Goal: Task Accomplishment & Management: Manage account settings

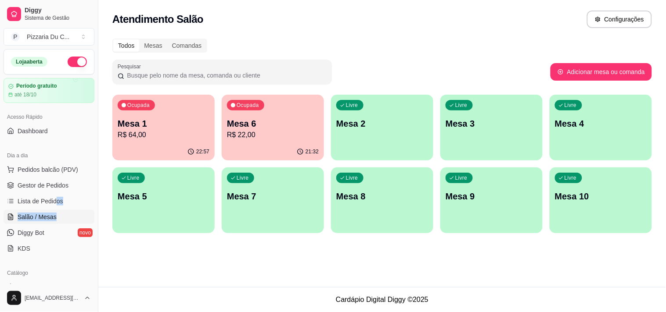
click at [412, 117] on div "Livre Mesa 2" at bounding box center [382, 122] width 102 height 55
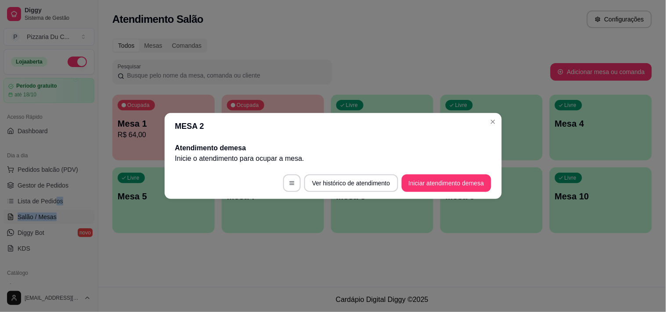
click at [441, 176] on button "Iniciar atendimento de mesa" at bounding box center [446, 184] width 90 height 18
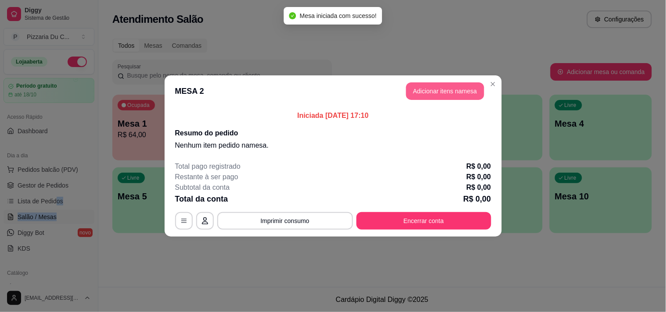
click at [419, 93] on button "Adicionar itens na mesa" at bounding box center [445, 91] width 78 height 18
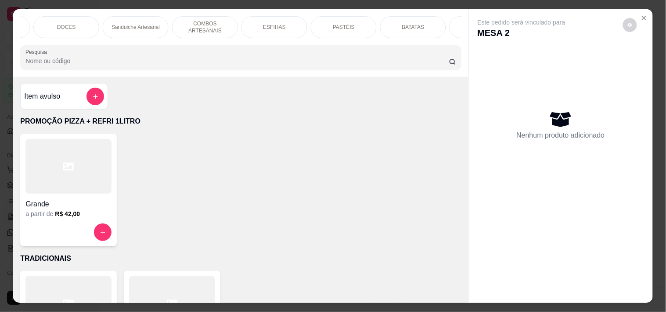
scroll to position [0, 318]
click at [302, 20] on div "PASTÉIS" at bounding box center [290, 27] width 66 height 22
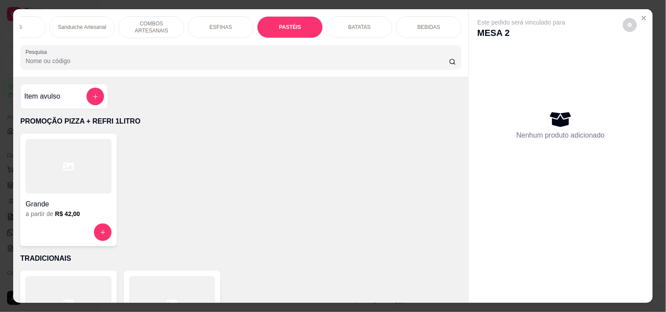
scroll to position [22, 0]
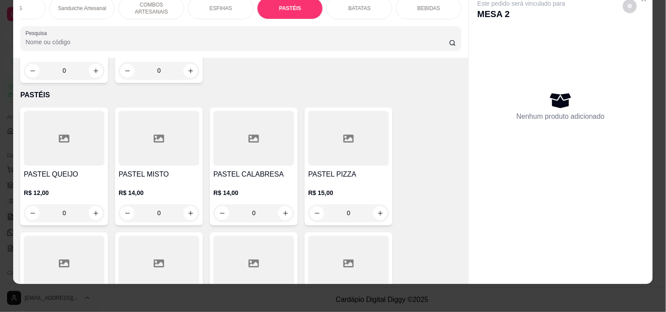
click at [280, 204] on div "0" at bounding box center [253, 213] width 81 height 18
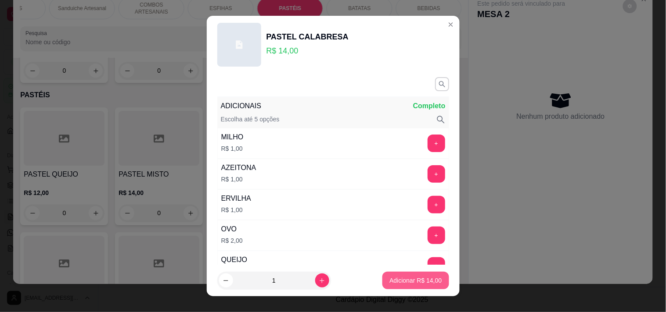
click at [407, 279] on p "Adicionar R$ 14,00" at bounding box center [415, 280] width 52 height 9
type input "1"
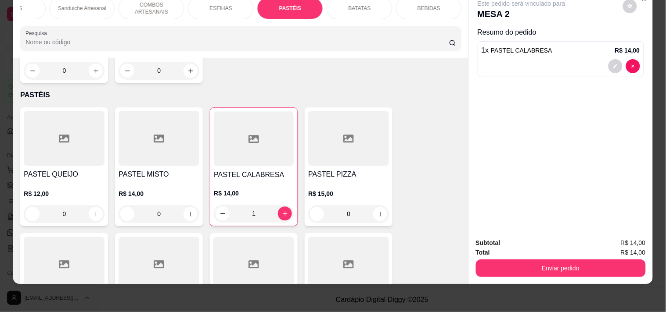
drag, startPoint x: 505, startPoint y: 247, endPoint x: 507, endPoint y: 260, distance: 13.3
click at [505, 251] on div "Subtotal R$ 14,00 Total R$ 14,00 Enviar pedido" at bounding box center [561, 257] width 170 height 39
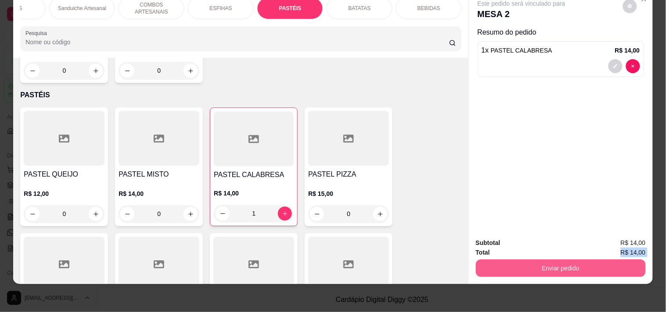
click at [507, 260] on button "Enviar pedido" at bounding box center [561, 269] width 170 height 18
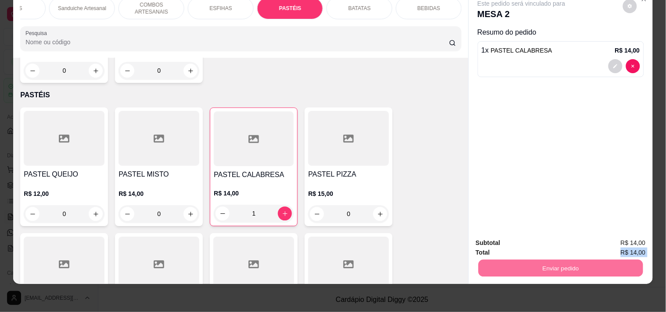
click at [563, 238] on button "Registrar cliente" at bounding box center [564, 239] width 58 height 17
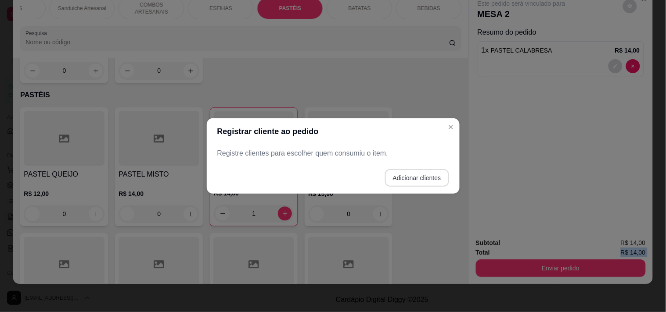
click at [417, 180] on button "Adicionar clientes" at bounding box center [417, 178] width 64 height 18
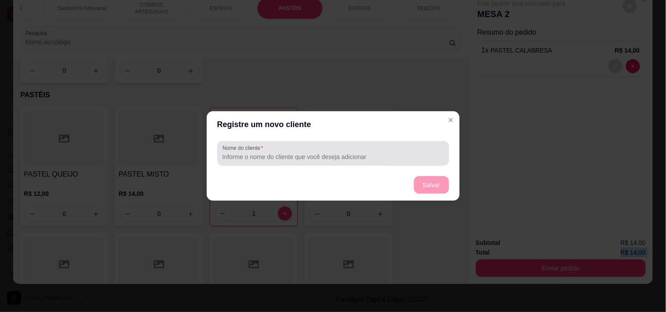
click at [350, 152] on div at bounding box center [332, 154] width 221 height 18
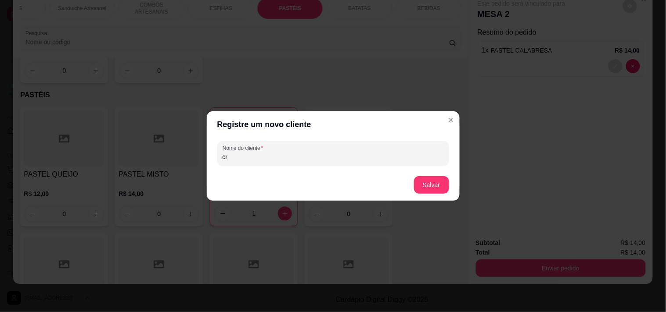
type input "c"
type input "[DEMOGRAPHIC_DATA]"
click at [419, 181] on button "Salvar" at bounding box center [431, 185] width 35 height 18
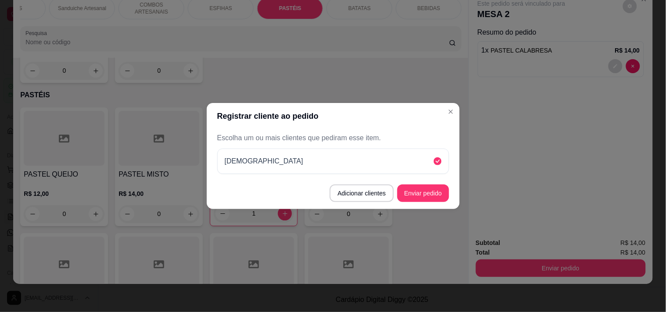
click at [430, 200] on button "Enviar pedido" at bounding box center [423, 194] width 52 height 18
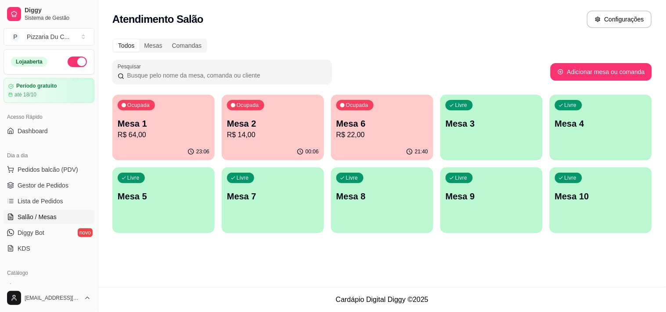
scroll to position [205, 0]
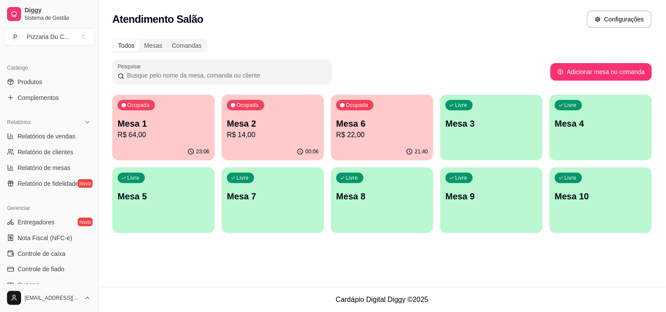
click at [383, 118] on p "Mesa 6" at bounding box center [382, 124] width 92 height 12
click at [255, 129] on p "Mesa 2" at bounding box center [273, 124] width 92 height 12
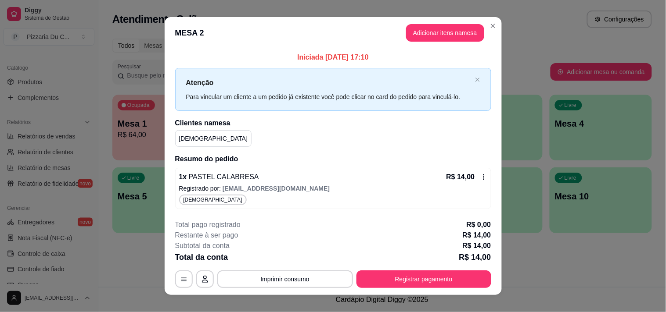
click at [480, 174] on icon at bounding box center [483, 177] width 7 height 7
click at [444, 39] on button "Adicionar itens na mesa" at bounding box center [445, 33] width 78 height 18
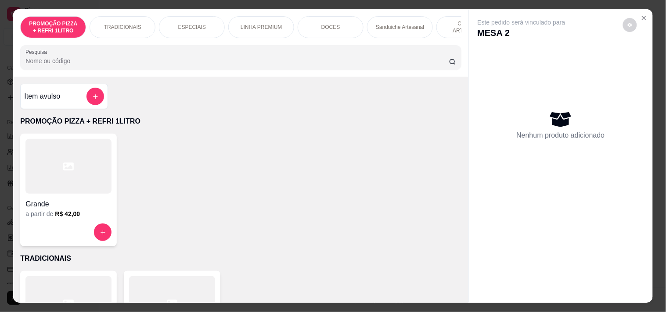
scroll to position [0, 318]
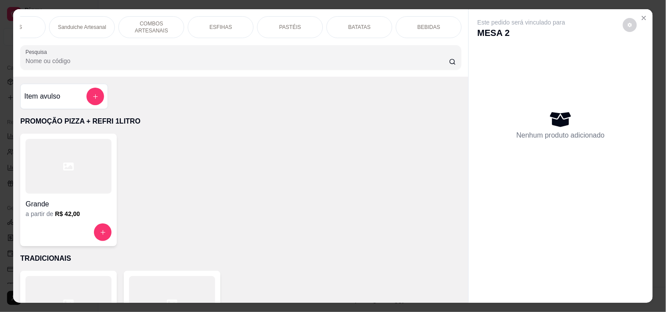
click at [284, 31] on div "PASTÉIS" at bounding box center [290, 27] width 66 height 22
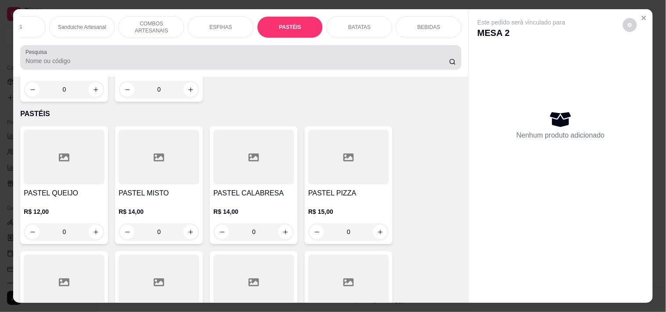
scroll to position [22, 0]
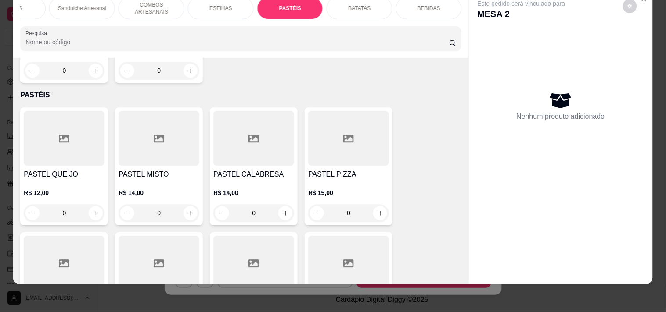
click at [281, 204] on div "0" at bounding box center [253, 213] width 81 height 18
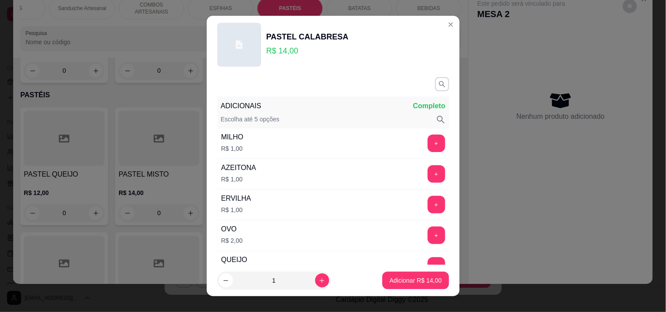
click at [395, 282] on p "Adicionar R$ 14,00" at bounding box center [415, 280] width 52 height 9
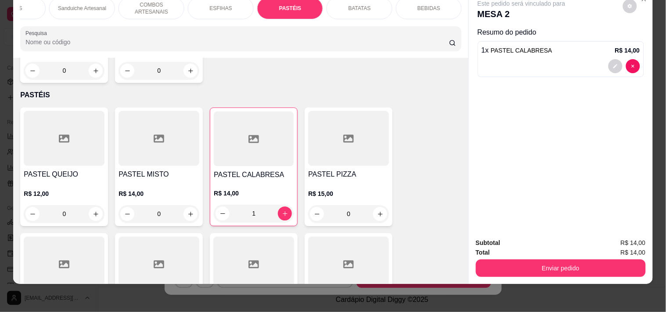
type input "1"
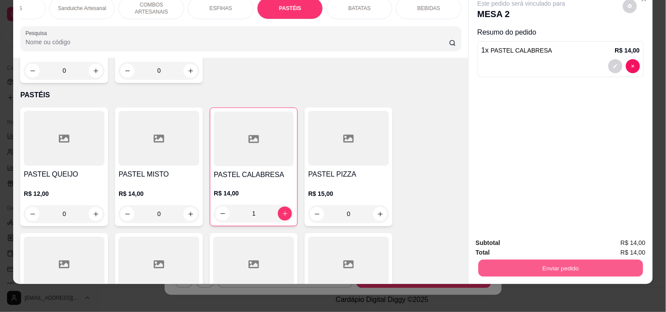
click at [565, 260] on button "Enviar pedido" at bounding box center [560, 268] width 165 height 17
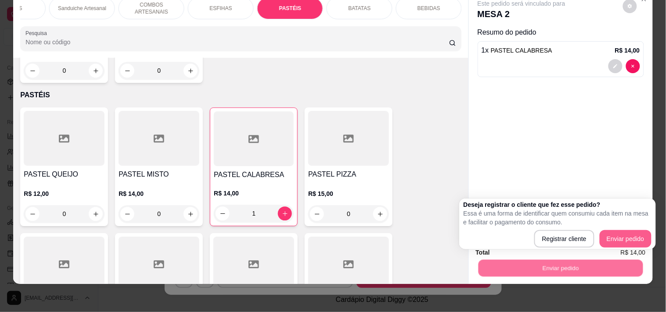
click at [623, 229] on div "Deseja registrar o cliente que fez esse pedido? Essa é uma forma de identificar…" at bounding box center [557, 224] width 188 height 47
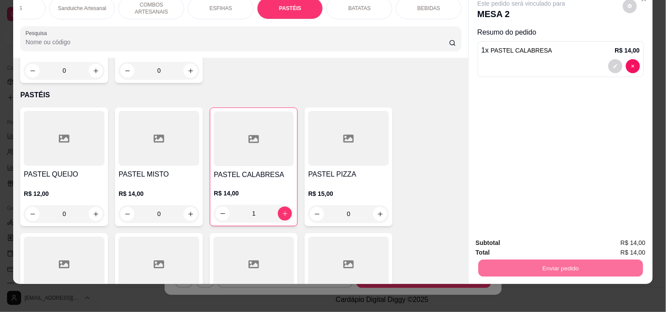
click at [621, 247] on button "Enviar pedido" at bounding box center [623, 239] width 50 height 17
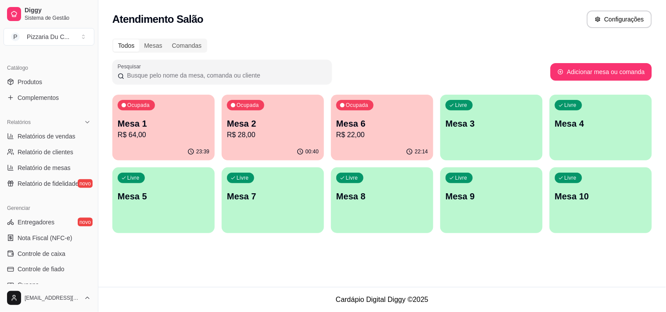
click at [459, 129] on p "Mesa 3" at bounding box center [491, 124] width 92 height 12
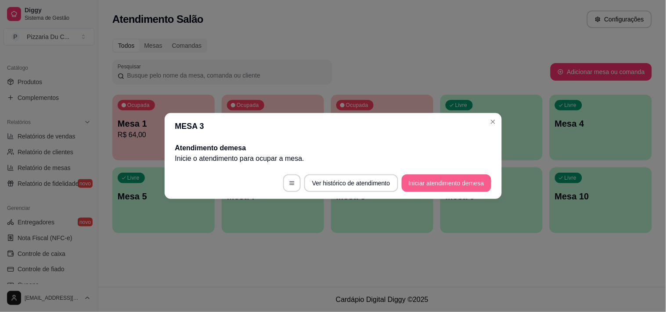
click at [441, 192] on footer "Ver histórico de atendimento Iniciar atendimento de mesa" at bounding box center [333, 184] width 337 height 32
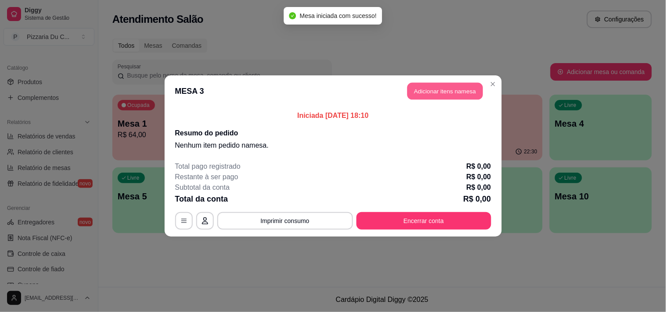
click at [414, 86] on button "Adicionar itens na mesa" at bounding box center [444, 91] width 75 height 17
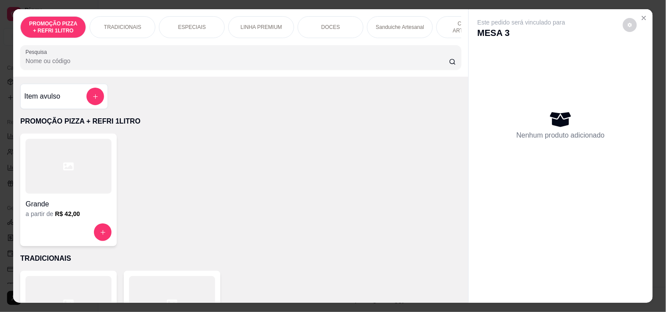
click at [375, 16] on div "Sanduiche Artesanal" at bounding box center [400, 27] width 66 height 22
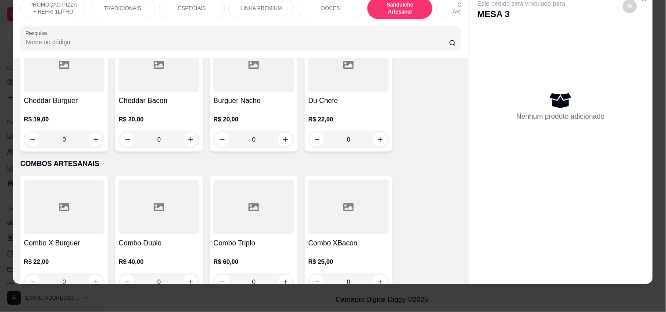
scroll to position [1019, 0]
click at [79, 132] on div "0" at bounding box center [64, 139] width 81 height 18
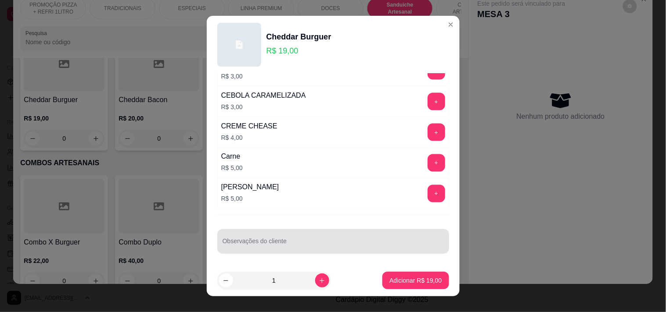
scroll to position [351, 0]
click at [287, 243] on input "Observações do cliente" at bounding box center [332, 244] width 221 height 9
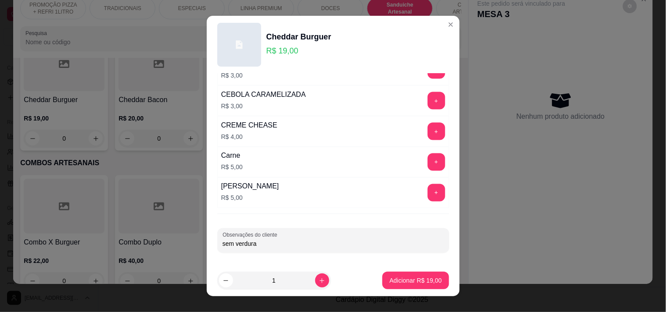
drag, startPoint x: 274, startPoint y: 247, endPoint x: 181, endPoint y: 247, distance: 93.0
click at [181, 247] on div "Cheddar Burguer R$ 19,00 ADICIONAIS Completo Escolha até 5 opções MILHO R$ 1,00…" at bounding box center [333, 156] width 666 height 312
type input "SEM VERDURA"
click at [391, 279] on p "Adicionar R$ 19,00" at bounding box center [415, 281] width 51 height 8
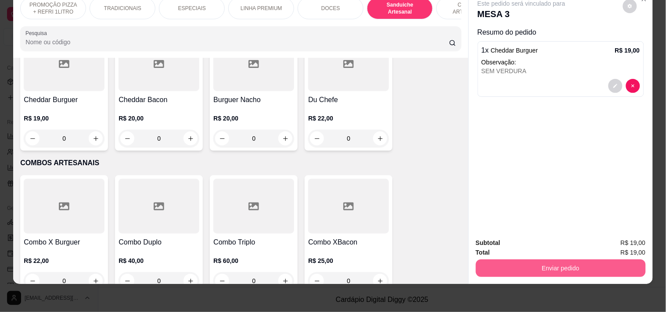
click at [525, 261] on button "Enviar pedido" at bounding box center [561, 269] width 170 height 18
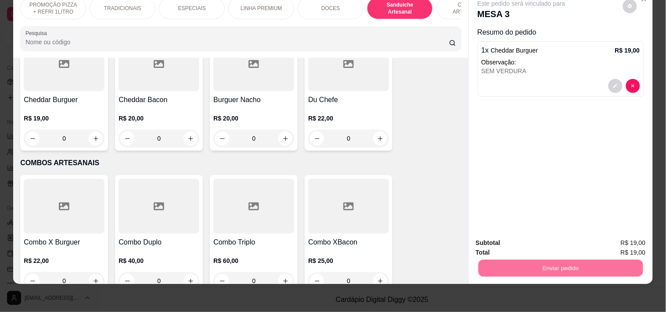
click at [526, 237] on div "Registrar cliente Enviar pedido" at bounding box center [557, 241] width 150 height 14
click at [589, 240] on button "Registrar cliente" at bounding box center [564, 239] width 58 height 17
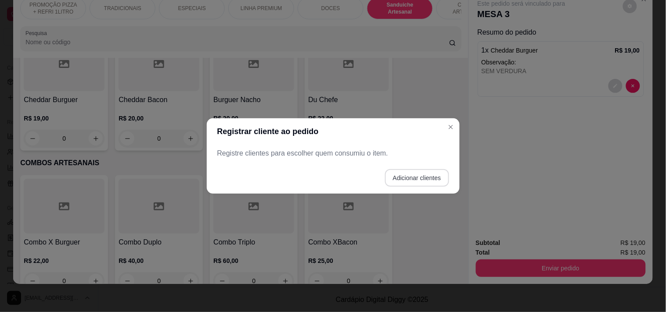
click at [419, 180] on button "Adicionar clientes" at bounding box center [417, 178] width 64 height 18
click at [339, 161] on div at bounding box center [332, 154] width 221 height 18
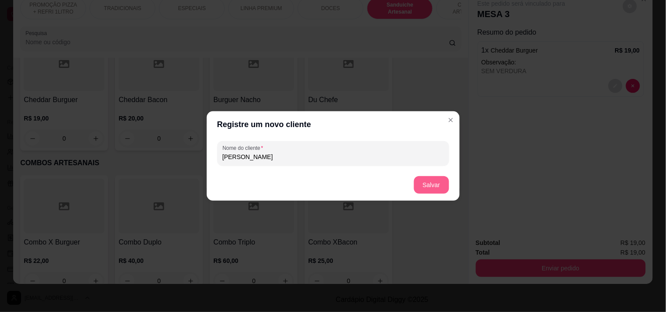
type input "[PERSON_NAME]"
click at [439, 183] on button "Salvar" at bounding box center [431, 185] width 35 height 18
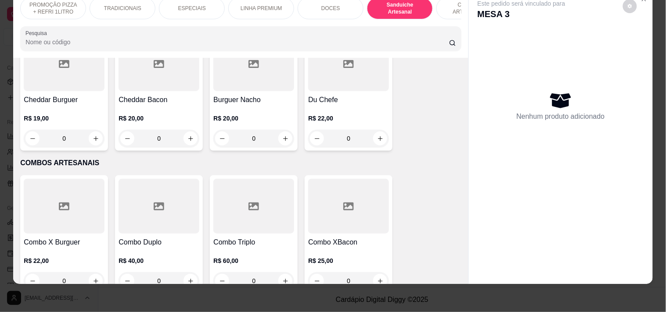
click at [186, 133] on div "0" at bounding box center [158, 139] width 81 height 18
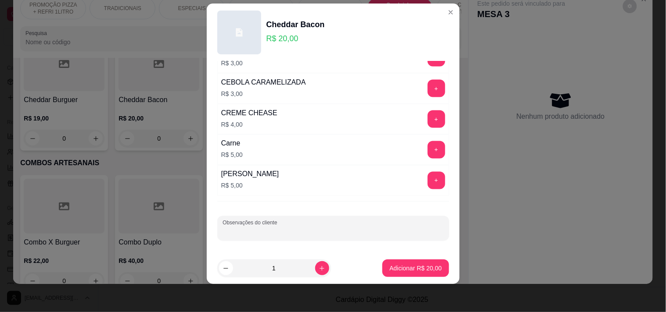
click at [281, 229] on input "Observações do cliente" at bounding box center [332, 232] width 221 height 9
type input "SEM VERDURA"
click at [389, 271] on p "Adicionar R$ 20,00" at bounding box center [415, 268] width 52 height 9
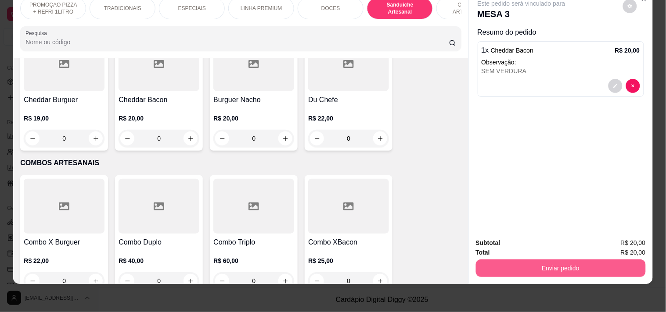
click at [573, 262] on button "Enviar pedido" at bounding box center [561, 269] width 170 height 18
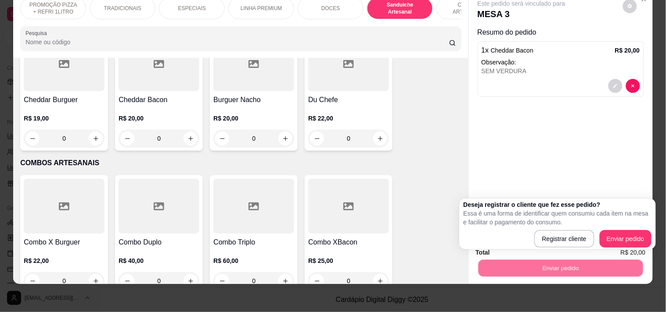
click at [533, 151] on div "Este pedido será vinculado para MESA 3 Resumo do pedido 1 x Cheddar Bacon R$ 20…" at bounding box center [561, 110] width 184 height 240
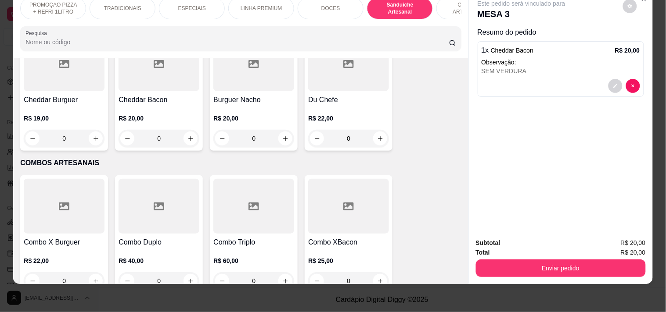
scroll to position [0, 318]
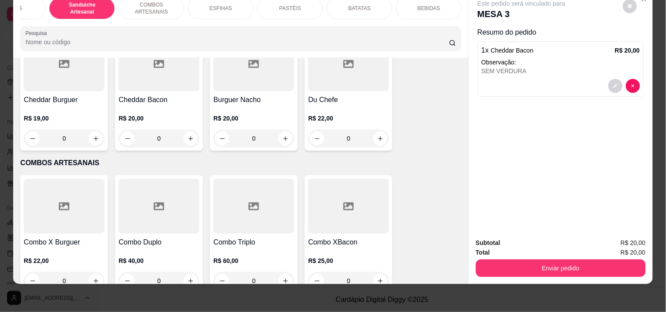
click at [435, 2] on div "BEBIDAS" at bounding box center [429, 8] width 66 height 22
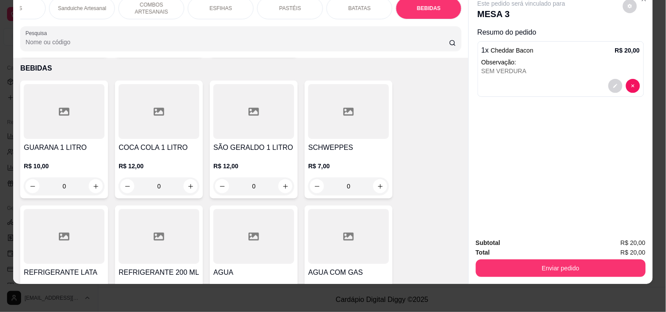
scroll to position [3593, 0]
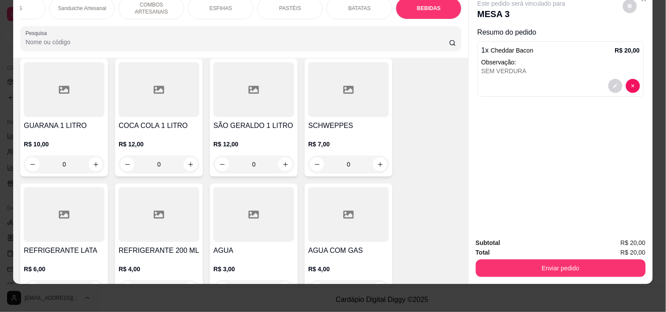
click at [94, 283] on button "increase-product-quantity" at bounding box center [96, 290] width 14 height 14
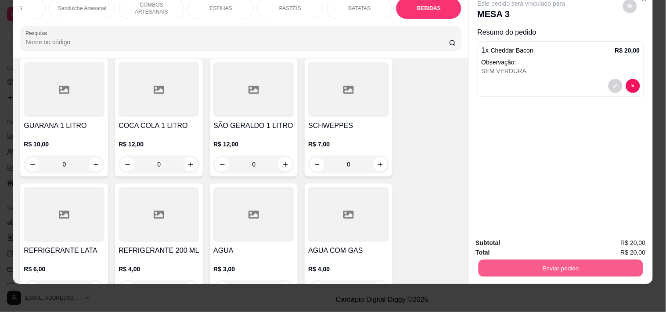
click at [545, 261] on button "Enviar pedido" at bounding box center [560, 268] width 165 height 17
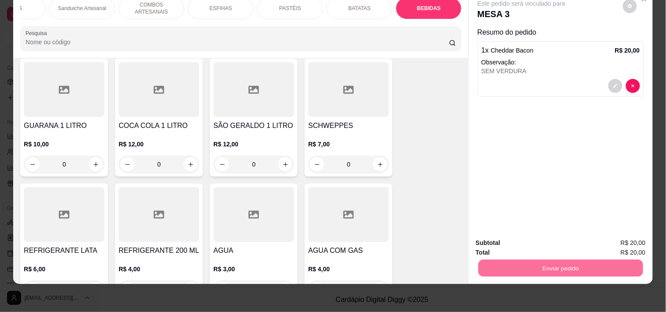
click at [609, 239] on button "Enviar pedido" at bounding box center [623, 239] width 50 height 17
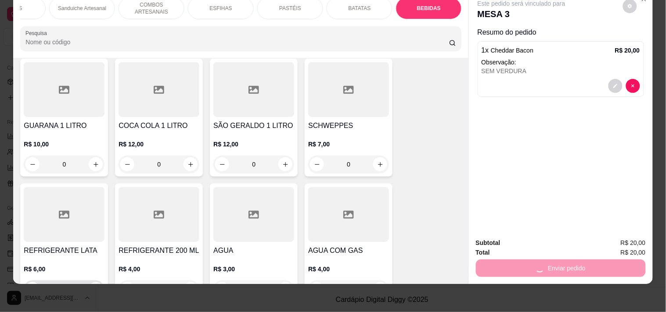
click at [93, 287] on icon "increase-product-quantity" at bounding box center [96, 290] width 7 height 7
type input "1"
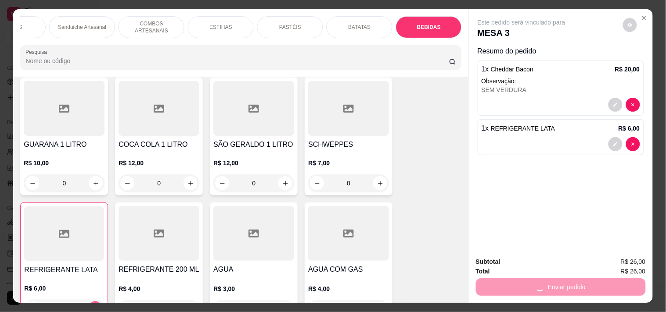
scroll to position [22, 0]
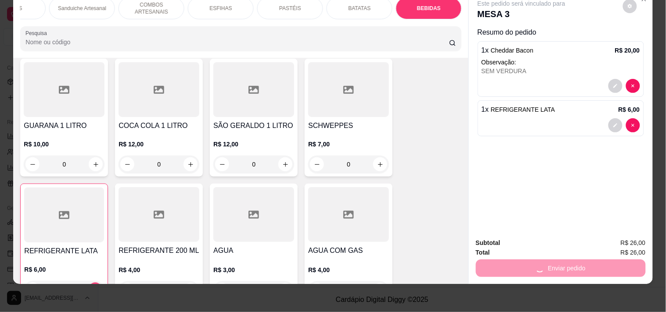
click at [571, 217] on div "Este pedido será vinculado para MESA 3 Resumo do pedido 1 x Cheddar Bacon R$ 20…" at bounding box center [561, 110] width 184 height 240
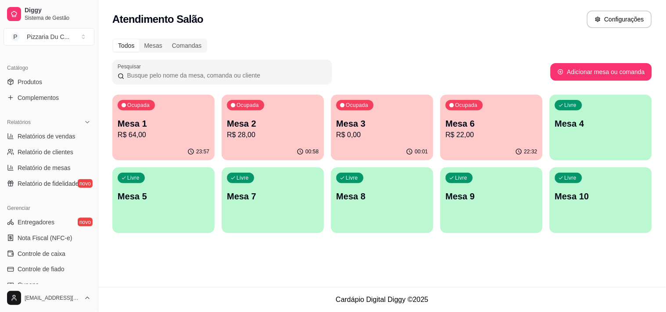
click at [383, 123] on p "Mesa 3" at bounding box center [382, 124] width 92 height 12
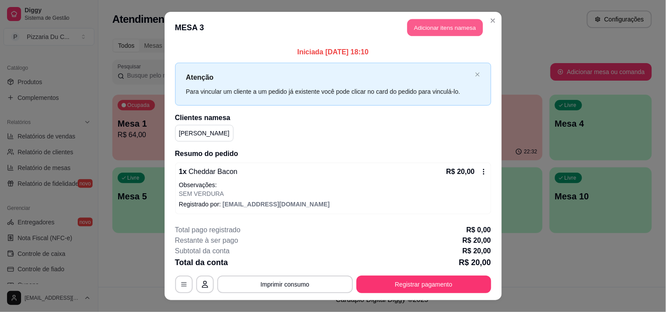
click at [439, 25] on button "Adicionar itens na mesa" at bounding box center [444, 27] width 75 height 17
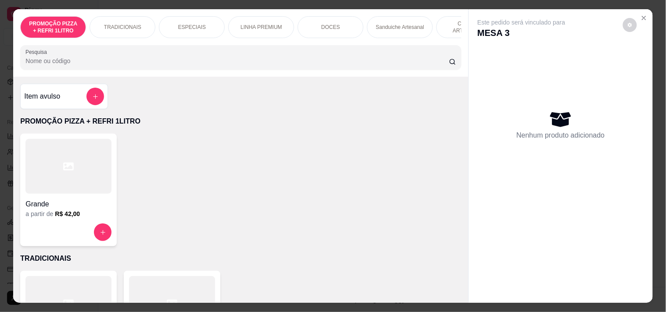
scroll to position [0, 318]
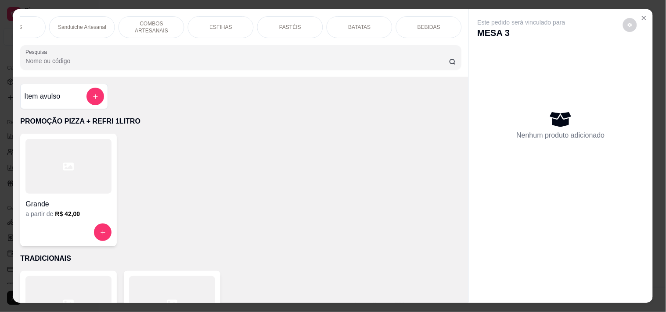
click at [414, 25] on div "BEBIDAS" at bounding box center [429, 27] width 66 height 22
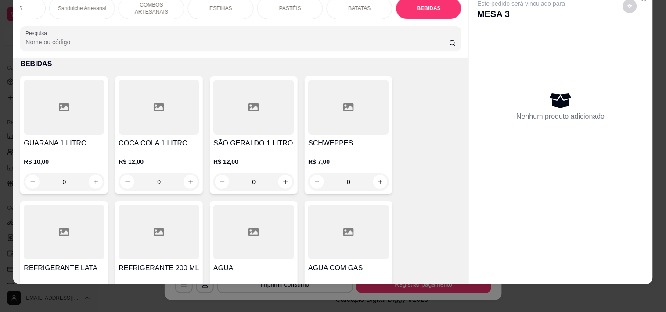
scroll to position [3593, 0]
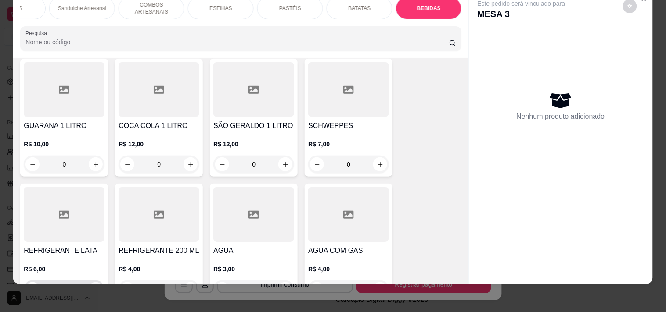
click at [93, 287] on icon "increase-product-quantity" at bounding box center [96, 290] width 7 height 7
type input "1"
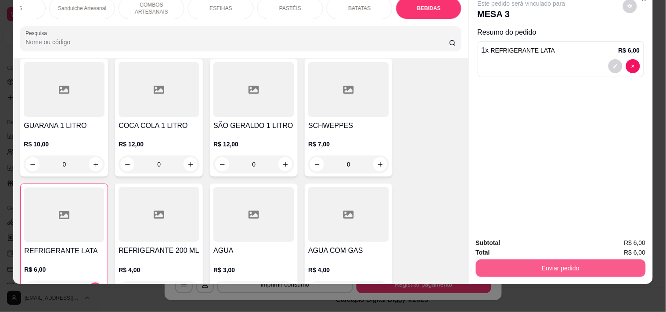
click at [577, 260] on button "Enviar pedido" at bounding box center [561, 269] width 170 height 18
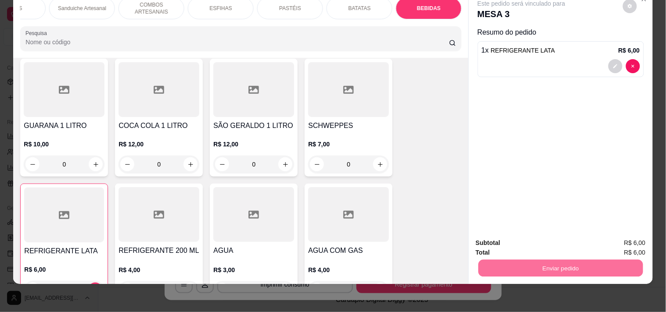
click at [624, 244] on button "Enviar pedido" at bounding box center [622, 239] width 48 height 16
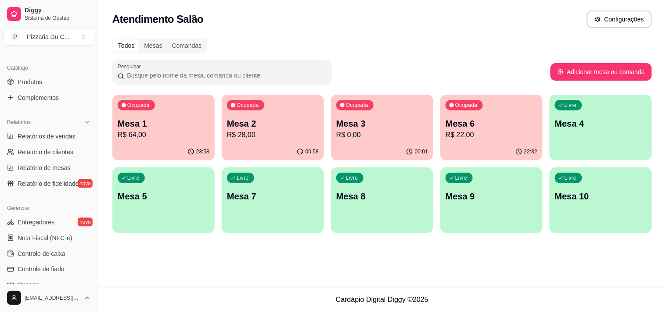
click at [174, 196] on p "Mesa 5" at bounding box center [164, 196] width 92 height 12
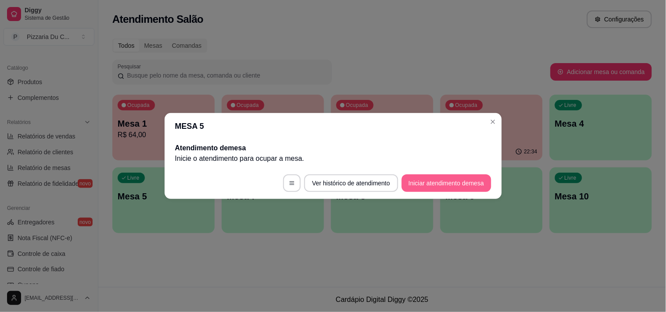
click at [423, 183] on button "Iniciar atendimento de mesa" at bounding box center [446, 184] width 90 height 18
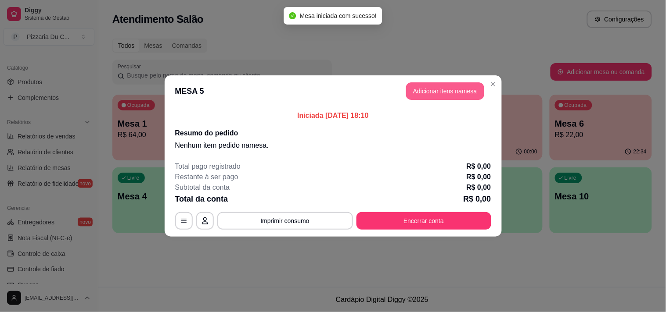
click at [454, 91] on button "Adicionar itens na mesa" at bounding box center [445, 91] width 78 height 18
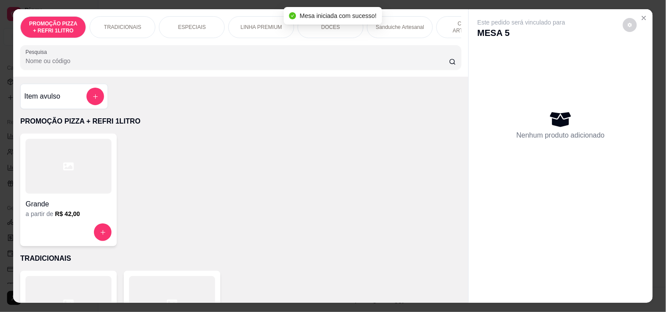
click at [451, 25] on p "COMBOS ARTESANAIS" at bounding box center [469, 27] width 51 height 14
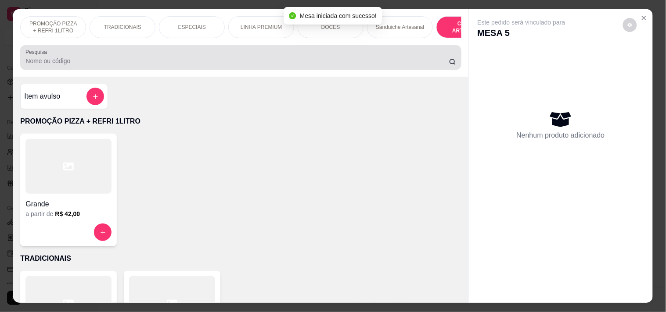
scroll to position [22, 0]
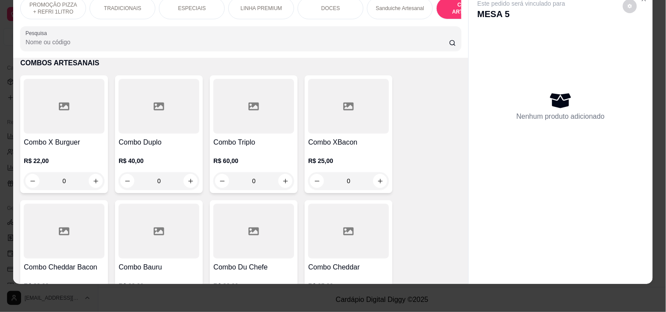
click at [375, 181] on div "0" at bounding box center [348, 181] width 81 height 18
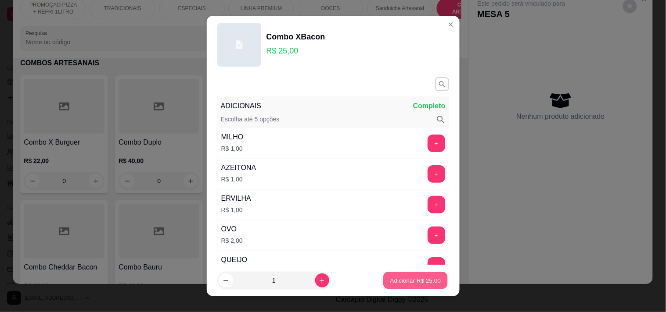
click at [400, 273] on button "Adicionar R$ 25,00" at bounding box center [415, 280] width 64 height 17
type input "1"
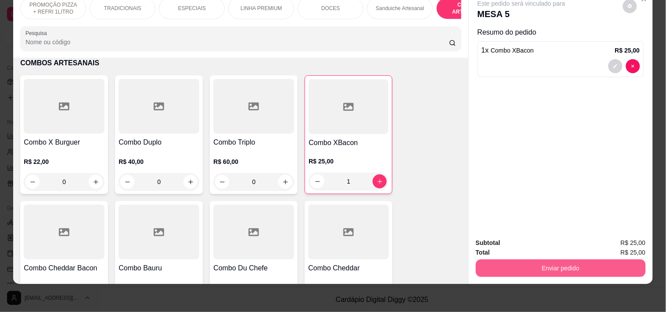
click at [502, 258] on div "Enviar pedido" at bounding box center [561, 268] width 170 height 20
click at [507, 266] on button "Enviar pedido" at bounding box center [561, 269] width 170 height 18
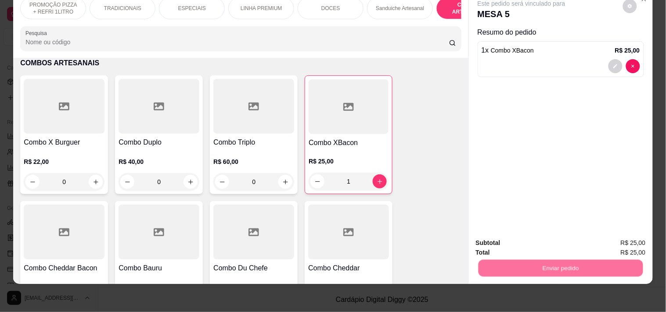
click at [549, 237] on button "Registrar cliente" at bounding box center [564, 239] width 56 height 16
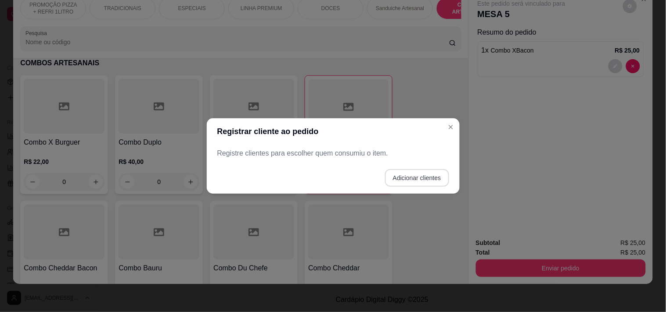
click at [390, 180] on button "Adicionar clientes" at bounding box center [417, 178] width 64 height 18
click at [353, 159] on input "Nome do cliente" at bounding box center [332, 157] width 221 height 9
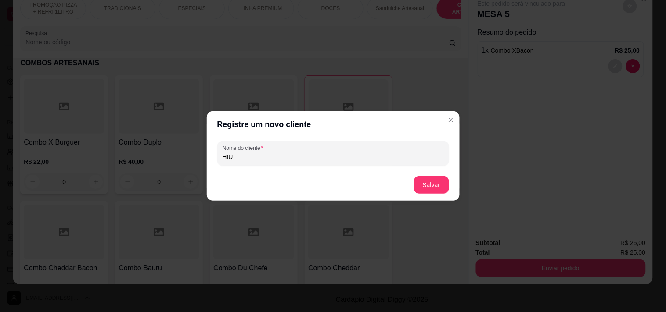
type input "HIU"
drag, startPoint x: 433, startPoint y: 195, endPoint x: 429, endPoint y: 190, distance: 6.9
click at [431, 195] on footer "Salvar" at bounding box center [333, 185] width 253 height 32
click at [429, 188] on button "Salvar" at bounding box center [431, 185] width 35 height 18
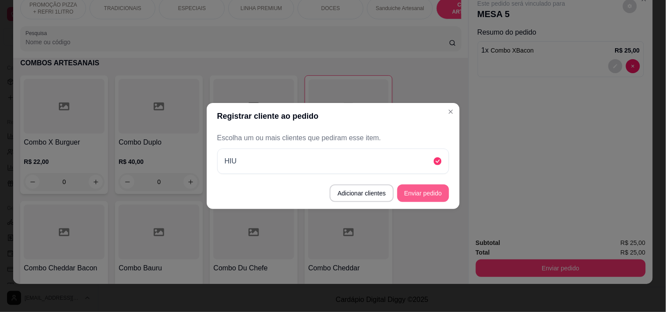
click at [441, 190] on button "Enviar pedido" at bounding box center [423, 194] width 52 height 18
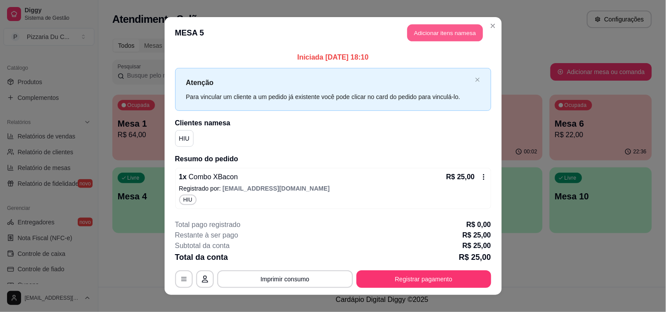
click at [431, 30] on button "Adicionar itens na mesa" at bounding box center [444, 33] width 75 height 17
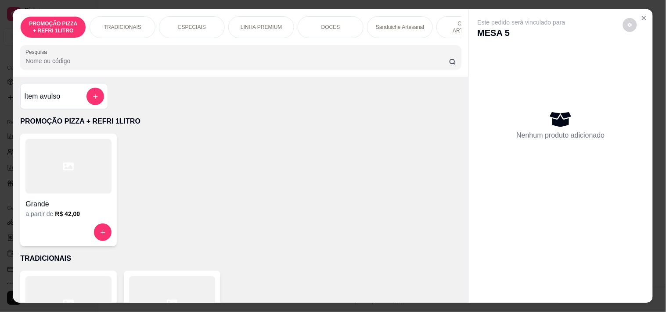
click at [446, 26] on p "COMBOS ARTESANAIS" at bounding box center [469, 27] width 51 height 14
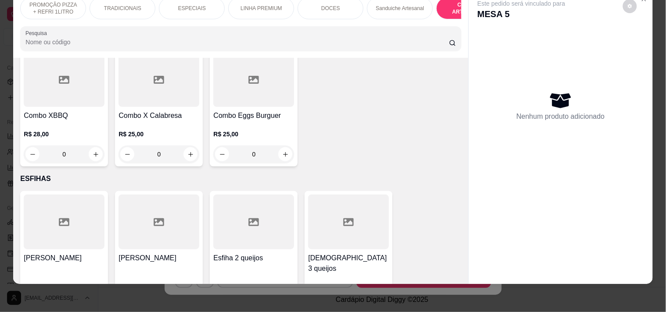
scroll to position [1460, 0]
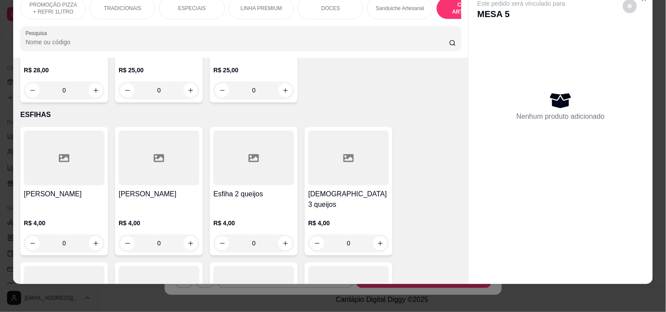
click at [179, 90] on div "0" at bounding box center [158, 91] width 81 height 18
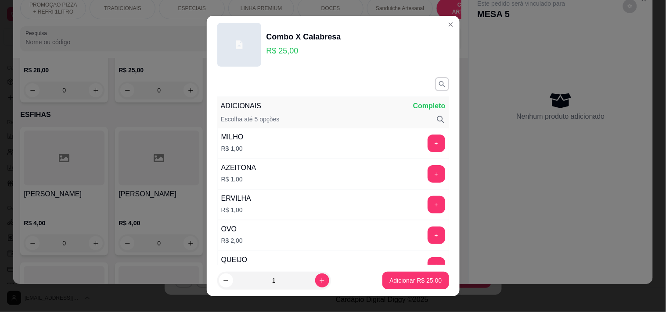
click at [417, 287] on button "Adicionar R$ 25,00" at bounding box center [415, 281] width 66 height 18
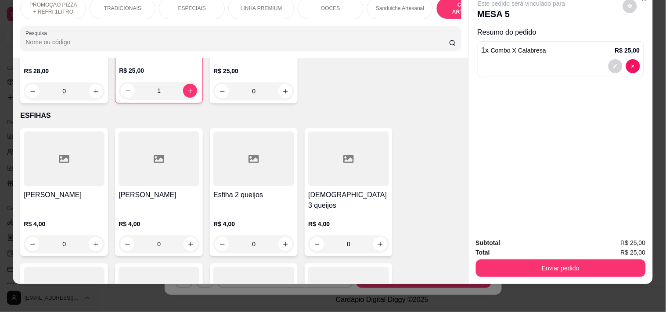
type input "1"
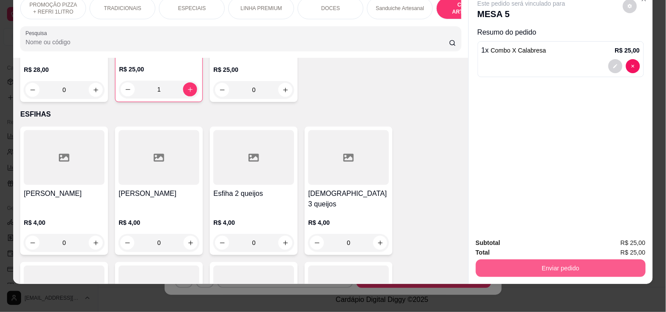
click at [520, 260] on button "Enviar pedido" at bounding box center [561, 269] width 170 height 18
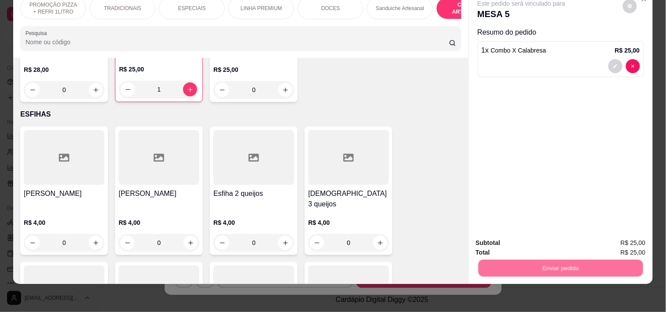
click at [623, 234] on button "Enviar pedido" at bounding box center [623, 239] width 50 height 17
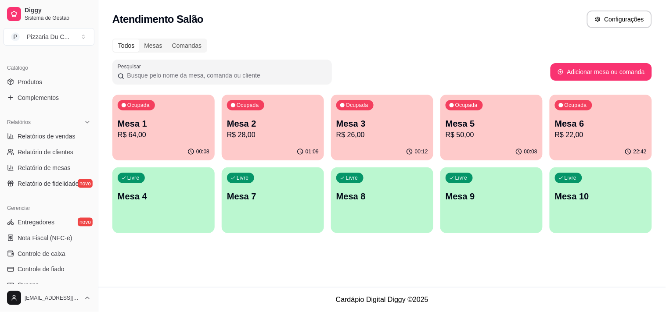
click at [186, 180] on div "Livre Mesa 4" at bounding box center [163, 195] width 102 height 55
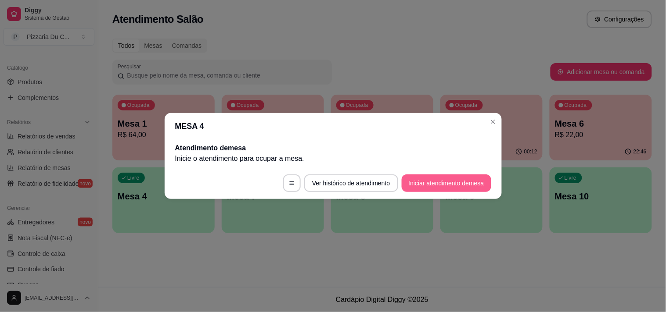
click at [430, 180] on button "Iniciar atendimento de mesa" at bounding box center [446, 184] width 90 height 18
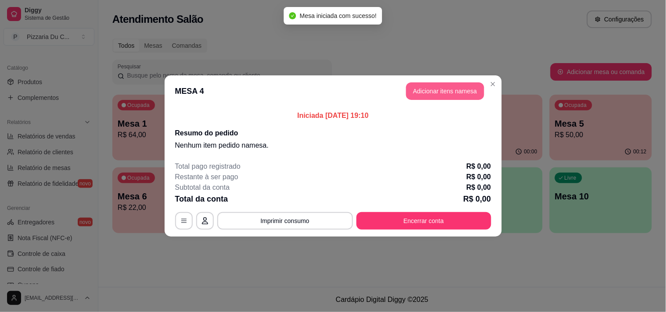
click at [426, 93] on button "Adicionar itens na mesa" at bounding box center [445, 91] width 78 height 18
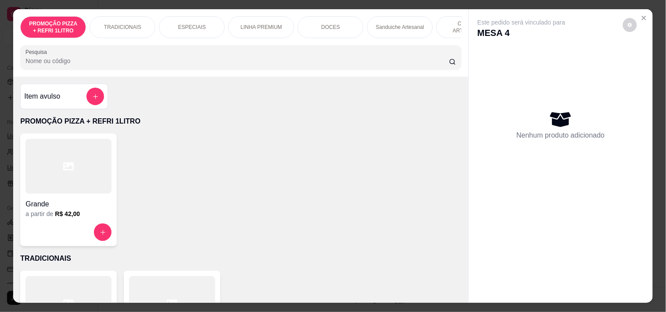
scroll to position [0, 318]
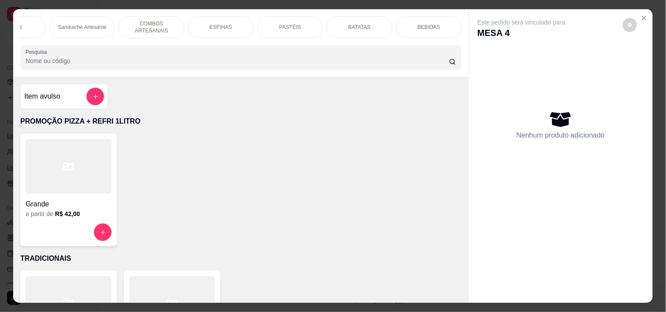
click at [291, 27] on p "PASTÉIS" at bounding box center [290, 27] width 22 height 7
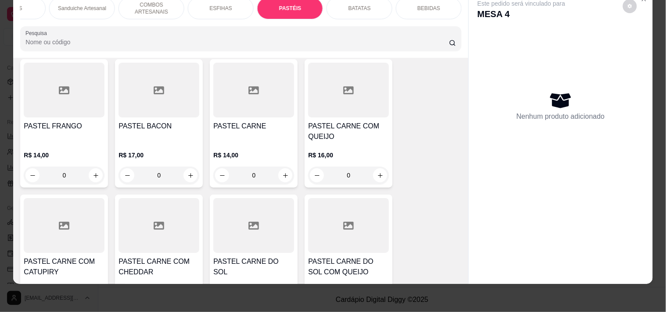
scroll to position [2506, 0]
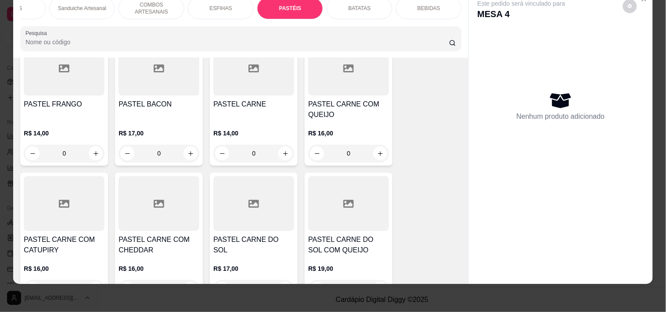
click at [277, 145] on div "0" at bounding box center [253, 154] width 81 height 18
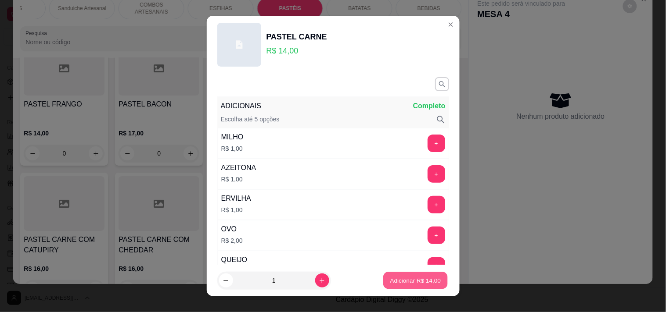
click at [394, 278] on p "Adicionar R$ 14,00" at bounding box center [415, 281] width 51 height 8
type input "1"
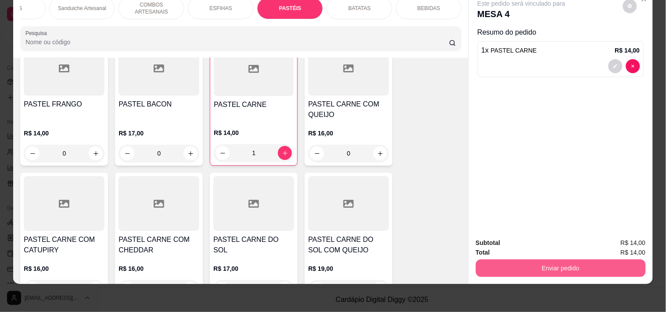
click at [547, 265] on button "Enviar pedido" at bounding box center [561, 269] width 170 height 18
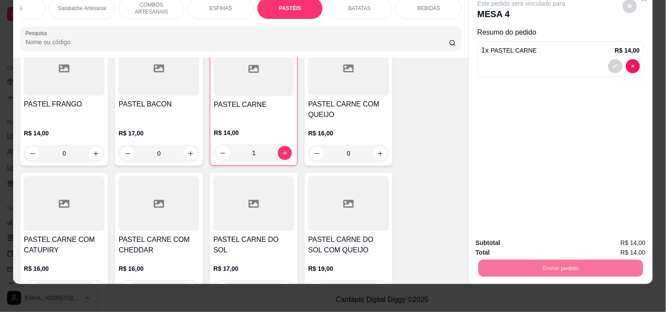
click at [559, 246] on button "Registrar cliente" at bounding box center [564, 239] width 56 height 16
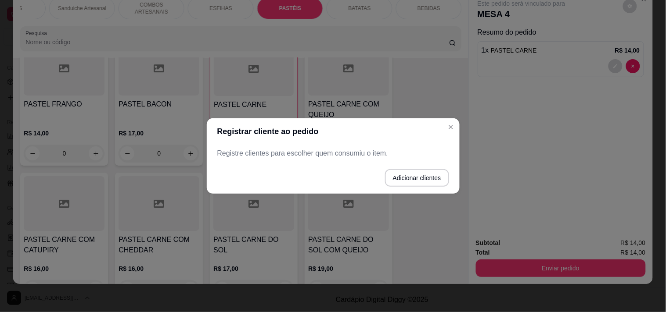
click at [398, 164] on footer "Adicionar clientes" at bounding box center [333, 178] width 253 height 32
click at [398, 173] on button "Adicionar clientes" at bounding box center [417, 178] width 62 height 17
click at [311, 159] on input "Nome do cliente" at bounding box center [333, 157] width 222 height 9
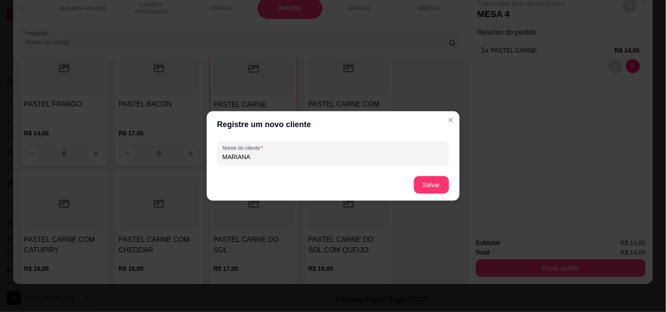
type input "MARIANA"
click at [411, 182] on footer "Salvar" at bounding box center [333, 185] width 253 height 32
click at [431, 177] on button "Salvar" at bounding box center [431, 185] width 34 height 17
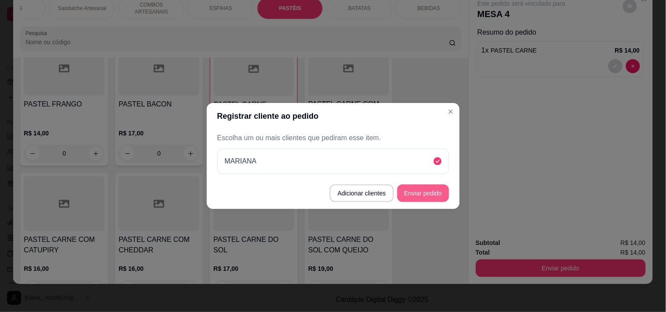
click at [420, 187] on button "Enviar pedido" at bounding box center [423, 194] width 52 height 18
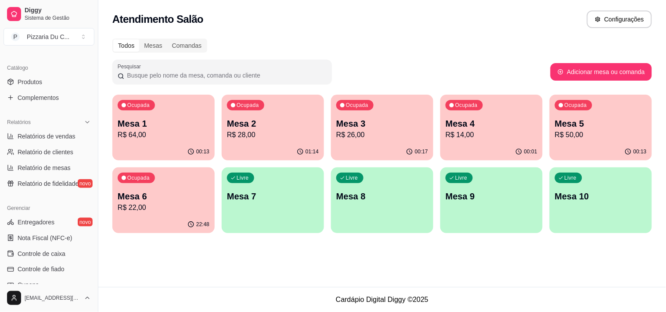
click at [298, 193] on p "Mesa 7" at bounding box center [273, 196] width 92 height 12
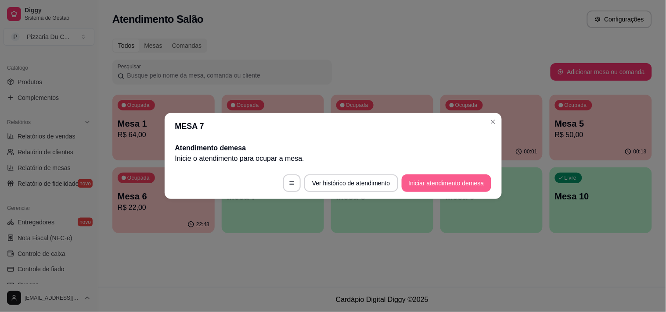
click at [432, 187] on button "Iniciar atendimento de mesa" at bounding box center [446, 184] width 90 height 18
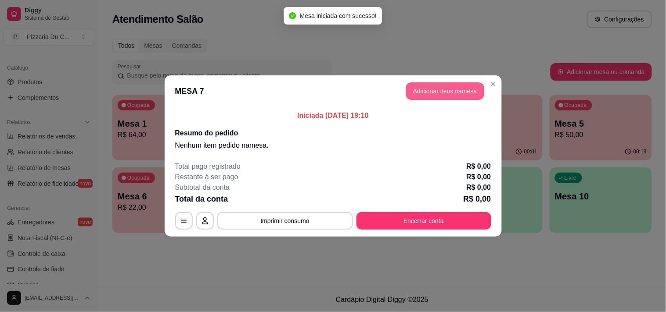
click at [447, 99] on button "Adicionar itens na mesa" at bounding box center [445, 91] width 78 height 18
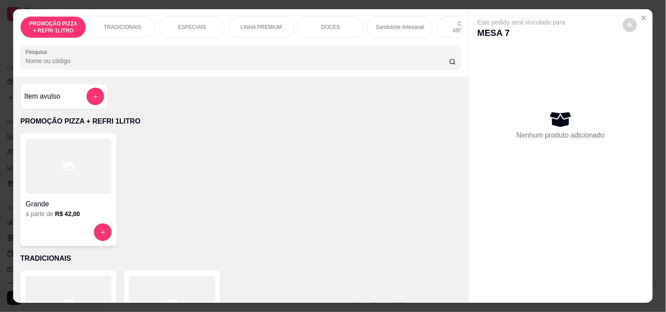
click at [286, 43] on div "PROMOÇÃO PIZZA + REFRI 1LITRO TRADICIONAIS ESPECIAIS LINHA PREMIUM DOCES Sandui…" at bounding box center [240, 43] width 455 height 68
drag, startPoint x: 448, startPoint y: 21, endPoint x: 283, endPoint y: 29, distance: 165.1
click at [447, 21] on p "COMBOS ARTESANAIS" at bounding box center [469, 27] width 51 height 14
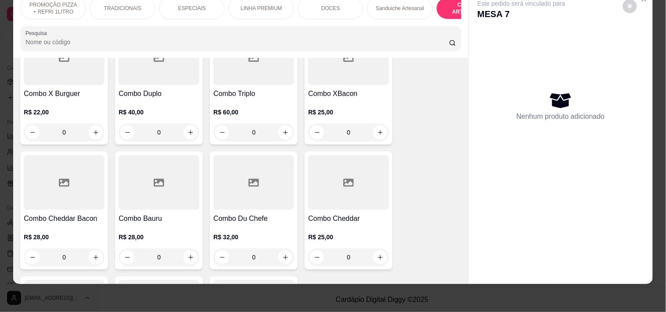
scroll to position [1216, 0]
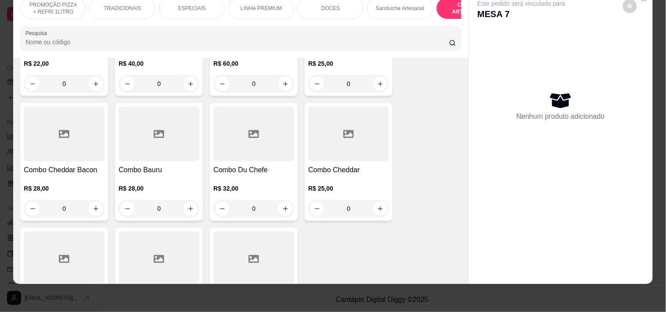
click at [372, 208] on div "0" at bounding box center [348, 209] width 81 height 18
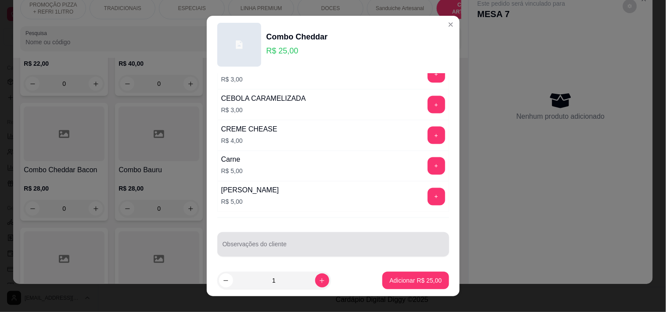
scroll to position [351, 0]
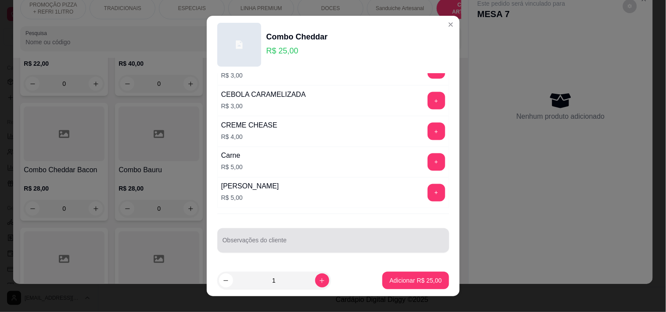
click at [286, 236] on div at bounding box center [332, 241] width 221 height 18
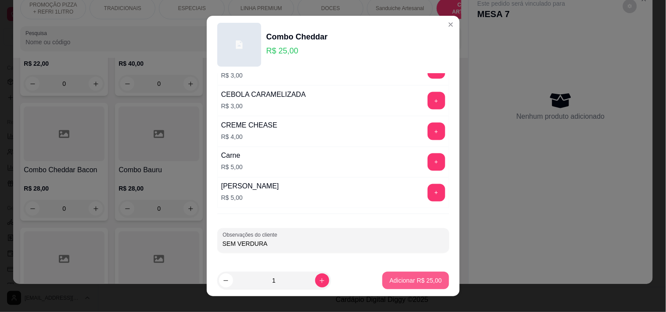
type input "SEM VERDURA"
click at [382, 273] on button "Adicionar R$ 25,00" at bounding box center [415, 281] width 66 height 18
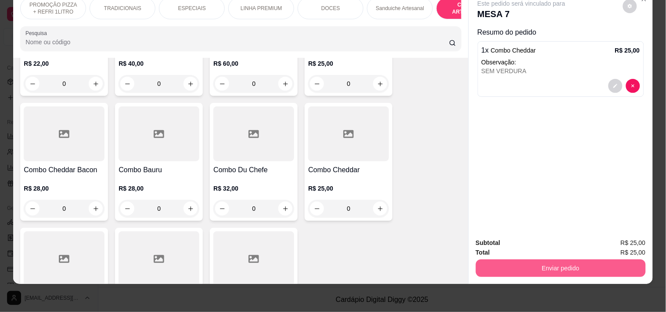
click at [559, 260] on button "Enviar pedido" at bounding box center [561, 269] width 170 height 18
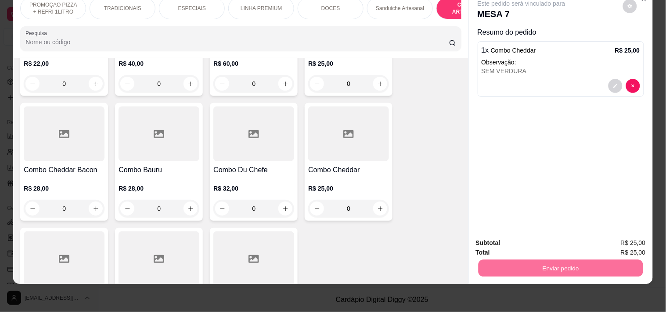
click at [588, 235] on button "Registrar cliente" at bounding box center [564, 239] width 58 height 17
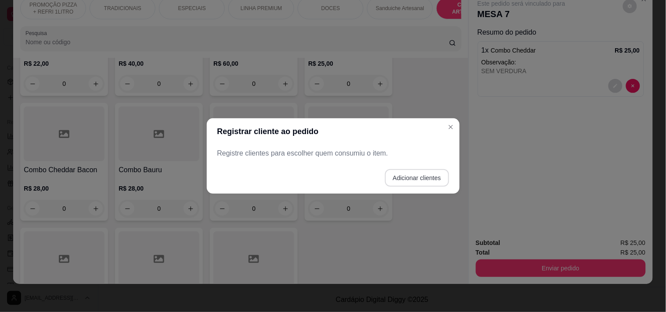
click at [435, 172] on button "Adicionar clientes" at bounding box center [417, 178] width 64 height 18
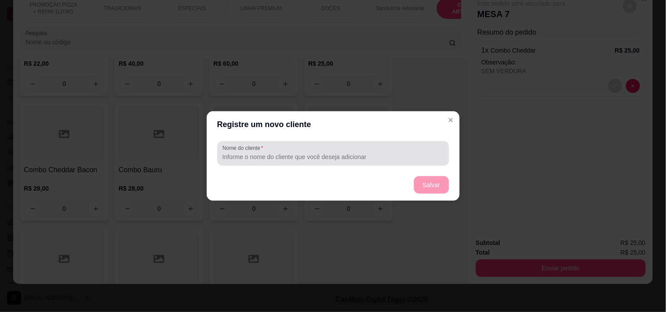
click at [359, 144] on div "Nome do cliente" at bounding box center [333, 153] width 232 height 25
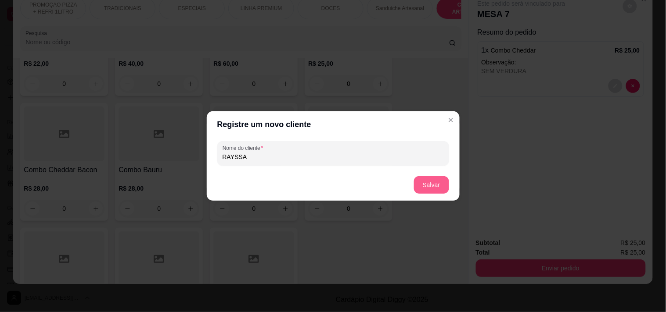
type input "RAYSSA"
click at [430, 185] on button "Salvar" at bounding box center [431, 185] width 35 height 18
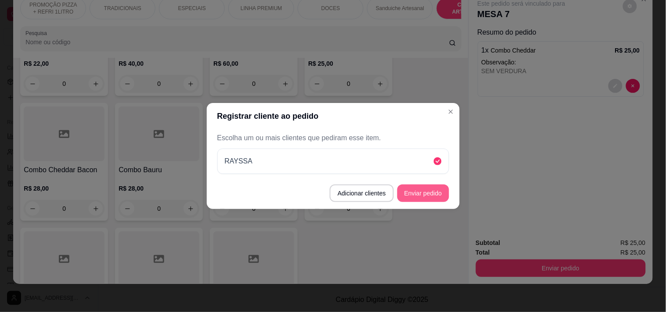
click at [437, 196] on button "Enviar pedido" at bounding box center [423, 194] width 52 height 18
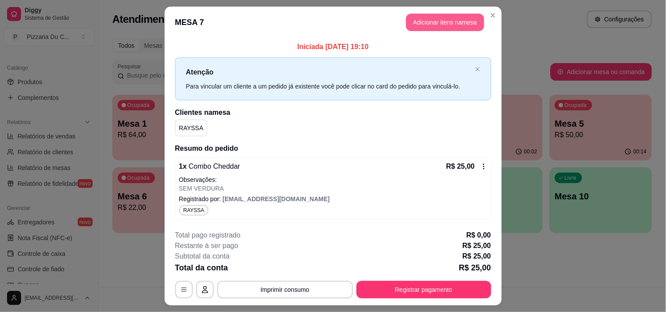
click at [431, 25] on button "Adicionar itens na mesa" at bounding box center [445, 23] width 78 height 18
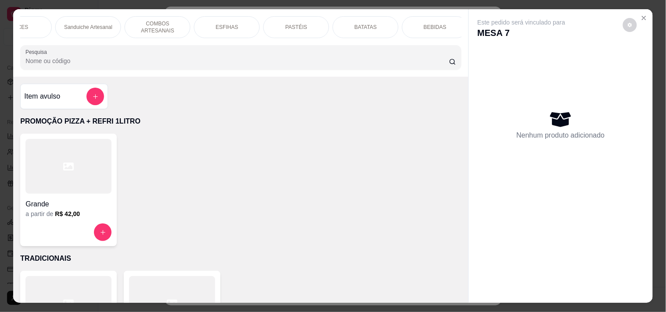
scroll to position [0, 318]
click at [437, 27] on div "BEBIDAS" at bounding box center [429, 27] width 66 height 22
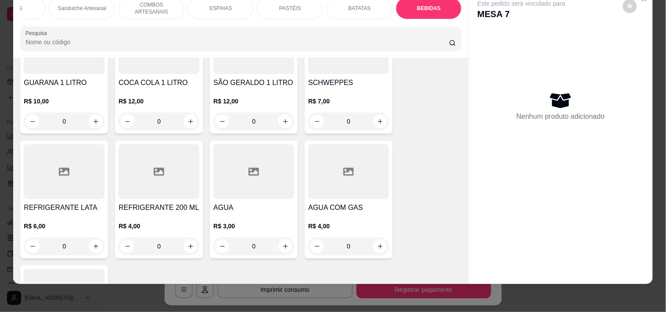
scroll to position [3642, 0]
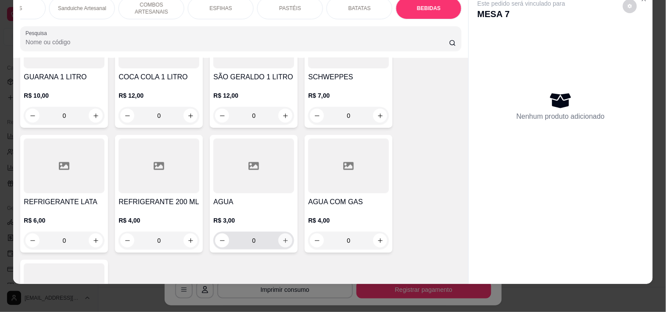
click at [284, 238] on icon "increase-product-quantity" at bounding box center [285, 241] width 7 height 7
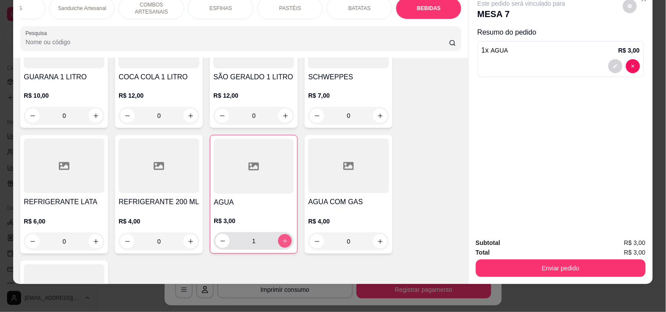
click at [284, 235] on button "increase-product-quantity" at bounding box center [285, 242] width 14 height 14
type input "2"
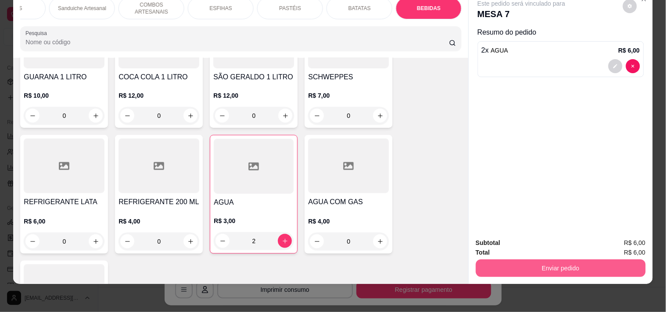
click at [537, 260] on button "Enviar pedido" at bounding box center [561, 269] width 170 height 18
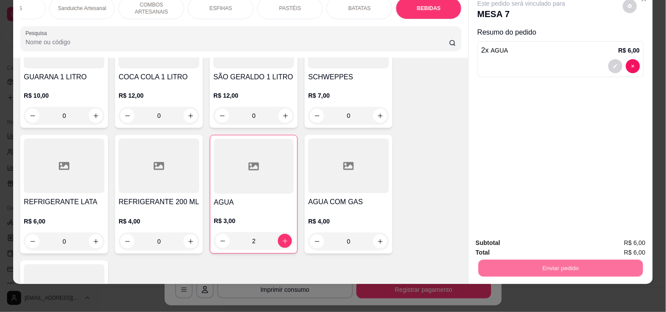
click at [619, 242] on button "Enviar pedido" at bounding box center [623, 239] width 50 height 17
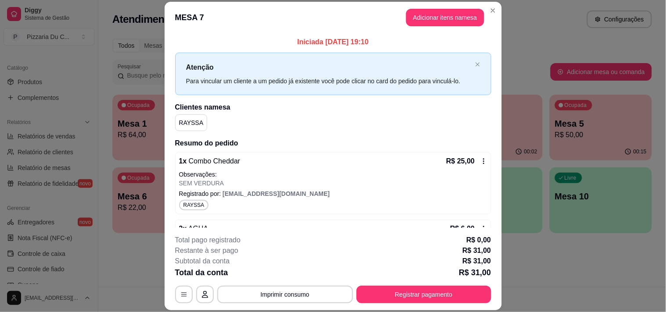
scroll to position [25, 0]
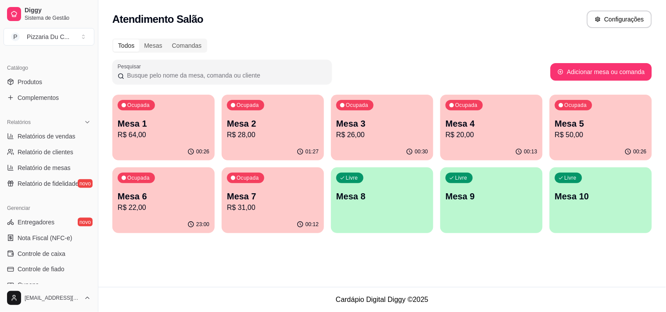
click at [184, 136] on p "R$ 64,00" at bounding box center [164, 135] width 92 height 11
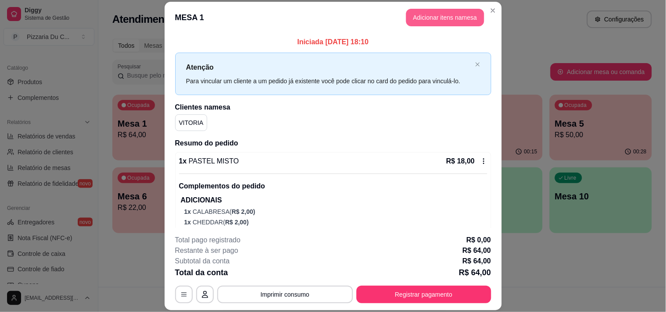
click at [432, 21] on button "Adicionar itens na mesa" at bounding box center [445, 18] width 78 height 18
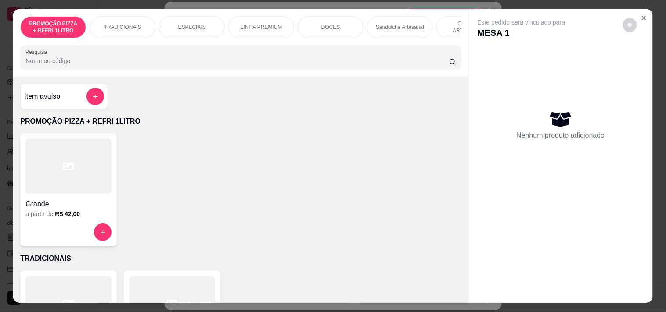
scroll to position [0, 318]
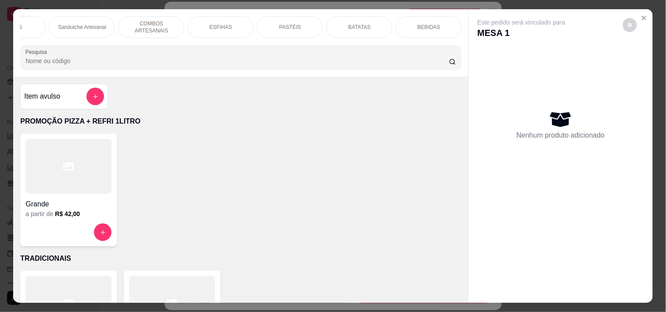
click at [296, 24] on div "PASTÉIS" at bounding box center [290, 27] width 66 height 22
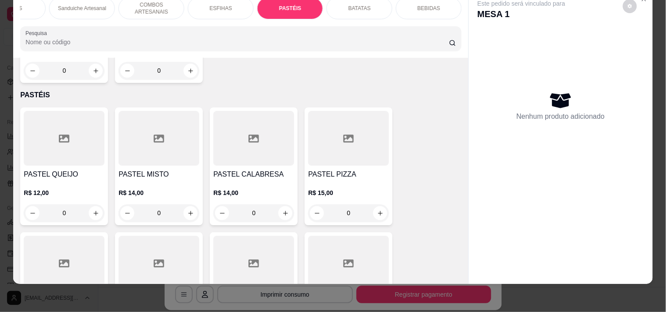
click at [189, 204] on div "0" at bounding box center [158, 213] width 81 height 18
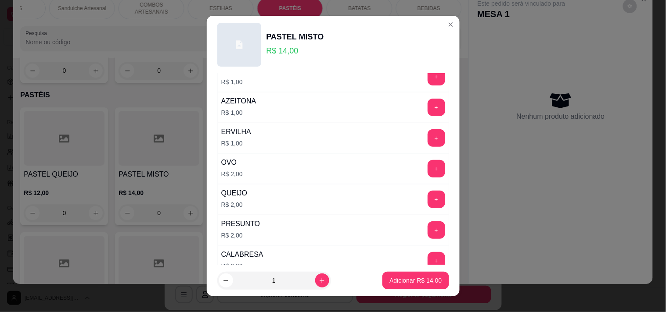
scroll to position [97, 0]
click at [424, 134] on div "+" at bounding box center [436, 138] width 25 height 18
click at [427, 136] on button "+" at bounding box center [435, 137] width 17 height 17
click at [427, 234] on button "+" at bounding box center [436, 231] width 18 height 18
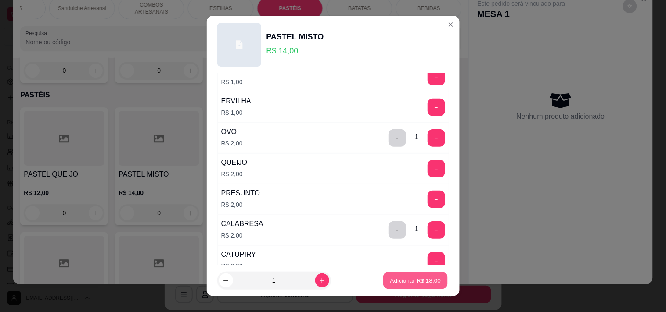
click at [404, 274] on button "Adicionar R$ 18,00" at bounding box center [415, 280] width 64 height 17
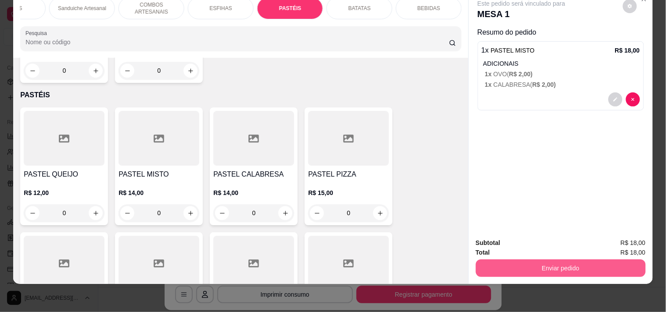
click at [546, 260] on button "Enviar pedido" at bounding box center [561, 269] width 170 height 18
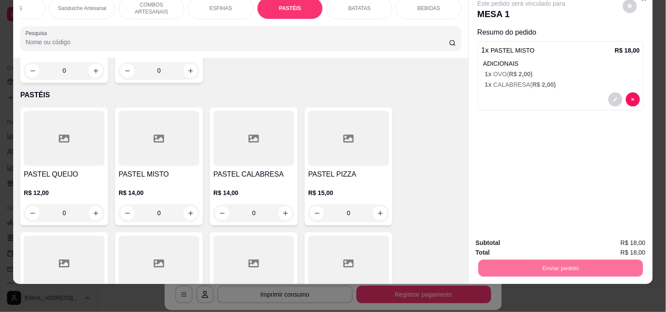
click at [606, 246] on button "Enviar pedido" at bounding box center [623, 239] width 50 height 17
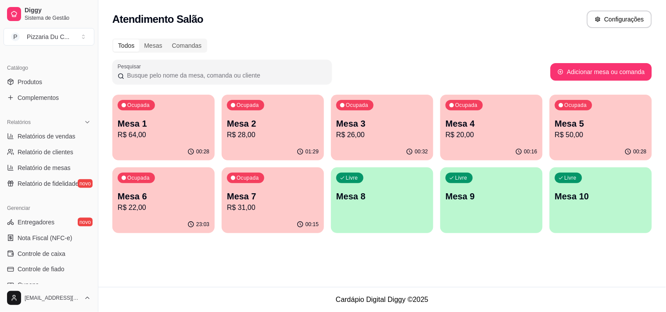
click at [167, 192] on p "Mesa 6" at bounding box center [164, 196] width 92 height 12
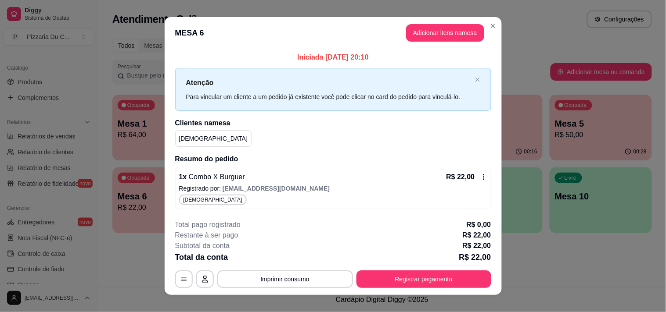
click at [481, 27] on header "MESA 6 Adicionar itens na mesa" at bounding box center [333, 33] width 337 height 32
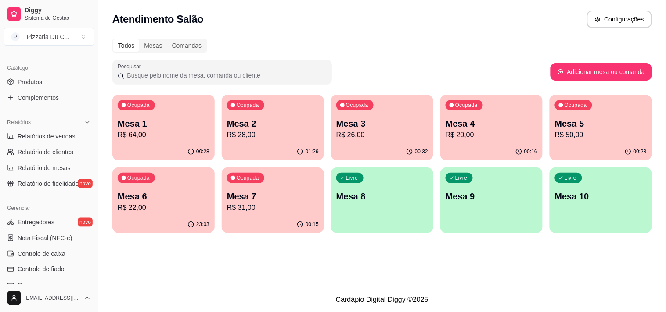
click at [394, 142] on div "Ocupada Mesa 3 R$ 26,00" at bounding box center [382, 119] width 102 height 49
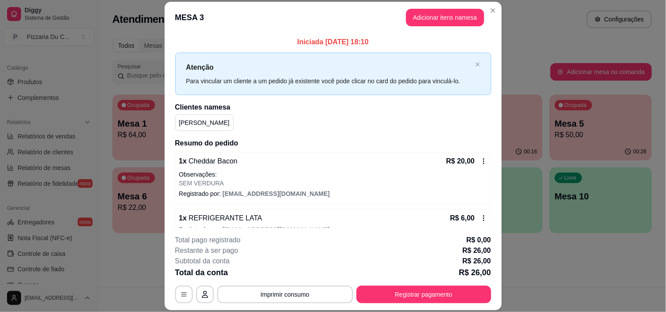
click at [490, 18] on header "MESA 3 Adicionar itens na mesa" at bounding box center [333, 18] width 337 height 32
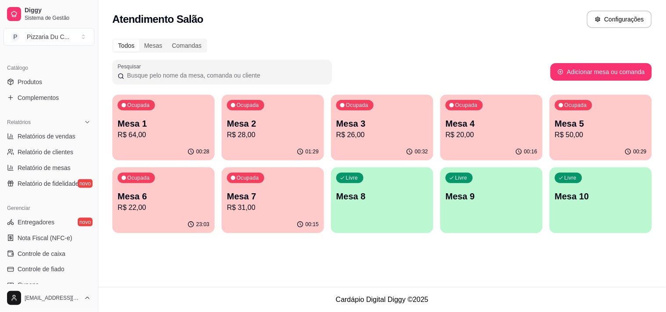
click at [307, 121] on p "Mesa 2" at bounding box center [273, 124] width 92 height 12
click at [485, 102] on div "Ocupada Mesa 4 R$ 20,00" at bounding box center [490, 119] width 99 height 47
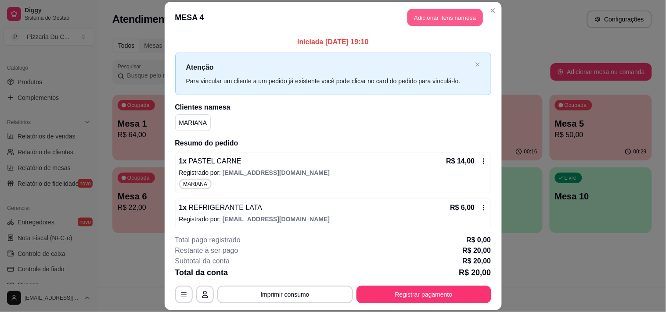
click at [457, 24] on button "Adicionar itens na mesa" at bounding box center [444, 17] width 75 height 17
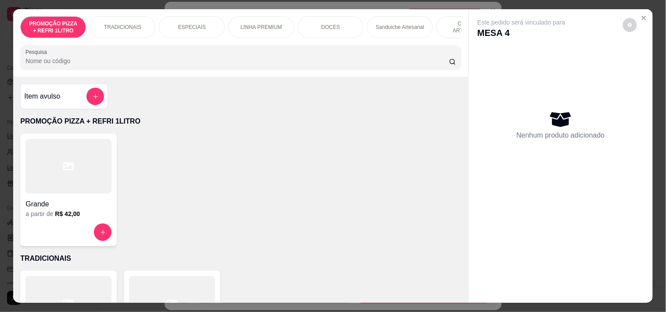
scroll to position [0, 318]
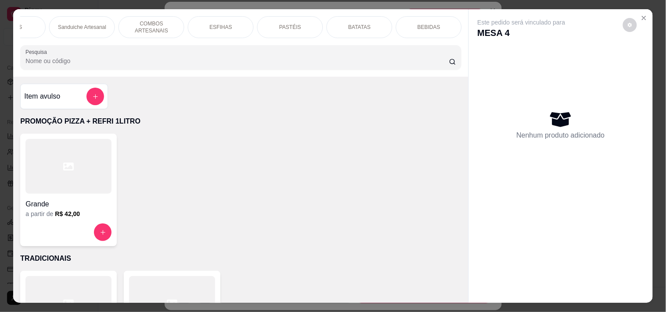
click at [265, 20] on div "PASTÉIS" at bounding box center [290, 27] width 66 height 22
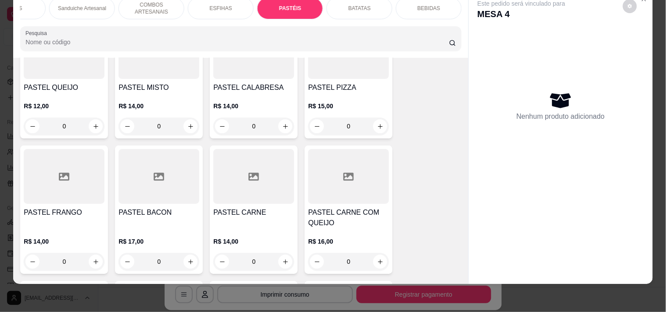
scroll to position [2408, 0]
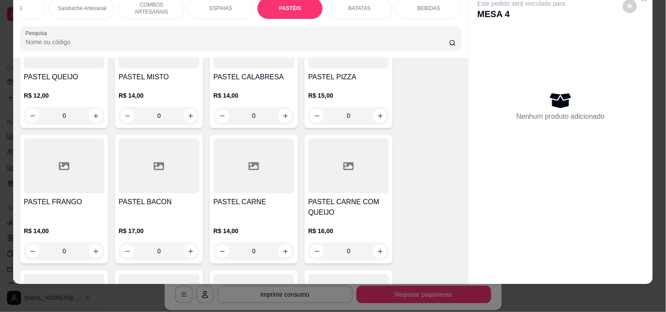
click at [88, 243] on div "0" at bounding box center [64, 252] width 81 height 18
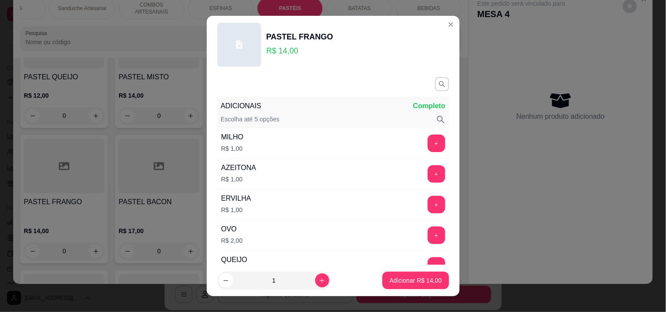
scroll to position [49, 0]
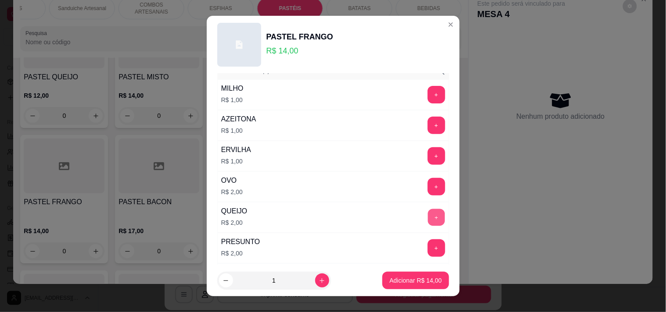
click at [427, 218] on button "+" at bounding box center [435, 217] width 17 height 17
click at [408, 282] on p "Adicionar R$ 16,00" at bounding box center [415, 281] width 51 height 8
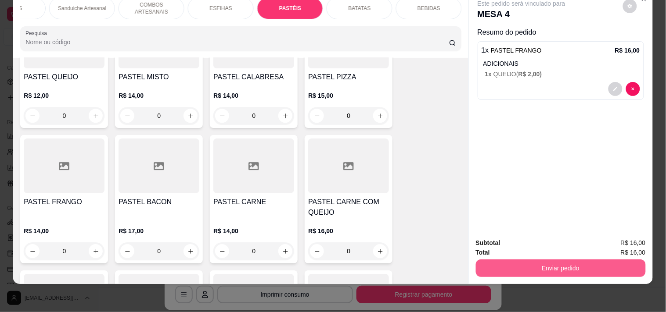
click at [580, 261] on button "Enviar pedido" at bounding box center [561, 269] width 170 height 18
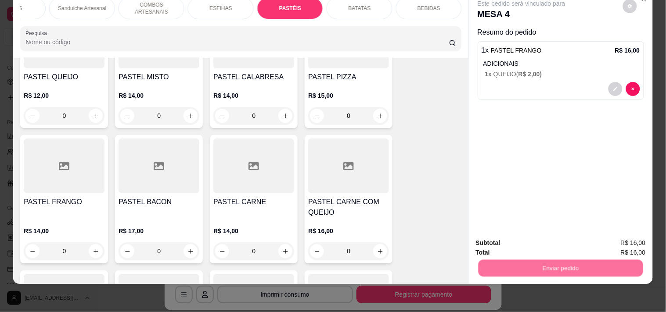
click at [617, 244] on button "Enviar pedido" at bounding box center [623, 239] width 50 height 17
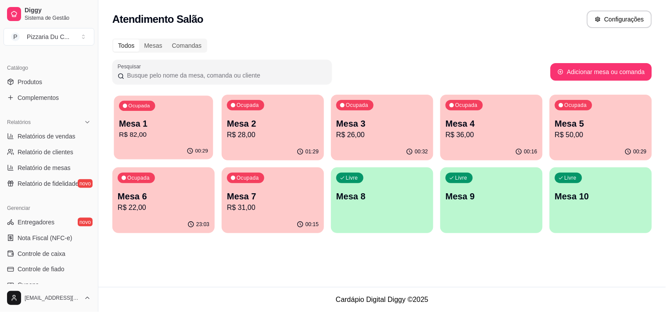
click at [170, 128] on p "Mesa 1" at bounding box center [163, 124] width 89 height 12
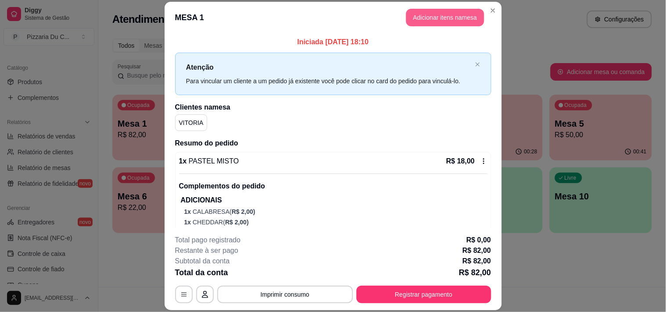
click at [443, 23] on button "Adicionar itens na mesa" at bounding box center [445, 18] width 78 height 18
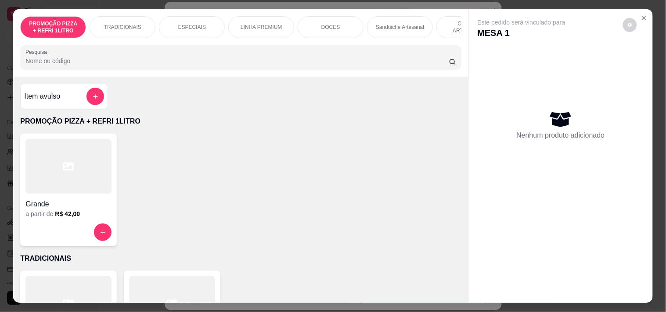
scroll to position [0, 318]
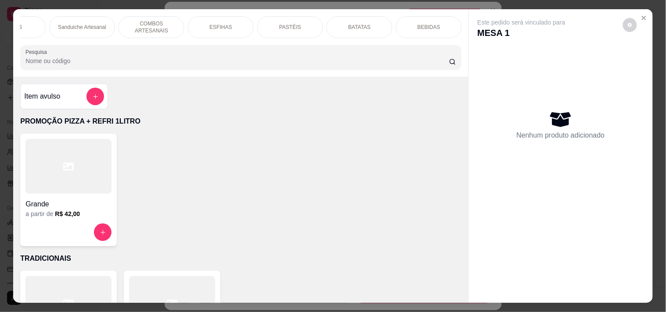
click at [426, 24] on p "BEBIDAS" at bounding box center [428, 27] width 23 height 7
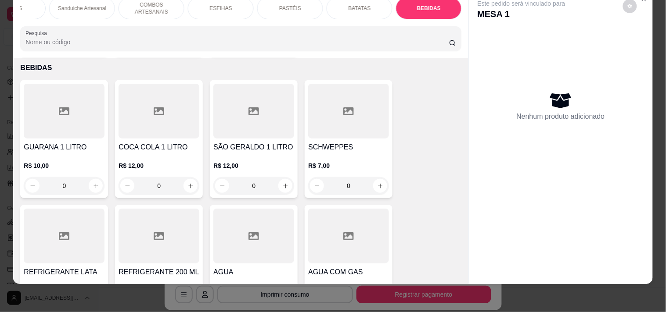
scroll to position [3593, 0]
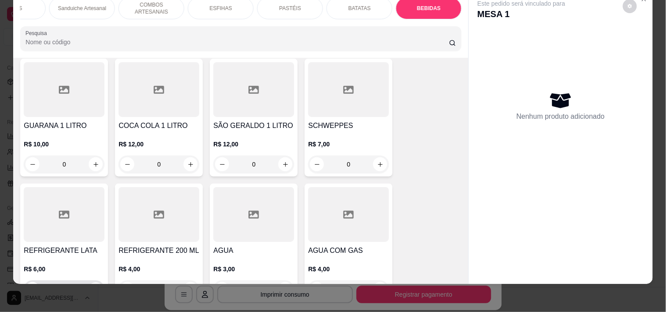
click at [90, 283] on button "increase-product-quantity" at bounding box center [96, 290] width 14 height 14
type input "1"
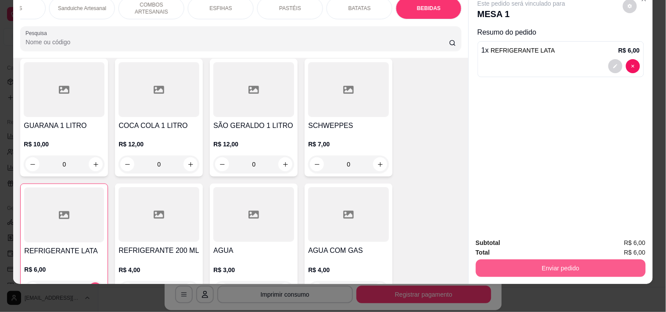
click at [593, 267] on button "Enviar pedido" at bounding box center [561, 269] width 170 height 18
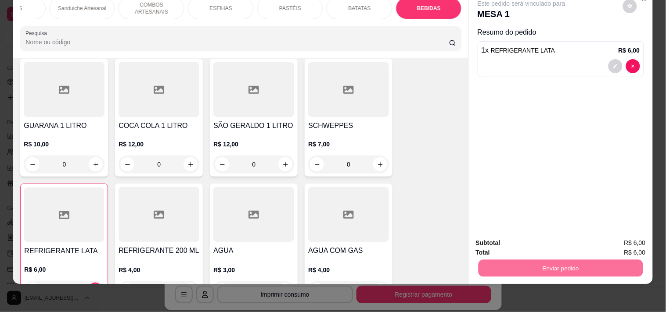
click at [627, 238] on button "Enviar pedido" at bounding box center [622, 239] width 48 height 16
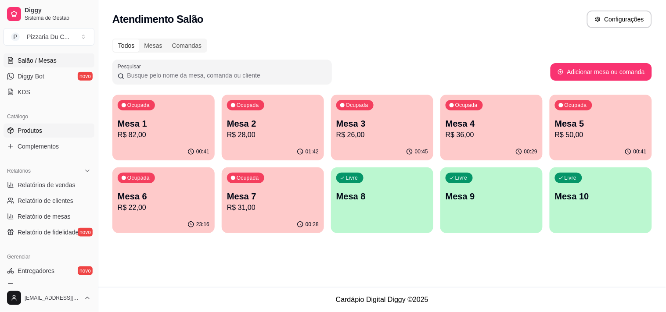
scroll to position [59, 0]
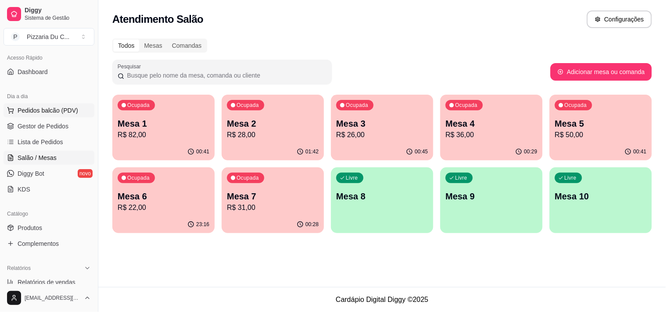
click at [47, 110] on span "Pedidos balcão (PDV)" at bounding box center [48, 110] width 61 height 9
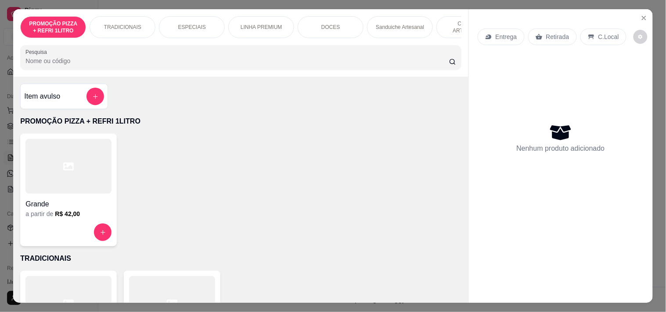
click at [277, 28] on div "LINHA PREMIUM" at bounding box center [261, 27] width 66 height 22
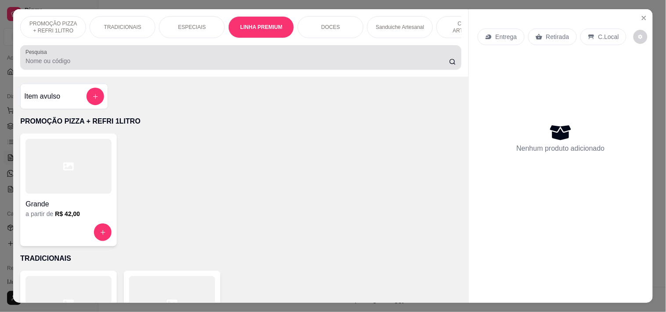
scroll to position [22, 0]
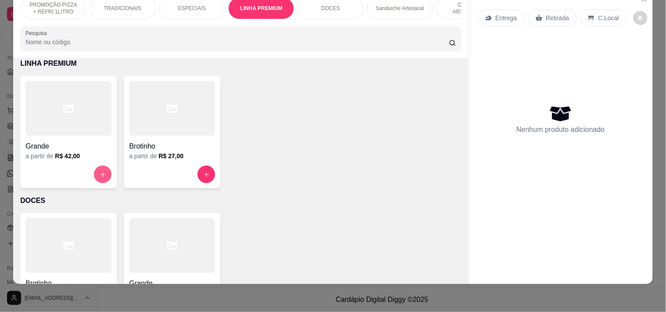
click at [104, 171] on button "increase-product-quantity" at bounding box center [103, 175] width 18 height 18
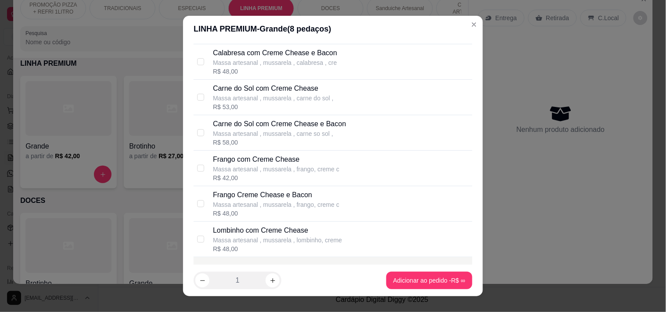
scroll to position [146, 0]
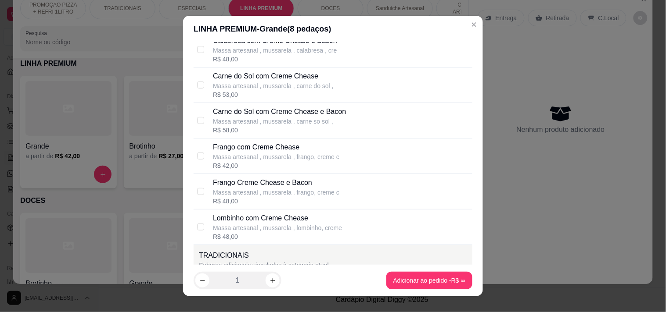
click at [379, 159] on div "Frango com Creme Chease Massa artesanal , mussarela , frango, creme c R$ 42,00" at bounding box center [341, 156] width 256 height 28
checkbox input "true"
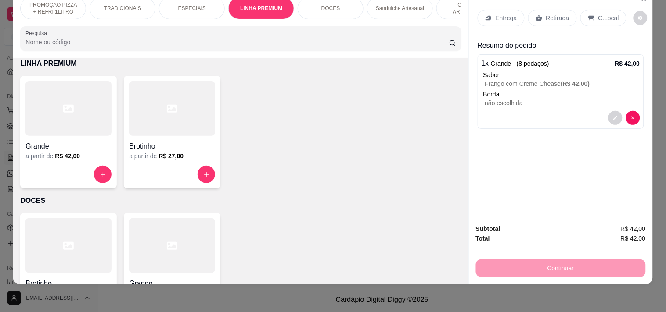
click at [395, 5] on p "Sanduiche Artesanal" at bounding box center [400, 8] width 48 height 7
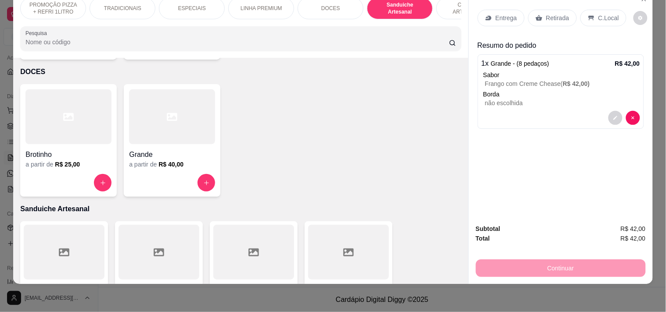
scroll to position [0, 0]
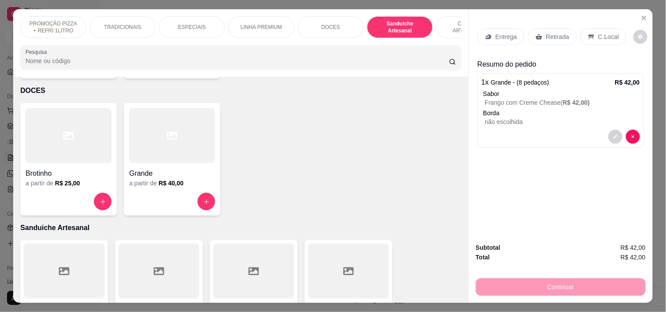
click at [32, 25] on p "PROMOÇÃO PIZZA + REFRI 1LITRO" at bounding box center [53, 27] width 51 height 14
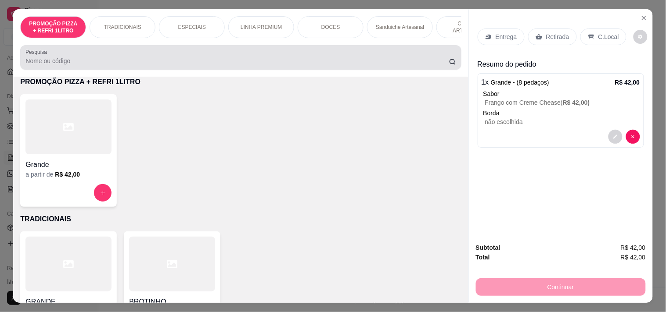
click at [203, 125] on div "Grande a partir de R$ 42,00" at bounding box center [240, 150] width 441 height 113
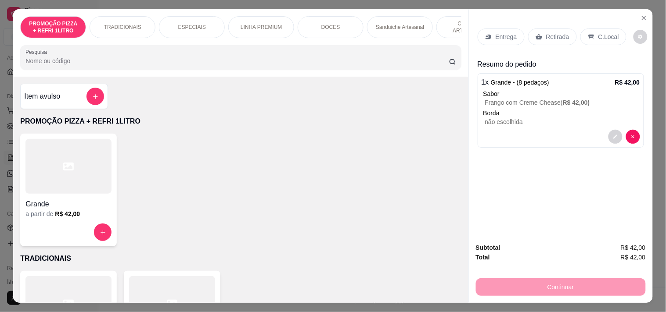
click at [92, 95] on button "add-separate-item" at bounding box center [95, 97] width 18 height 18
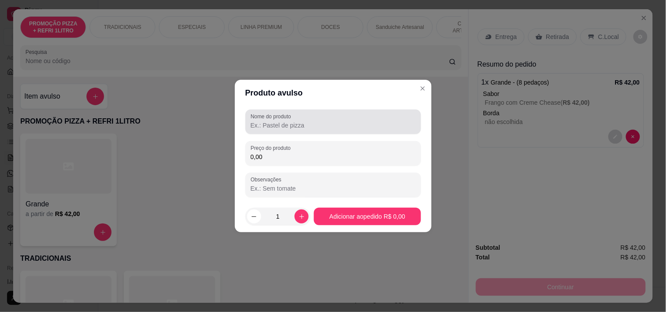
click at [272, 125] on input "Nome do produto" at bounding box center [333, 125] width 165 height 9
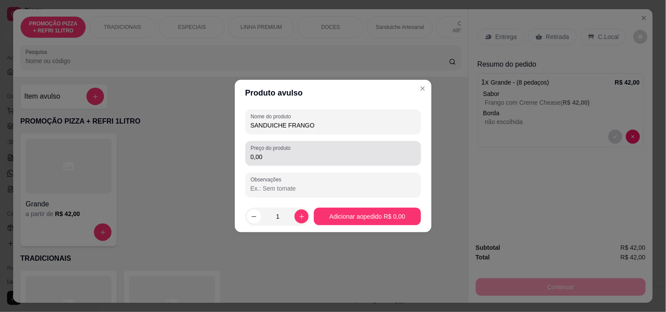
type input "SANDUICHE FRANGO"
click at [278, 165] on div "Preço do produto 0,00" at bounding box center [333, 153] width 176 height 25
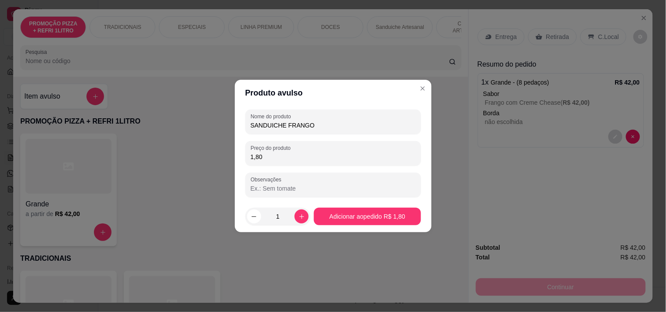
type input "18,00"
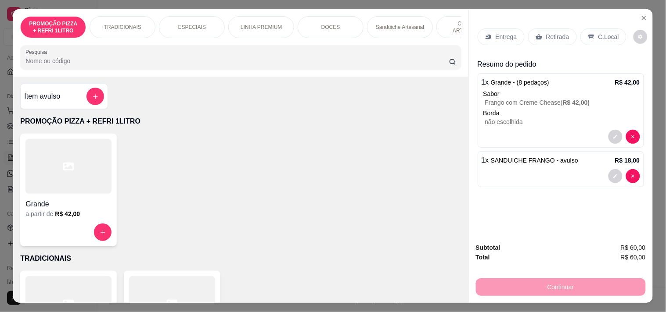
click at [343, 44] on div "PROMOÇÃO PIZZA + REFRI 1LITRO TRADICIONAIS ESPECIAIS LINHA PREMIUM DOCES Sandui…" at bounding box center [240, 43] width 455 height 68
click at [338, 42] on div "PROMOÇÃO PIZZA + REFRI 1LITRO TRADICIONAIS ESPECIAIS LINHA PREMIUM DOCES Sandui…" at bounding box center [240, 43] width 455 height 68
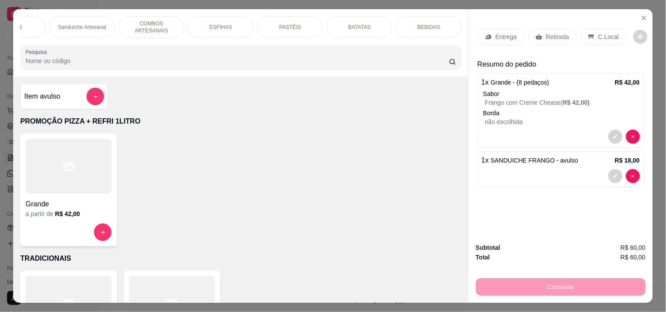
click at [414, 25] on div "BEBIDAS" at bounding box center [429, 27] width 66 height 22
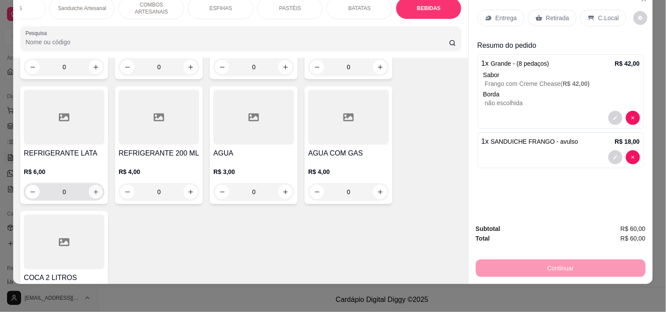
scroll to position [3642, 0]
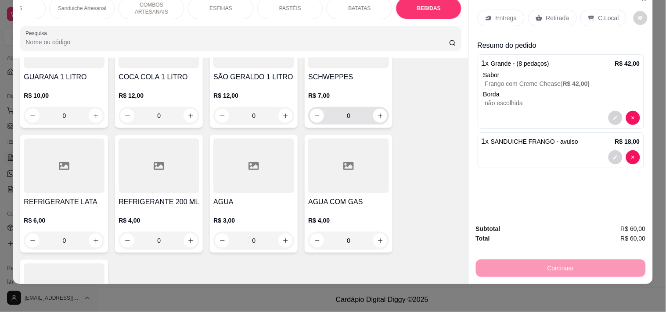
click at [379, 113] on icon "increase-product-quantity" at bounding box center [380, 116] width 7 height 7
type input "1"
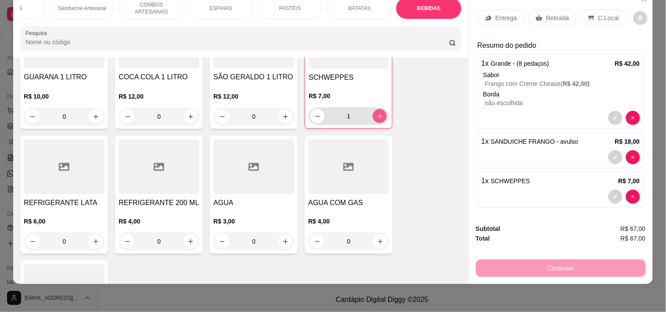
scroll to position [3643, 0]
click at [588, 14] on icon at bounding box center [591, 17] width 7 height 7
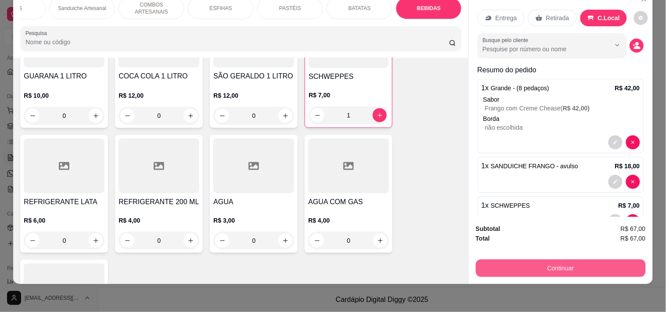
click at [555, 260] on button "Continuar" at bounding box center [561, 269] width 170 height 18
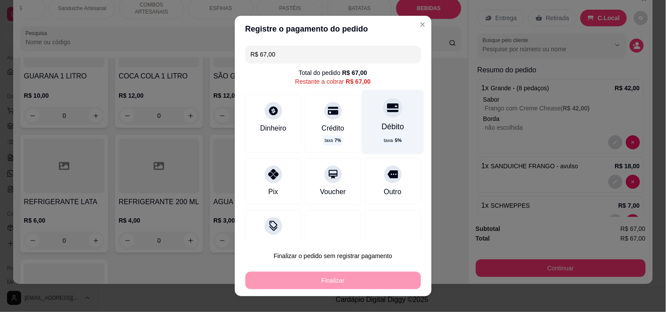
click at [382, 118] on div "Débito taxa 5 %" at bounding box center [393, 122] width 62 height 64
type input "R$ 0,00"
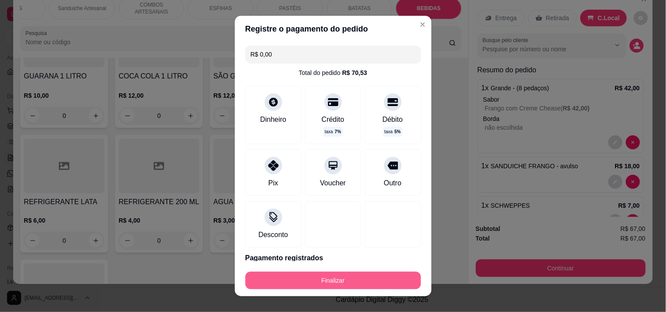
click at [379, 272] on div "Finalizar" at bounding box center [333, 281] width 176 height 18
click at [383, 282] on button "Finalizar" at bounding box center [333, 281] width 176 height 18
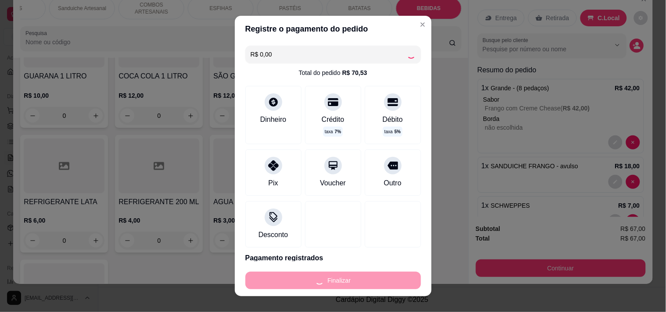
type input "0"
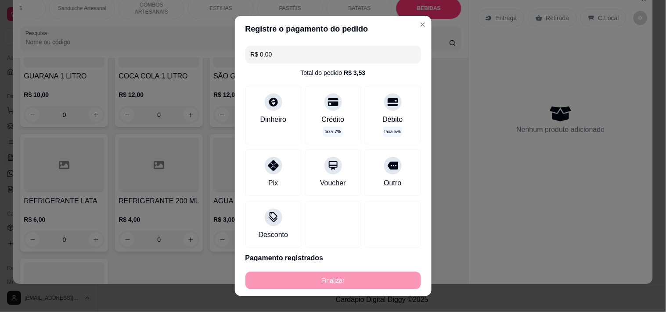
type input "-R$ 67,00"
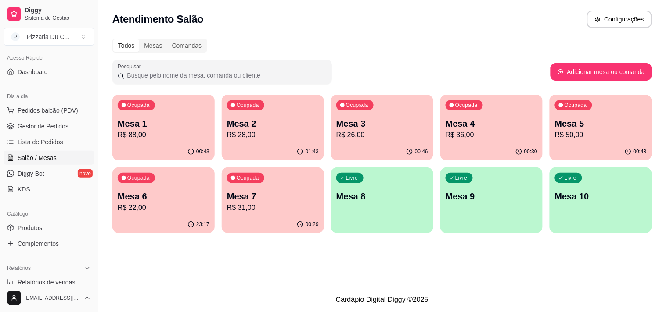
click at [182, 142] on div "Ocupada Mesa 1 R$ 88,00" at bounding box center [163, 119] width 102 height 49
click at [283, 147] on div "01:43" at bounding box center [273, 151] width 102 height 17
click at [284, 220] on div "00:29" at bounding box center [273, 224] width 102 height 17
click at [562, 123] on p "Mesa 5" at bounding box center [601, 124] width 92 height 12
click at [186, 195] on p "Mesa 6" at bounding box center [163, 197] width 89 height 12
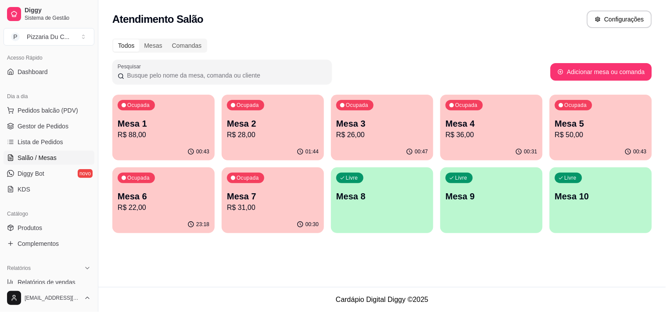
click at [271, 214] on div "Ocupada Mesa 7 R$ 31,00" at bounding box center [273, 192] width 102 height 49
click at [142, 199] on p "Mesa 6" at bounding box center [164, 196] width 92 height 12
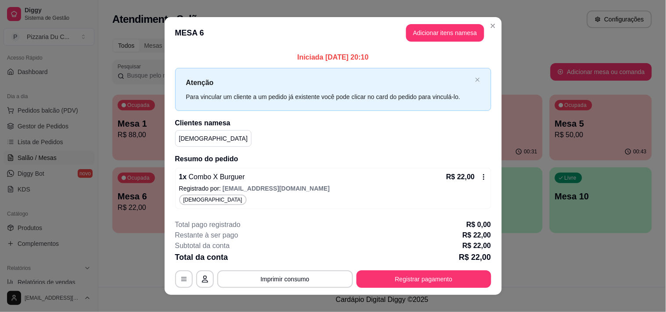
click at [475, 175] on div "R$ 22,00" at bounding box center [466, 177] width 41 height 11
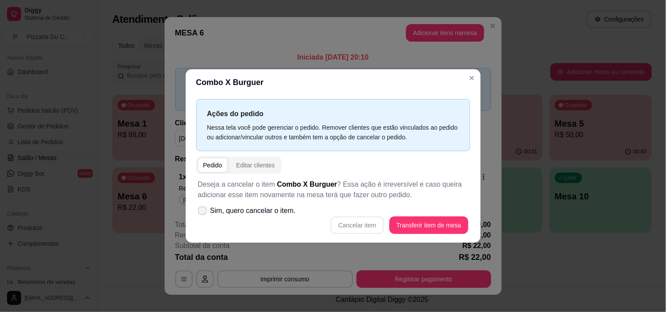
click at [262, 211] on span "Sim, quero cancelar o item." at bounding box center [253, 211] width 86 height 11
click at [203, 213] on input "Sim, quero cancelar o item." at bounding box center [200, 216] width 6 height 6
checkbox input "true"
click at [351, 227] on button "Cancelar item" at bounding box center [357, 226] width 54 height 18
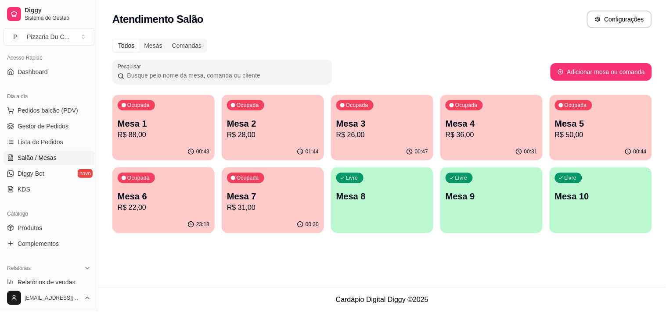
click at [369, 190] on div "Livre Mesa 8" at bounding box center [382, 195] width 102 height 55
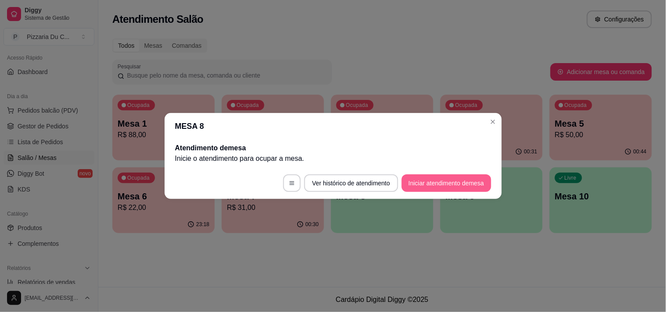
click at [435, 178] on button "Iniciar atendimento de mesa" at bounding box center [446, 184] width 90 height 18
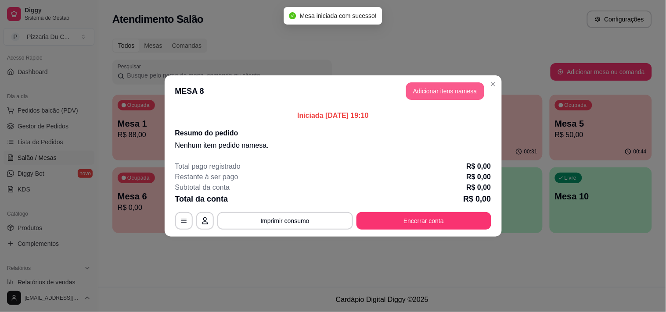
click at [431, 90] on button "Adicionar itens na mesa" at bounding box center [445, 91] width 78 height 18
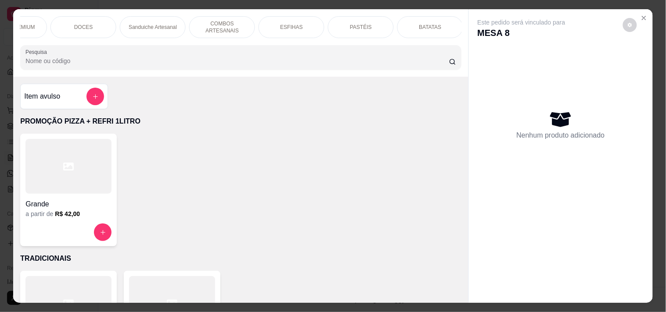
scroll to position [0, 305]
click at [164, 20] on p "COMBOS ARTESANAIS" at bounding box center [163, 27] width 51 height 14
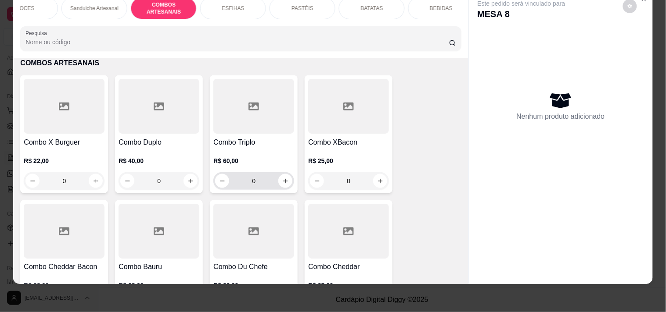
scroll to position [1168, 0]
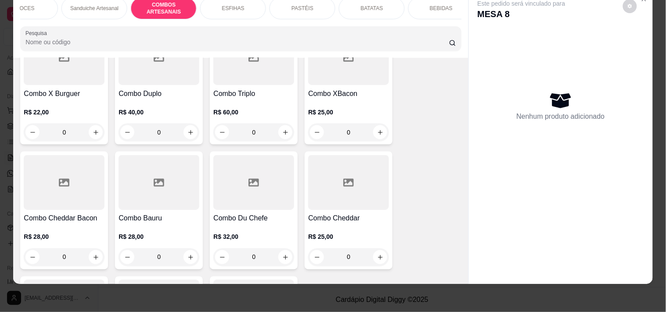
click at [192, 258] on div "0" at bounding box center [158, 258] width 81 height 18
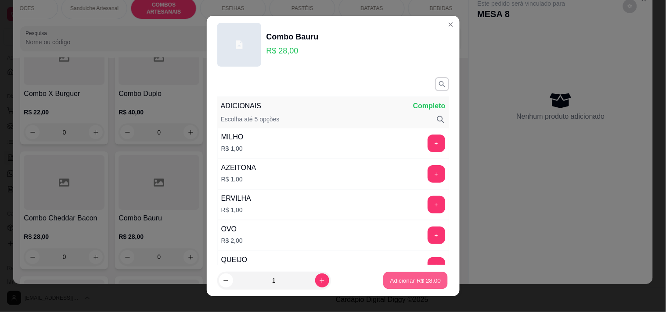
click at [404, 279] on p "Adicionar R$ 28,00" at bounding box center [415, 281] width 51 height 8
type input "1"
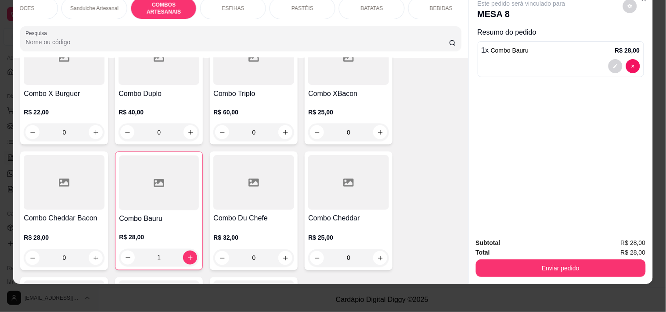
click at [502, 260] on button "Enviar pedido" at bounding box center [561, 269] width 170 height 18
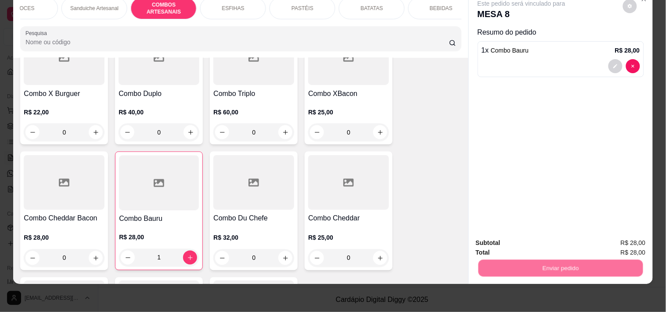
click at [556, 240] on button "Registrar cliente" at bounding box center [564, 239] width 58 height 17
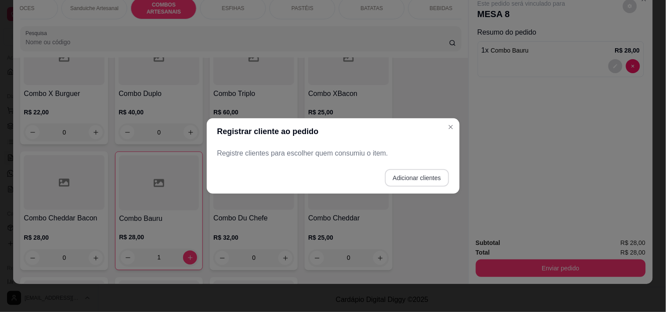
click at [422, 179] on button "Adicionar clientes" at bounding box center [417, 178] width 64 height 18
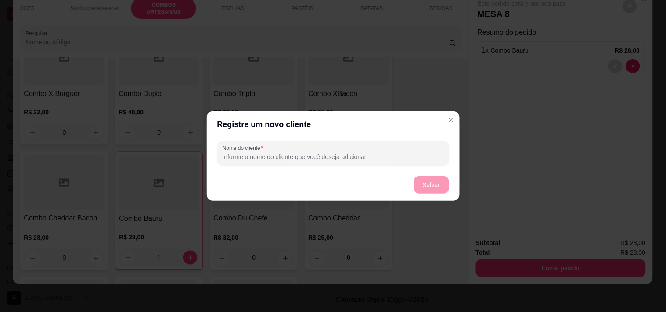
drag, startPoint x: 363, startPoint y: 168, endPoint x: 355, endPoint y: 159, distance: 12.2
click at [362, 168] on div "Nome do cliente" at bounding box center [333, 154] width 253 height 32
click at [355, 159] on input "Nome do cliente" at bounding box center [332, 157] width 221 height 9
type input "MARCELA"
click at [428, 190] on button "Salvar" at bounding box center [431, 185] width 35 height 18
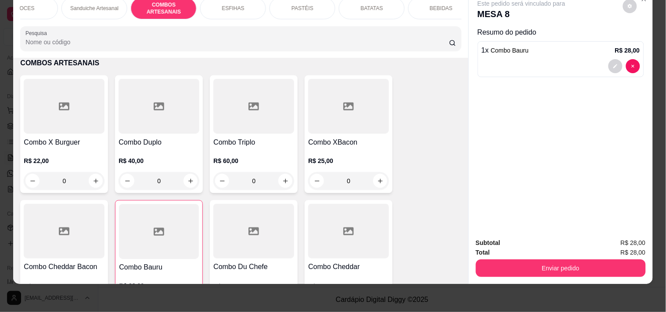
drag, startPoint x: 443, startPoint y: 2, endPoint x: 406, endPoint y: 84, distance: 89.7
click at [442, 5] on p "BEBIDAS" at bounding box center [441, 8] width 23 height 7
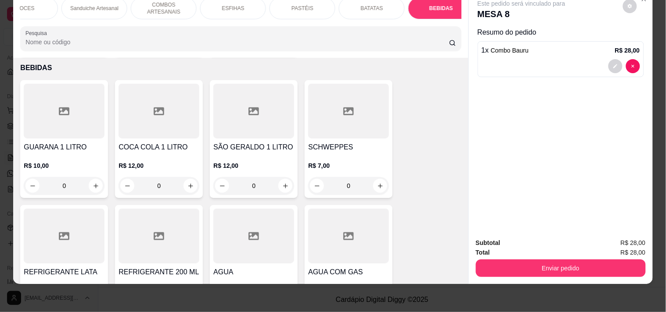
scroll to position [3594, 0]
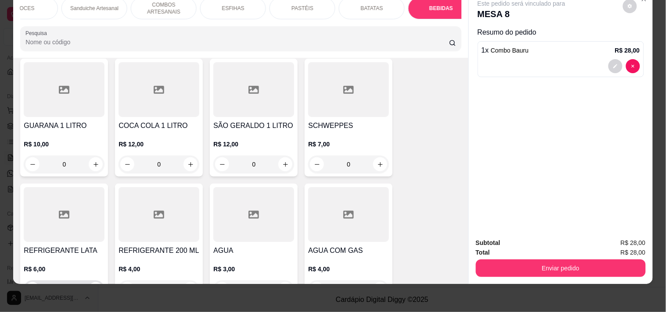
click at [89, 283] on button "increase-product-quantity" at bounding box center [96, 290] width 14 height 14
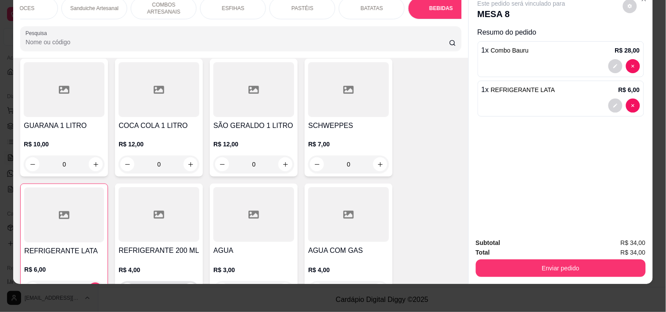
type input "1"
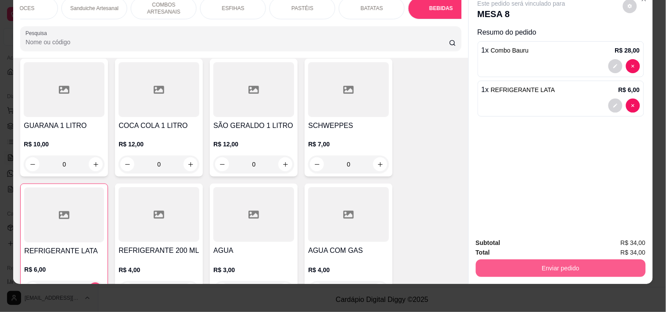
click at [529, 262] on button "Enviar pedido" at bounding box center [561, 269] width 170 height 18
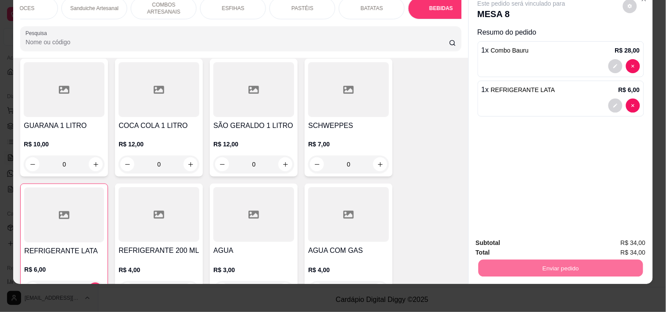
click at [620, 238] on button "Enviar pedido" at bounding box center [623, 239] width 50 height 17
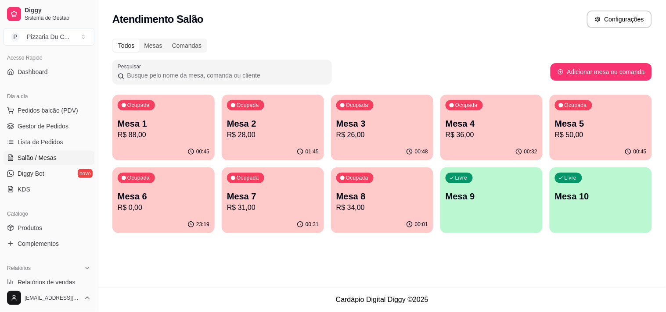
click at [186, 201] on p "Mesa 6" at bounding box center [164, 196] width 92 height 12
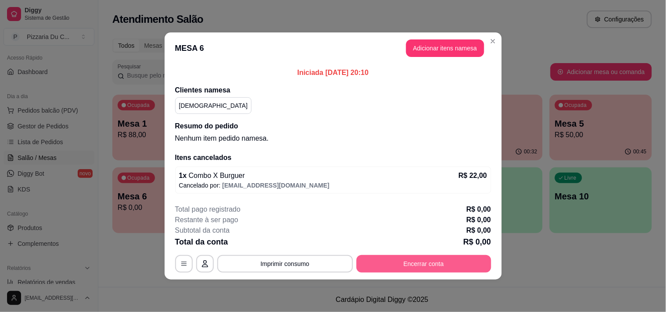
click at [401, 261] on button "Encerrar conta" at bounding box center [423, 264] width 135 height 18
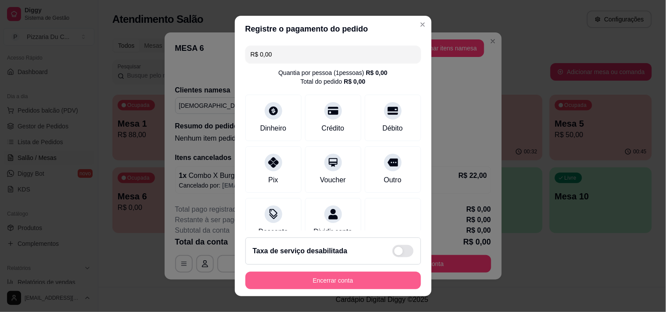
click at [367, 287] on button "Encerrar conta" at bounding box center [333, 281] width 176 height 18
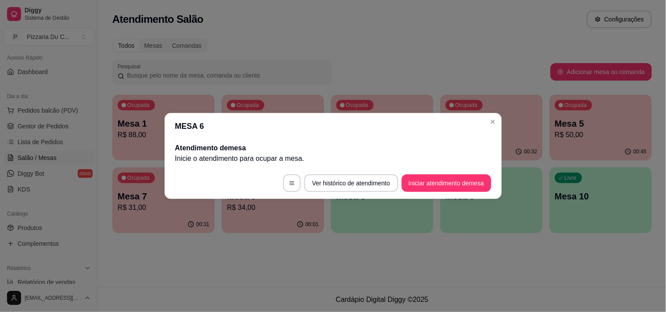
click at [494, 131] on header "MESA 6" at bounding box center [333, 126] width 337 height 26
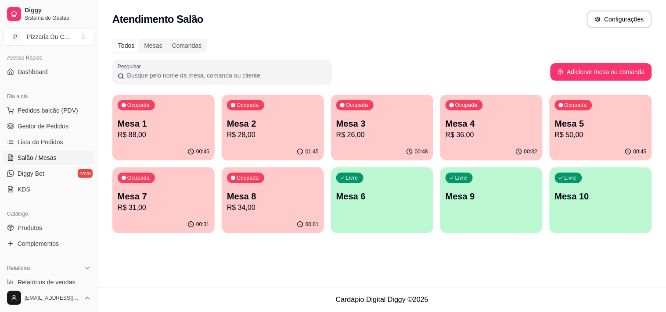
click at [186, 124] on p "Mesa 1" at bounding box center [164, 124] width 92 height 12
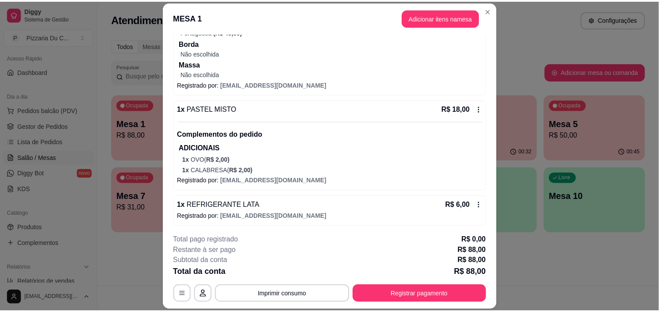
scroll to position [244, 0]
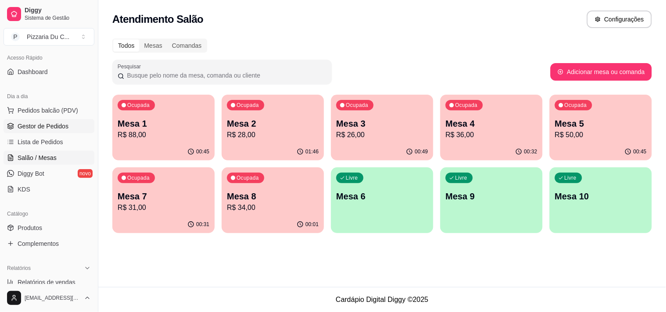
click at [36, 128] on span "Gestor de Pedidos" at bounding box center [43, 126] width 51 height 9
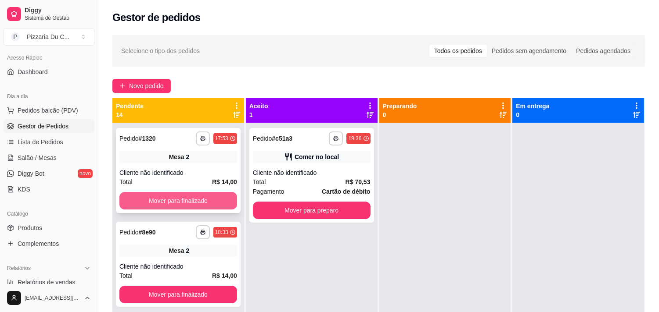
click at [155, 199] on button "Mover para finalizado" at bounding box center [178, 201] width 118 height 18
click at [155, 199] on button "Mover para finalizado" at bounding box center [178, 201] width 114 height 17
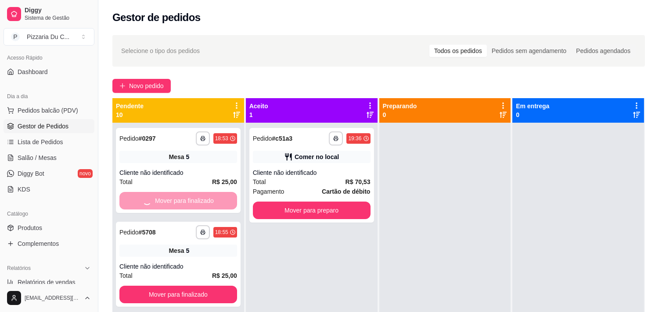
click at [155, 199] on div "Mover para finalizado" at bounding box center [178, 201] width 118 height 18
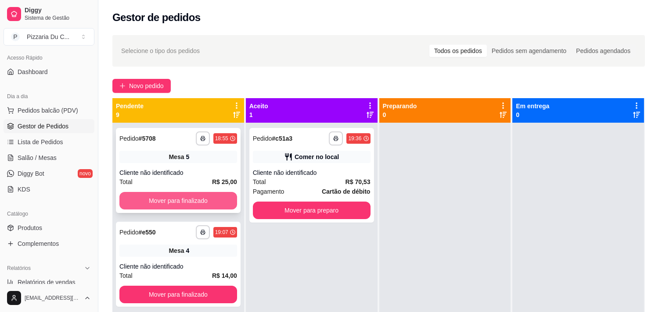
click at [223, 205] on button "Mover para finalizado" at bounding box center [178, 201] width 118 height 18
click at [222, 205] on button "Mover para finalizado" at bounding box center [178, 201] width 118 height 18
click at [222, 205] on button "Mover para finalizado" at bounding box center [178, 201] width 114 height 17
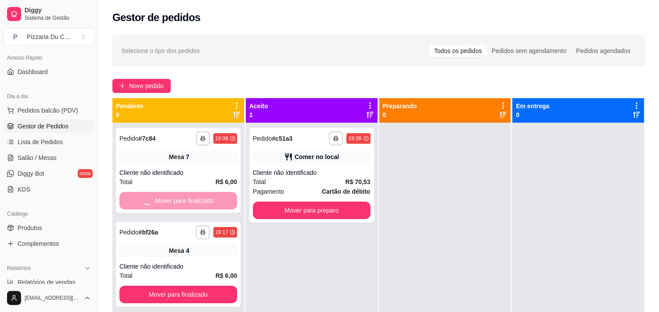
click at [222, 286] on button "Mover para finalizado" at bounding box center [178, 295] width 118 height 18
click at [222, 205] on button "Mover para finalizado" at bounding box center [178, 201] width 118 height 18
click at [222, 205] on div "Mover para finalizado" at bounding box center [178, 201] width 118 height 18
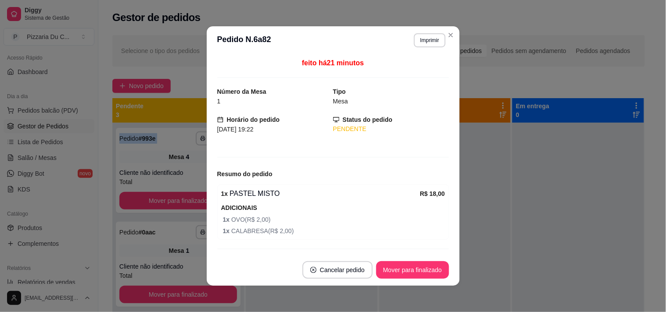
click at [388, 265] on button "Mover para finalizado" at bounding box center [412, 271] width 73 height 18
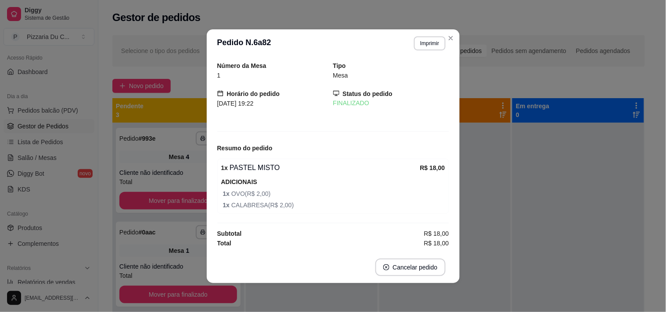
click at [207, 202] on div "Número da Mesa 1 Tipo Mesa Horário do pedido [DATE] 19:22 Status do pedido FINA…" at bounding box center [333, 154] width 253 height 194
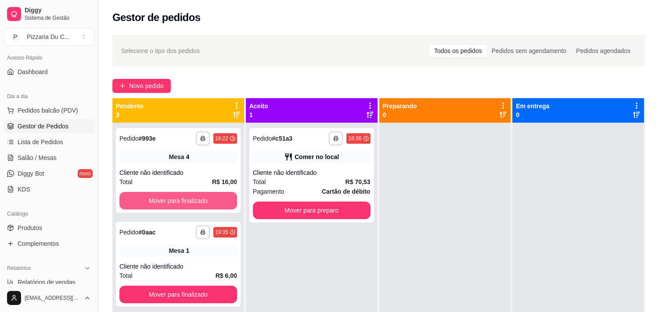
click at [200, 201] on button "Mover para finalizado" at bounding box center [178, 201] width 118 height 18
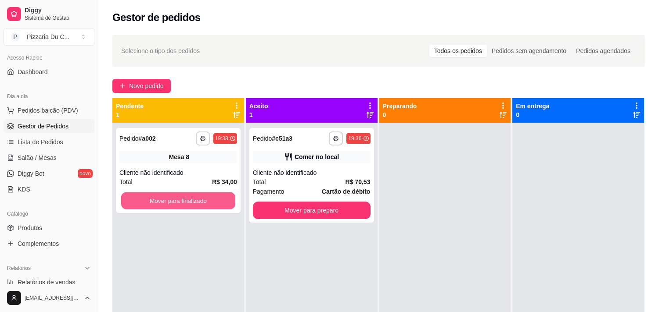
click at [200, 201] on button "Mover para finalizado" at bounding box center [178, 201] width 114 height 17
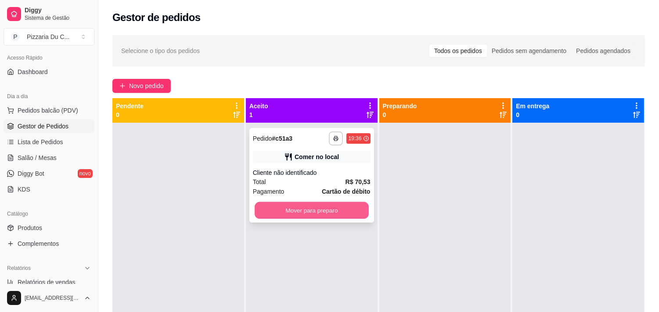
click at [285, 213] on button "Mover para preparo" at bounding box center [311, 210] width 114 height 17
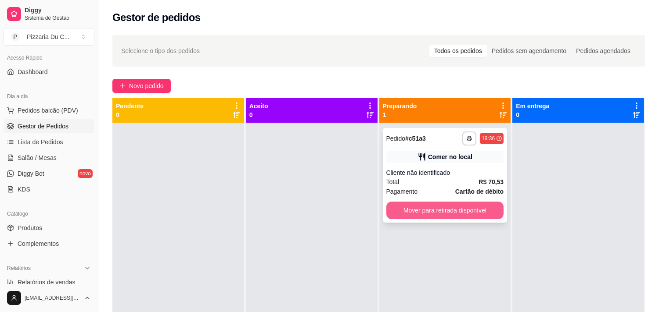
click at [400, 215] on button "Mover para retirada disponível" at bounding box center [445, 211] width 118 height 18
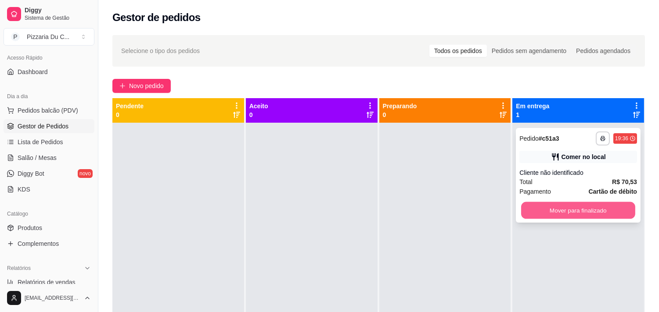
click at [534, 217] on button "Mover para finalizado" at bounding box center [578, 210] width 114 height 17
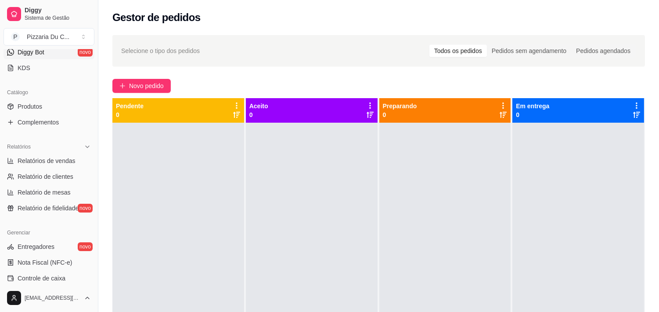
scroll to position [205, 0]
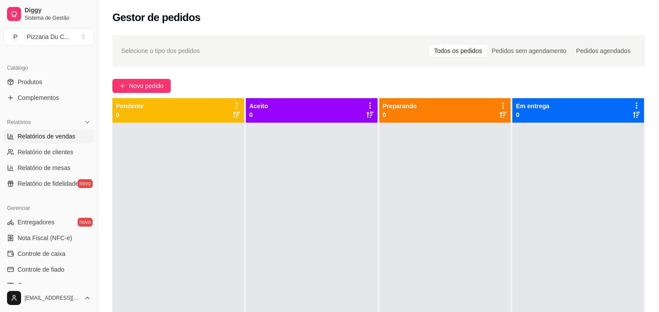
click at [43, 134] on span "Relatórios de vendas" at bounding box center [47, 136] width 58 height 9
select select "ALL"
select select "0"
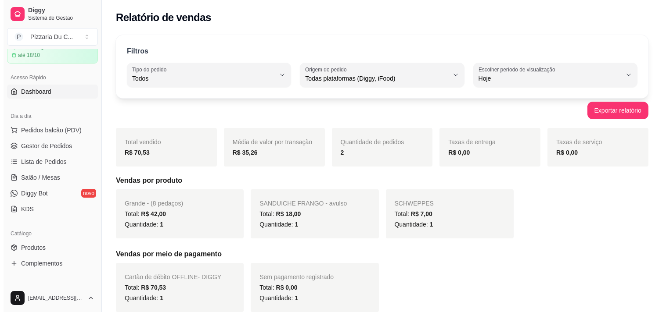
scroll to position [11, 0]
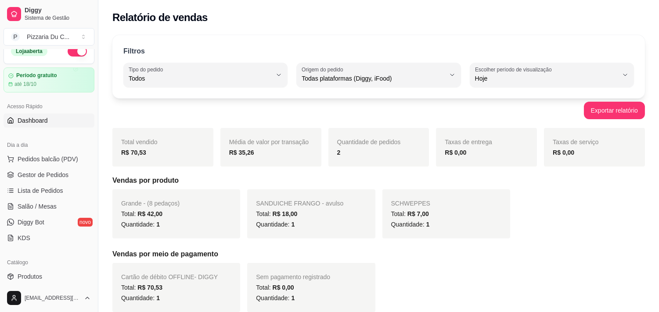
click at [50, 124] on link "Dashboard" at bounding box center [49, 121] width 91 height 14
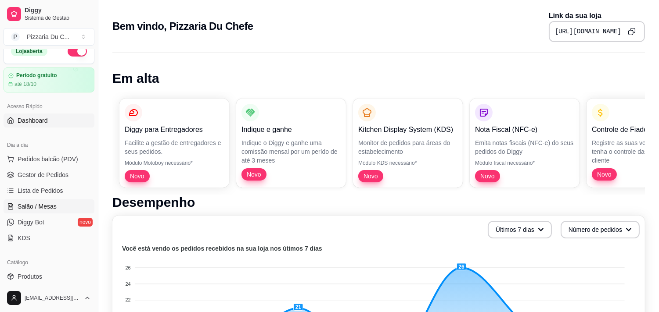
click at [45, 201] on link "Salão / Mesas" at bounding box center [49, 207] width 91 height 14
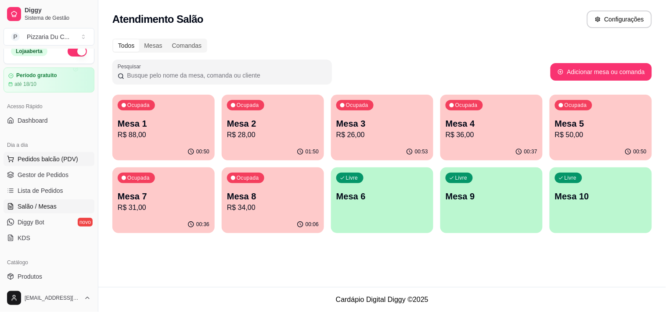
click at [82, 158] on button "Pedidos balcão (PDV)" at bounding box center [49, 159] width 91 height 14
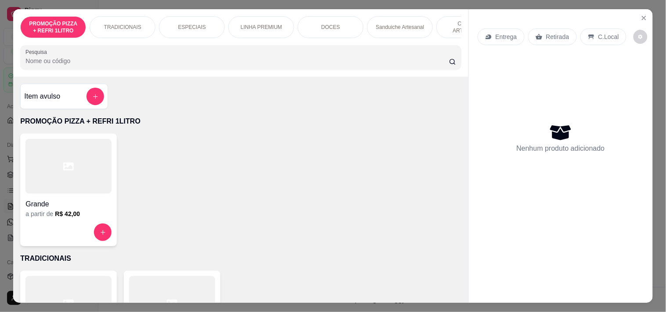
click at [505, 35] on p "Entrega" at bounding box center [505, 36] width 21 height 9
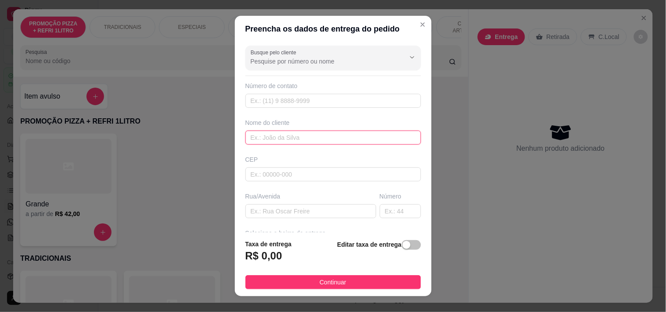
click at [300, 142] on input "text" at bounding box center [333, 138] width 176 height 14
type input "MARCILIO"
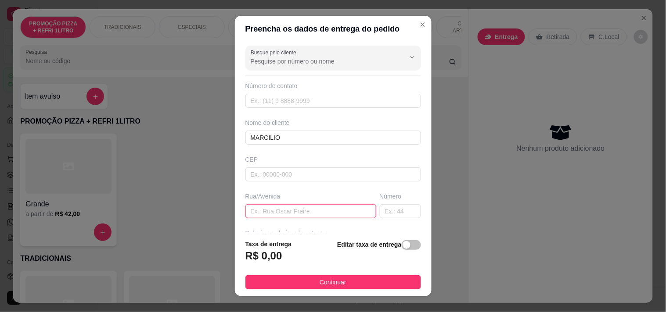
click at [277, 218] on input "text" at bounding box center [310, 211] width 131 height 14
paste input "[STREET_ADDRESS][PERSON_NAME]"
type input "[STREET_ADDRESS][PERSON_NAME]"
drag, startPoint x: 383, startPoint y: 243, endPoint x: 401, endPoint y: 245, distance: 17.6
click at [384, 243] on strong "Editar taxa de entrega" at bounding box center [369, 244] width 64 height 7
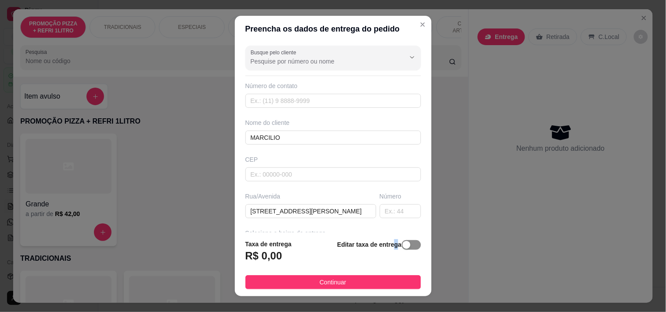
click at [401, 245] on span "button" at bounding box center [410, 245] width 19 height 10
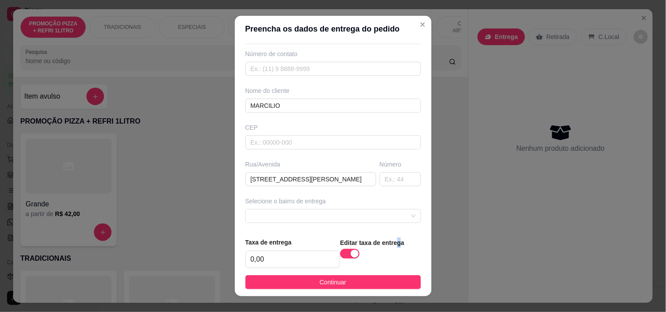
scroll to position [49, 0]
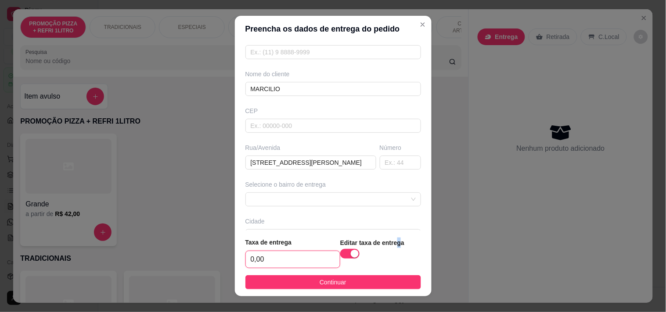
click at [286, 258] on input "0,00" at bounding box center [293, 259] width 94 height 17
type input "5,00"
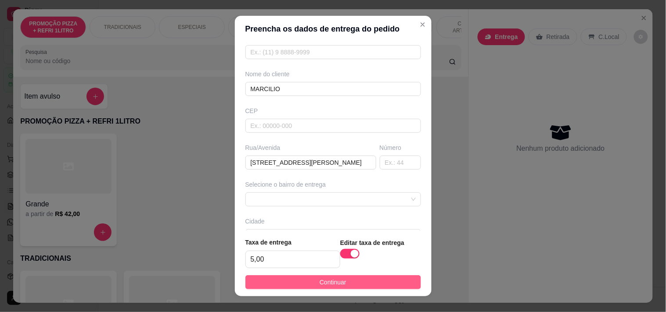
click at [304, 277] on button "Continuar" at bounding box center [333, 283] width 176 height 14
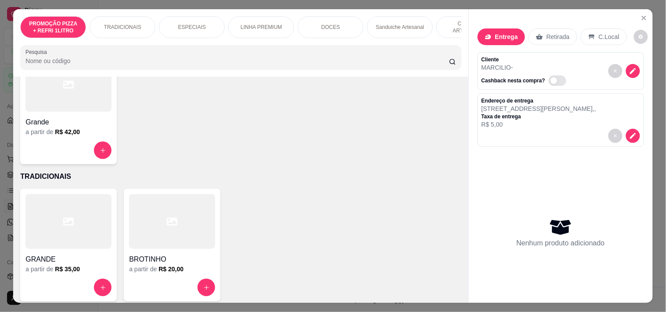
scroll to position [97, 0]
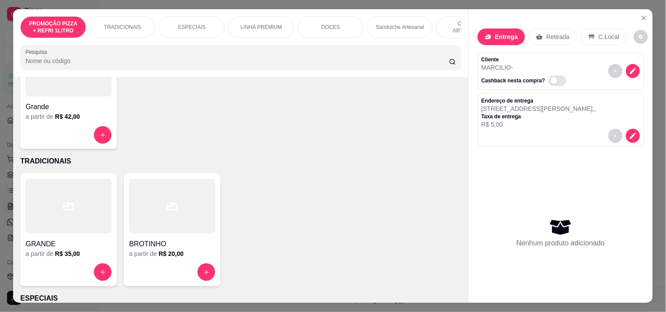
click at [86, 220] on div at bounding box center [68, 206] width 86 height 55
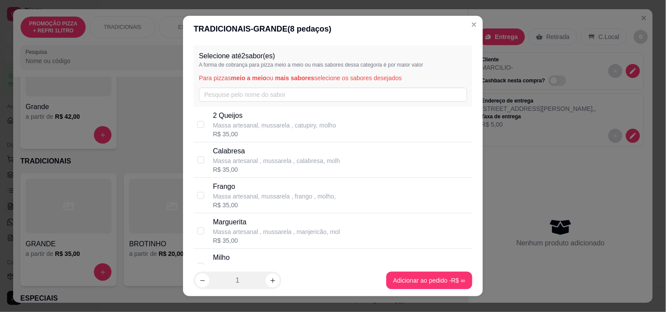
click at [260, 158] on p "Massa artesanal , mussarela , calabresa, molh" at bounding box center [276, 161] width 127 height 9
checkbox input "true"
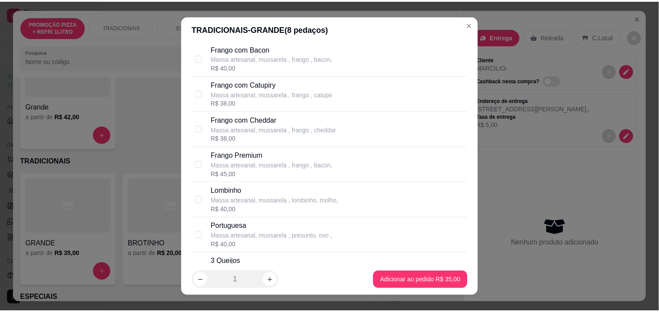
scroll to position [682, 0]
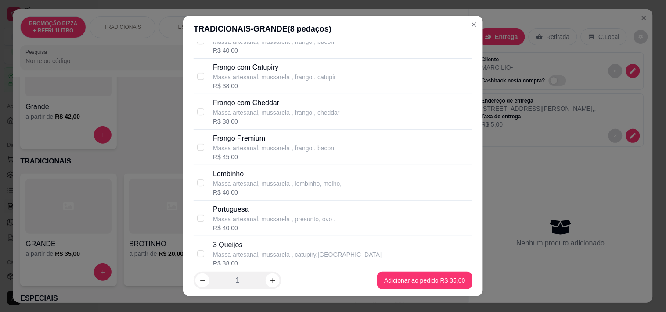
click at [260, 217] on div "Massa artesanal, mussarela , presunto, ovo ," at bounding box center [274, 219] width 122 height 9
checkbox input "true"
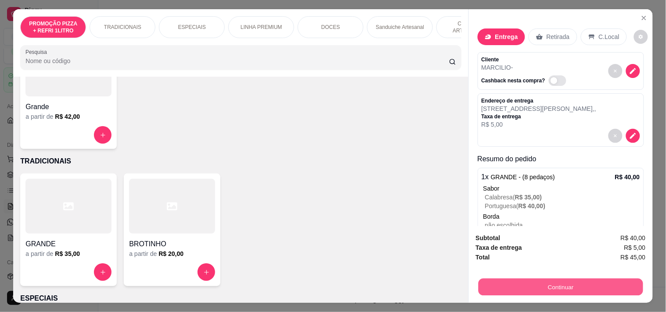
click at [499, 288] on button "Continuar" at bounding box center [560, 287] width 165 height 17
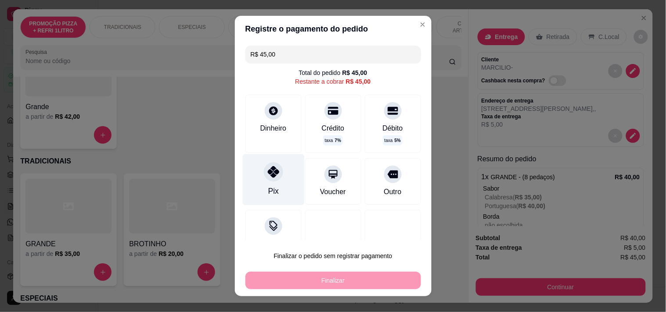
click at [266, 178] on div at bounding box center [273, 171] width 19 height 19
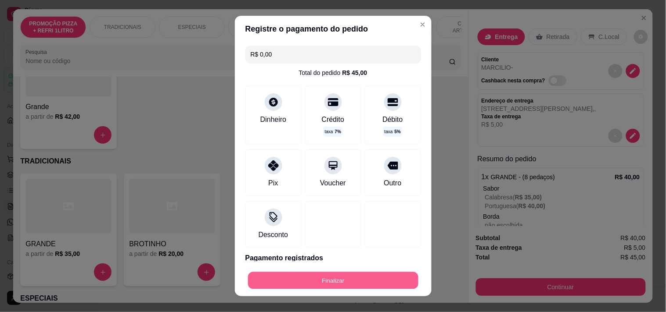
click at [310, 281] on button "Finalizar" at bounding box center [333, 280] width 170 height 17
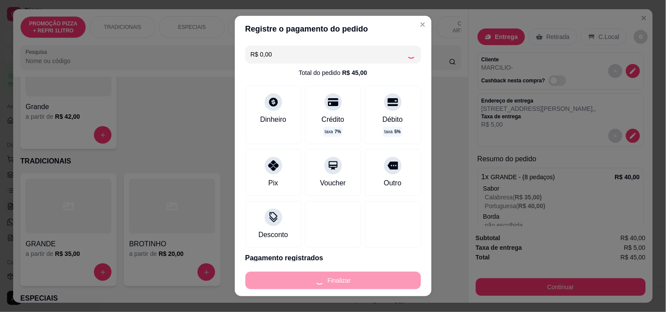
type input "-R$ 45,00"
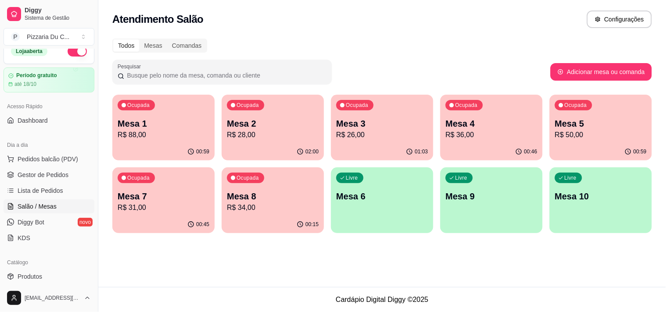
click at [272, 220] on div "00:15" at bounding box center [273, 224] width 102 height 17
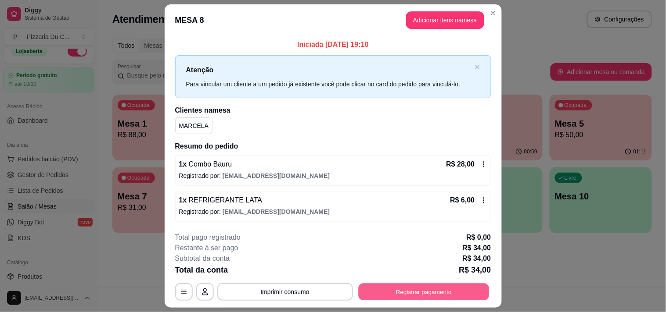
click at [377, 295] on button "Registrar pagamento" at bounding box center [423, 291] width 131 height 17
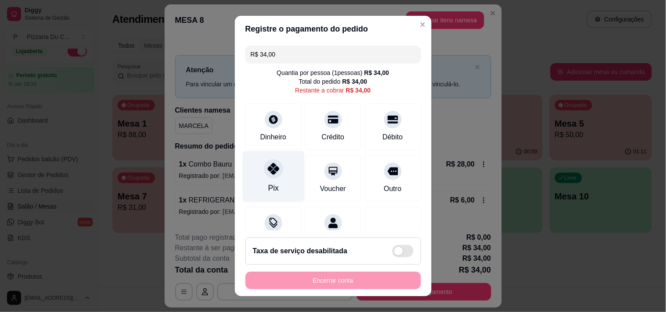
click at [265, 179] on div "Pix" at bounding box center [273, 176] width 62 height 51
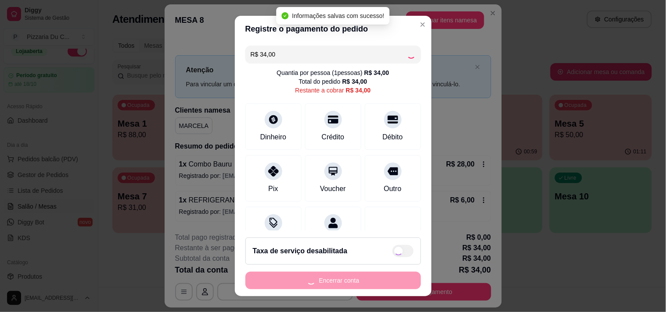
type input "R$ 0,00"
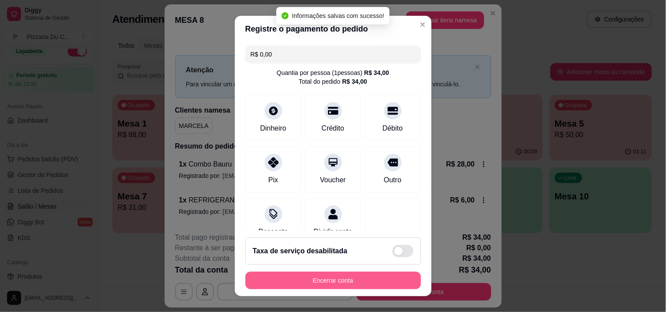
click at [291, 282] on button "Encerrar conta" at bounding box center [333, 281] width 176 height 18
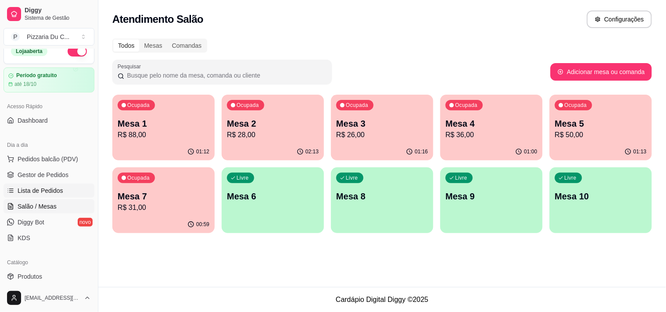
click at [37, 184] on link "Lista de Pedidos" at bounding box center [49, 191] width 91 height 14
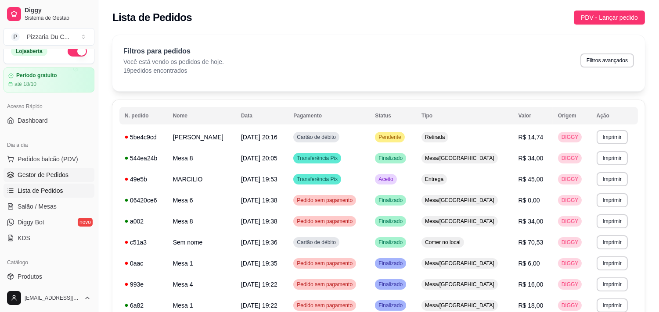
click at [36, 179] on link "Gestor de Pedidos" at bounding box center [49, 175] width 91 height 14
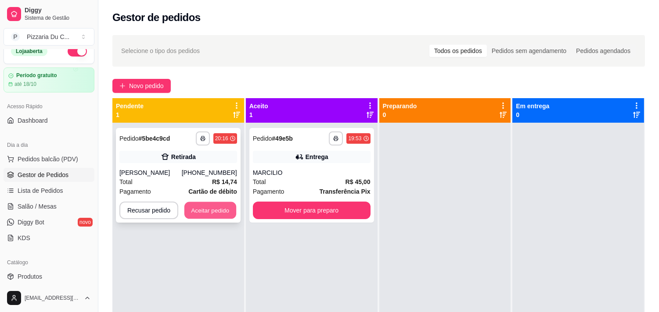
click at [215, 209] on button "Aceitar pedido" at bounding box center [210, 210] width 52 height 17
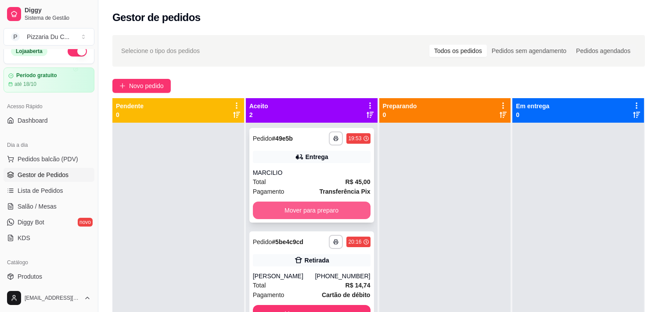
click at [306, 215] on button "Mover para preparo" at bounding box center [312, 211] width 118 height 18
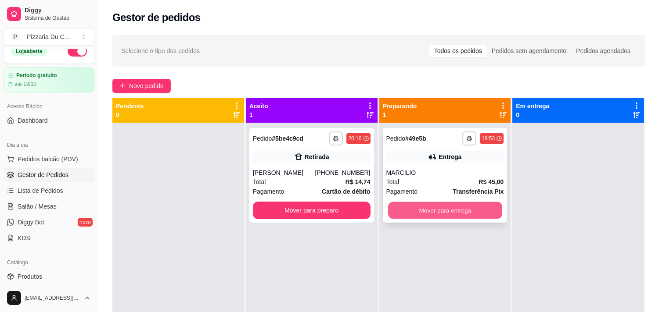
click at [454, 215] on button "Mover para entrega" at bounding box center [445, 210] width 114 height 17
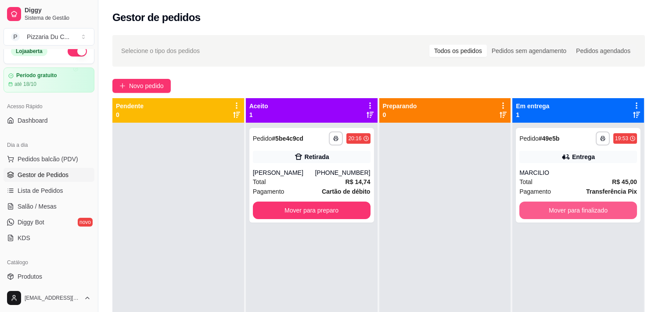
click at [525, 215] on button "Mover para finalizado" at bounding box center [578, 211] width 118 height 18
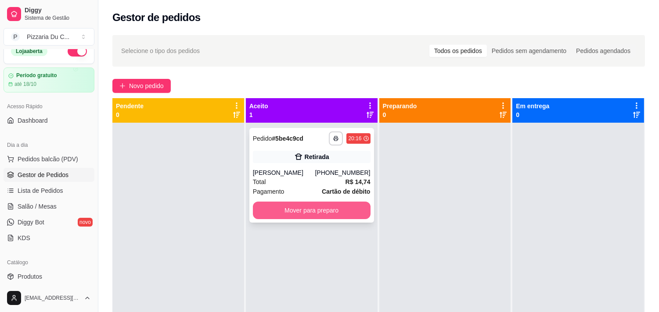
click at [353, 213] on button "Mover para preparo" at bounding box center [312, 211] width 118 height 18
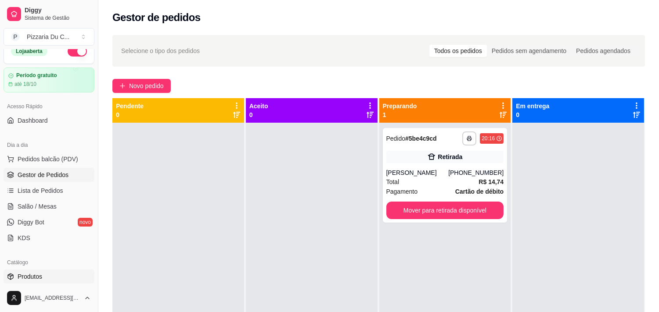
drag, startPoint x: 54, startPoint y: 272, endPoint x: 75, endPoint y: 272, distance: 20.6
click at [55, 272] on link "Produtos" at bounding box center [49, 277] width 91 height 14
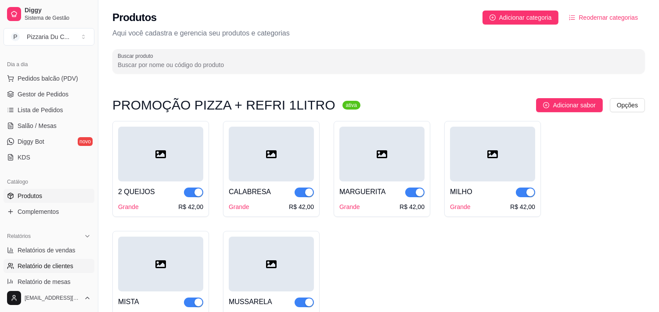
scroll to position [108, 0]
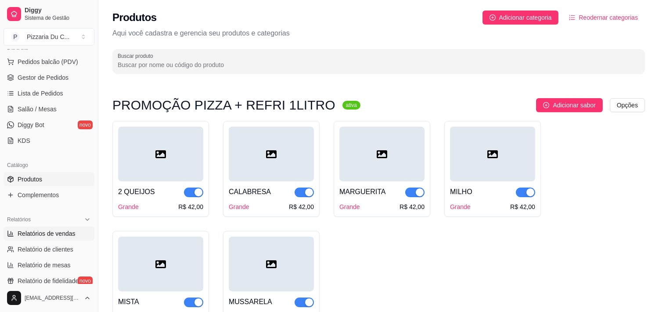
click at [51, 235] on span "Relatórios de vendas" at bounding box center [47, 233] width 58 height 9
select select "ALL"
select select "0"
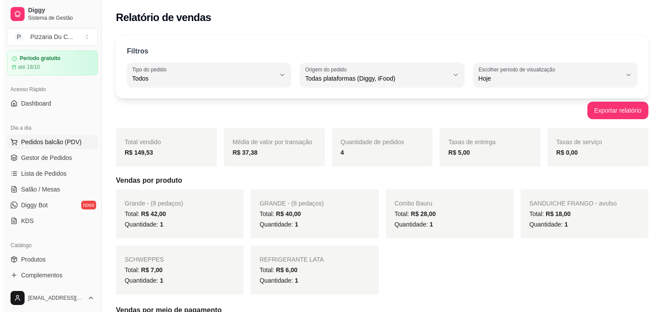
scroll to position [11, 0]
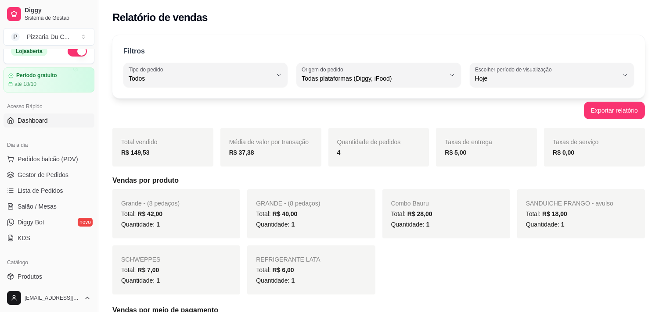
click at [46, 119] on span "Dashboard" at bounding box center [33, 120] width 30 height 9
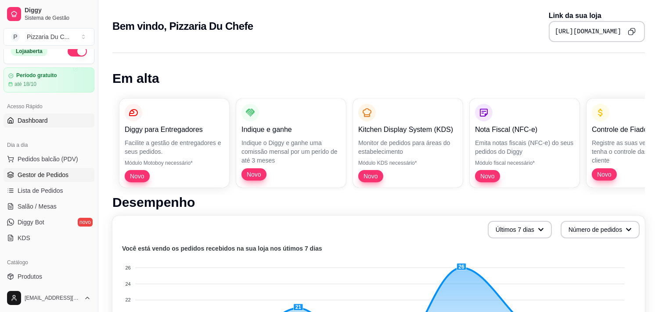
drag, startPoint x: 68, startPoint y: 171, endPoint x: 79, endPoint y: 174, distance: 10.9
click at [69, 171] on link "Gestor de Pedidos" at bounding box center [49, 175] width 91 height 14
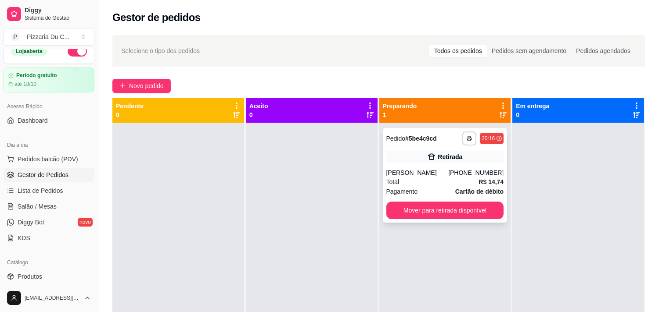
click at [419, 220] on div "**********" at bounding box center [445, 175] width 125 height 95
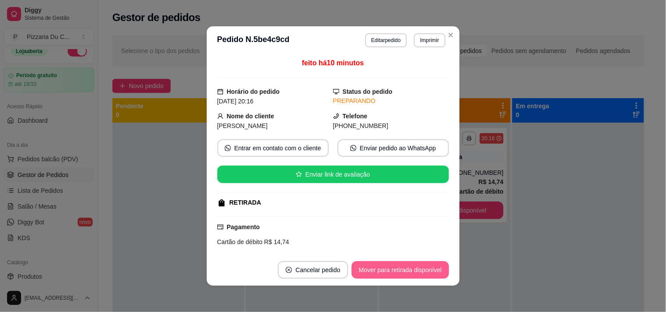
click at [387, 269] on button "Mover para retirada disponível" at bounding box center [399, 271] width 97 height 18
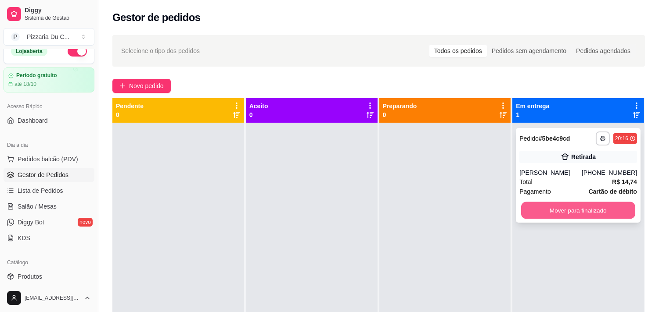
click at [568, 205] on button "Mover para finalizado" at bounding box center [578, 210] width 114 height 17
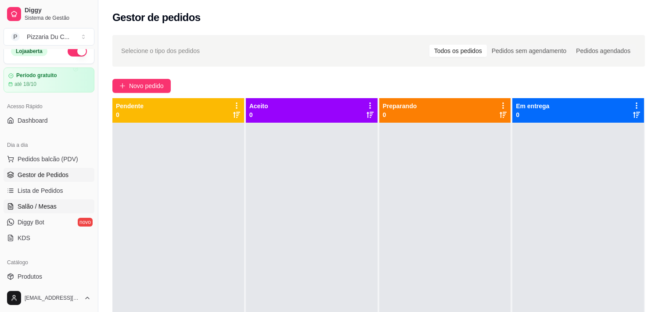
click at [59, 212] on link "Salão / Mesas" at bounding box center [49, 207] width 91 height 14
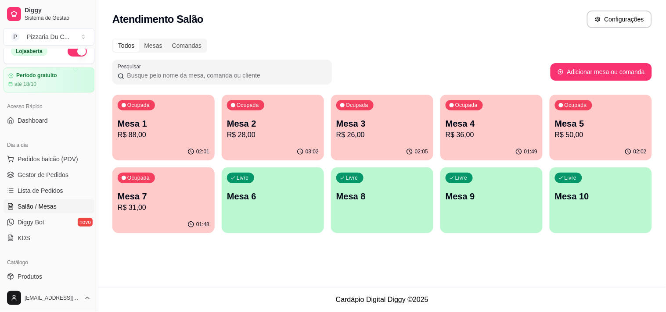
click at [305, 207] on div "Livre Mesa 6" at bounding box center [273, 195] width 102 height 55
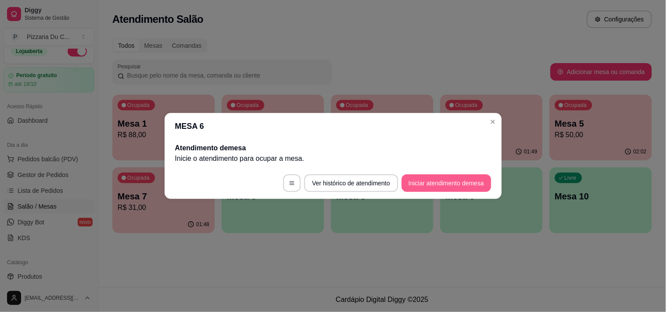
click at [426, 178] on button "Iniciar atendimento de mesa" at bounding box center [446, 184] width 90 height 18
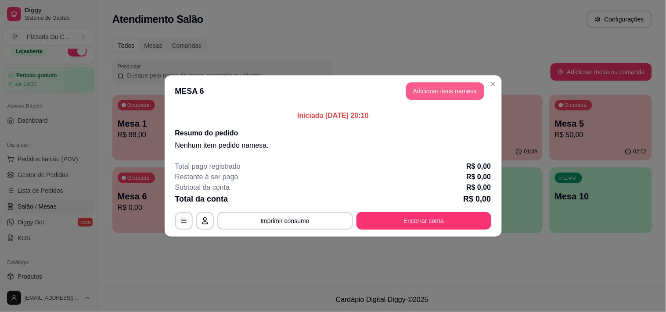
click at [476, 92] on button "Adicionar itens na mesa" at bounding box center [445, 91] width 78 height 18
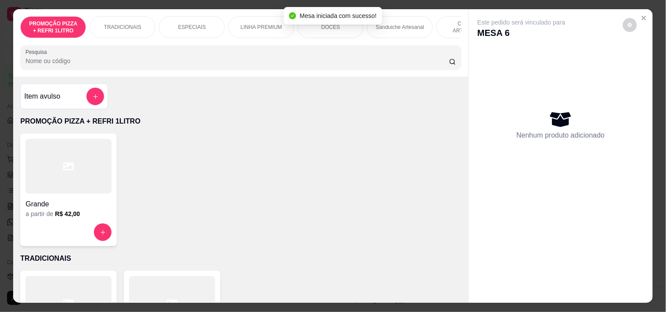
click at [85, 200] on div "Grande" at bounding box center [68, 202] width 86 height 16
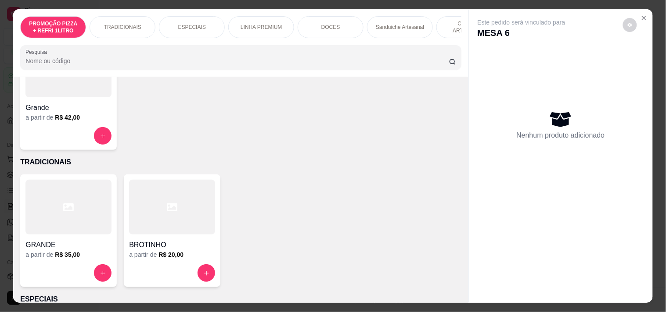
scroll to position [97, 0]
click at [182, 249] on h4 "BROTINHO" at bounding box center [172, 244] width 86 height 11
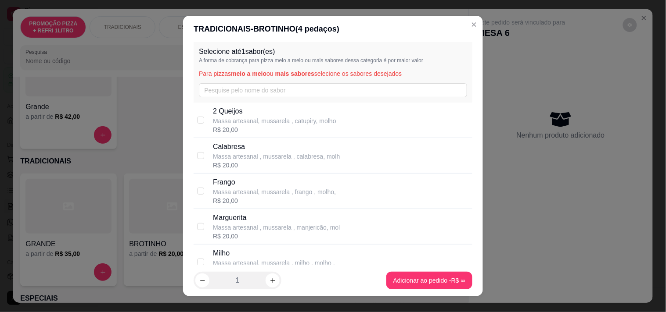
scroll to position [49, 0]
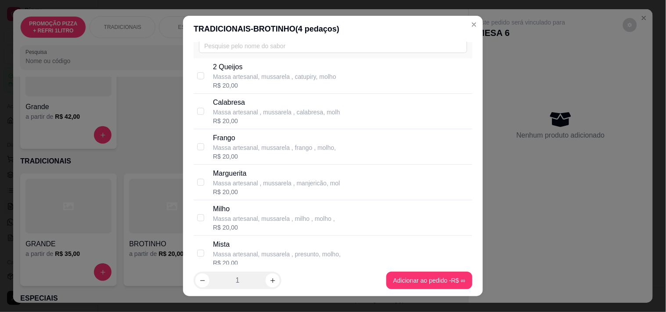
click at [293, 111] on p "Massa artesanal , mussarela , calabresa, molh" at bounding box center [276, 112] width 127 height 9
checkbox input "true"
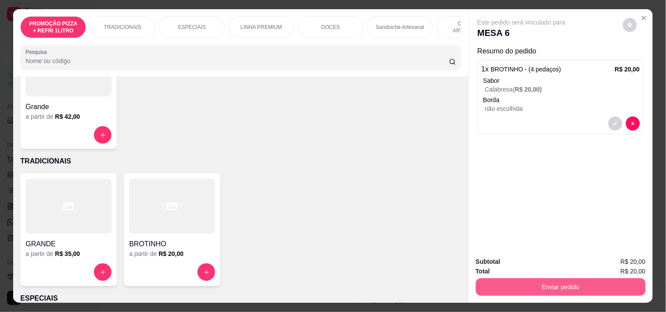
click at [511, 289] on button "Enviar pedido" at bounding box center [561, 288] width 170 height 18
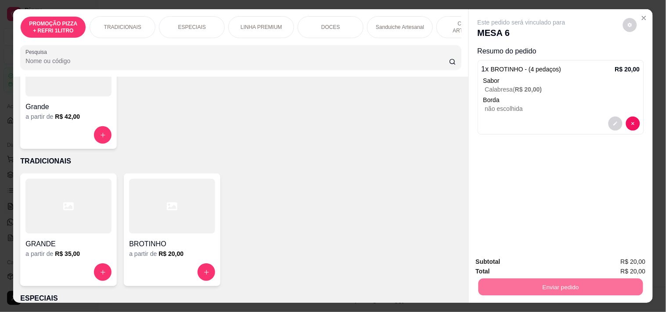
click at [557, 267] on button "Registrar cliente" at bounding box center [564, 262] width 58 height 17
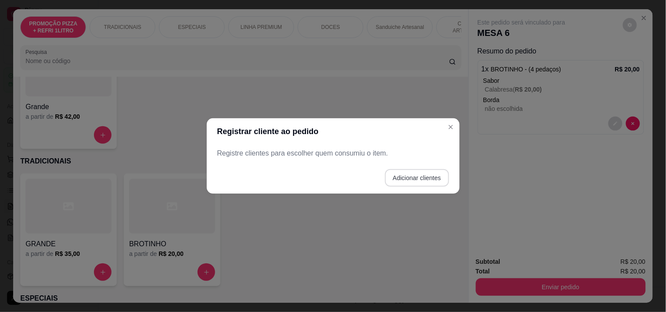
click at [433, 181] on button "Adicionar clientes" at bounding box center [417, 178] width 64 height 18
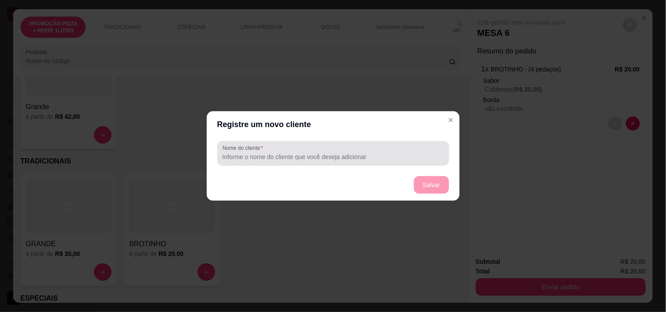
click at [326, 147] on div at bounding box center [332, 154] width 221 height 18
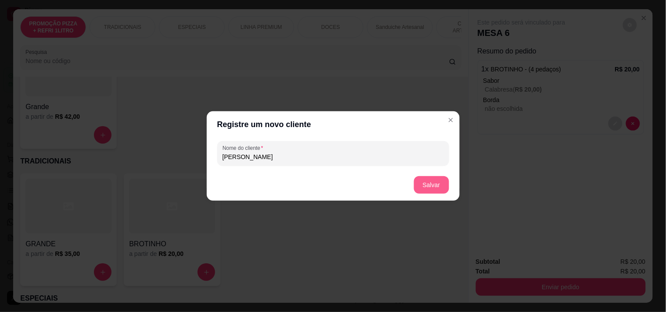
type input "[PERSON_NAME]"
click at [430, 187] on button "Salvar" at bounding box center [431, 185] width 35 height 18
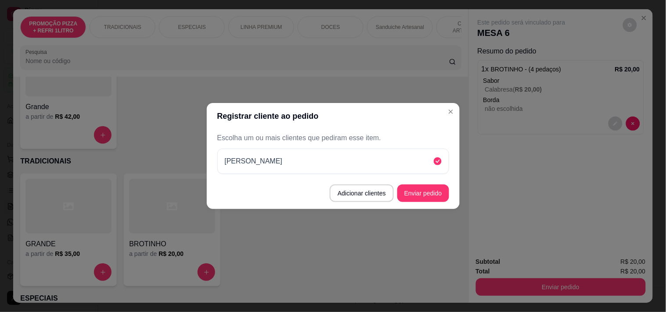
click at [441, 193] on button "Enviar pedido" at bounding box center [423, 194] width 52 height 18
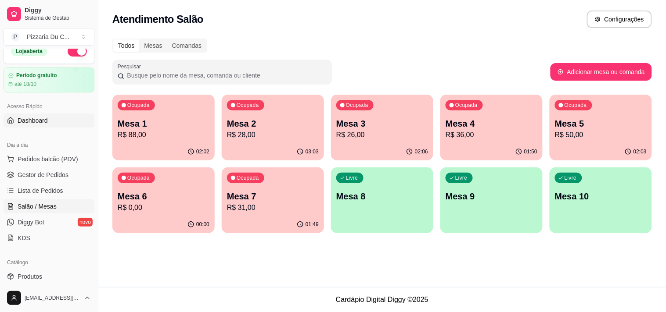
click at [59, 115] on link "Dashboard" at bounding box center [49, 121] width 91 height 14
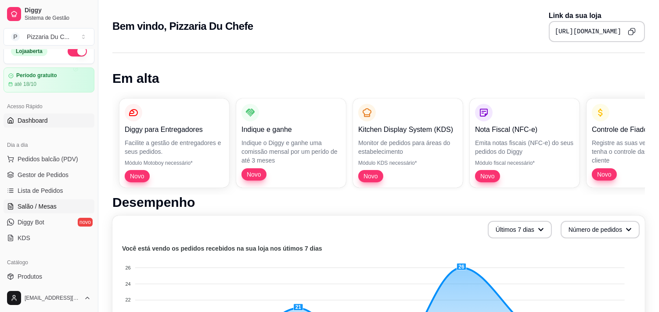
click at [60, 202] on link "Salão / Mesas" at bounding box center [49, 207] width 91 height 14
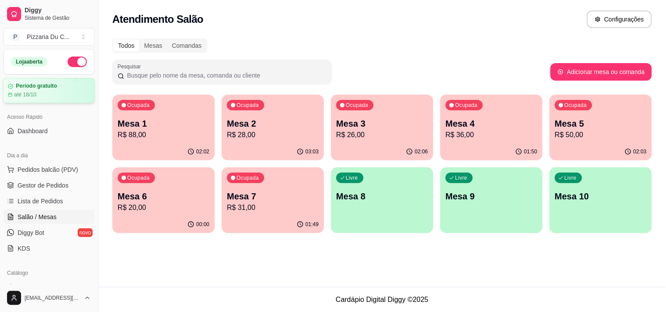
click at [45, 86] on article "Período gratuito" at bounding box center [36, 86] width 41 height 7
click at [53, 127] on link "Dashboard" at bounding box center [49, 131] width 91 height 14
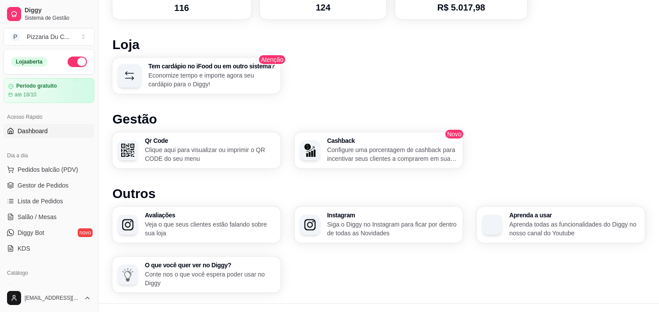
scroll to position [468, 0]
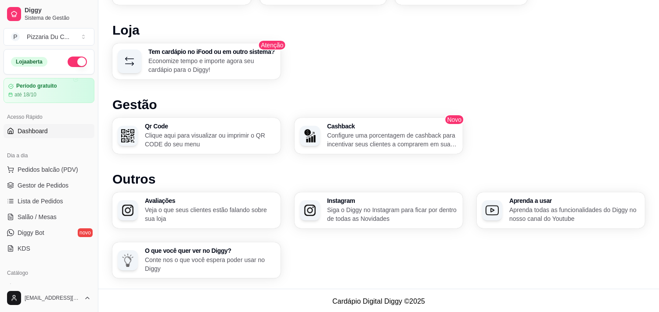
click at [38, 209] on ul "Pedidos balcão (PDV) Gestor de Pedidos Lista de Pedidos Salão / Mesas Diggy Bot…" at bounding box center [49, 209] width 91 height 93
click at [39, 205] on span "Lista de Pedidos" at bounding box center [41, 201] width 46 height 9
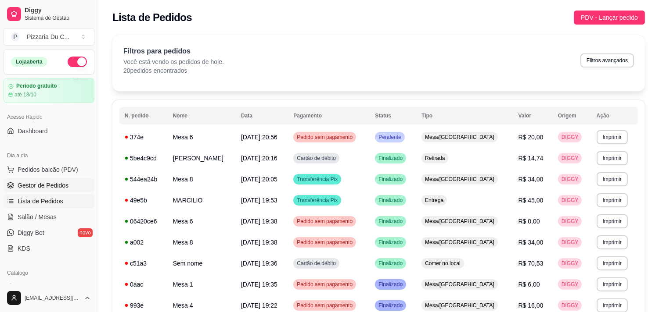
click at [61, 184] on span "Gestor de Pedidos" at bounding box center [43, 185] width 51 height 9
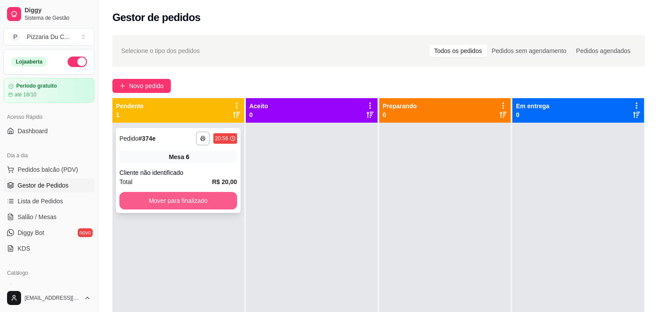
click at [186, 194] on button "Mover para finalizado" at bounding box center [178, 201] width 118 height 18
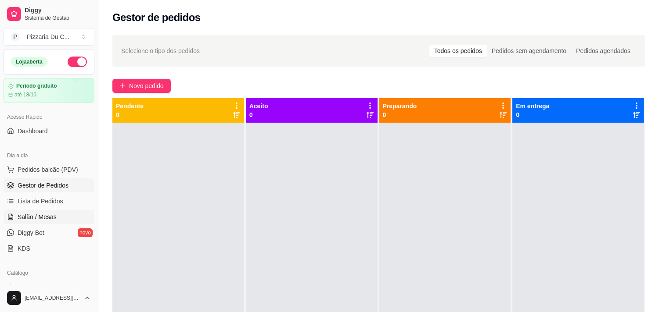
click at [51, 217] on span "Salão / Mesas" at bounding box center [37, 217] width 39 height 9
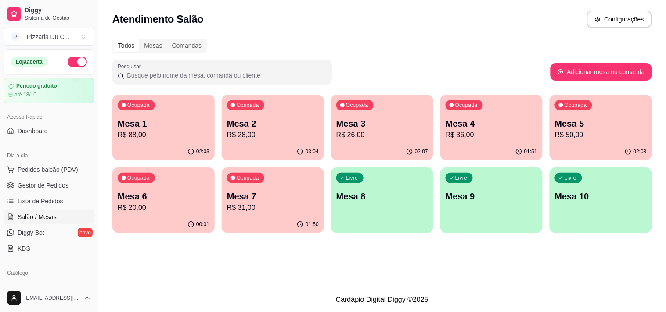
click at [190, 199] on p "Mesa 6" at bounding box center [164, 196] width 92 height 12
click at [344, 199] on p "Mesa 8" at bounding box center [381, 197] width 89 height 12
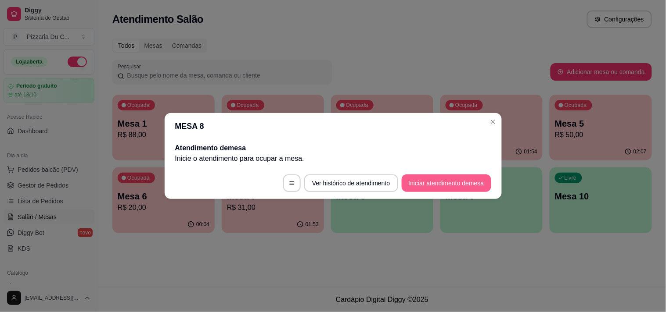
click at [422, 180] on button "Iniciar atendimento de mesa" at bounding box center [446, 184] width 90 height 18
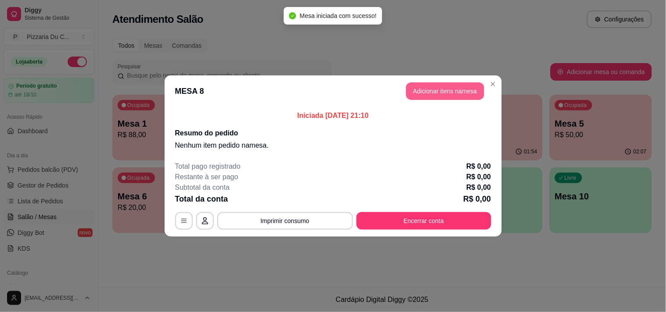
click at [484, 89] on button "Adicionar itens na mesa" at bounding box center [445, 91] width 78 height 18
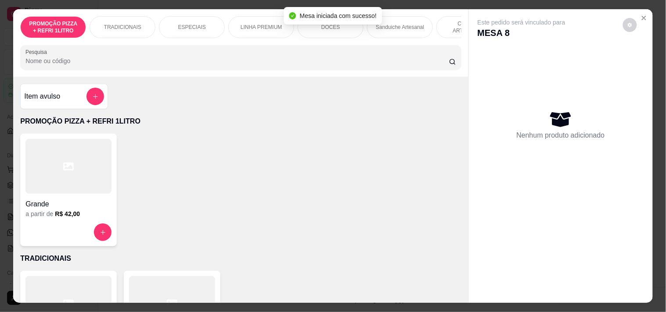
click at [325, 34] on div "DOCES" at bounding box center [330, 27] width 66 height 22
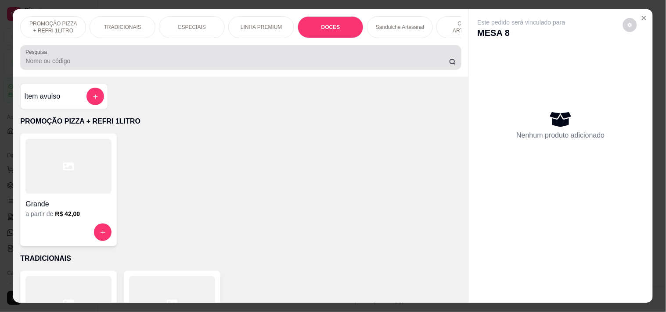
scroll to position [22, 0]
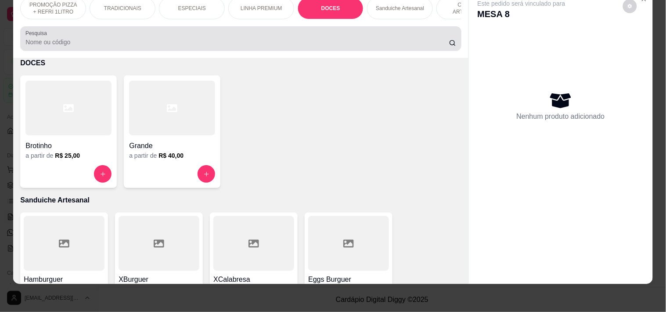
click at [278, 36] on div at bounding box center [240, 39] width 430 height 18
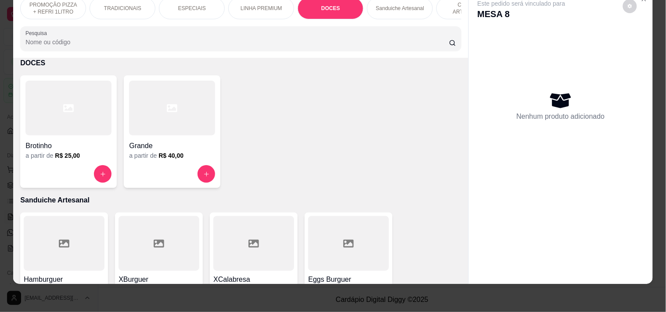
click at [280, 20] on div "PROMOÇÃO PIZZA + REFRI 1LITRO TRADICIONAIS ESPECIAIS LINHA PREMIUM DOCES Sandui…" at bounding box center [240, 24] width 455 height 68
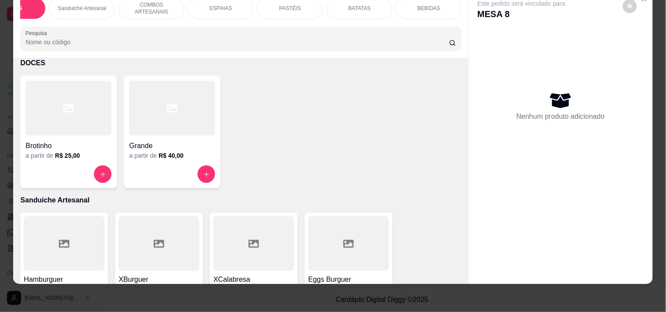
click at [283, 7] on div "PASTÉIS" at bounding box center [290, 8] width 66 height 22
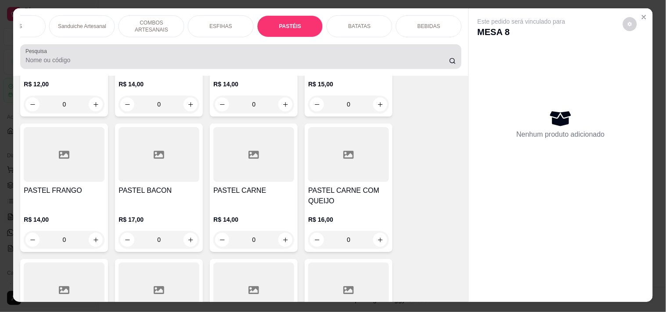
scroll to position [0, 0]
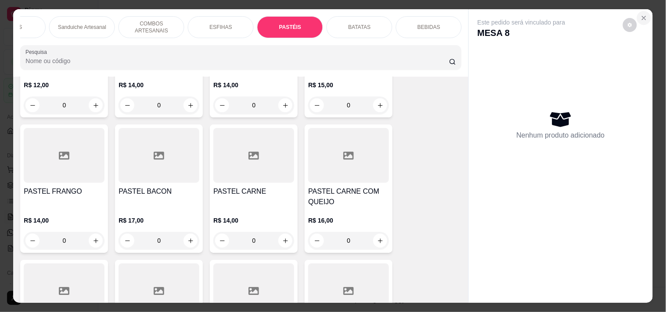
click at [640, 14] on icon "Close" at bounding box center [643, 17] width 7 height 7
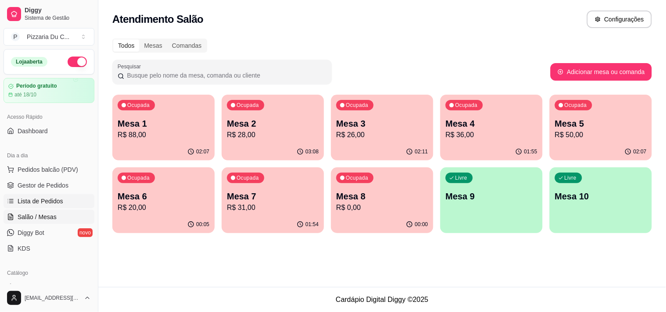
click at [52, 197] on span "Lista de Pedidos" at bounding box center [41, 201] width 46 height 9
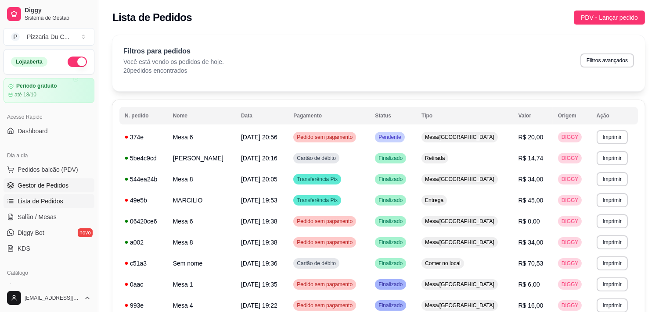
click at [55, 188] on span "Gestor de Pedidos" at bounding box center [43, 185] width 51 height 9
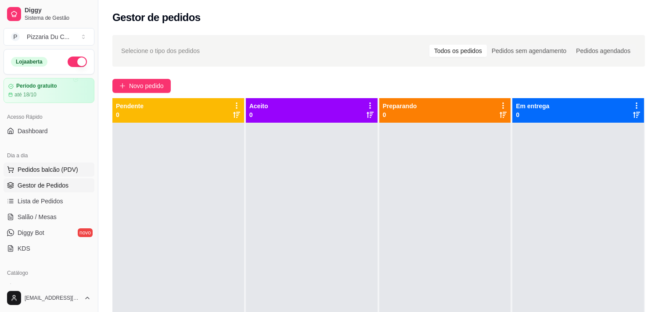
click at [37, 167] on span "Pedidos balcão (PDV)" at bounding box center [48, 169] width 61 height 9
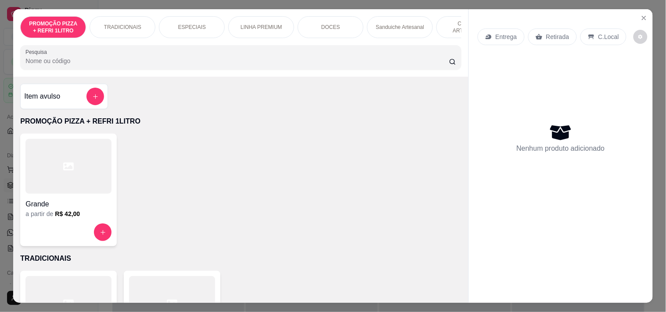
click at [130, 24] on p "TRADICIONAIS" at bounding box center [122, 27] width 37 height 7
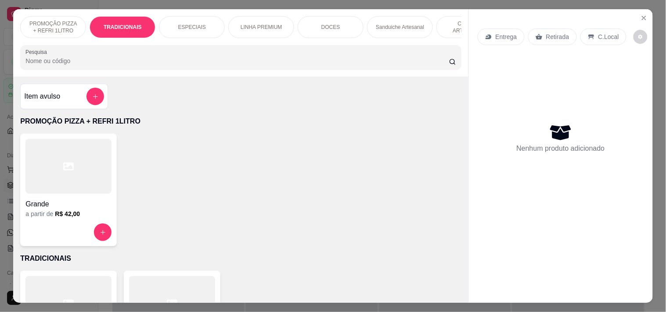
scroll to position [22, 0]
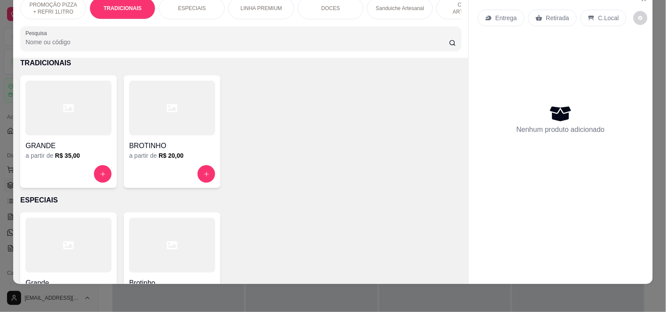
click at [194, 169] on div at bounding box center [172, 174] width 86 height 18
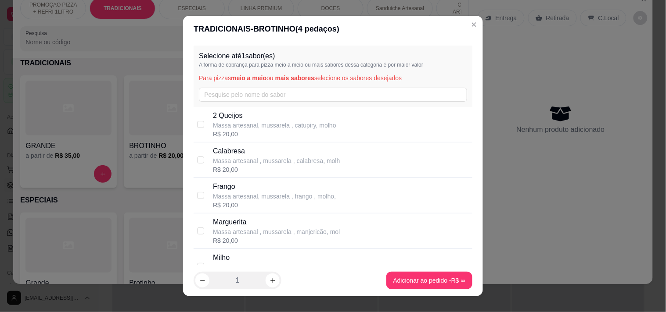
click at [262, 157] on p "Massa artesanal , mussarela , calabresa, molh" at bounding box center [276, 161] width 127 height 9
drag, startPoint x: 265, startPoint y: 157, endPoint x: 393, endPoint y: 98, distance: 141.2
click at [275, 157] on p "Massa artesanal , mussarela , calabresa, molh" at bounding box center [276, 161] width 127 height 9
click at [226, 163] on p "Massa artesanal , mussarela , calabresa, molh" at bounding box center [276, 161] width 127 height 9
click at [234, 164] on p "Massa artesanal , mussarela , calabresa, molh" at bounding box center [276, 161] width 127 height 9
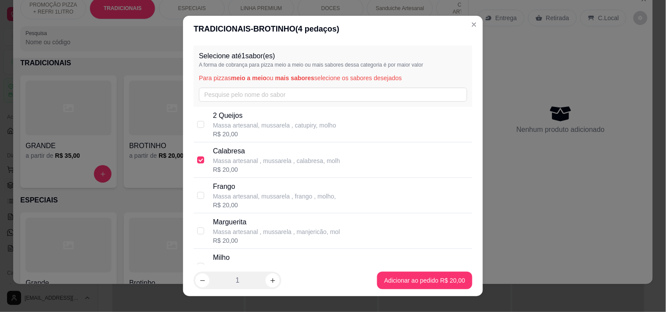
checkbox input "false"
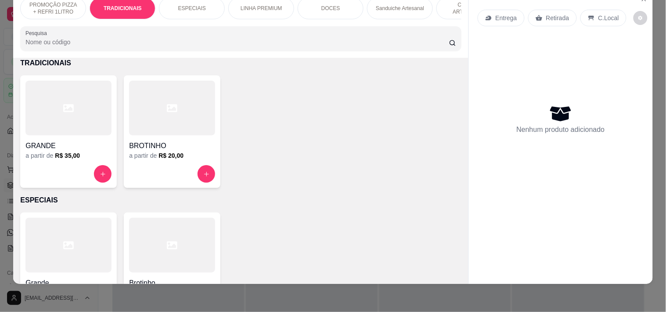
scroll to position [274, 0]
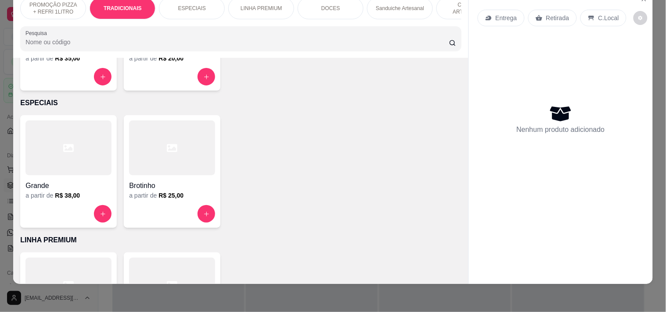
click at [98, 192] on div "a partir de R$ 38,00" at bounding box center [68, 195] width 86 height 9
click at [167, 198] on h6 "R$ 25,00" at bounding box center [170, 195] width 25 height 9
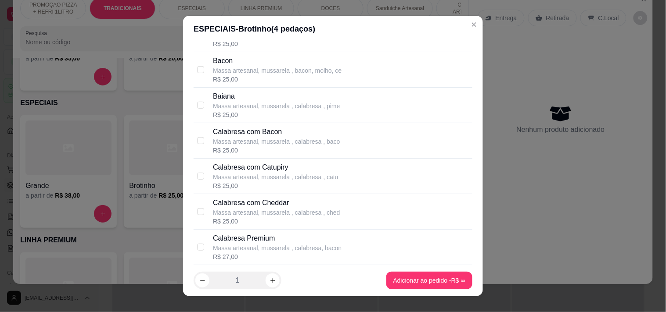
scroll to position [195, 0]
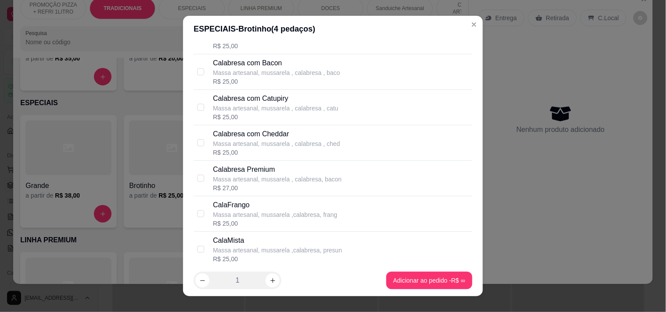
click at [277, 112] on p "Massa artesanal, mussarela , calabresa , catu" at bounding box center [275, 108] width 125 height 9
checkbox input "true"
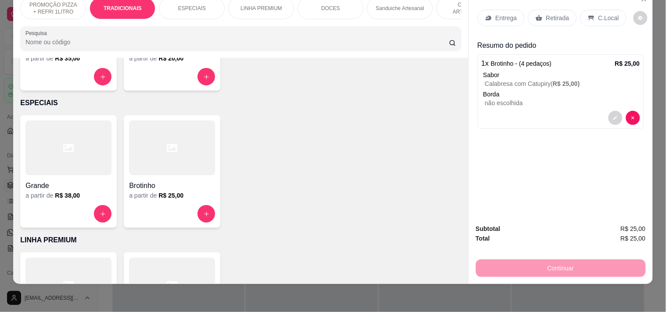
click at [511, 10] on div "Entrega" at bounding box center [500, 18] width 47 height 17
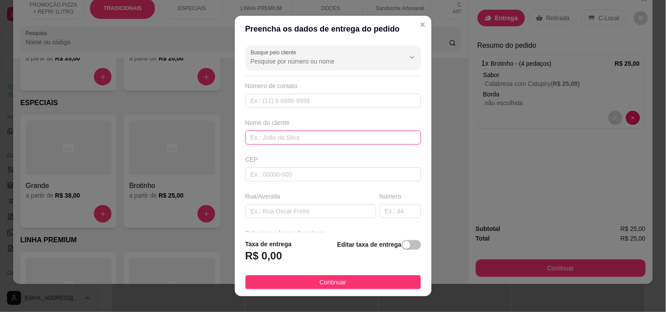
click at [303, 133] on input "text" at bounding box center [333, 138] width 176 height 14
type input "ISIS"
click at [305, 219] on div "Busque pelo cliente Número de contato Nome do cliente ISIS CEP Rua/[GEOGRAPHIC_…" at bounding box center [333, 137] width 197 height 191
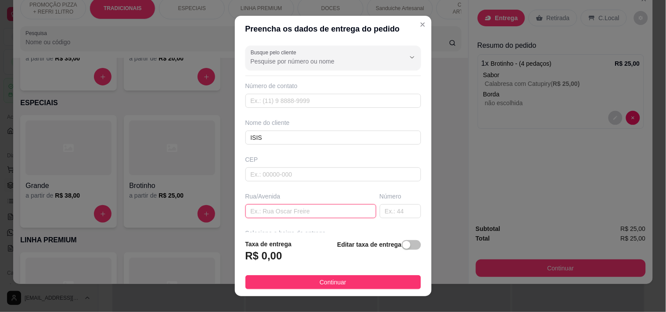
click at [305, 213] on input "text" at bounding box center [310, 211] width 131 height 14
paste input "[STREET_ADDRESS]"
type input "[STREET_ADDRESS]"
click at [402, 244] on div "button" at bounding box center [406, 245] width 8 height 8
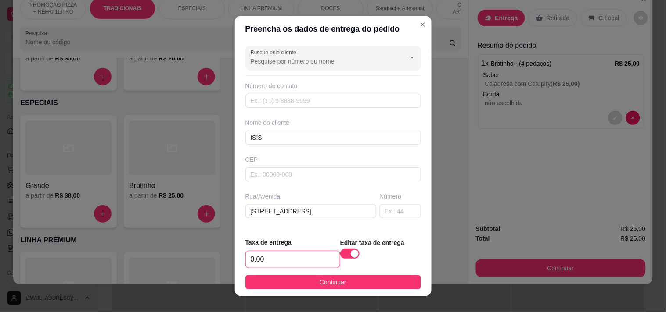
click at [276, 255] on input "0,00" at bounding box center [293, 259] width 94 height 17
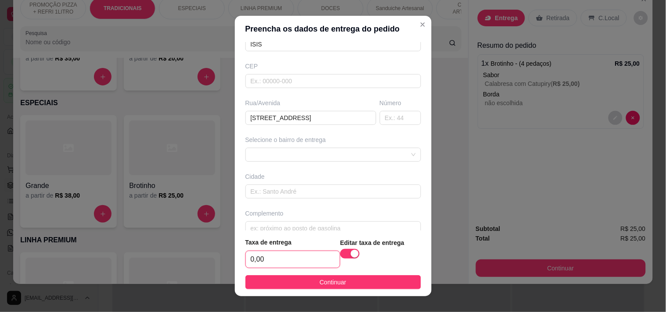
scroll to position [97, 0]
click at [300, 154] on div at bounding box center [333, 151] width 176 height 14
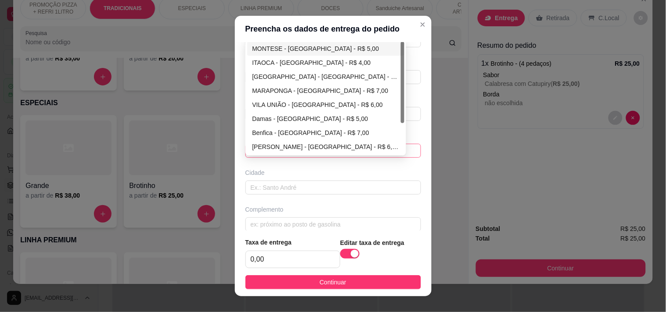
click at [302, 44] on div "MONTESE - [GEOGRAPHIC_DATA] - R$ 5,00" at bounding box center [325, 49] width 147 height 10
type input "[GEOGRAPHIC_DATA]"
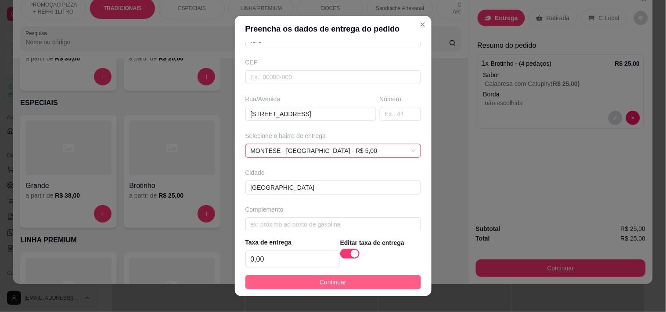
click at [319, 284] on span "Continuar" at bounding box center [332, 283] width 27 height 10
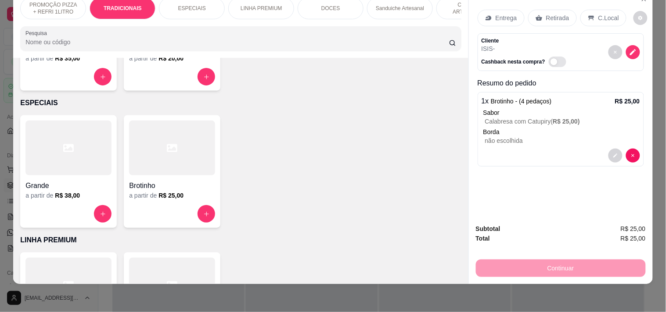
click at [510, 14] on p "Entrega" at bounding box center [505, 18] width 21 height 9
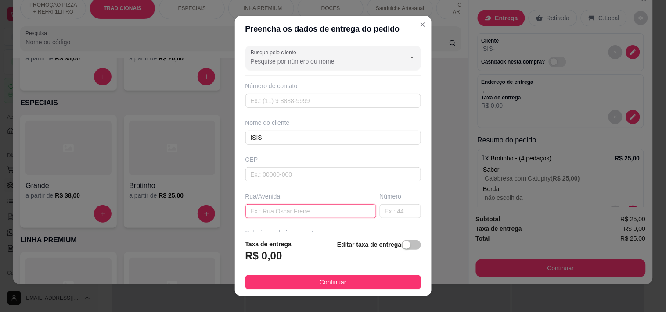
click at [286, 208] on input "text" at bounding box center [310, 211] width 131 height 14
paste input "[STREET_ADDRESS]"
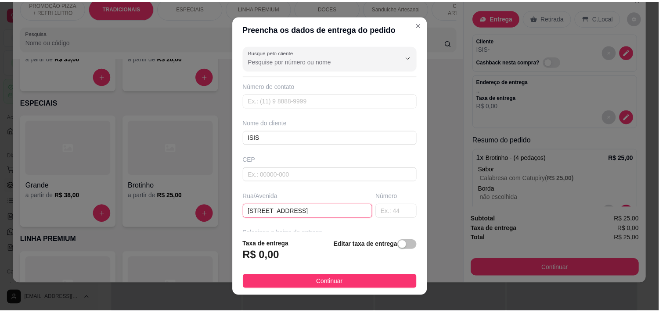
scroll to position [49, 0]
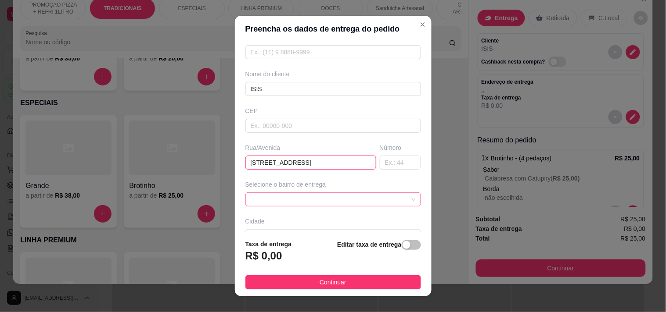
click at [303, 204] on span at bounding box center [333, 199] width 165 height 13
type input "[STREET_ADDRESS]"
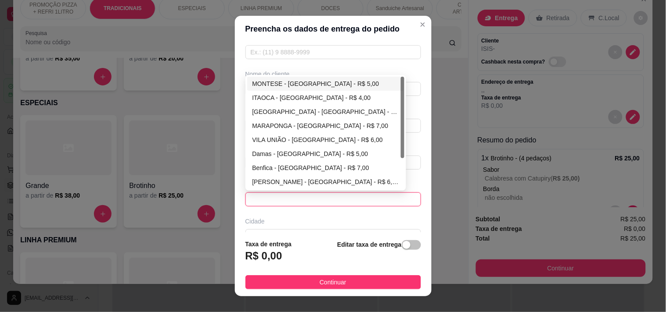
click at [313, 85] on div "MONTESE - [GEOGRAPHIC_DATA] - R$ 5,00" at bounding box center [325, 84] width 147 height 10
type input "[GEOGRAPHIC_DATA]"
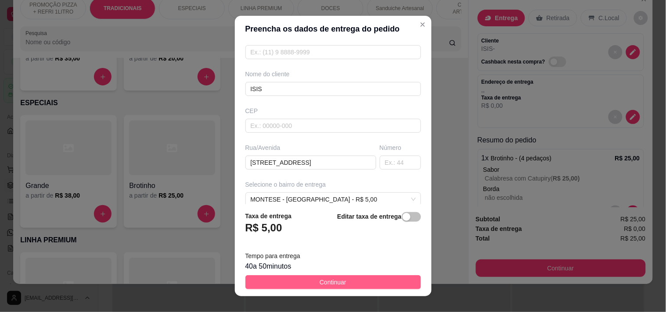
click at [337, 284] on span "Continuar" at bounding box center [332, 283] width 27 height 10
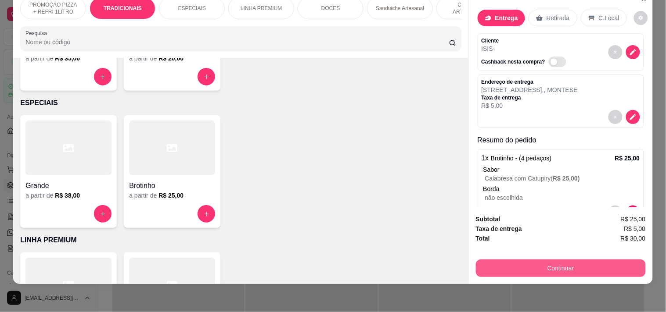
click at [484, 260] on button "Continuar" at bounding box center [561, 269] width 170 height 18
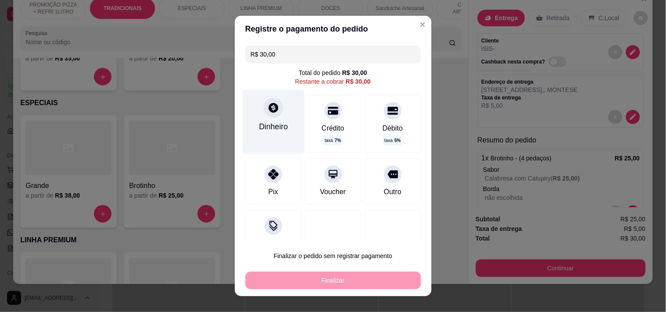
click at [271, 128] on div "Dinheiro" at bounding box center [273, 126] width 29 height 11
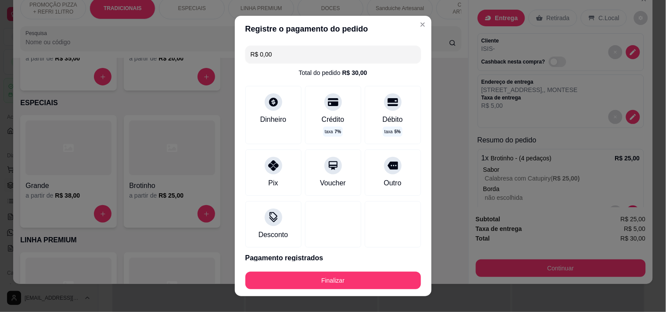
type input "R$ 0,00"
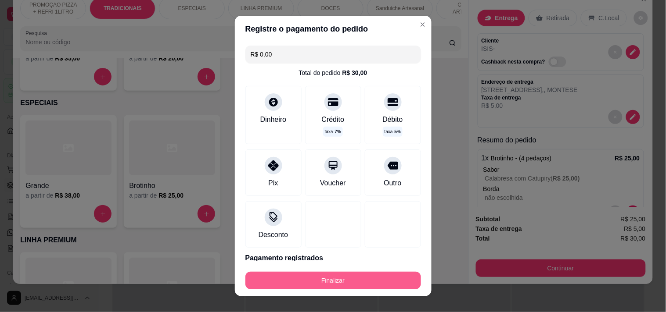
click at [405, 282] on button "Finalizar" at bounding box center [333, 281] width 176 height 18
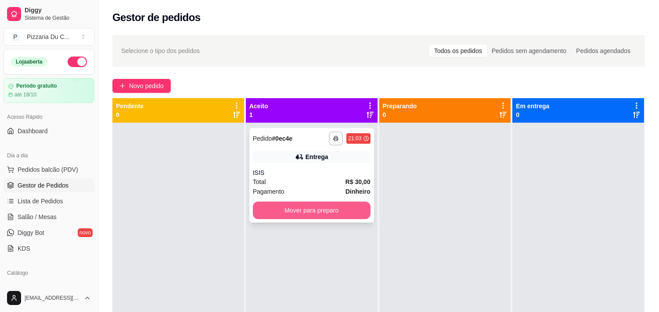
click at [312, 218] on button "Mover para preparo" at bounding box center [312, 211] width 118 height 18
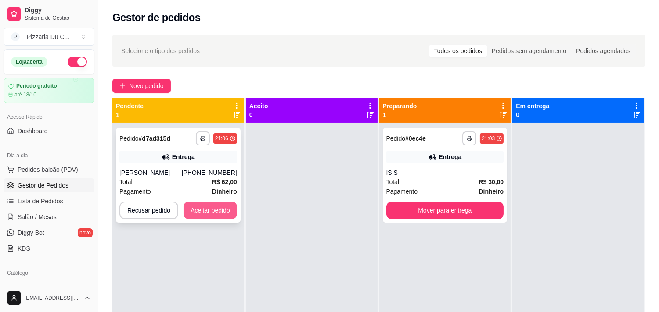
click at [222, 204] on button "Aceitar pedido" at bounding box center [210, 211] width 54 height 18
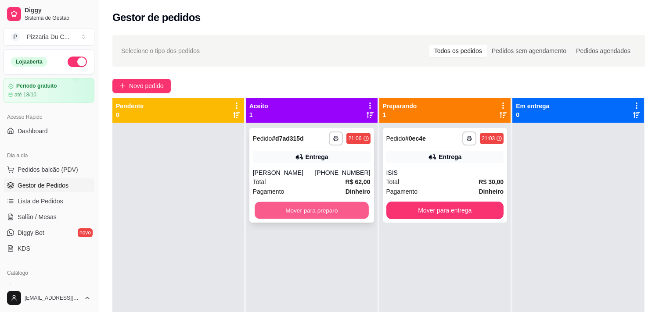
click at [319, 209] on button "Mover para preparo" at bounding box center [311, 210] width 114 height 17
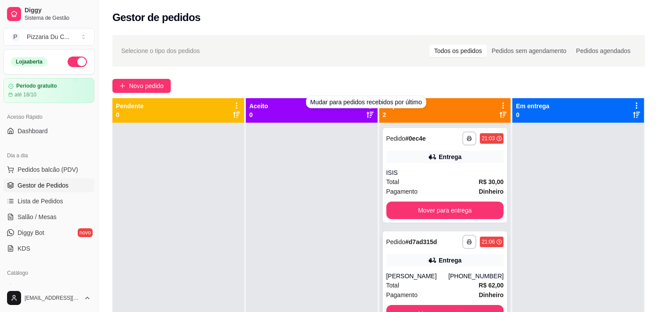
scroll to position [24, 0]
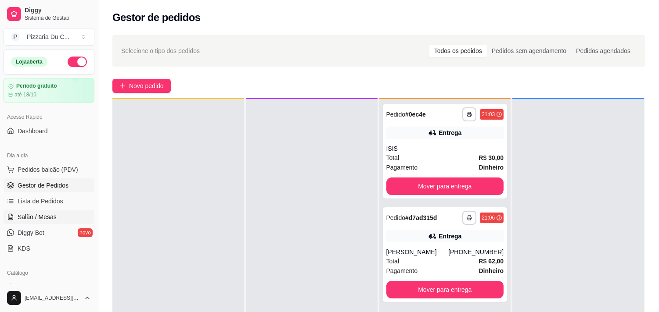
click at [38, 212] on link "Salão / Mesas" at bounding box center [49, 217] width 91 height 14
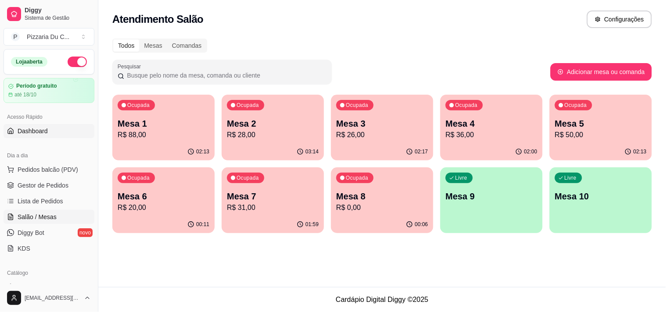
click at [61, 132] on link "Dashboard" at bounding box center [49, 131] width 91 height 14
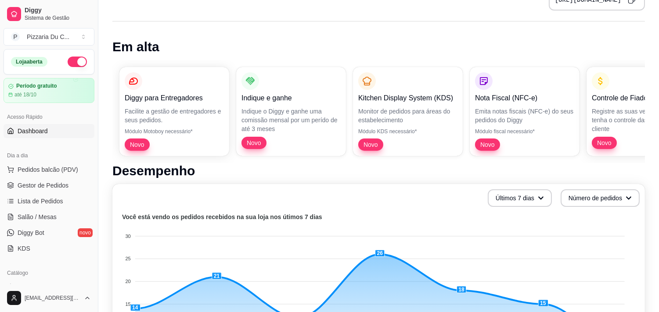
scroll to position [49, 0]
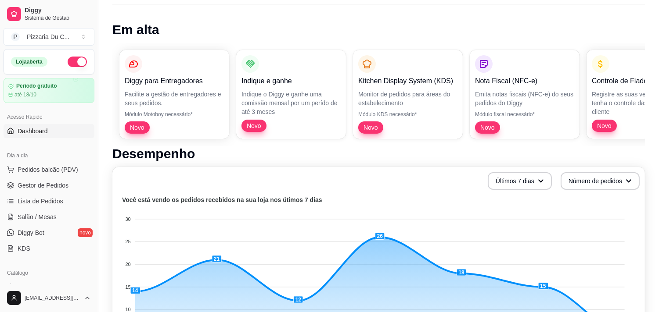
click at [45, 125] on link "Dashboard" at bounding box center [49, 131] width 91 height 14
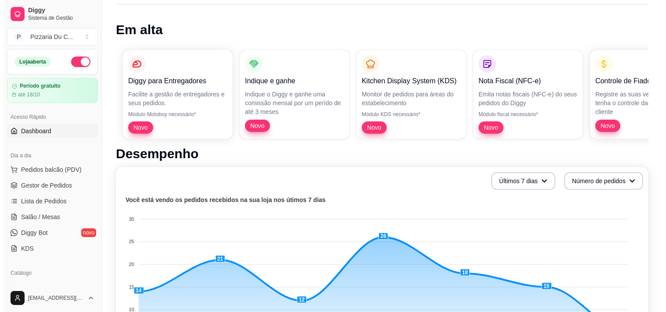
scroll to position [0, 0]
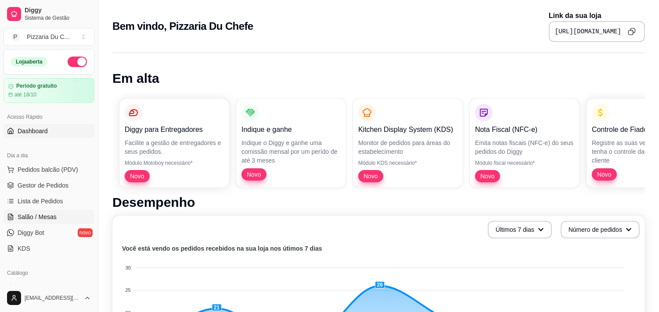
click at [72, 214] on link "Salão / Mesas" at bounding box center [49, 217] width 91 height 14
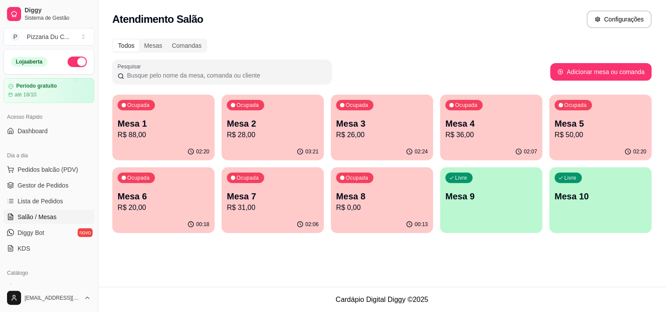
click at [305, 190] on p "Mesa 7" at bounding box center [273, 196] width 92 height 12
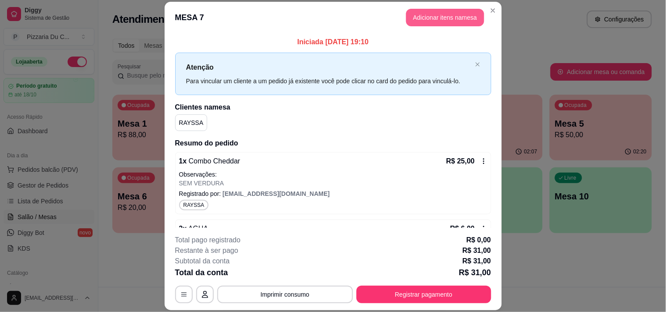
click at [445, 18] on button "Adicionar itens na mesa" at bounding box center [445, 18] width 78 height 18
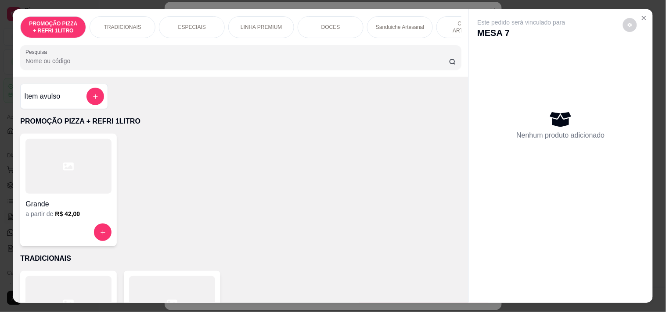
scroll to position [0, 318]
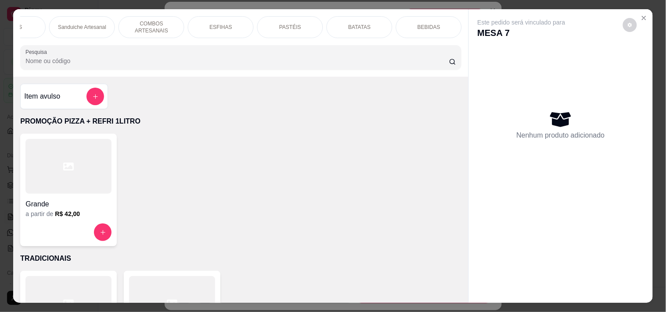
click at [413, 27] on div "BEBIDAS" at bounding box center [429, 27] width 66 height 22
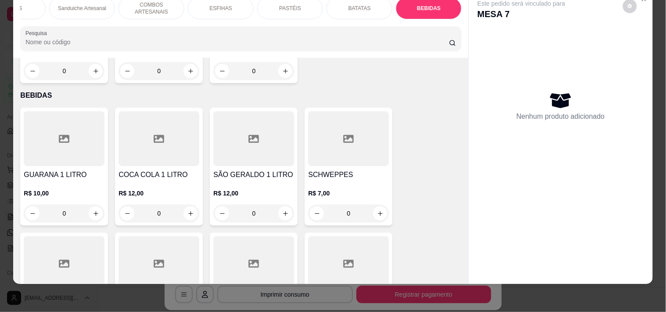
scroll to position [3593, 0]
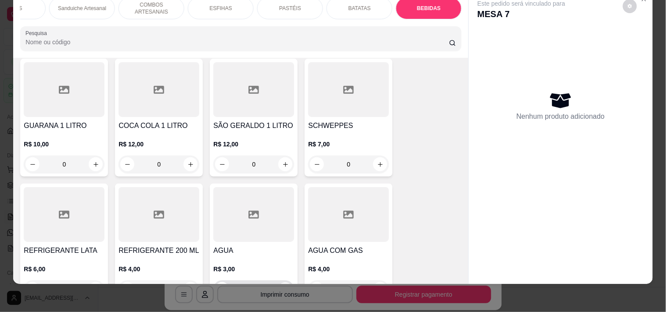
click at [287, 283] on button "increase-product-quantity" at bounding box center [286, 290] width 14 height 14
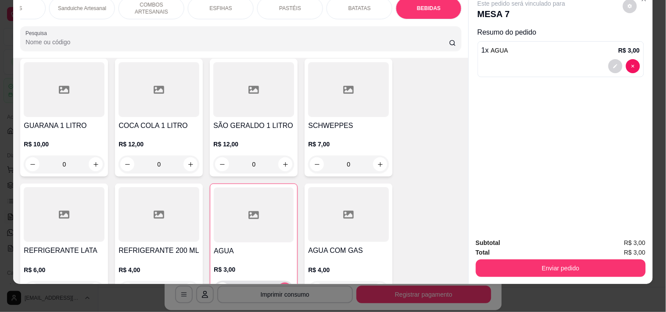
click at [286, 283] on button "increase-product-quantity" at bounding box center [285, 290] width 14 height 14
type input "2"
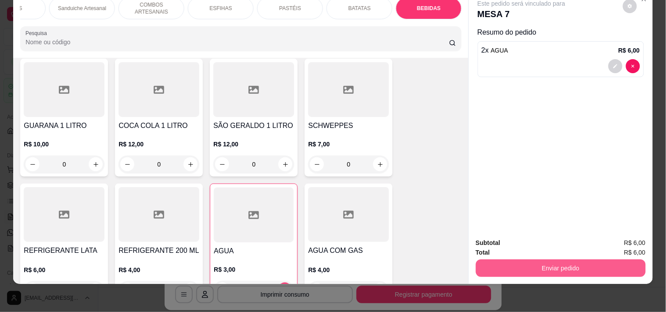
click at [586, 260] on button "Enviar pedido" at bounding box center [561, 269] width 170 height 18
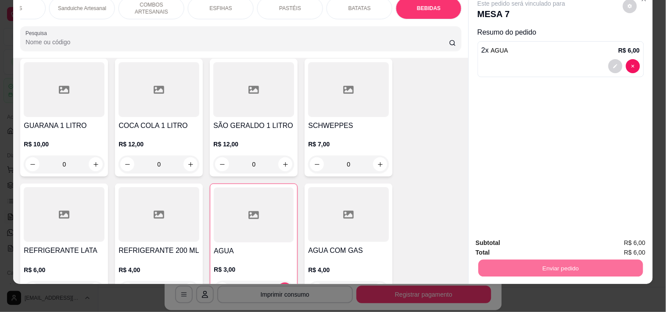
click at [619, 237] on button "Enviar pedido" at bounding box center [623, 239] width 50 height 17
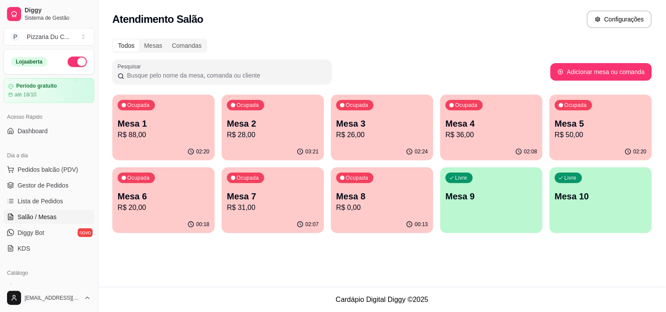
click at [580, 119] on p "Mesa 5" at bounding box center [601, 124] width 92 height 12
click at [508, 148] on div "02:08" at bounding box center [490, 151] width 99 height 17
click at [483, 126] on p "Mesa 4" at bounding box center [491, 124] width 92 height 12
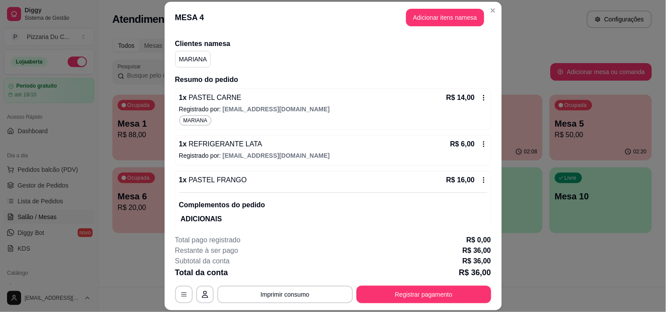
scroll to position [41, 0]
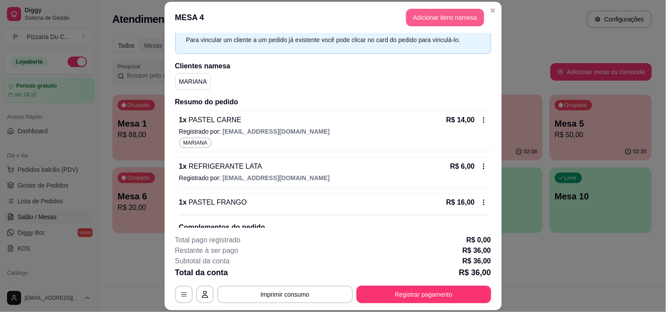
click at [461, 26] on header "MESA 4 Adicionar itens na mesa" at bounding box center [333, 18] width 337 height 32
click at [463, 13] on button "Adicionar itens na mesa" at bounding box center [444, 17] width 75 height 17
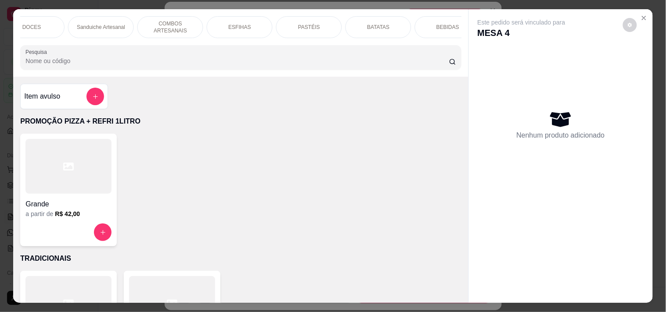
scroll to position [0, 312]
click at [444, 25] on div "BEBIDAS" at bounding box center [434, 27] width 66 height 22
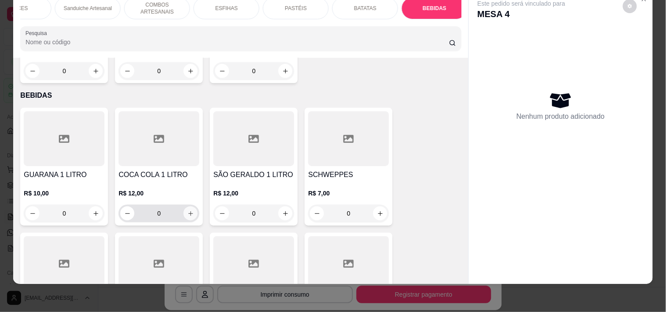
scroll to position [3593, 0]
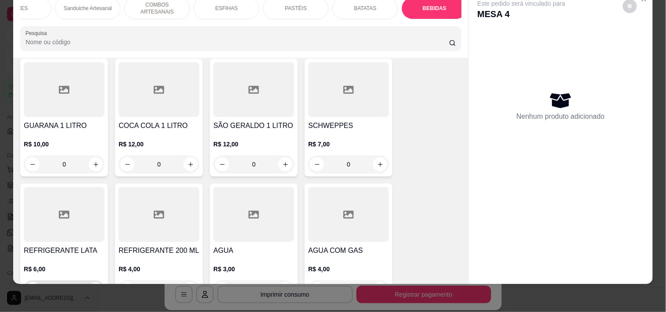
click at [93, 287] on icon "increase-product-quantity" at bounding box center [96, 290] width 7 height 7
type input "1"
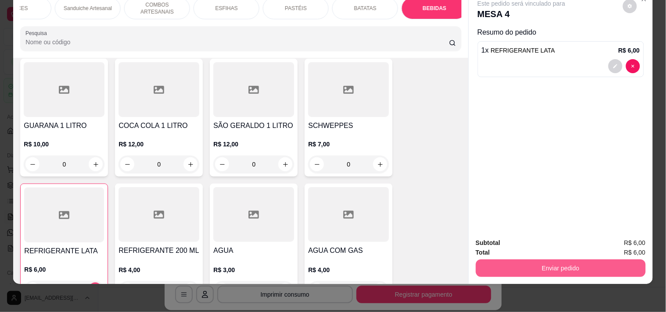
click at [515, 262] on button "Enviar pedido" at bounding box center [561, 269] width 170 height 18
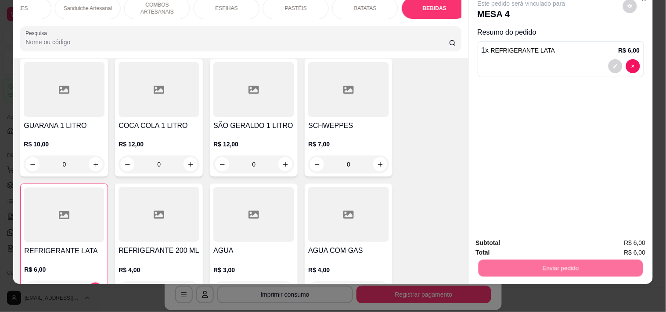
click at [602, 232] on button "Enviar pedido" at bounding box center [623, 239] width 50 height 17
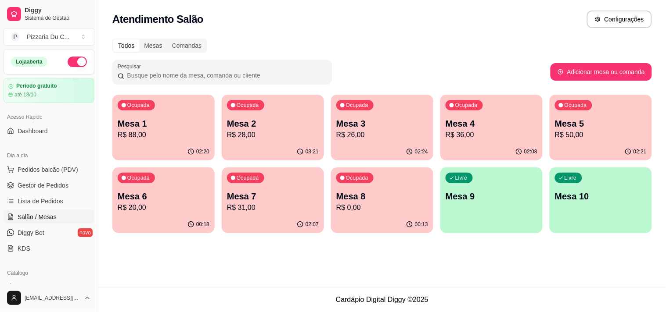
click at [354, 130] on p "R$ 26,00" at bounding box center [382, 135] width 92 height 11
click at [305, 130] on p "R$ 28,00" at bounding box center [273, 135] width 92 height 11
click at [454, 206] on div "Livre Mesa 9" at bounding box center [491, 195] width 102 height 55
click at [419, 188] on div "Ocupada Mesa 8 R$ 0,00" at bounding box center [382, 192] width 102 height 49
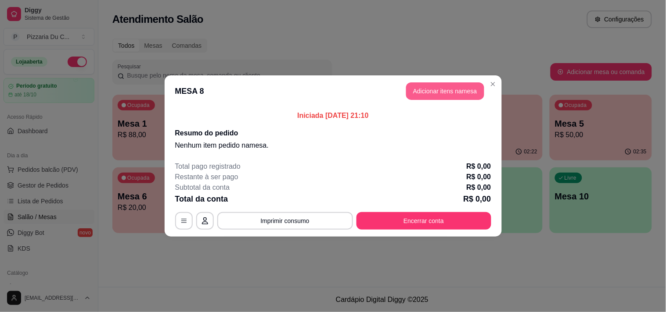
click at [431, 94] on button "Adicionar itens na mesa" at bounding box center [445, 91] width 78 height 18
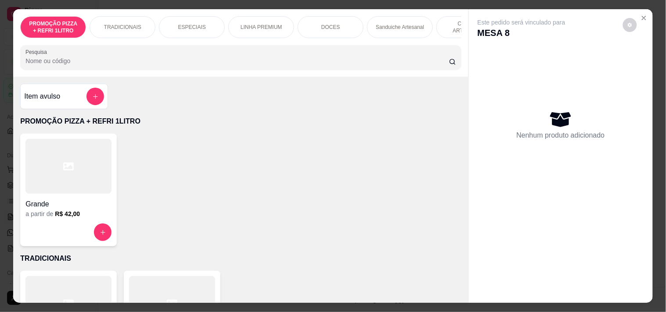
click at [387, 19] on div "Sanduiche Artesanal" at bounding box center [400, 27] width 66 height 22
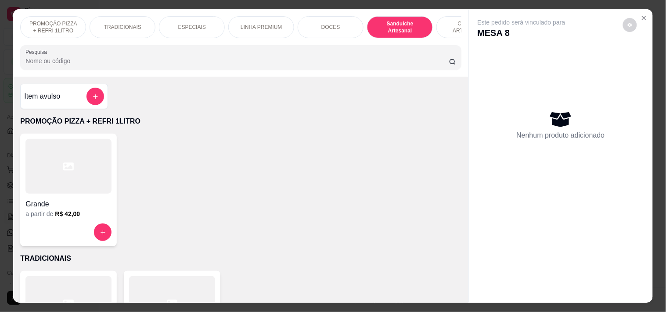
scroll to position [22, 0]
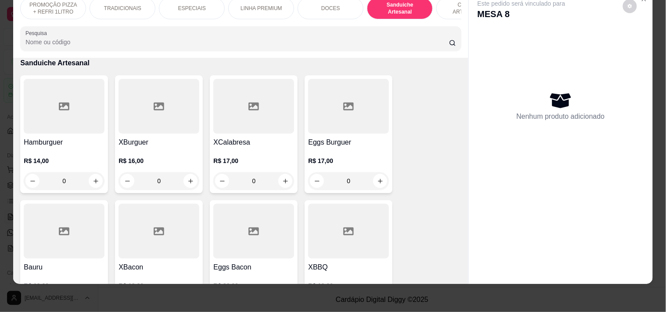
click at [185, 180] on div "0" at bounding box center [158, 181] width 81 height 18
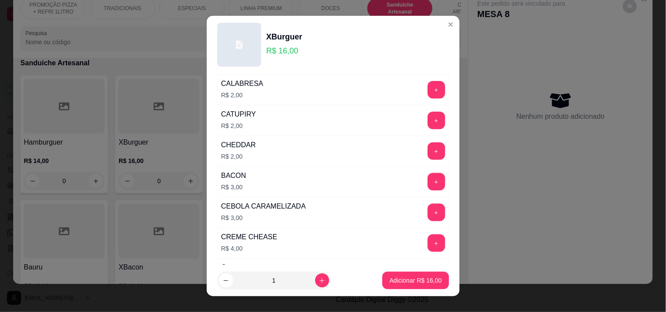
scroll to position [292, 0]
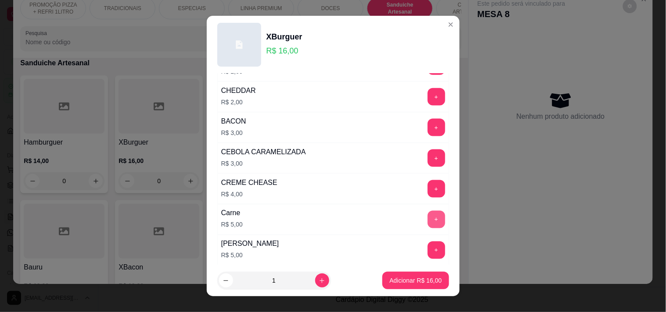
click at [427, 216] on button "+" at bounding box center [436, 220] width 18 height 18
click at [400, 280] on p "Adicionar R$ 21,00" at bounding box center [415, 280] width 52 height 9
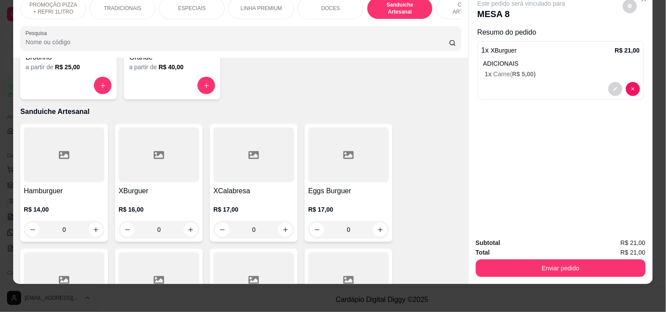
scroll to position [0, 318]
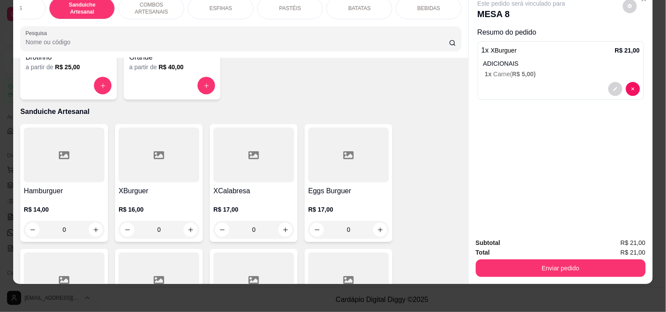
click at [426, 5] on p "BEBIDAS" at bounding box center [428, 8] width 23 height 7
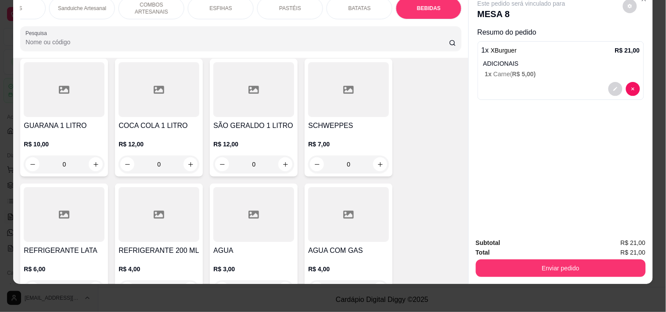
scroll to position [3642, 0]
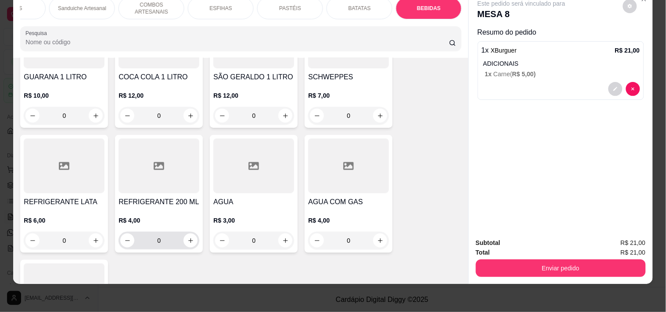
click at [178, 232] on input "0" at bounding box center [158, 241] width 49 height 18
click at [184, 234] on button "increase-product-quantity" at bounding box center [191, 241] width 14 height 14
type input "1"
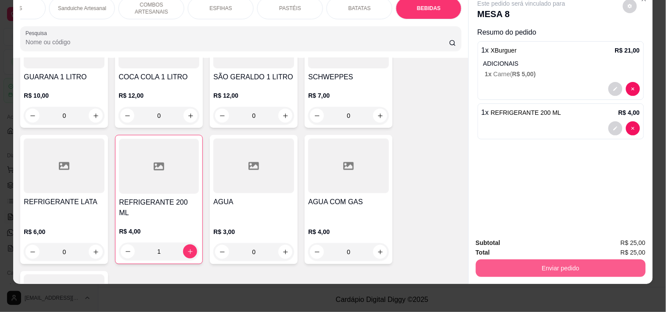
click at [518, 260] on button "Enviar pedido" at bounding box center [561, 269] width 170 height 18
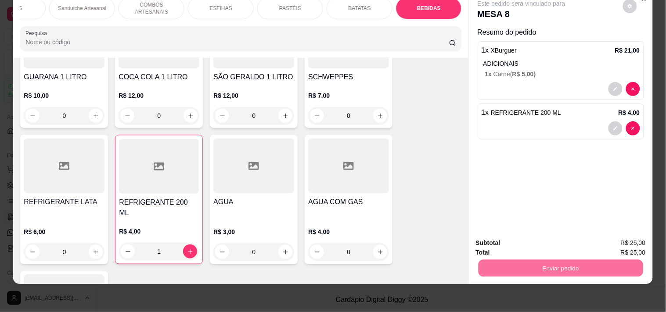
click at [556, 242] on button "Registrar cliente" at bounding box center [564, 239] width 58 height 17
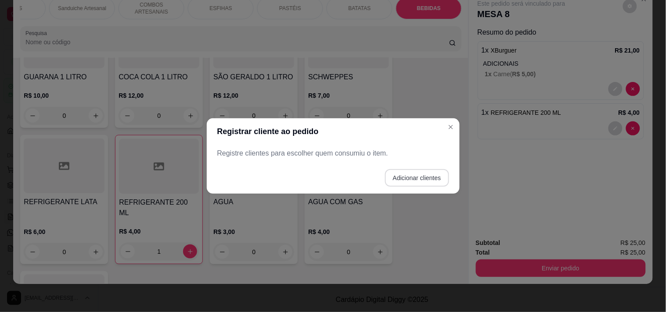
click at [428, 179] on button "Adicionar clientes" at bounding box center [417, 178] width 64 height 18
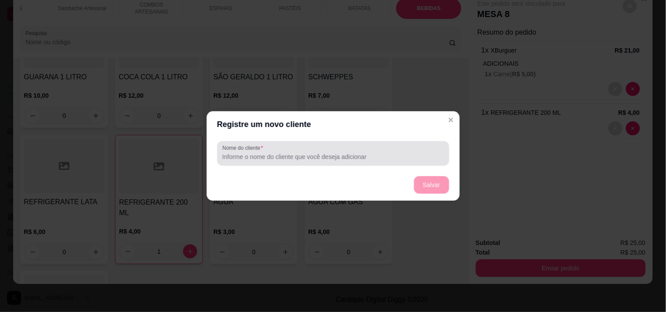
click at [351, 160] on input "Nome do cliente" at bounding box center [332, 157] width 221 height 9
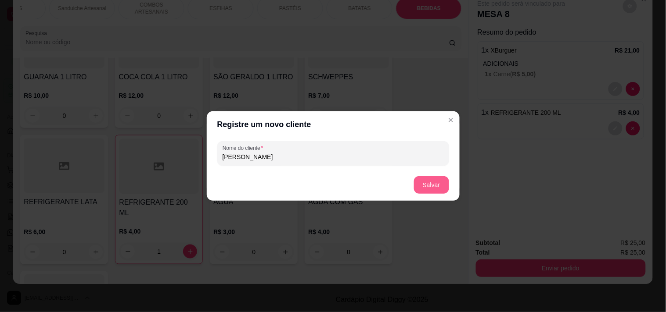
type input "[PERSON_NAME]"
click at [441, 183] on button "Salvar" at bounding box center [431, 185] width 35 height 18
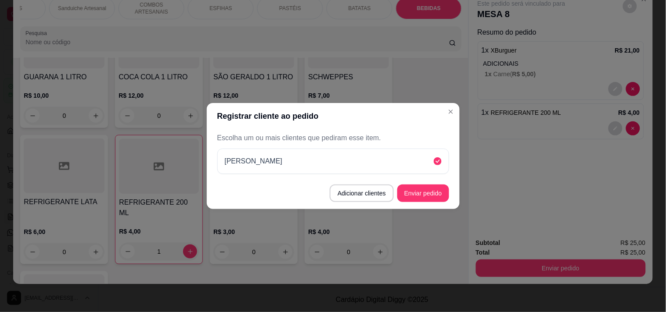
click at [434, 186] on button "Enviar pedido" at bounding box center [423, 194] width 52 height 18
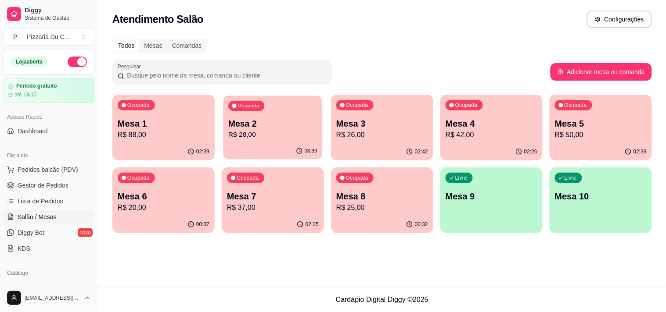
click at [284, 151] on div "03:39" at bounding box center [272, 151] width 99 height 17
click at [284, 202] on p "Mesa 7" at bounding box center [273, 196] width 92 height 12
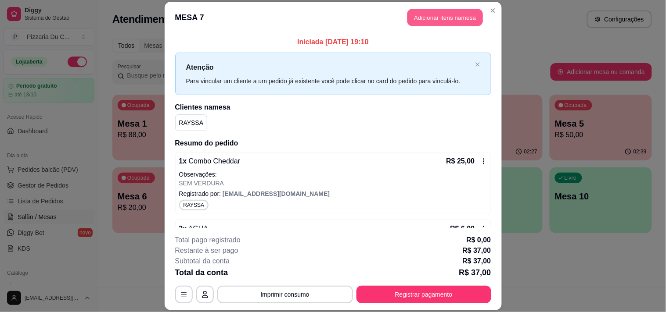
click at [439, 16] on button "Adicionar itens na mesa" at bounding box center [444, 17] width 75 height 17
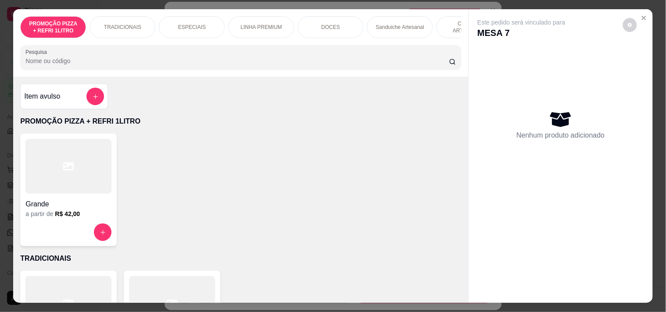
scroll to position [0, 318]
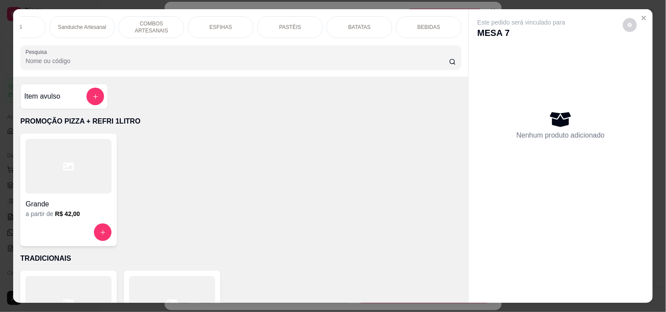
click at [72, 24] on p "Sanduiche Artesanal" at bounding box center [82, 27] width 48 height 7
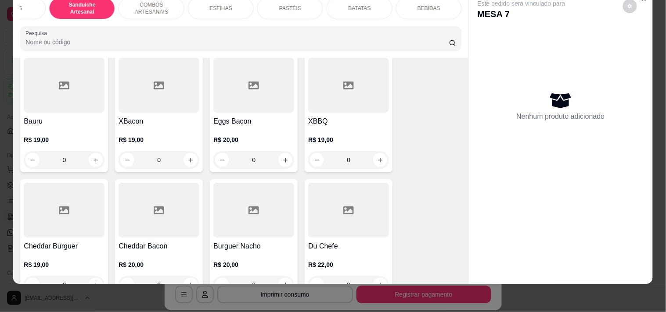
scroll to position [921, 0]
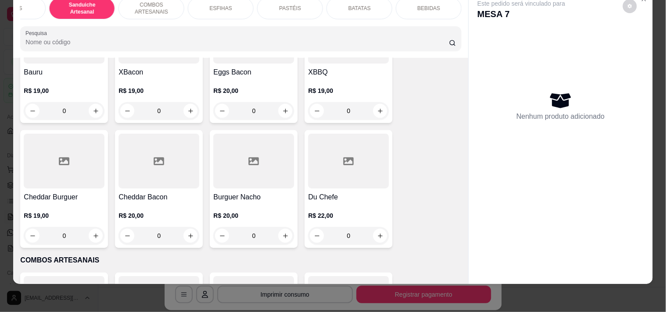
click at [192, 235] on div "0" at bounding box center [158, 236] width 81 height 18
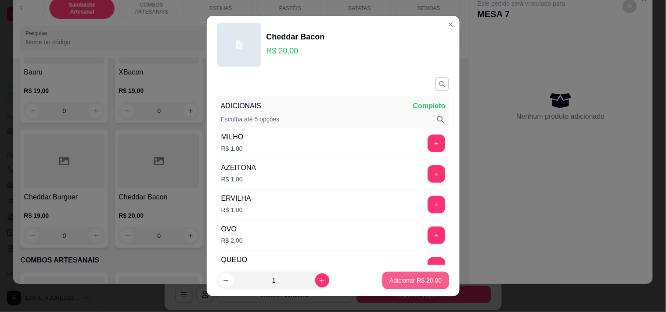
click at [409, 277] on p "Adicionar R$ 20,00" at bounding box center [415, 280] width 52 height 9
type input "1"
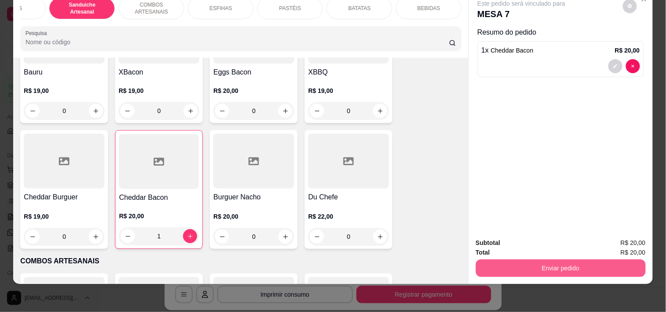
click at [496, 260] on button "Enviar pedido" at bounding box center [561, 269] width 170 height 18
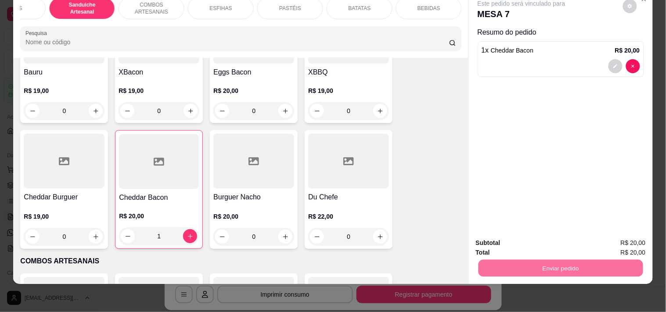
click at [620, 239] on button "Enviar pedido" at bounding box center [623, 239] width 50 height 17
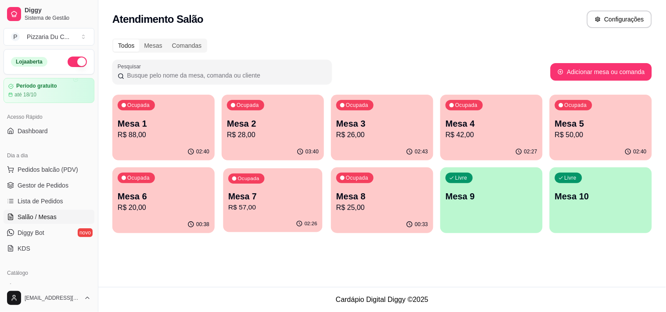
click at [240, 222] on div "02:26" at bounding box center [272, 224] width 99 height 17
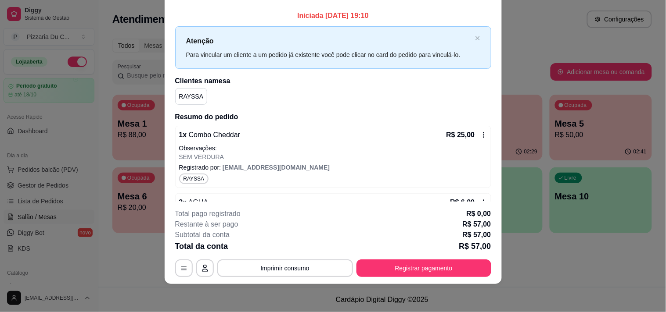
scroll to position [0, 0]
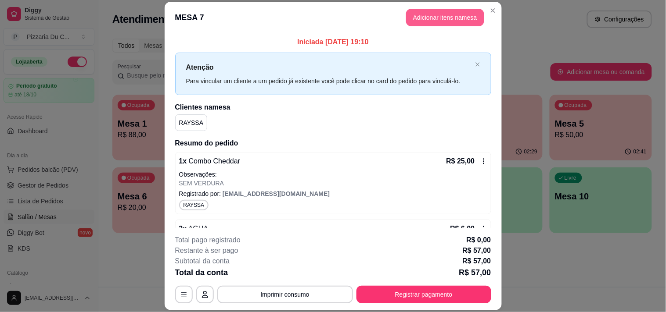
click at [448, 12] on button "Adicionar itens na mesa" at bounding box center [445, 18] width 78 height 18
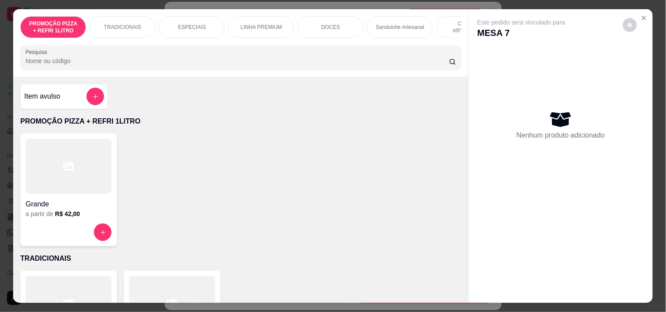
scroll to position [0, 318]
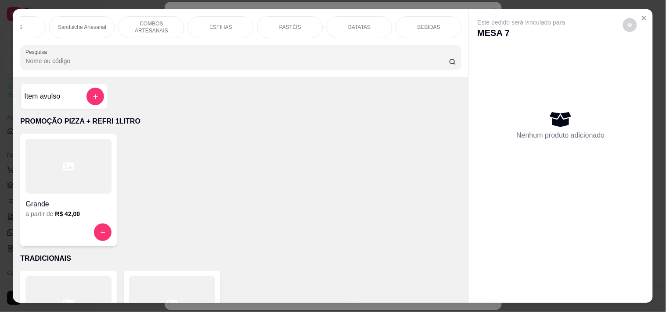
drag, startPoint x: 412, startPoint y: 21, endPoint x: 337, endPoint y: 43, distance: 78.9
click at [413, 21] on div "BEBIDAS" at bounding box center [429, 27] width 66 height 22
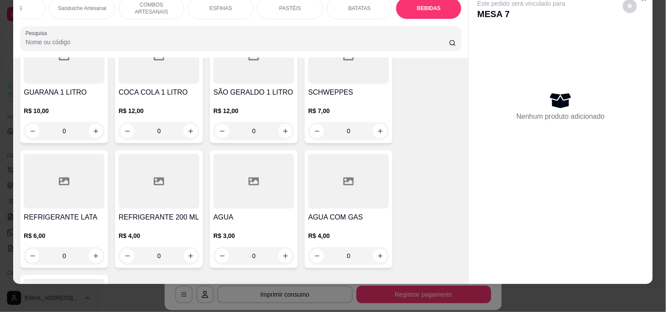
scroll to position [3642, 0]
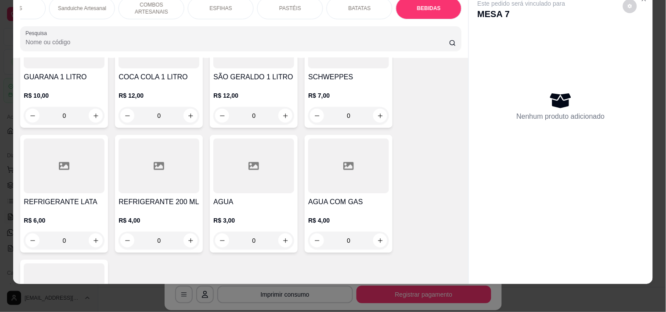
click at [97, 234] on button "increase-product-quantity" at bounding box center [96, 241] width 14 height 14
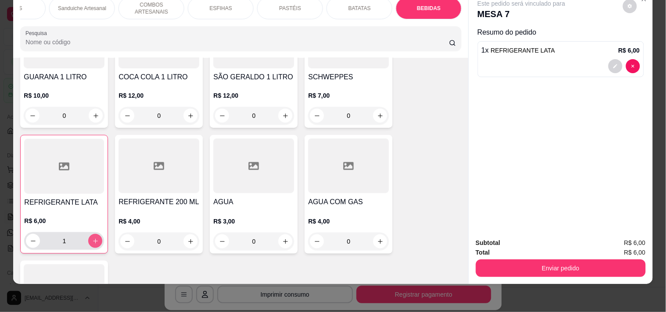
click at [97, 234] on button "increase-product-quantity" at bounding box center [95, 241] width 14 height 14
type input "2"
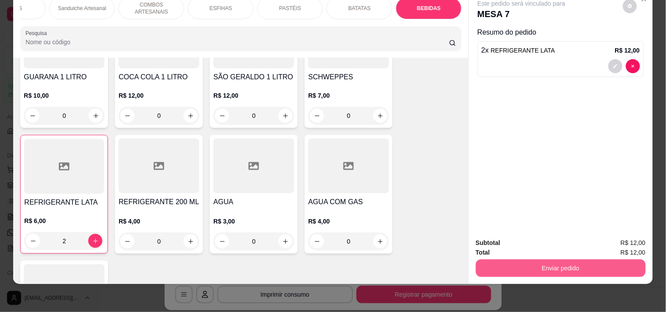
click at [584, 264] on button "Enviar pedido" at bounding box center [561, 269] width 170 height 18
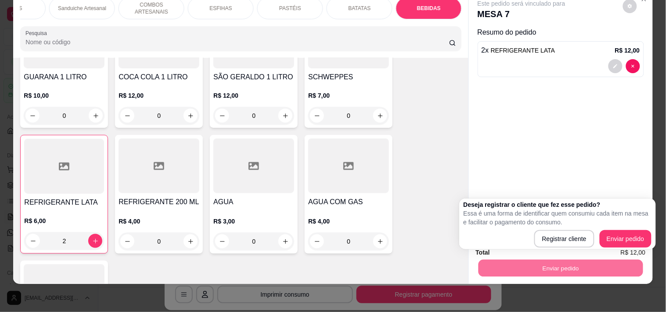
click at [582, 150] on body "Diggy Sistema de Gestão P Pizzaria Du C ... Loja aberta Período gratuito até 18…" at bounding box center [333, 156] width 666 height 312
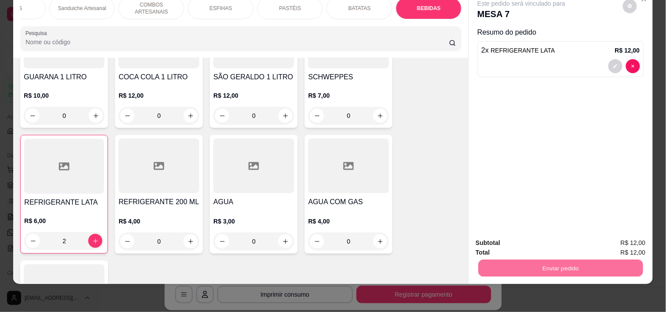
click at [616, 237] on button "Enviar pedido" at bounding box center [623, 239] width 50 height 17
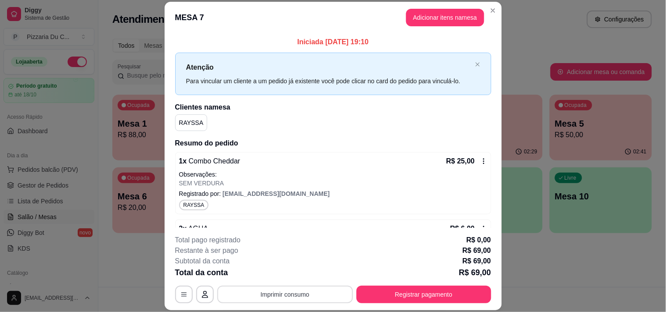
click at [289, 287] on button "Imprimir consumo" at bounding box center [285, 295] width 136 height 18
click at [284, 271] on button "IMPRESSORA" at bounding box center [284, 275] width 64 height 14
click at [416, 284] on div "**********" at bounding box center [333, 269] width 316 height 68
click at [416, 295] on button "Registrar pagamento" at bounding box center [423, 295] width 135 height 18
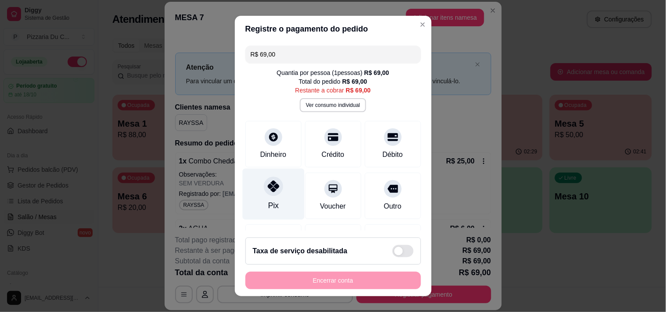
click at [288, 193] on div "Pix" at bounding box center [273, 193] width 62 height 51
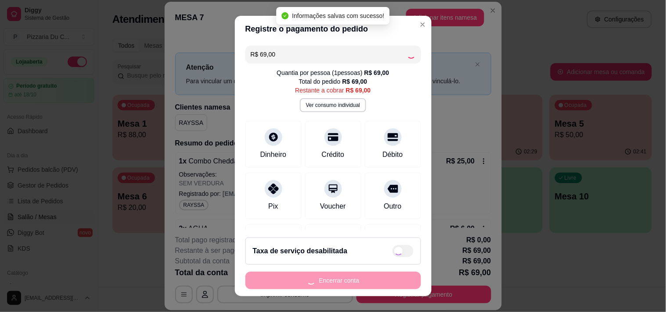
type input "R$ 0,00"
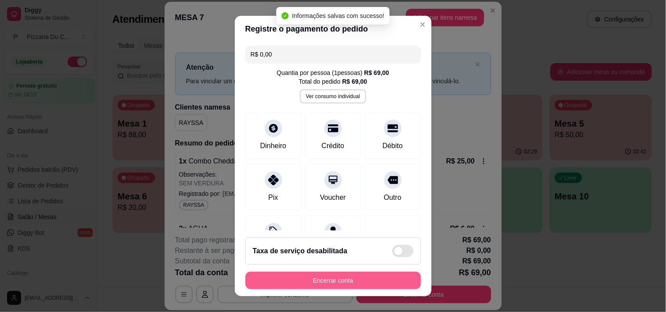
click at [312, 274] on button "Encerrar conta" at bounding box center [333, 281] width 176 height 18
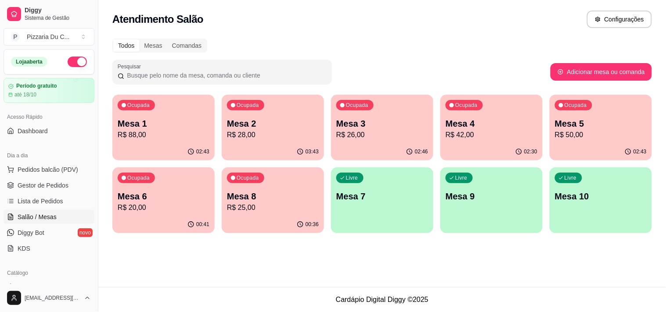
click at [512, 146] on div "02:30" at bounding box center [491, 151] width 102 height 17
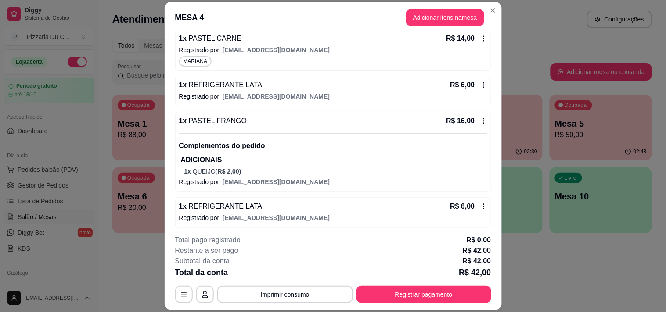
scroll to position [126, 0]
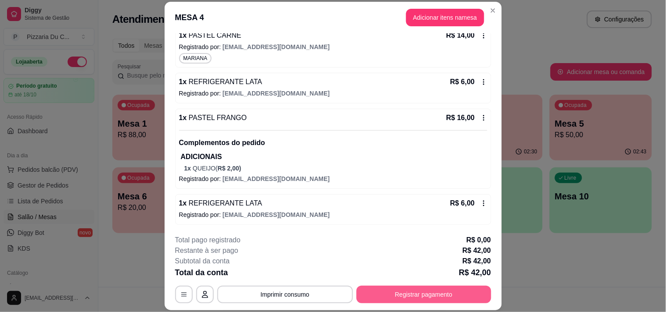
click at [444, 292] on button "Registrar pagamento" at bounding box center [423, 295] width 135 height 18
click at [262, 288] on button "Imprimir consumo" at bounding box center [285, 295] width 136 height 18
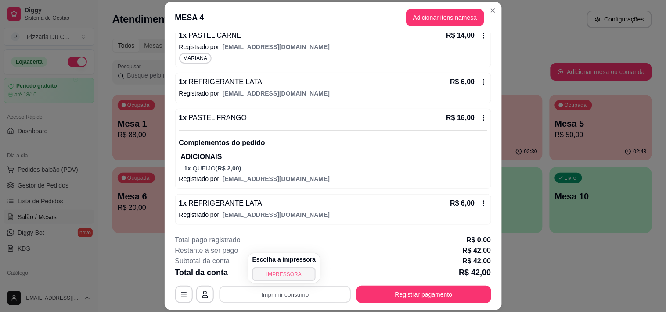
click at [284, 269] on button "IMPRESSORA" at bounding box center [284, 275] width 64 height 14
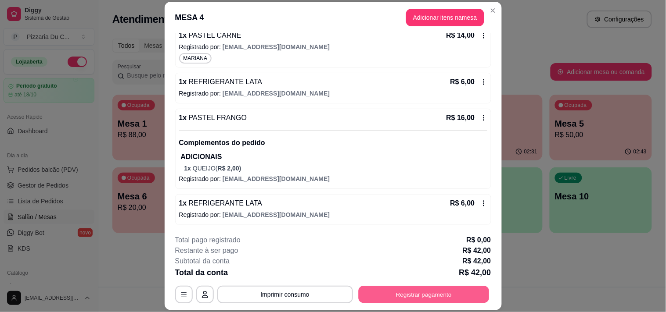
click at [399, 288] on button "Registrar pagamento" at bounding box center [423, 295] width 131 height 17
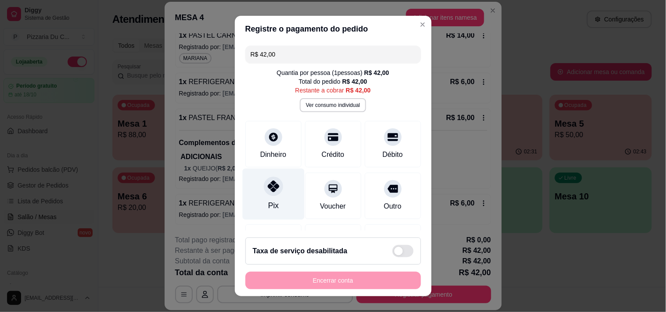
click at [277, 202] on div "Pix" at bounding box center [273, 193] width 62 height 51
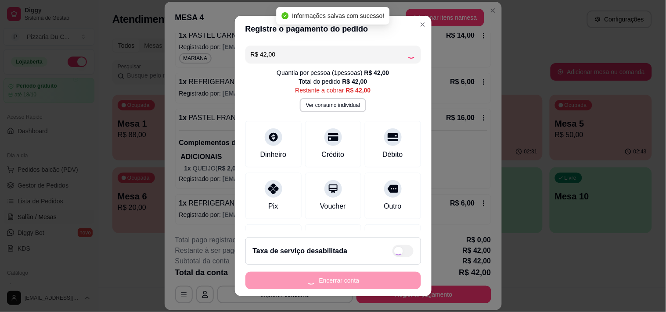
type input "R$ 0,00"
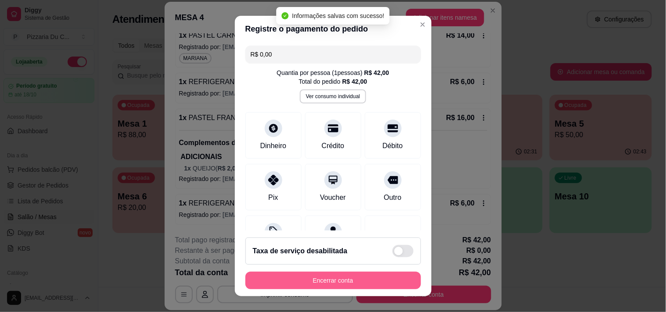
click at [300, 278] on button "Encerrar conta" at bounding box center [333, 281] width 176 height 18
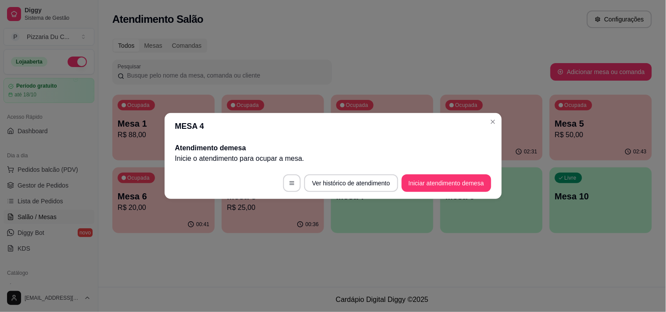
scroll to position [0, 0]
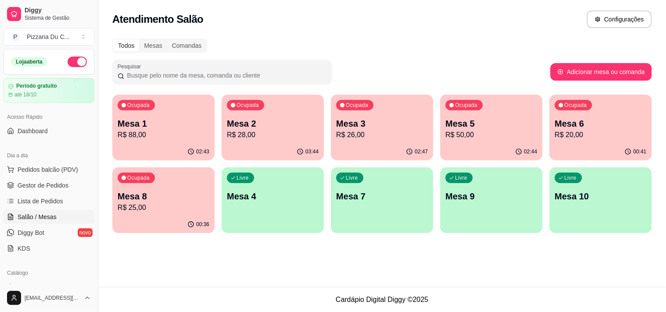
click at [400, 129] on div "Mesa 3 R$ 26,00" at bounding box center [382, 129] width 92 height 23
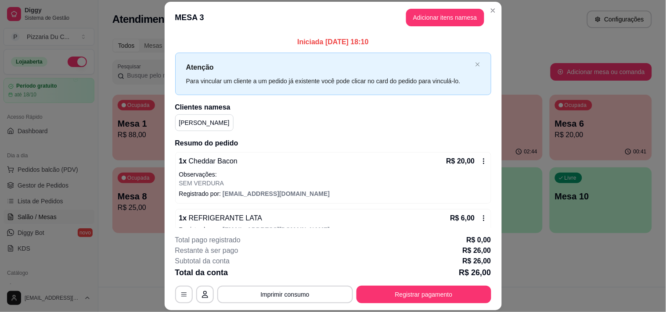
click at [487, 18] on header "MESA 3 Adicionar itens na mesa" at bounding box center [333, 18] width 337 height 32
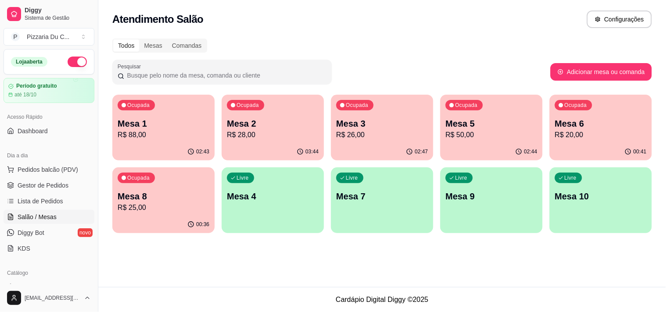
click at [278, 183] on div "Livre Mesa 4" at bounding box center [273, 195] width 102 height 55
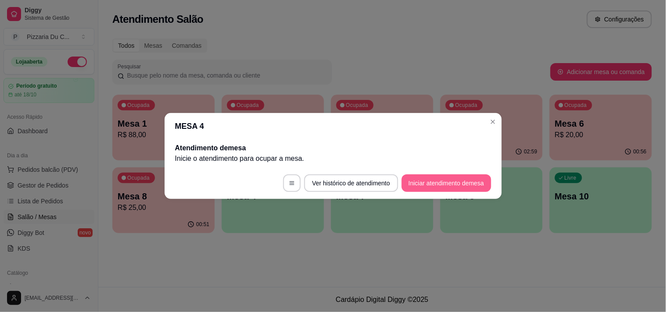
click at [442, 177] on button "Iniciar atendimento de mesa" at bounding box center [446, 184] width 90 height 18
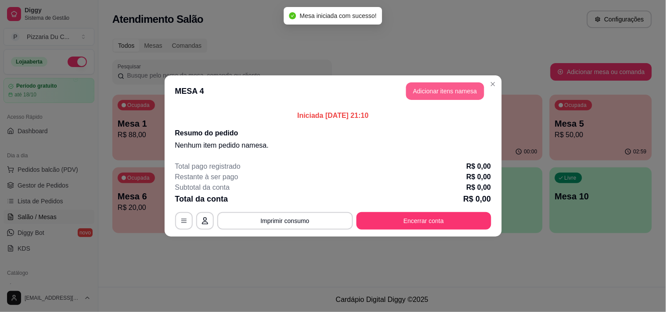
click at [421, 96] on button "Adicionar itens na mesa" at bounding box center [445, 91] width 78 height 18
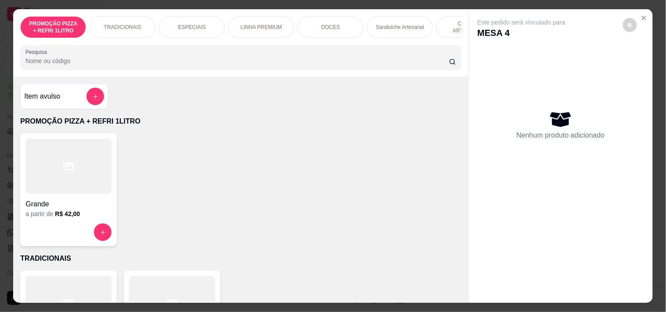
scroll to position [0, 318]
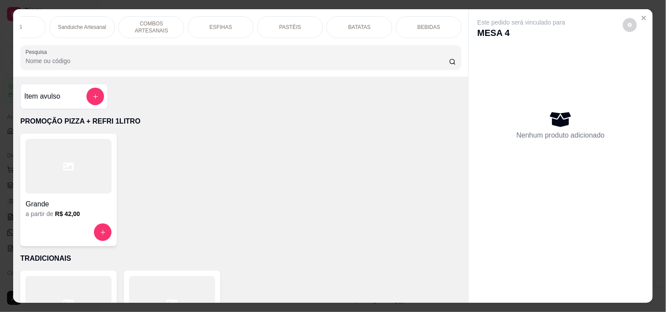
click at [284, 26] on p "PASTÉIS" at bounding box center [290, 27] width 22 height 7
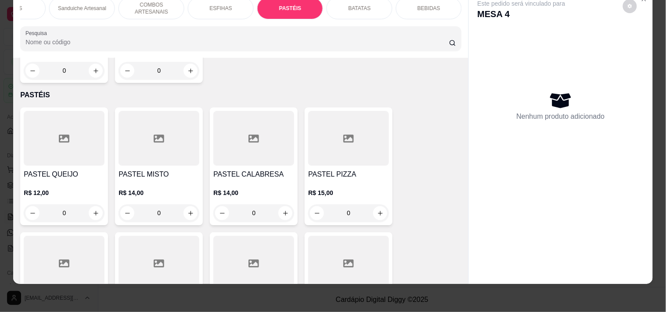
click at [88, 204] on div "0" at bounding box center [64, 213] width 81 height 18
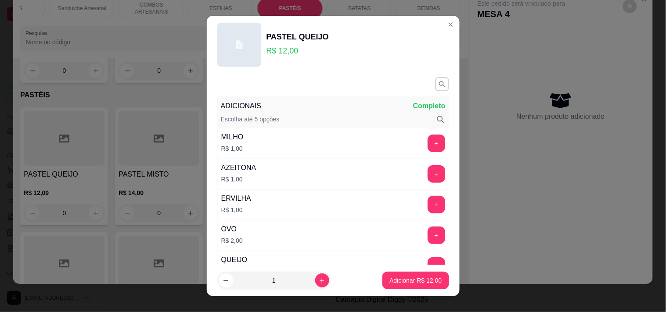
click at [419, 291] on footer "1 Adicionar R$ 12,00" at bounding box center [333, 281] width 253 height 32
click at [414, 287] on button "Adicionar R$ 12,00" at bounding box center [415, 281] width 66 height 18
type input "1"
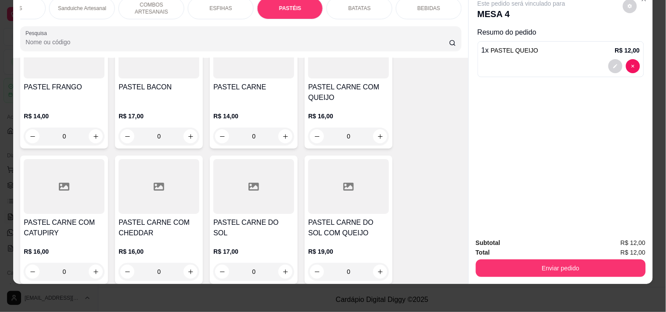
scroll to position [2554, 0]
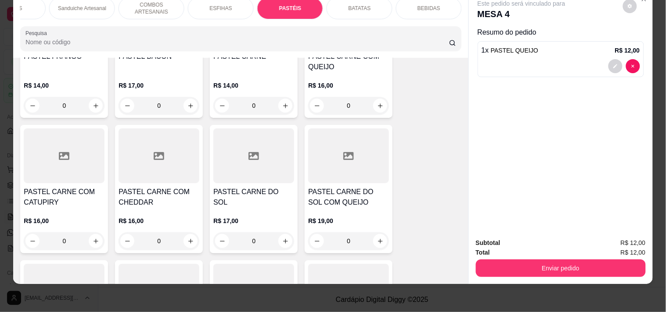
click at [280, 233] on div "0" at bounding box center [253, 242] width 81 height 18
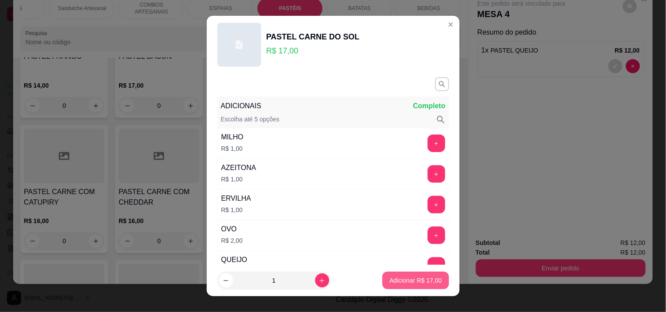
click at [397, 279] on p "Adicionar R$ 17,00" at bounding box center [415, 280] width 52 height 9
type input "1"
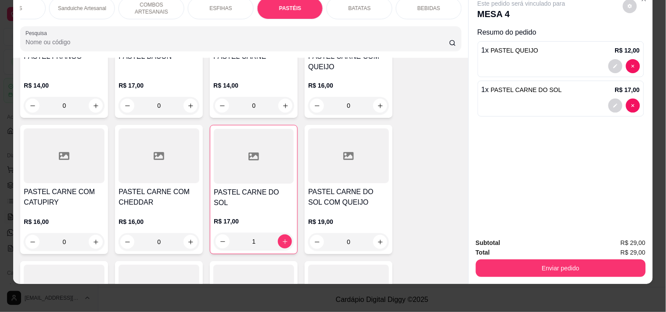
click at [373, 233] on div "0" at bounding box center [348, 242] width 81 height 18
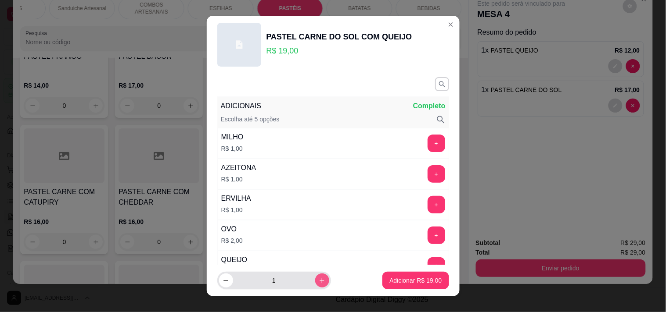
click at [315, 276] on button "increase-product-quantity" at bounding box center [322, 281] width 14 height 14
click at [225, 281] on icon "decrease-product-quantity" at bounding box center [225, 281] width 7 height 7
type input "1"
click at [427, 172] on button "+" at bounding box center [436, 174] width 18 height 18
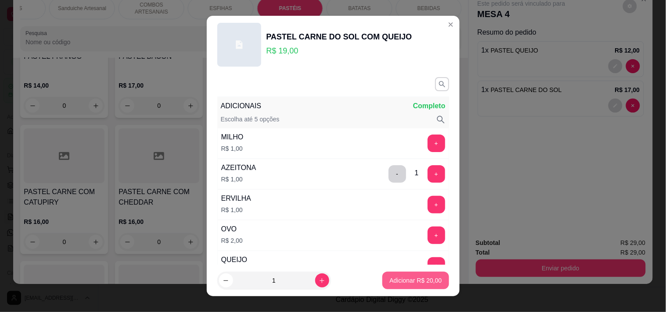
click at [389, 282] on p "Adicionar R$ 20,00" at bounding box center [415, 280] width 52 height 9
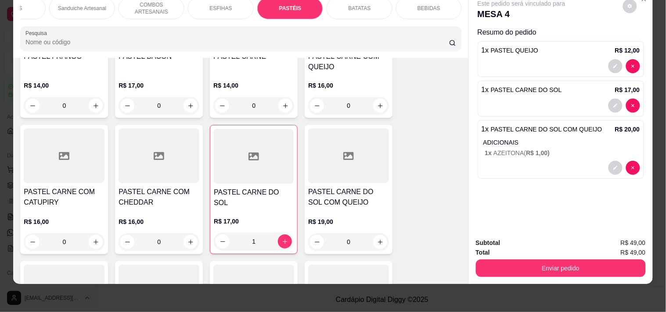
click at [373, 233] on div "0" at bounding box center [348, 242] width 81 height 18
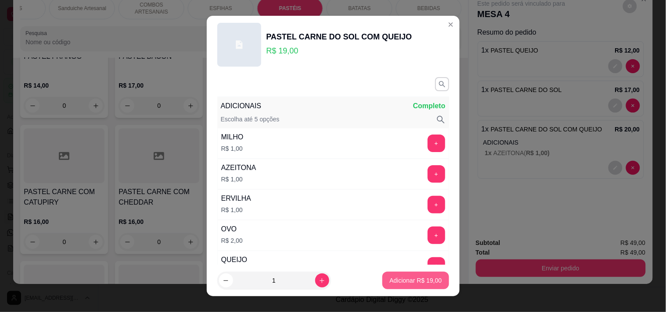
click at [419, 283] on p "Adicionar R$ 19,00" at bounding box center [415, 280] width 52 height 9
type input "1"
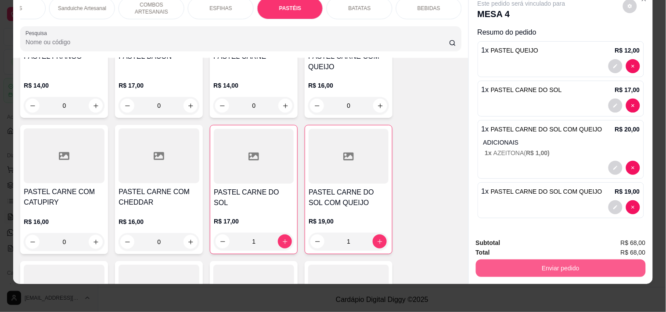
click at [568, 261] on button "Enviar pedido" at bounding box center [561, 269] width 170 height 18
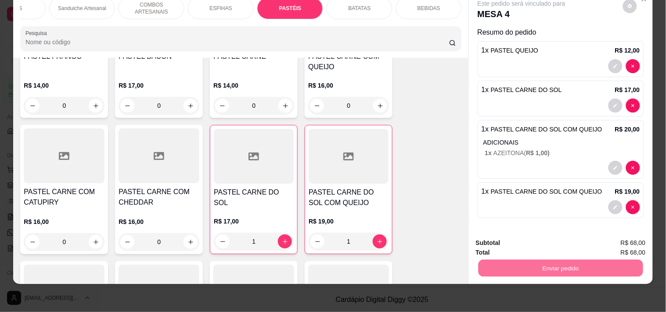
click at [567, 237] on button "Registrar cliente" at bounding box center [564, 239] width 56 height 16
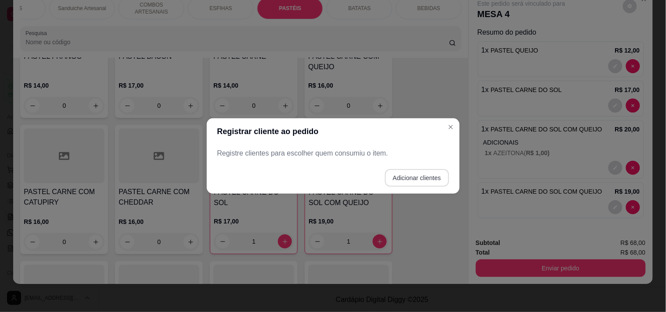
click at [412, 170] on button "Adicionar clientes" at bounding box center [417, 178] width 64 height 18
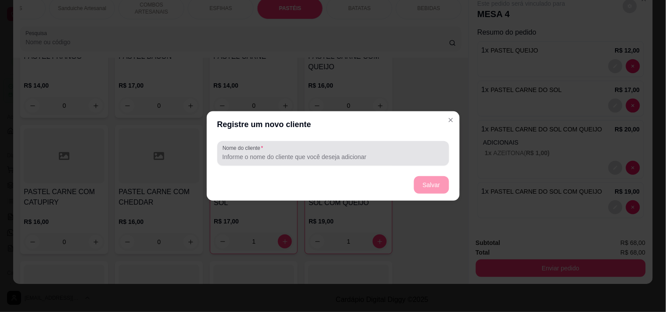
click at [309, 159] on input "Nome do cliente" at bounding box center [332, 157] width 221 height 9
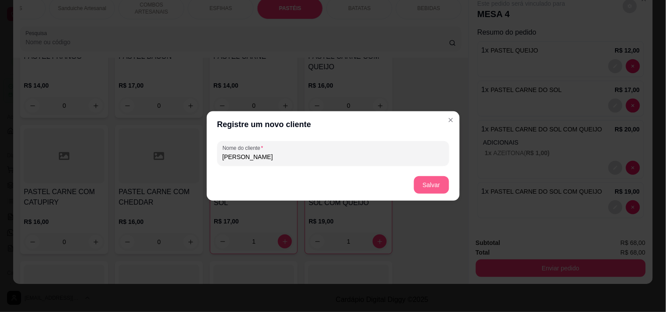
type input "[PERSON_NAME]"
click at [425, 183] on button "Salvar" at bounding box center [431, 185] width 35 height 18
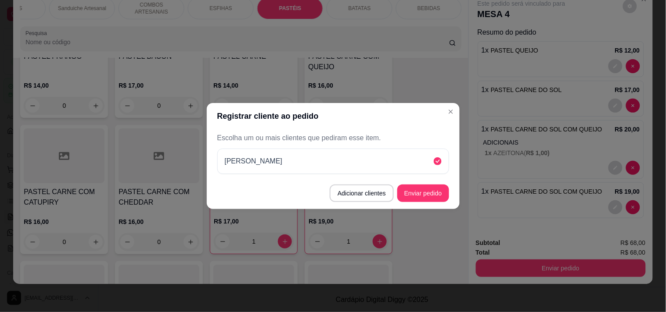
click at [440, 191] on button "Enviar pedido" at bounding box center [423, 194] width 52 height 18
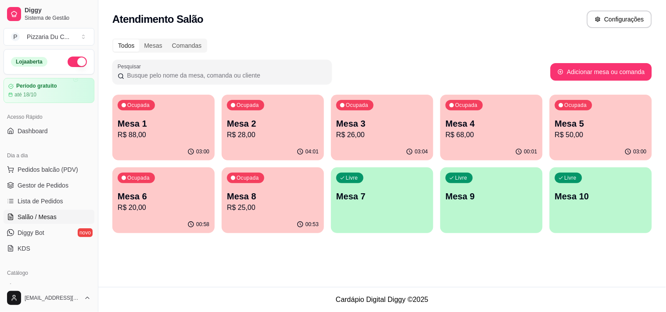
click at [367, 137] on p "R$ 26,00" at bounding box center [382, 135] width 92 height 11
click at [278, 242] on div "Todos Mesas Comandas Pesquisar Adicionar mesa ou comanda Ocupada Mesa 1 R$ 88,0…" at bounding box center [381, 138] width 567 height 211
click at [268, 209] on p "R$ 25,00" at bounding box center [273, 208] width 92 height 11
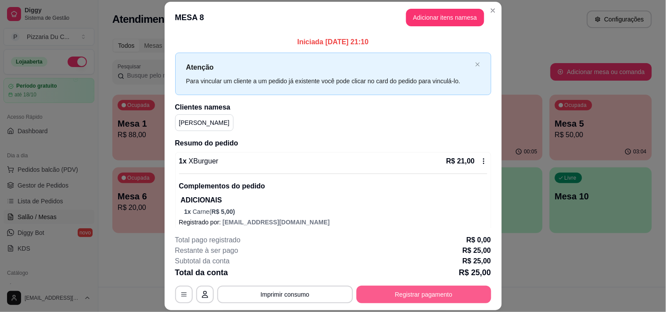
click at [415, 295] on button "Registrar pagamento" at bounding box center [423, 295] width 135 height 18
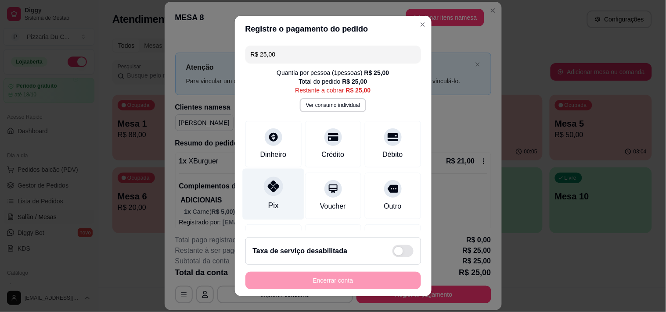
click at [278, 195] on div "Pix" at bounding box center [273, 193] width 62 height 51
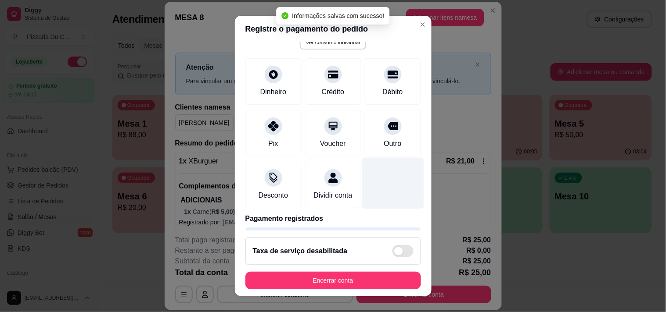
scroll to position [91, 0]
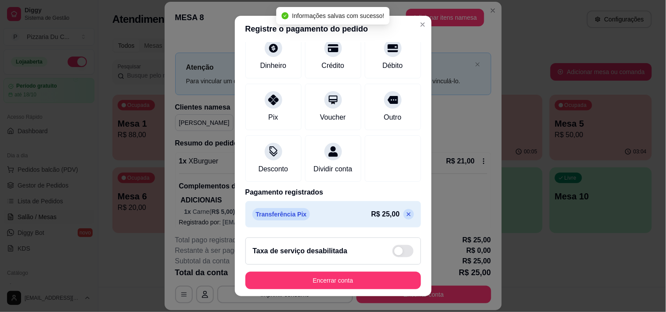
drag, startPoint x: 391, startPoint y: 213, endPoint x: 334, endPoint y: 186, distance: 63.0
click at [406, 213] on icon at bounding box center [408, 214] width 4 height 4
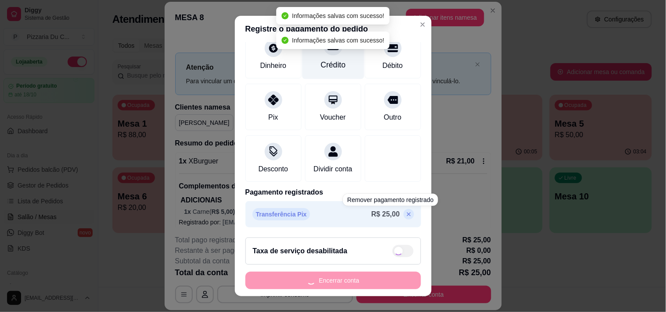
scroll to position [54, 0]
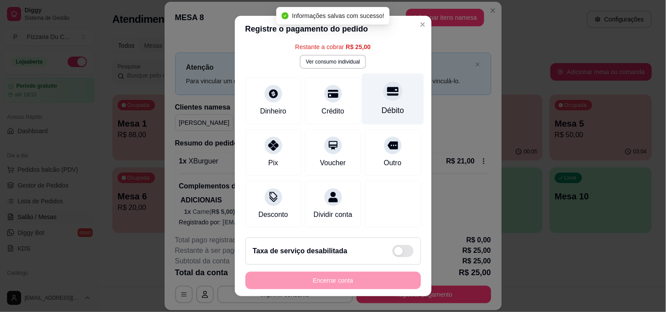
click at [365, 90] on div "Débito" at bounding box center [393, 98] width 62 height 51
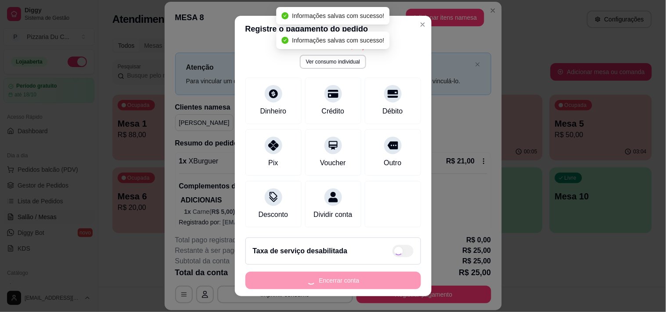
type input "R$ 0,00"
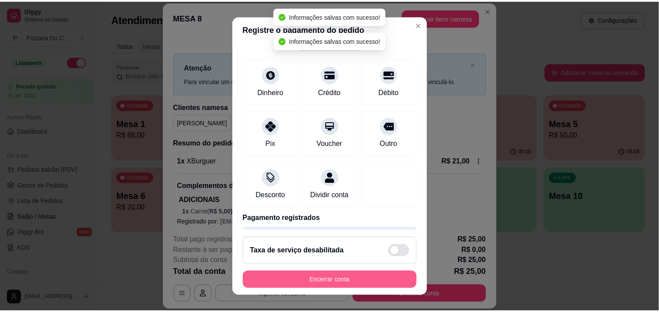
scroll to position [91, 0]
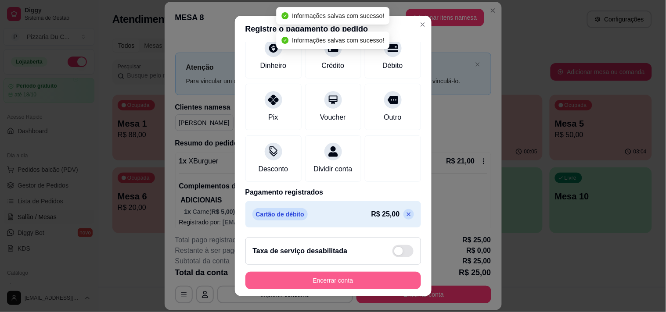
click at [360, 275] on button "Encerrar conta" at bounding box center [333, 281] width 176 height 18
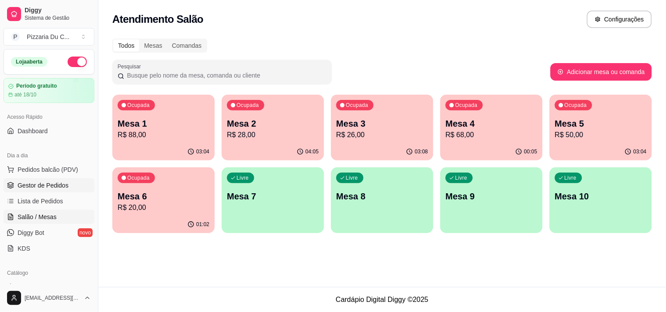
click at [50, 190] on link "Gestor de Pedidos" at bounding box center [49, 186] width 91 height 14
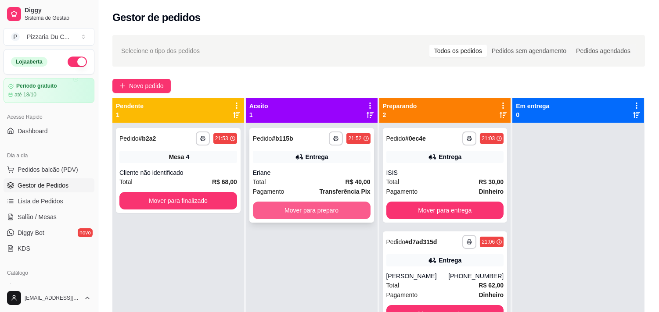
click at [284, 214] on button "Mover para preparo" at bounding box center [312, 211] width 118 height 18
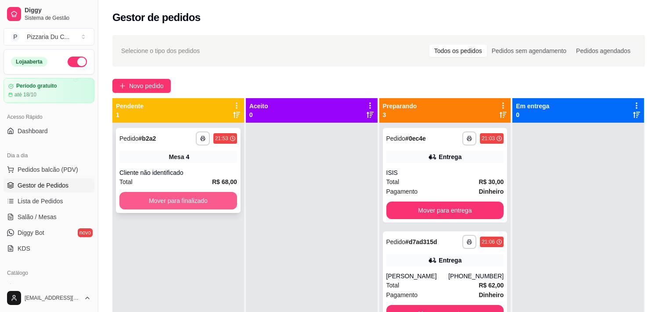
click at [224, 205] on button "Mover para finalizado" at bounding box center [178, 201] width 118 height 18
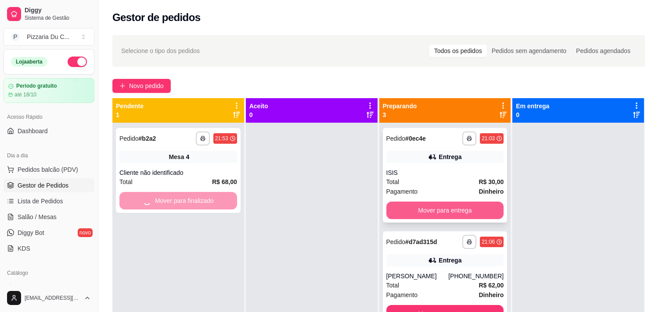
click at [429, 206] on button "Mover para entrega" at bounding box center [445, 211] width 118 height 18
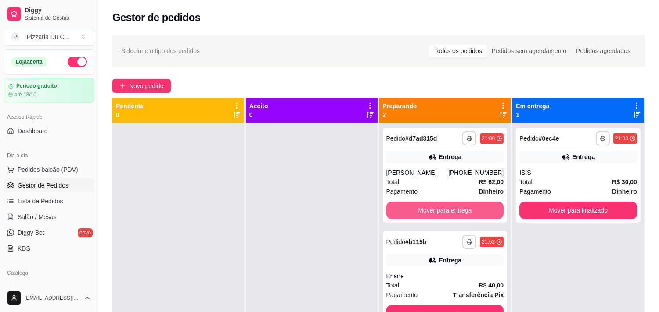
click at [440, 208] on button "Mover para entrega" at bounding box center [445, 211] width 118 height 18
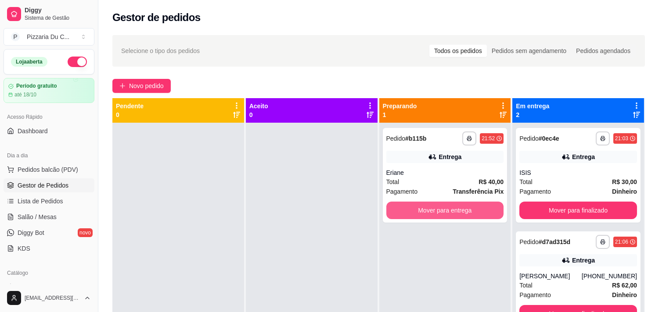
click at [441, 208] on button "Mover para entrega" at bounding box center [445, 211] width 118 height 18
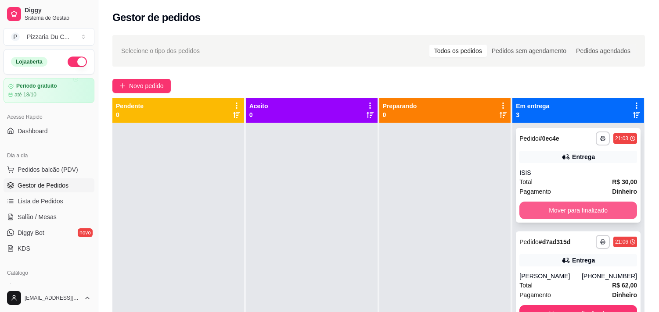
click at [551, 202] on div "Mover para finalizado" at bounding box center [578, 211] width 118 height 18
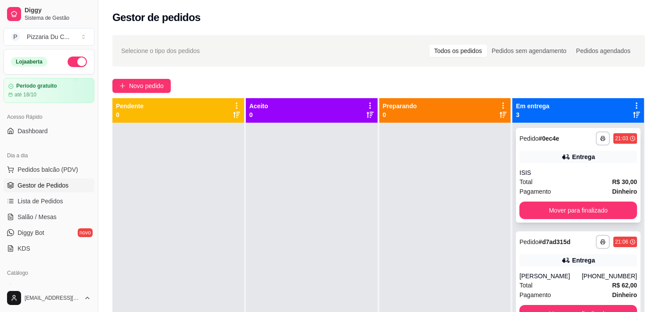
click at [540, 211] on button "Mover para finalizado" at bounding box center [578, 211] width 118 height 18
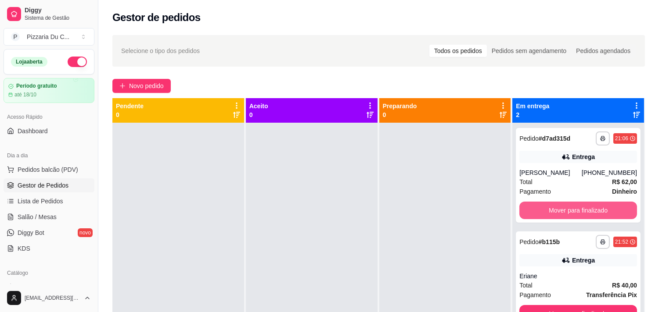
click at [538, 211] on button "Mover para finalizado" at bounding box center [578, 211] width 118 height 18
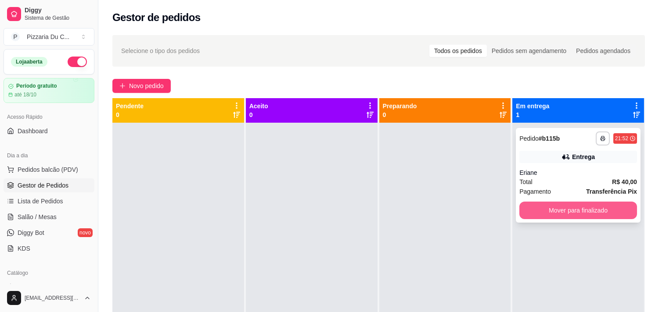
click at [538, 211] on button "Mover para finalizado" at bounding box center [578, 211] width 118 height 18
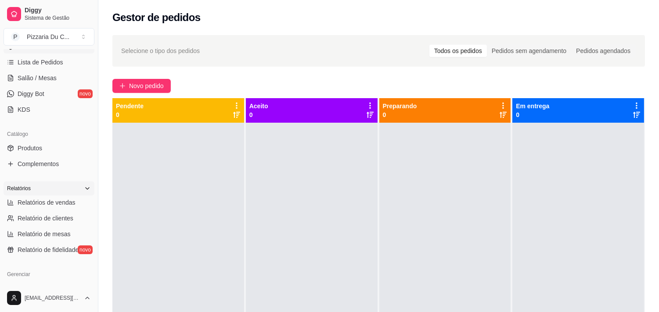
scroll to position [146, 0]
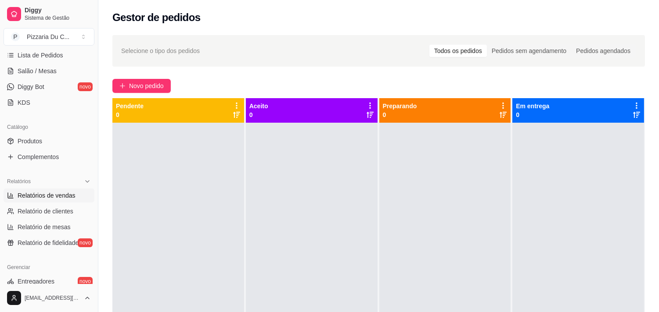
click at [56, 199] on span "Relatórios de vendas" at bounding box center [47, 195] width 58 height 9
select select "ALL"
select select "0"
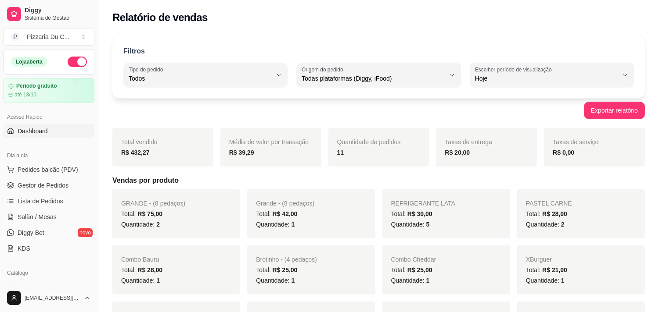
click at [52, 136] on link "Dashboard" at bounding box center [49, 131] width 91 height 14
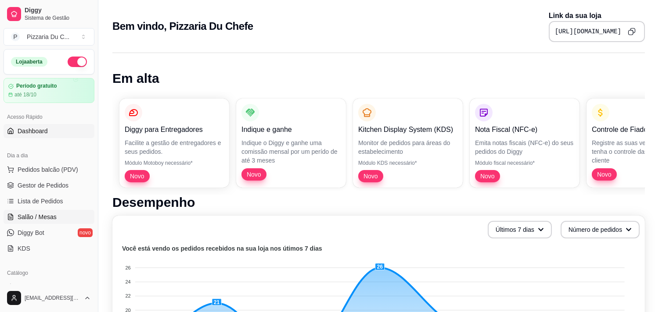
click at [50, 215] on span "Salão / Mesas" at bounding box center [37, 217] width 39 height 9
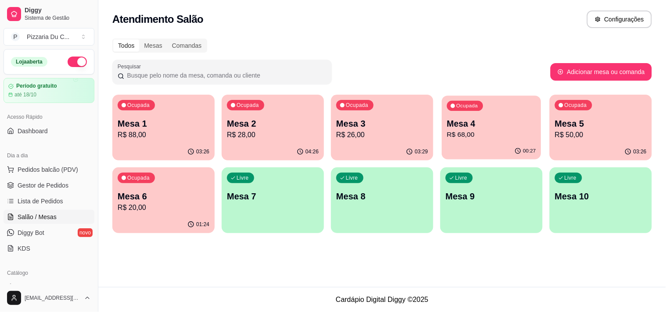
click at [489, 128] on p "Mesa 4" at bounding box center [491, 124] width 89 height 12
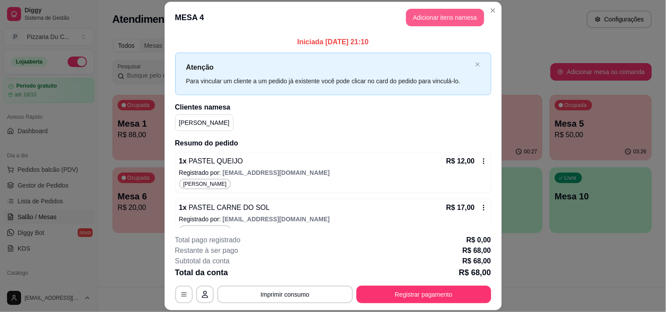
click at [434, 14] on button "Adicionar itens na mesa" at bounding box center [445, 18] width 78 height 18
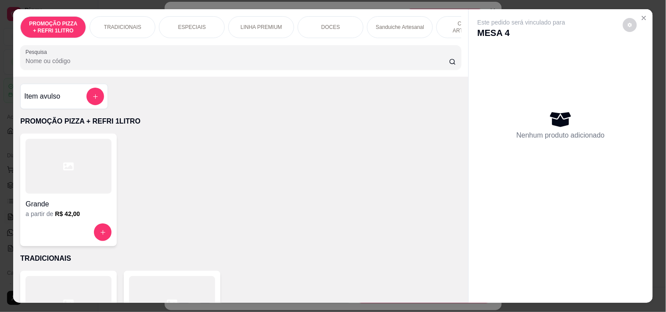
scroll to position [0, 318]
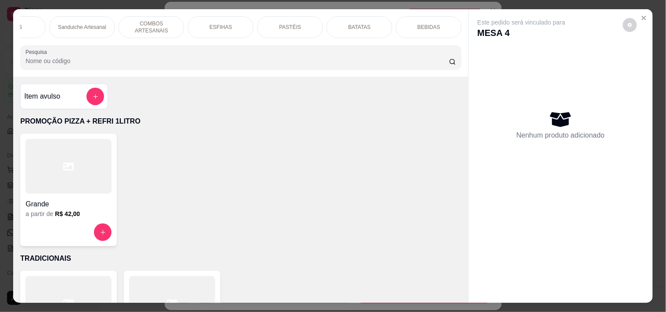
click at [411, 22] on div "BEBIDAS" at bounding box center [429, 27] width 66 height 22
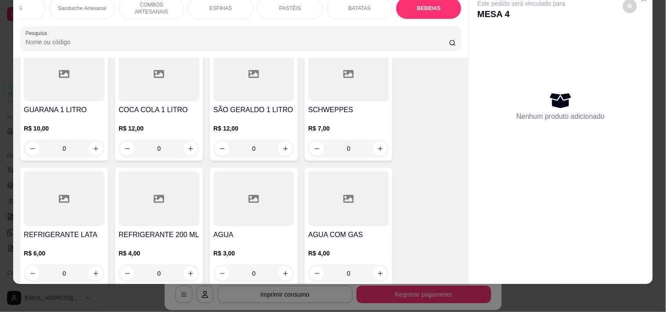
scroll to position [3718, 0]
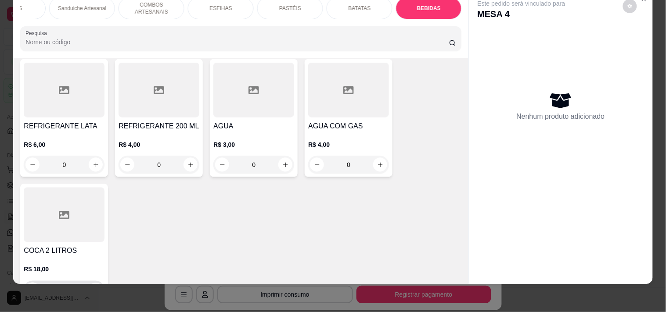
click at [90, 283] on button "increase-product-quantity" at bounding box center [96, 290] width 14 height 14
type input "1"
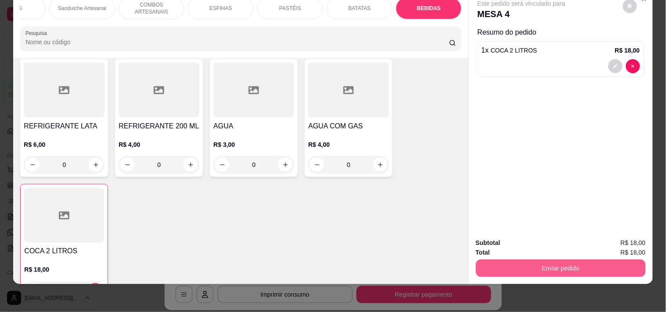
click at [505, 267] on button "Enviar pedido" at bounding box center [561, 269] width 170 height 18
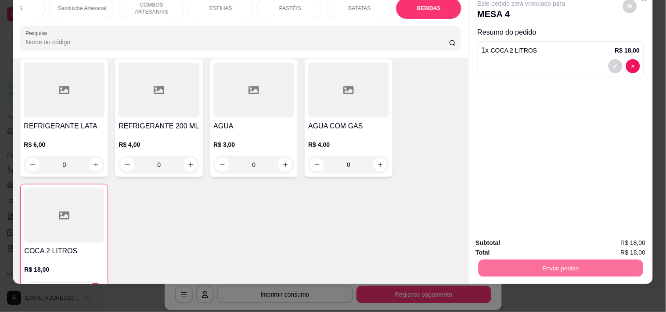
click at [633, 239] on button "Enviar pedido" at bounding box center [623, 239] width 50 height 17
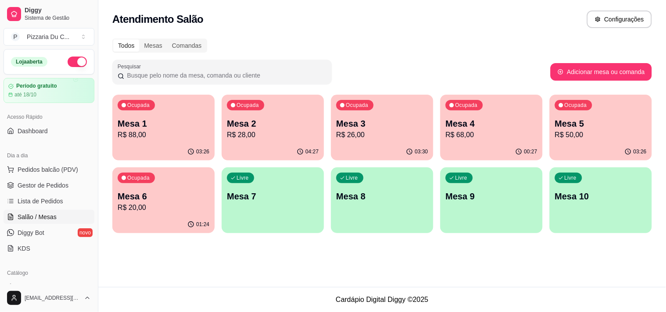
click at [307, 204] on div "Livre Mesa 7" at bounding box center [273, 195] width 102 height 55
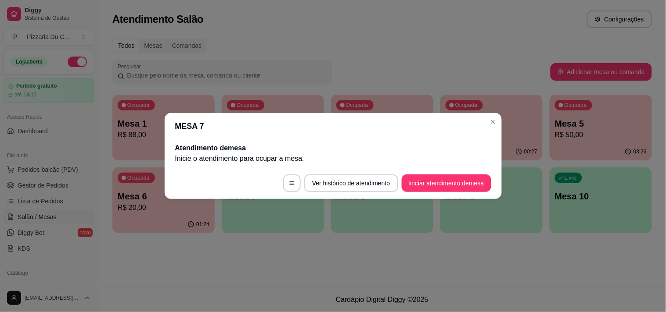
click at [436, 183] on button "Iniciar atendimento de mesa" at bounding box center [446, 184] width 90 height 18
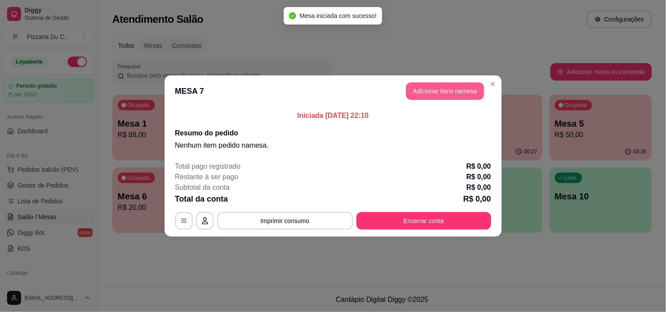
click at [438, 94] on button "Adicionar itens na mesa" at bounding box center [445, 91] width 78 height 18
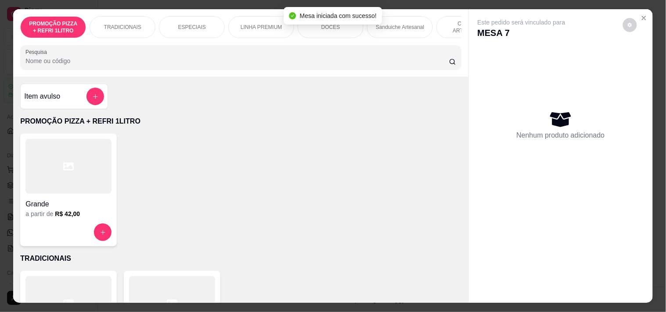
click at [308, 27] on div "DOCES" at bounding box center [330, 27] width 66 height 22
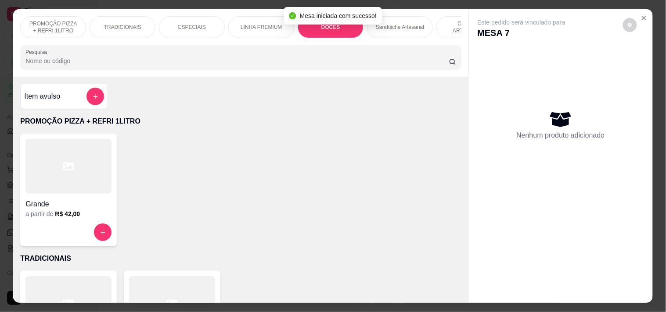
scroll to position [22, 0]
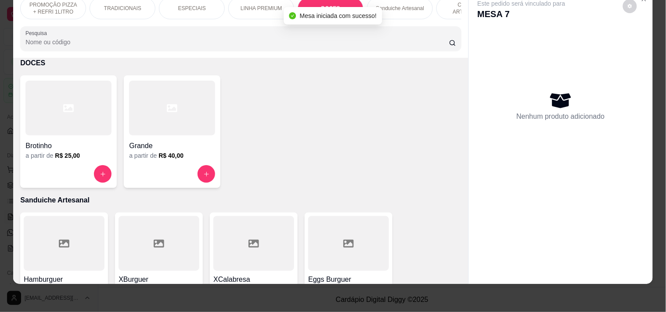
click at [444, 5] on p "COMBOS ARTESANAIS" at bounding box center [469, 8] width 51 height 14
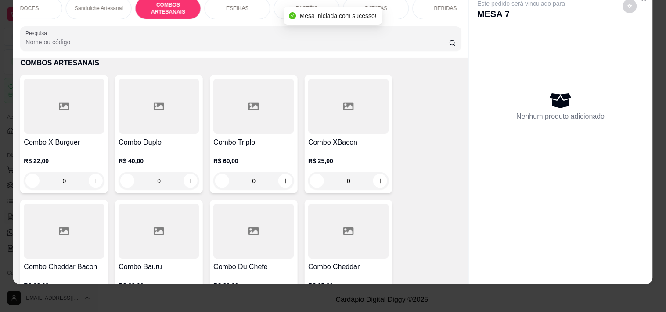
scroll to position [0, 318]
click at [287, 6] on div "PASTÉIS" at bounding box center [290, 8] width 66 height 22
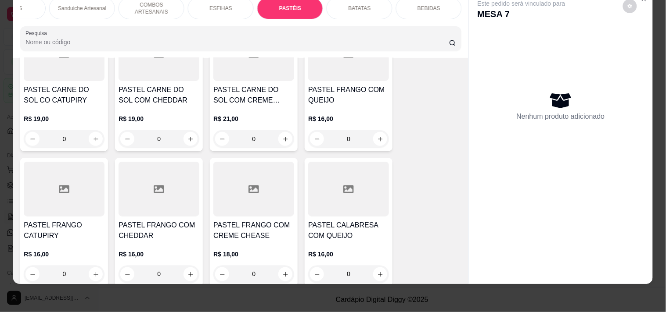
scroll to position [2798, 0]
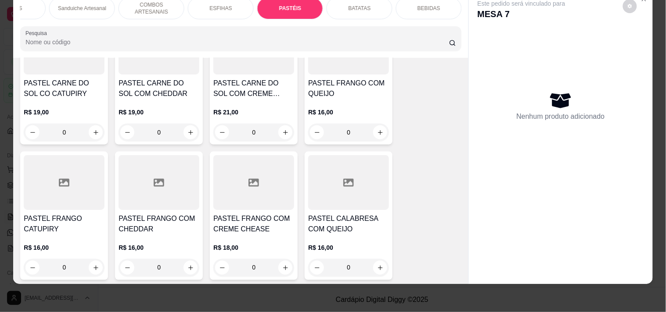
click at [186, 259] on div "0" at bounding box center [158, 268] width 81 height 18
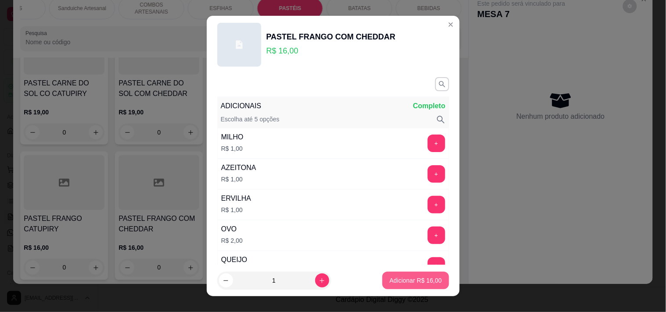
click at [409, 273] on button "Adicionar R$ 16,00" at bounding box center [415, 281] width 66 height 18
type input "1"
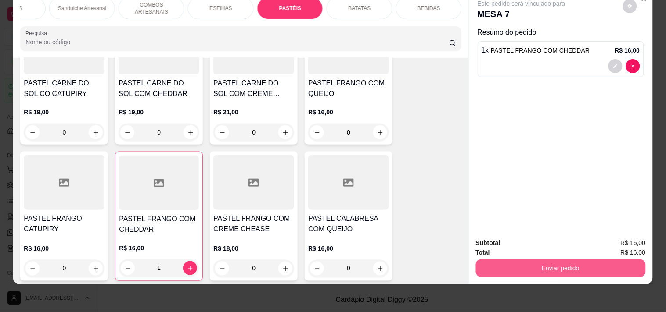
click at [564, 260] on button "Enviar pedido" at bounding box center [561, 269] width 170 height 18
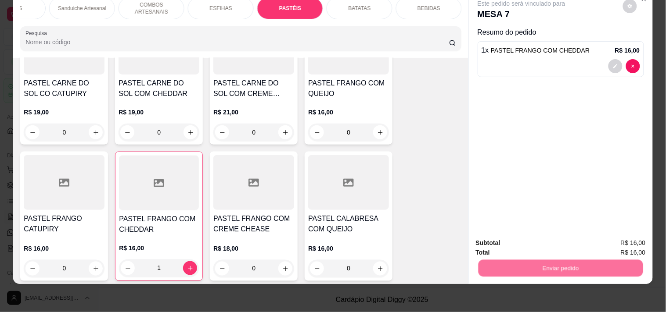
click at [552, 242] on button "Registrar cliente" at bounding box center [564, 239] width 56 height 16
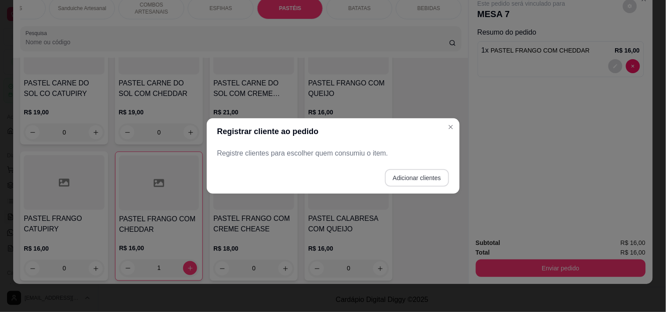
click at [393, 176] on button "Adicionar clientes" at bounding box center [417, 178] width 64 height 18
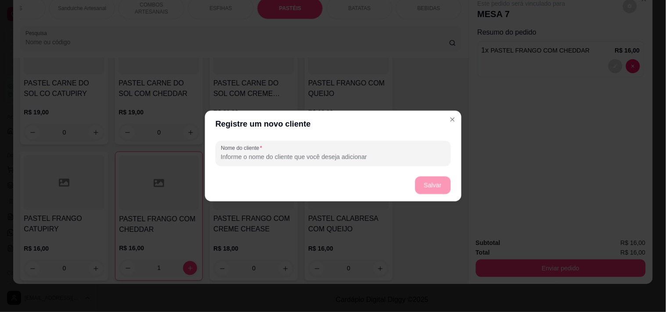
click at [358, 159] on input "Nome do cliente" at bounding box center [333, 157] width 224 height 9
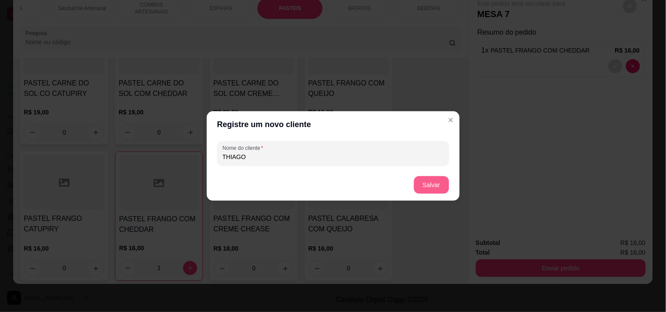
type input "THIAGO"
click at [429, 180] on button "Salvar" at bounding box center [431, 185] width 35 height 18
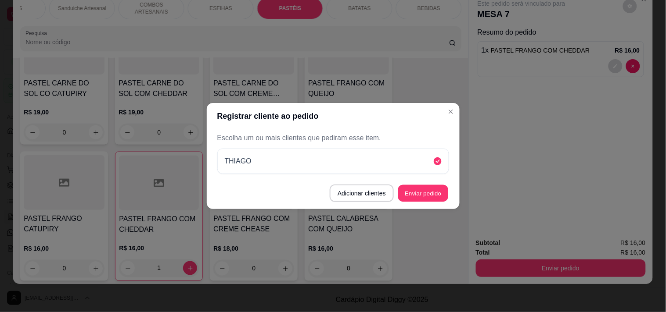
click at [424, 186] on button "Enviar pedido" at bounding box center [423, 193] width 50 height 17
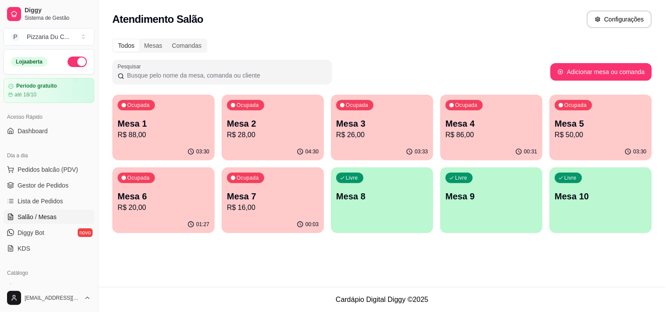
click at [296, 197] on p "Mesa 7" at bounding box center [273, 196] width 92 height 12
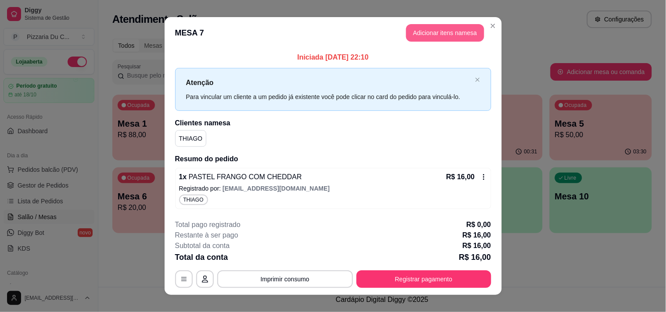
click at [426, 34] on button "Adicionar itens na mesa" at bounding box center [445, 33] width 78 height 18
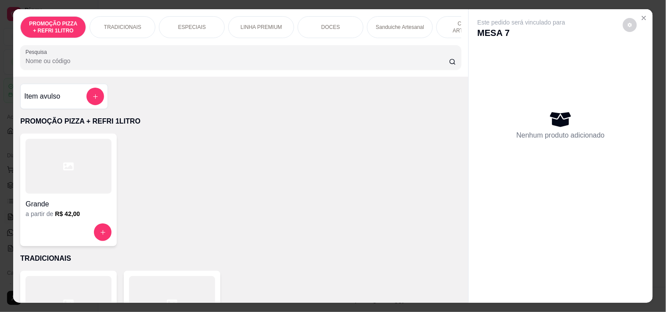
scroll to position [0, 318]
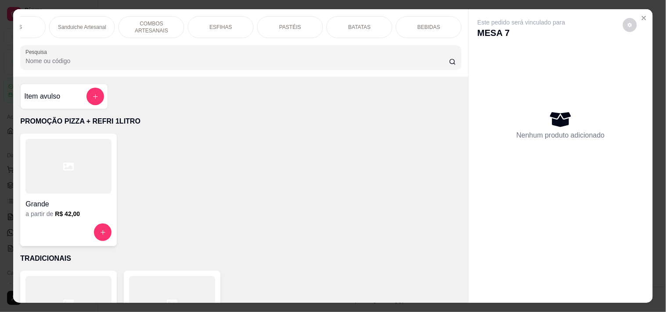
click at [307, 22] on div "PASTÉIS" at bounding box center [290, 27] width 66 height 22
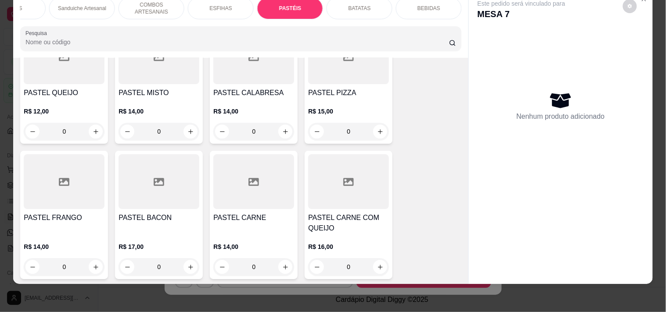
scroll to position [2408, 0]
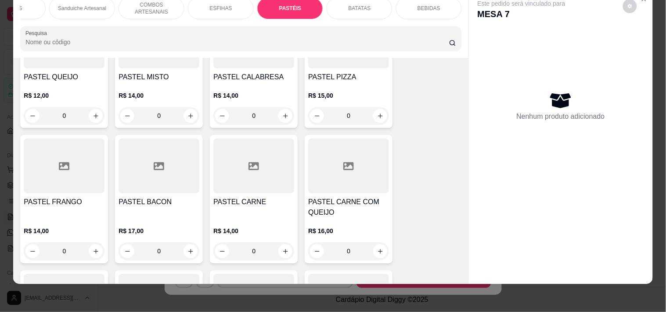
click at [371, 243] on div "0" at bounding box center [348, 252] width 81 height 18
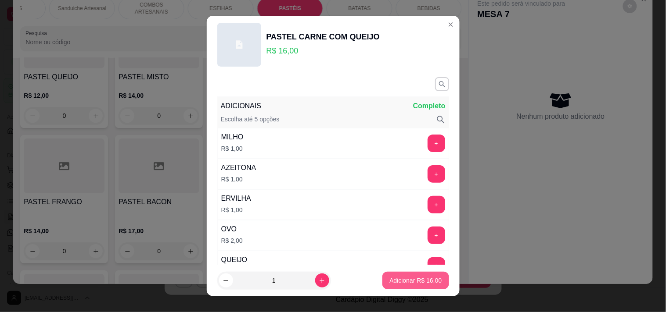
click at [422, 277] on p "Adicionar R$ 16,00" at bounding box center [415, 280] width 52 height 9
type input "1"
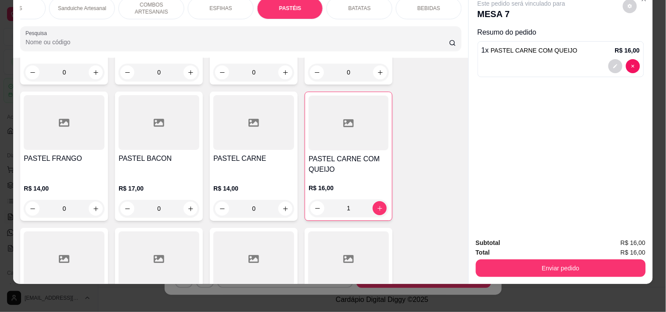
scroll to position [2506, 0]
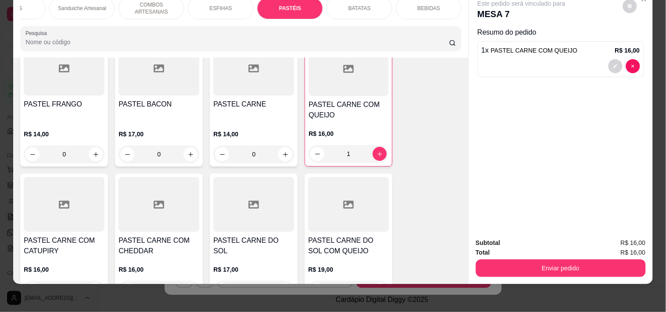
click at [185, 281] on div "0" at bounding box center [158, 290] width 81 height 18
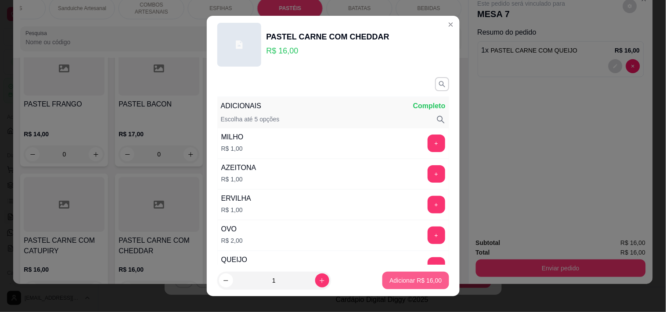
click at [421, 279] on p "Adicionar R$ 16,00" at bounding box center [415, 280] width 52 height 9
type input "1"
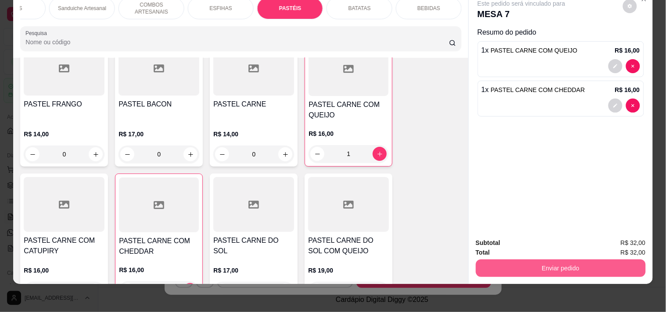
click at [588, 266] on button "Enviar pedido" at bounding box center [561, 269] width 170 height 18
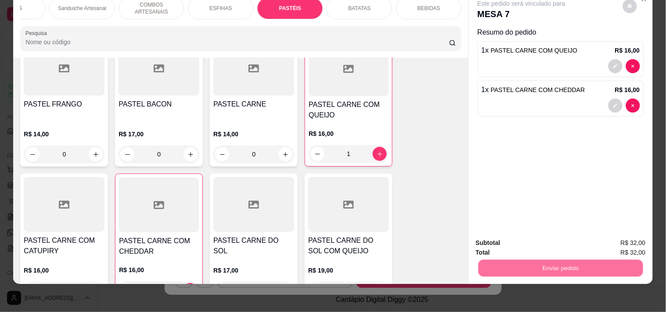
click at [620, 238] on button "Enviar pedido" at bounding box center [623, 239] width 50 height 17
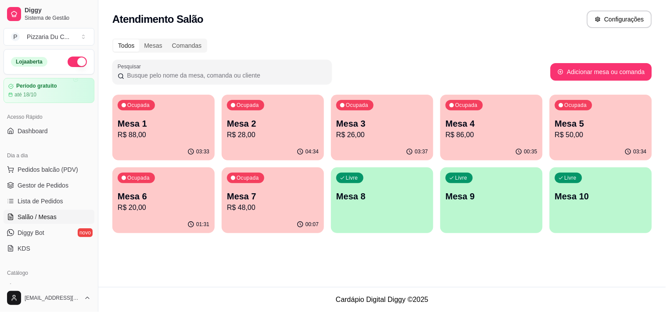
click at [301, 199] on p "Mesa 7" at bounding box center [273, 196] width 92 height 12
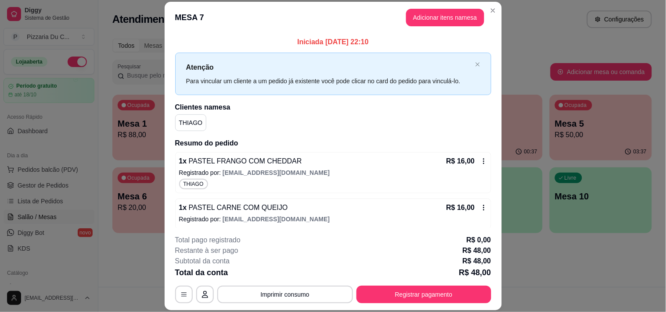
click at [423, 27] on header "MESA 7 Adicionar itens na mesa" at bounding box center [333, 18] width 337 height 32
click at [430, 21] on button "Adicionar itens na mesa" at bounding box center [445, 18] width 78 height 18
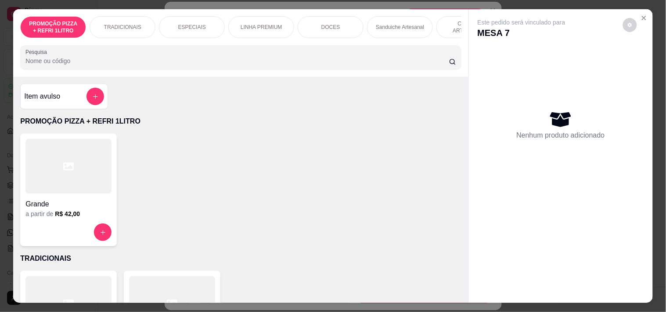
scroll to position [0, 318]
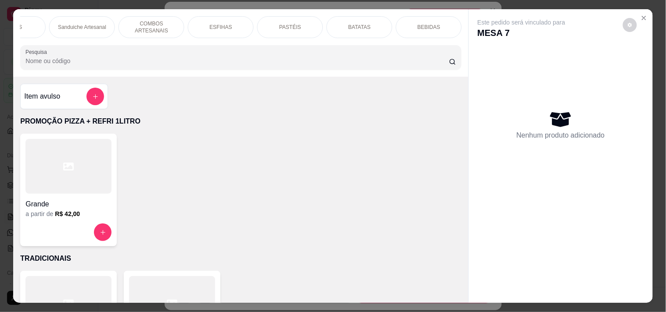
click at [435, 33] on div "BEBIDAS" at bounding box center [429, 27] width 66 height 22
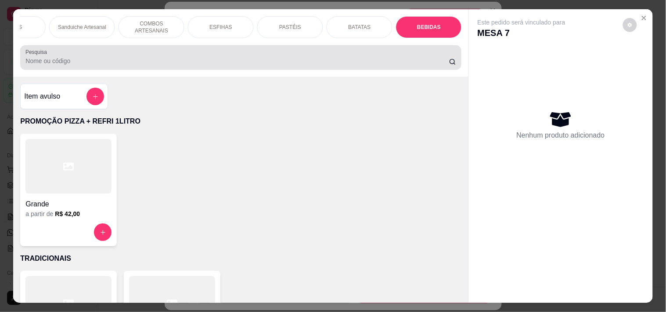
scroll to position [22, 0]
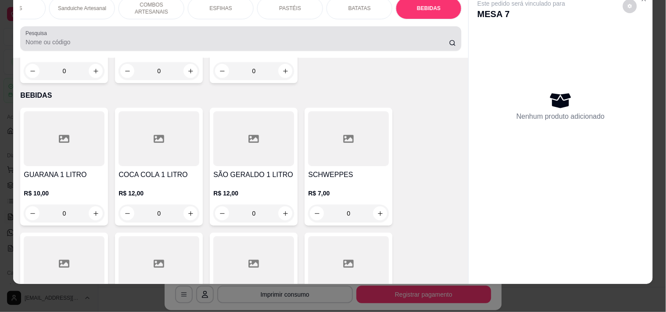
click at [432, 25] on div "PROMOÇÃO PIZZA + REFRI 1LITRO TRADICIONAIS ESPECIAIS LINHA PREMIUM DOCES Sandui…" at bounding box center [240, 24] width 455 height 68
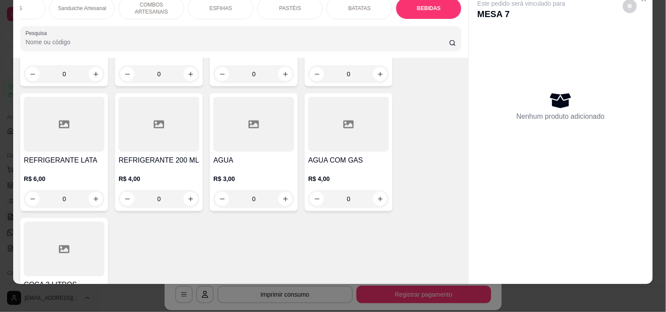
scroll to position [3691, 0]
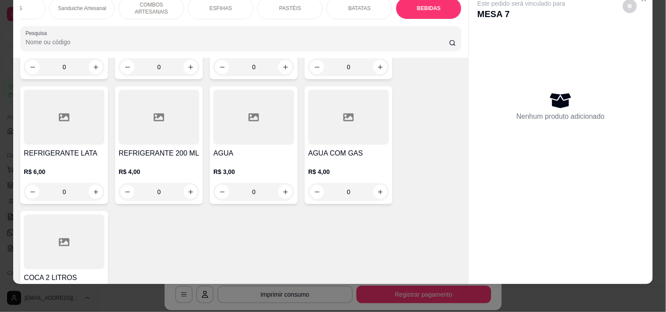
click at [79, 284] on div "R$ 18,00 0" at bounding box center [64, 305] width 81 height 42
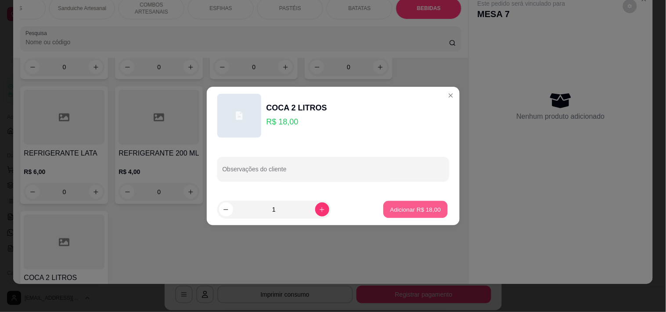
click at [410, 211] on p "Adicionar R$ 18,00" at bounding box center [415, 209] width 51 height 8
type input "1"
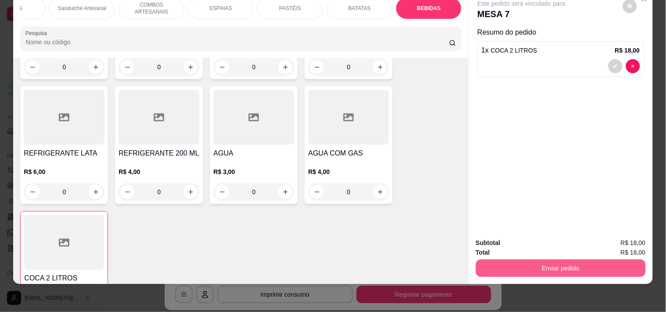
click at [565, 260] on button "Enviar pedido" at bounding box center [561, 269] width 170 height 18
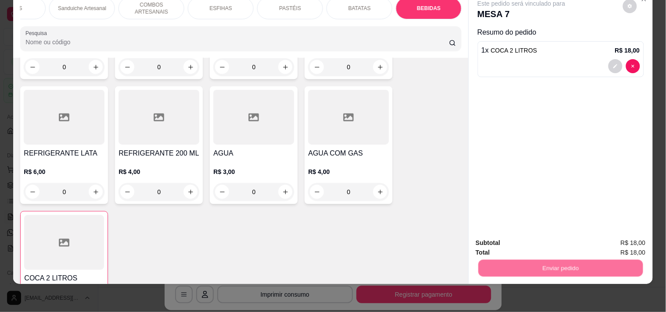
click at [622, 235] on button "Enviar pedido" at bounding box center [623, 239] width 50 height 17
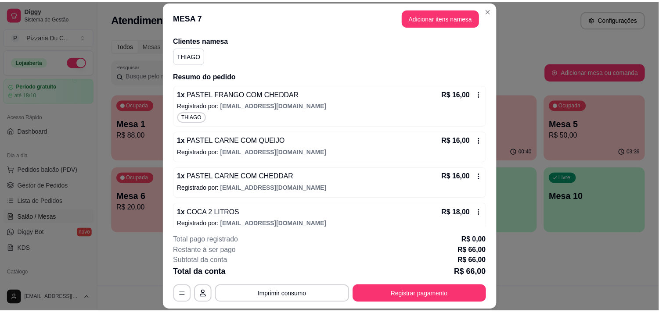
scroll to position [76, 0]
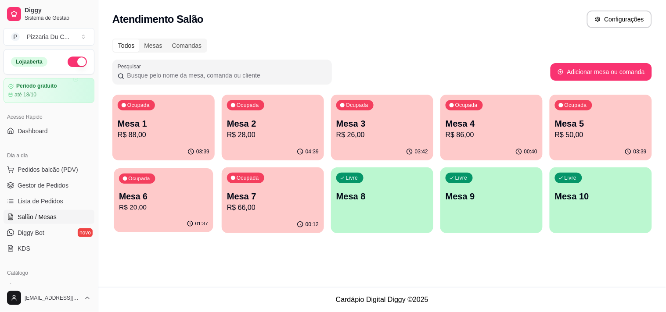
click at [175, 179] on div "Ocupada Mesa 6 R$ 20,00" at bounding box center [163, 191] width 99 height 47
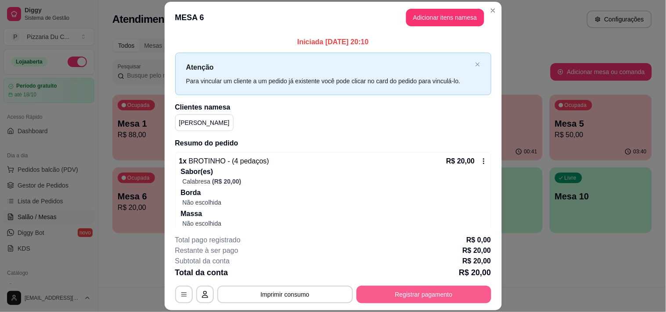
click at [422, 303] on button "Registrar pagamento" at bounding box center [423, 295] width 135 height 18
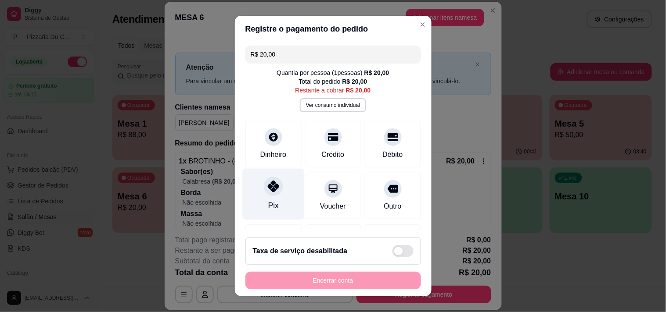
click at [268, 196] on div at bounding box center [273, 186] width 19 height 19
type input "R$ 0,00"
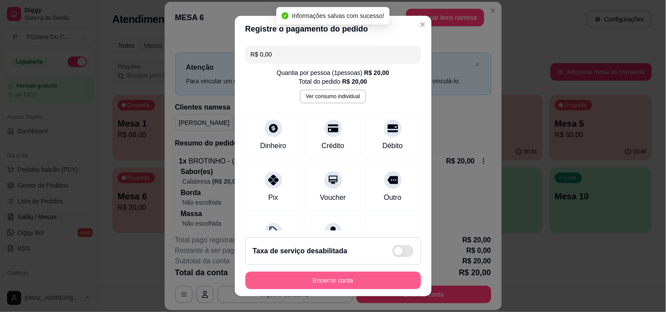
click at [292, 283] on button "Encerrar conta" at bounding box center [333, 281] width 176 height 18
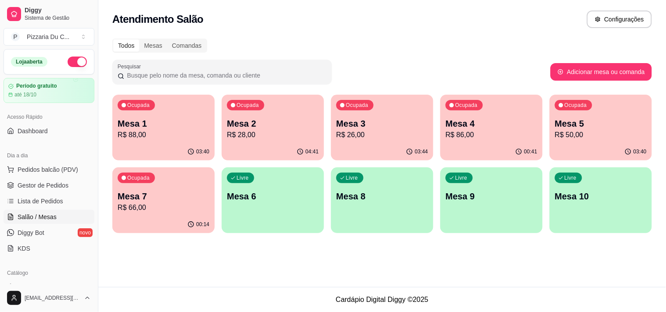
click at [290, 134] on p "R$ 28,00" at bounding box center [273, 135] width 92 height 11
click at [382, 113] on div "Ocupada Mesa 3 R$ 26,00" at bounding box center [382, 119] width 102 height 49
click at [485, 118] on p "Mesa 4" at bounding box center [491, 124] width 92 height 12
click at [50, 196] on link "Lista de Pedidos" at bounding box center [49, 201] width 91 height 14
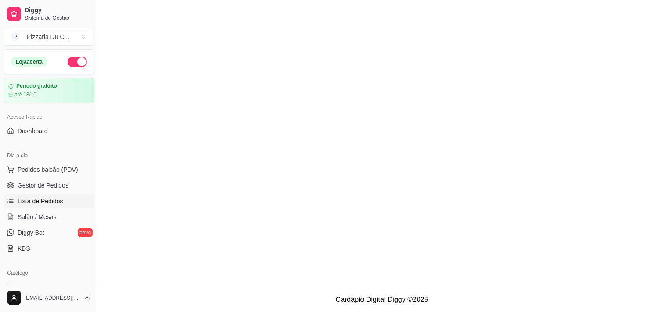
click at [50, 189] on span "Gestor de Pedidos" at bounding box center [43, 185] width 51 height 9
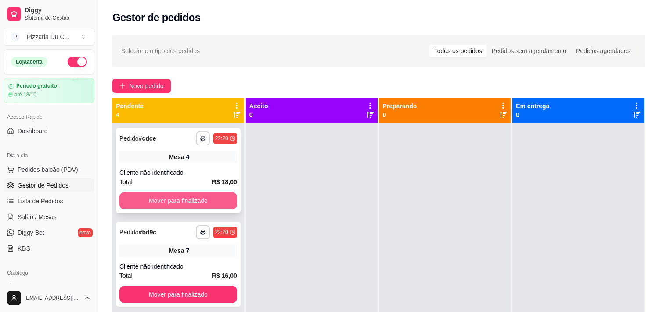
click at [205, 203] on button "Mover para finalizado" at bounding box center [178, 201] width 118 height 18
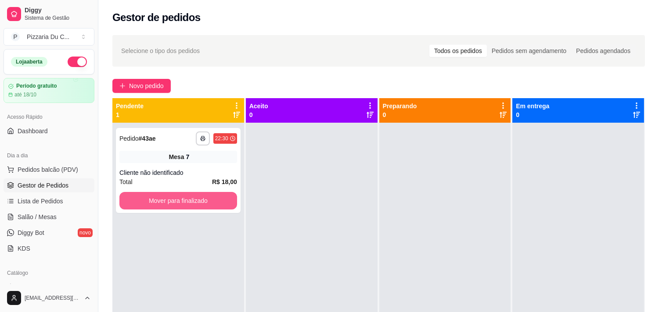
click at [205, 203] on button "Mover para finalizado" at bounding box center [178, 201] width 118 height 18
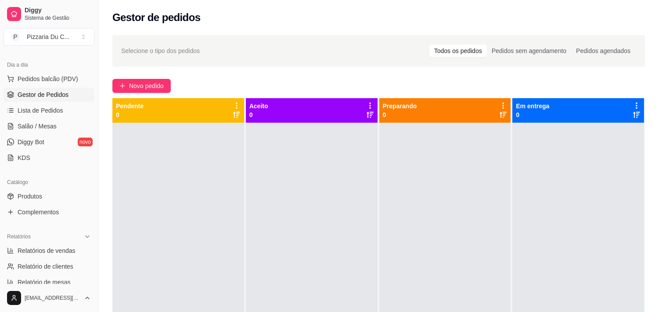
scroll to position [97, 0]
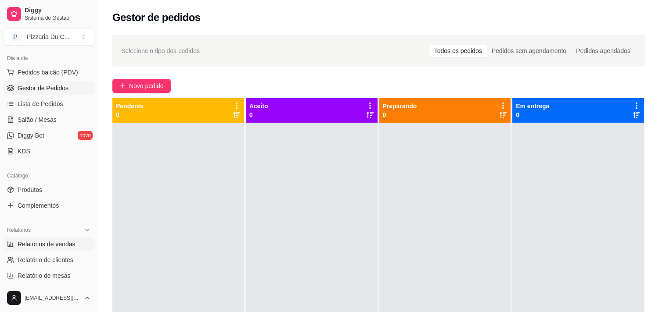
click at [64, 241] on span "Relatórios de vendas" at bounding box center [47, 244] width 58 height 9
select select "ALL"
select select "0"
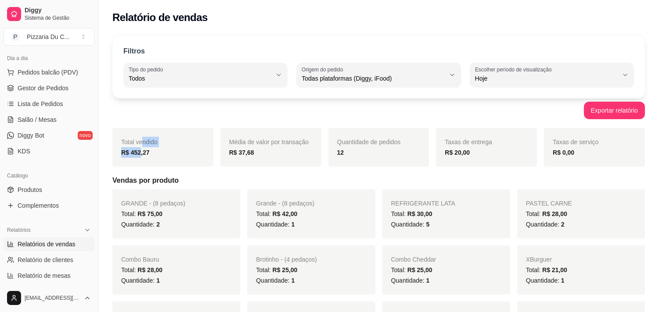
drag, startPoint x: 139, startPoint y: 128, endPoint x: 183, endPoint y: 310, distance: 187.3
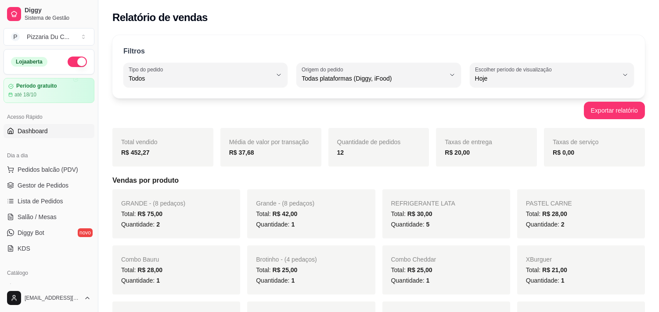
click at [45, 131] on span "Dashboard" at bounding box center [33, 131] width 30 height 9
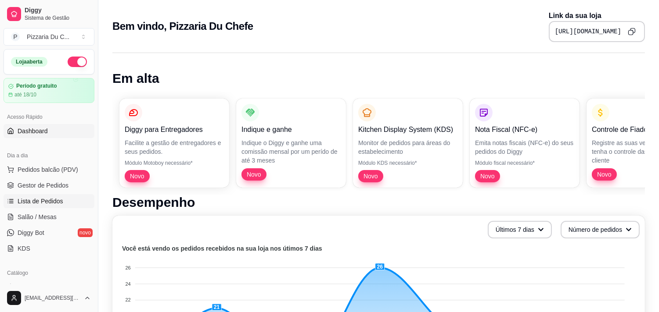
click at [44, 205] on span "Lista de Pedidos" at bounding box center [41, 201] width 46 height 9
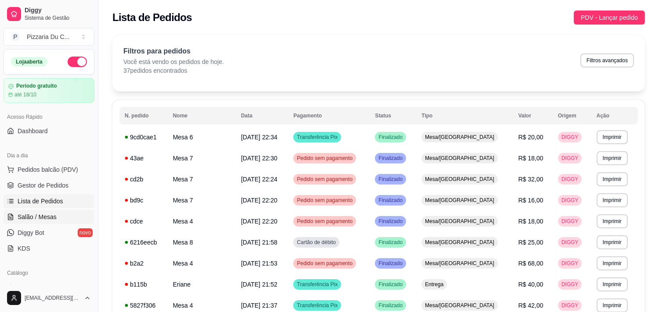
click at [46, 213] on span "Salão / Mesas" at bounding box center [37, 217] width 39 height 9
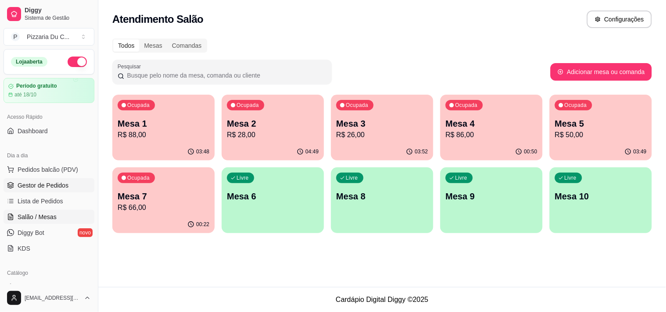
click at [25, 184] on span "Gestor de Pedidos" at bounding box center [43, 185] width 51 height 9
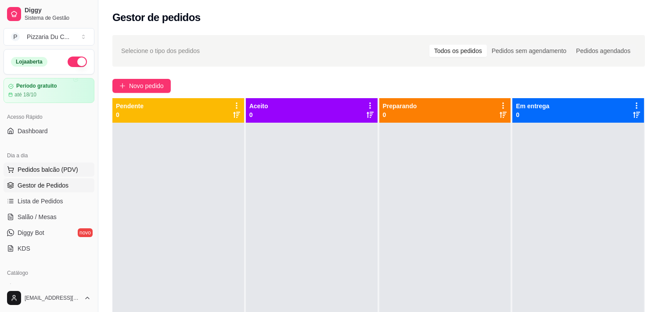
click at [35, 172] on span "Pedidos balcão (PDV)" at bounding box center [48, 169] width 61 height 9
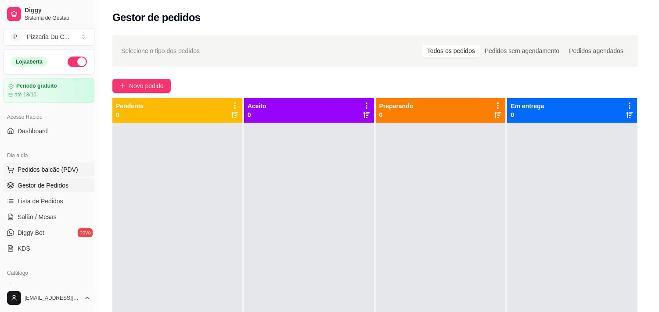
click at [44, 184] on div at bounding box center [64, 167] width 87 height 56
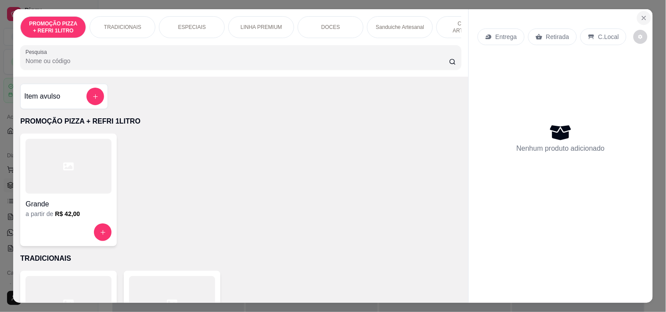
click at [643, 14] on icon "Close" at bounding box center [643, 17] width 7 height 7
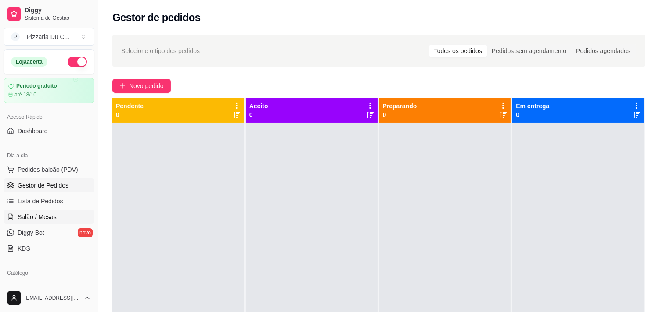
click at [54, 221] on span "Salão / Mesas" at bounding box center [37, 217] width 39 height 9
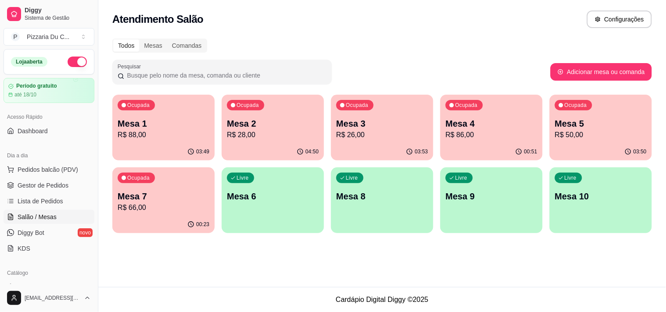
click at [177, 222] on div "00:23" at bounding box center [163, 224] width 102 height 17
click at [190, 182] on div "Ocupada Mesa 7 R$ 66,00" at bounding box center [163, 192] width 102 height 49
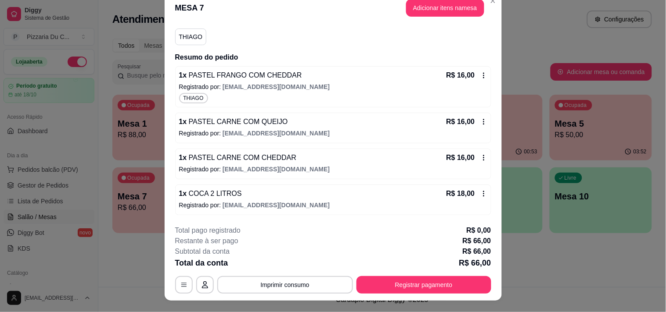
scroll to position [26, 0]
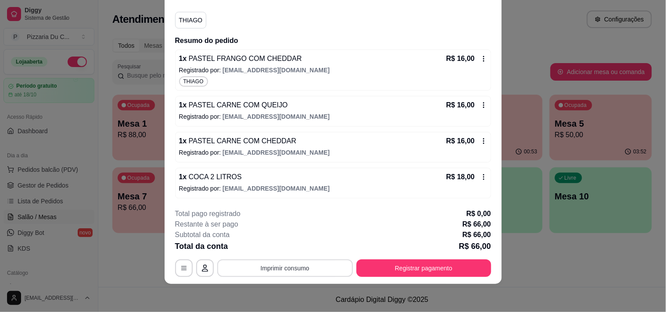
click at [266, 265] on button "Imprimir consumo" at bounding box center [285, 269] width 136 height 18
click at [286, 249] on button "IMPRESSORA" at bounding box center [283, 248] width 61 height 14
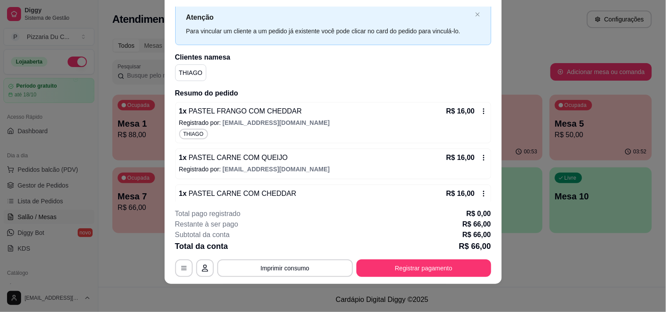
scroll to position [0, 0]
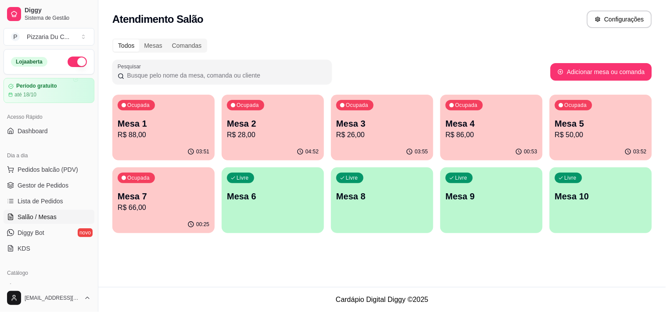
click at [485, 126] on p "Mesa 4" at bounding box center [491, 124] width 92 height 12
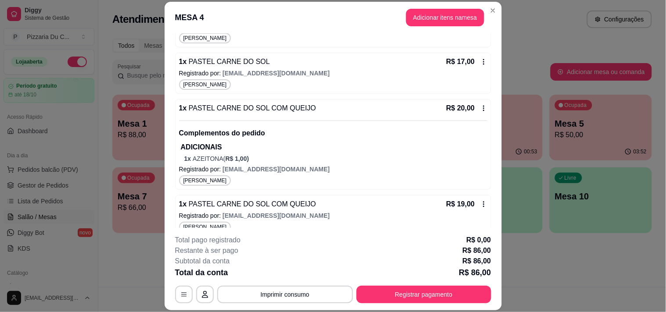
scroll to position [194, 0]
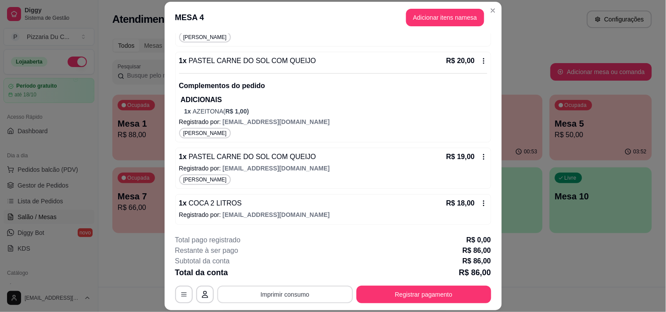
click at [294, 291] on button "Imprimir consumo" at bounding box center [285, 295] width 136 height 18
click at [288, 273] on button "IMPRESSORA" at bounding box center [284, 275] width 64 height 14
click at [455, 301] on button "Registrar pagamento" at bounding box center [423, 295] width 135 height 18
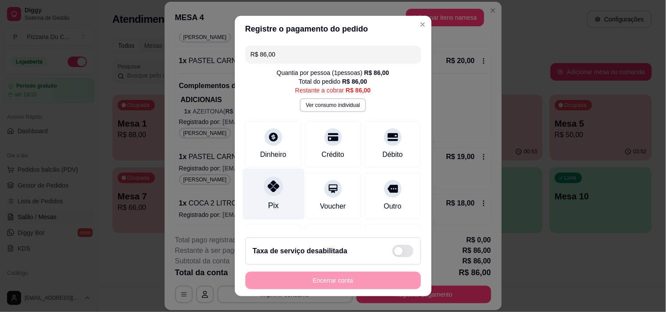
click at [272, 182] on icon at bounding box center [272, 186] width 11 height 11
type input "R$ 0,00"
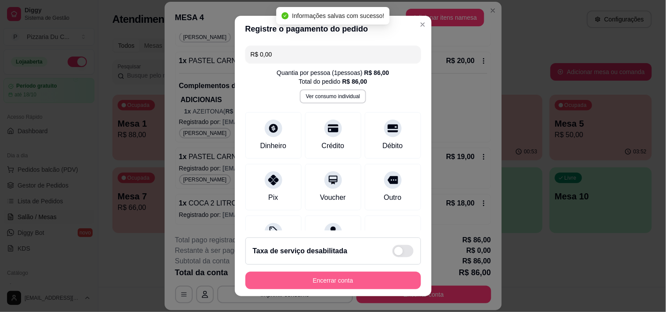
click at [308, 285] on button "Encerrar conta" at bounding box center [333, 281] width 176 height 18
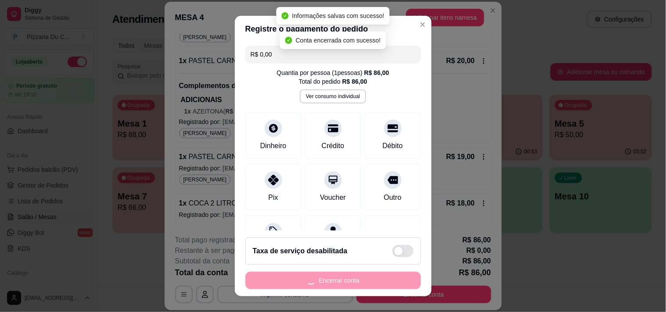
scroll to position [0, 0]
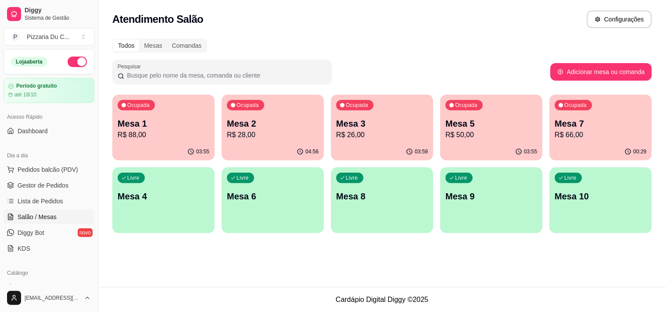
click at [412, 136] on p "R$ 26,00" at bounding box center [382, 135] width 92 height 11
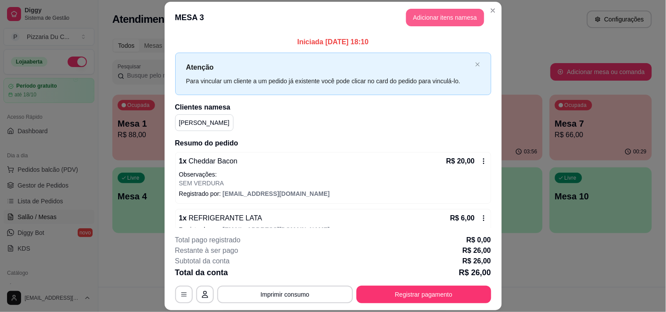
click at [445, 19] on button "Adicionar itens na mesa" at bounding box center [445, 18] width 78 height 18
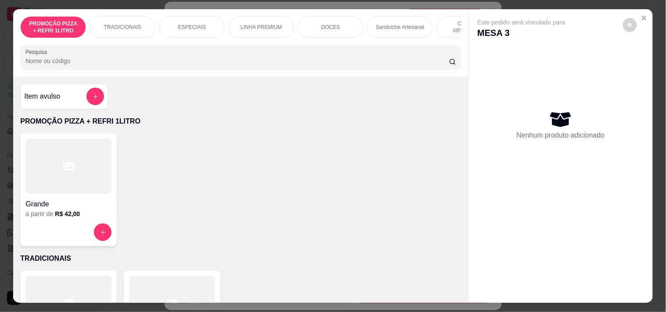
scroll to position [0, 318]
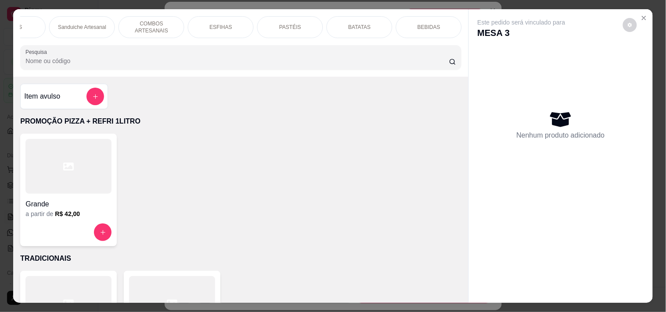
click at [417, 27] on p "BEBIDAS" at bounding box center [428, 27] width 23 height 7
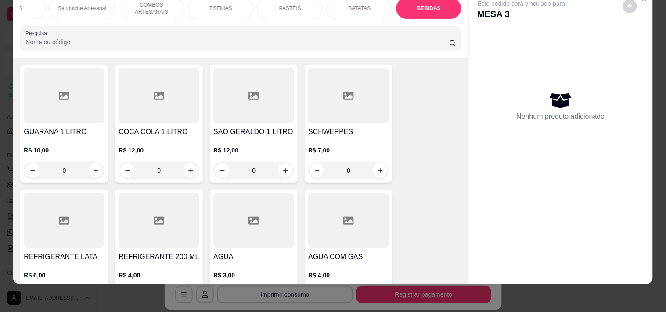
scroll to position [3642, 0]
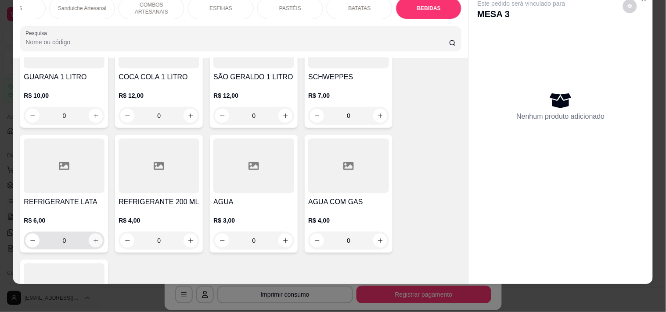
click at [86, 232] on div "0" at bounding box center [63, 241] width 77 height 18
click at [89, 234] on button "increase-product-quantity" at bounding box center [96, 241] width 14 height 14
type input "1"
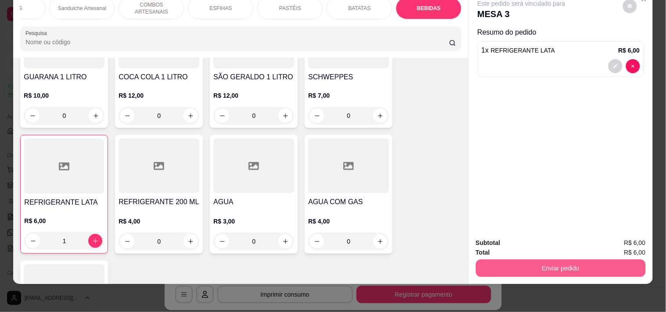
click at [511, 260] on button "Enviar pedido" at bounding box center [561, 269] width 170 height 18
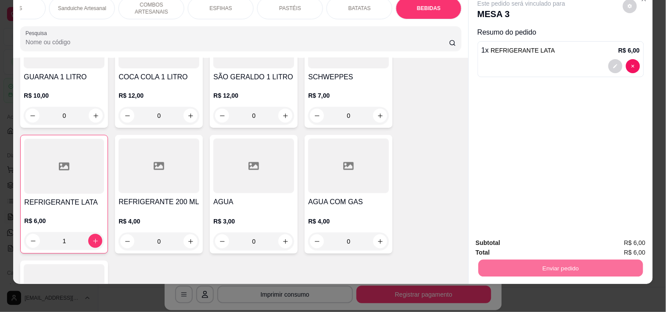
click at [602, 234] on button "Enviar pedido" at bounding box center [623, 239] width 50 height 17
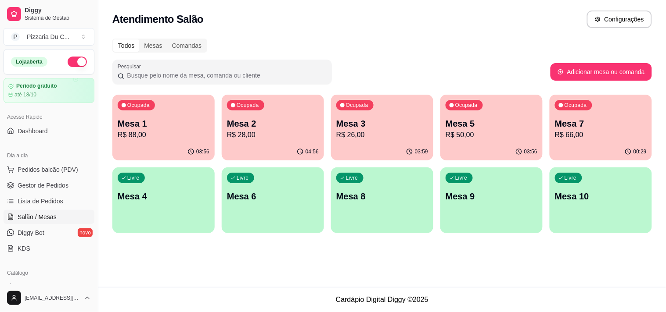
click at [365, 134] on p "R$ 26,00" at bounding box center [382, 135] width 92 height 11
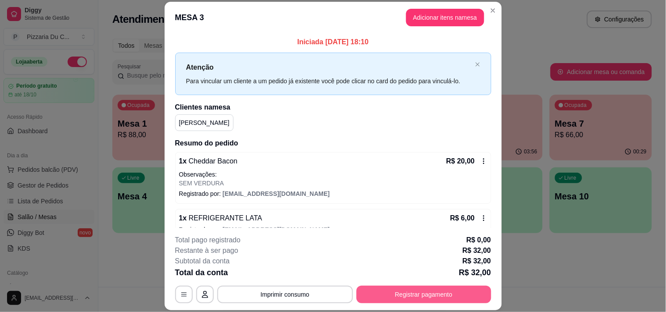
click at [392, 301] on button "Registrar pagamento" at bounding box center [423, 295] width 135 height 18
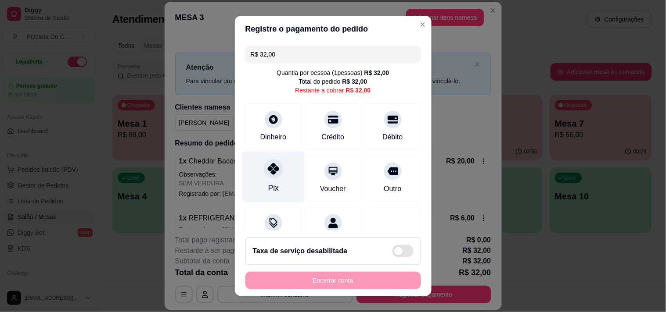
click at [281, 186] on div "Pix" at bounding box center [273, 176] width 62 height 51
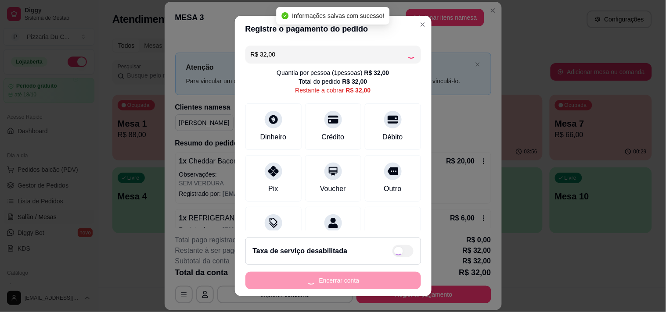
type input "R$ 0,00"
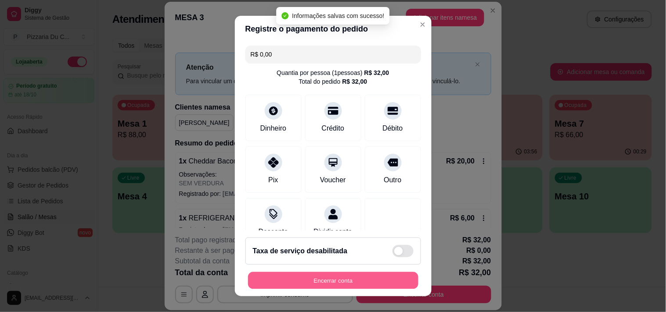
click at [304, 282] on button "Encerrar conta" at bounding box center [333, 280] width 170 height 17
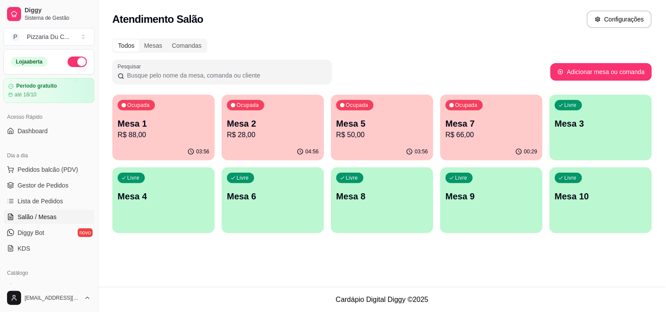
click at [462, 130] on p "R$ 66,00" at bounding box center [491, 135] width 92 height 11
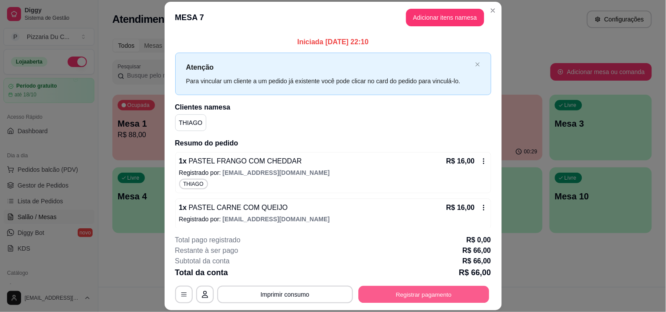
click at [388, 287] on button "Registrar pagamento" at bounding box center [423, 295] width 131 height 17
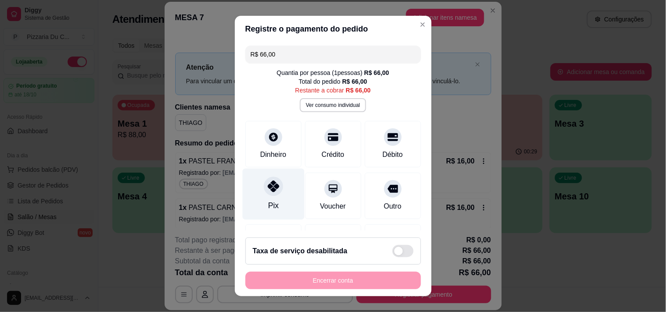
click at [269, 179] on div at bounding box center [273, 186] width 19 height 19
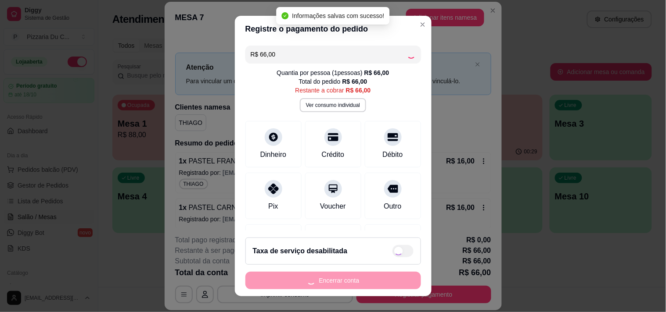
type input "R$ 0,00"
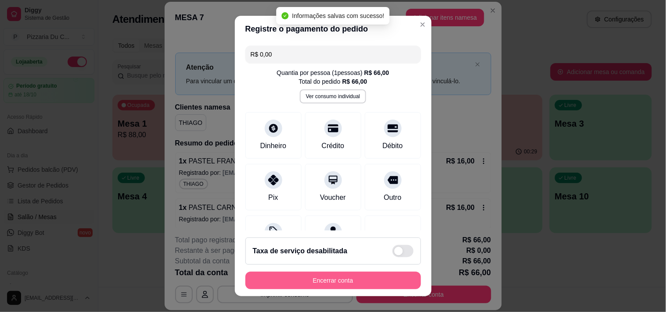
click at [294, 284] on button "Encerrar conta" at bounding box center [333, 281] width 176 height 18
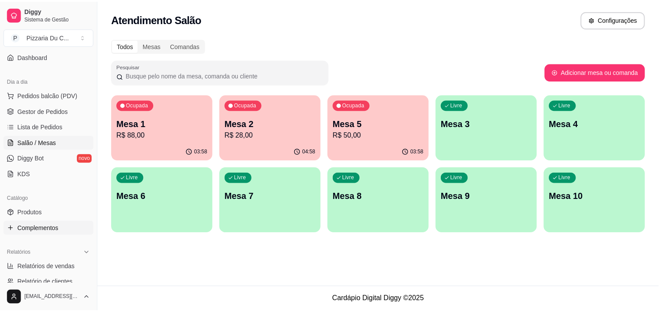
scroll to position [97, 0]
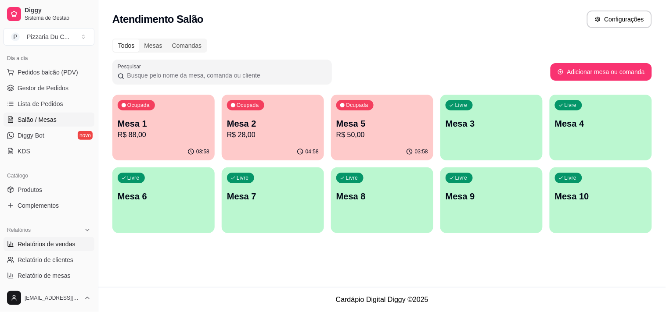
click at [57, 244] on span "Relatórios de vendas" at bounding box center [47, 244] width 58 height 9
select select "ALL"
select select "0"
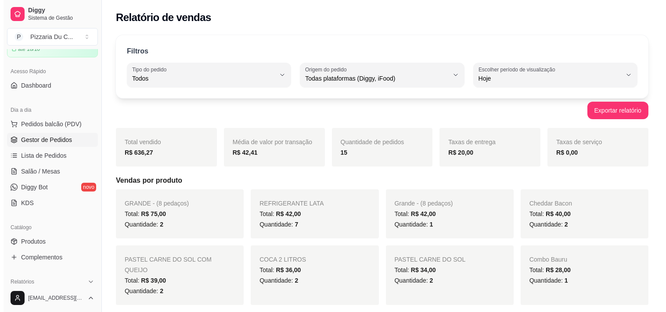
scroll to position [49, 0]
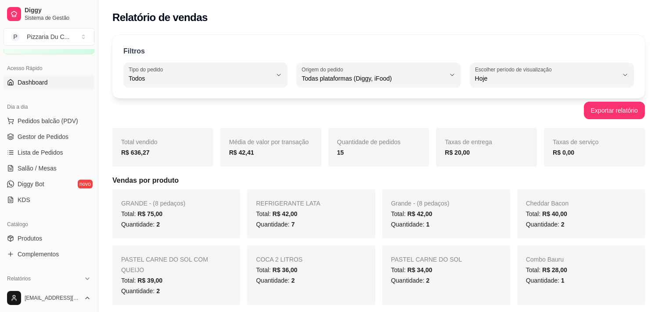
click at [46, 76] on link "Dashboard" at bounding box center [49, 82] width 91 height 14
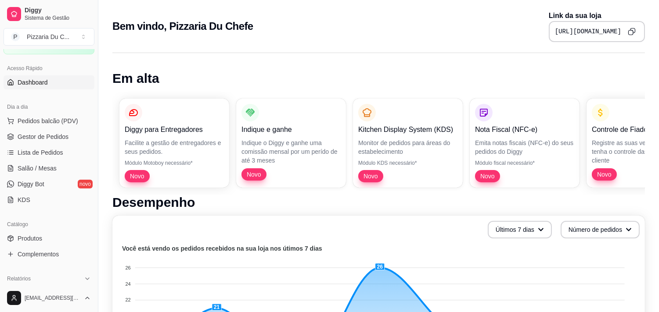
drag, startPoint x: 95, startPoint y: 204, endPoint x: 179, endPoint y: 312, distance: 136.9
click at [46, 166] on span "Salão / Mesas" at bounding box center [37, 168] width 39 height 9
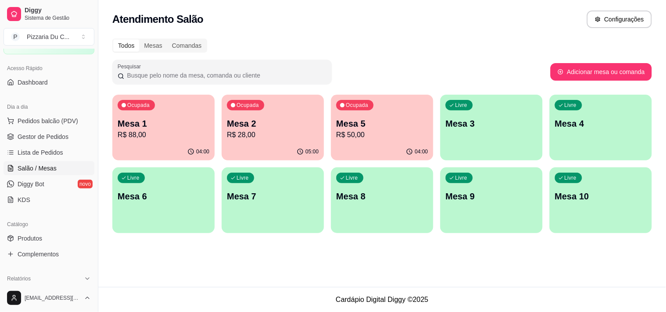
click at [373, 135] on p "R$ 50,00" at bounding box center [382, 135] width 92 height 11
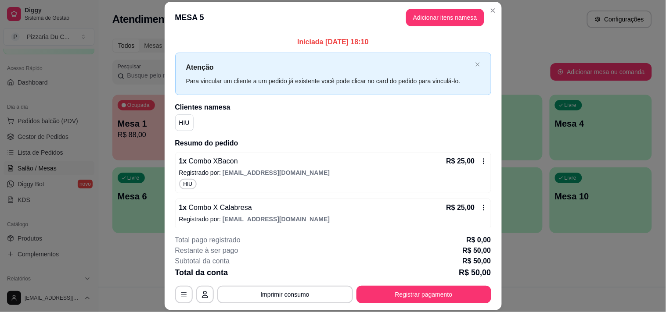
click at [469, 211] on div "R$ 25,00" at bounding box center [466, 208] width 41 height 11
click at [419, 300] on button "Registrar pagamento" at bounding box center [423, 295] width 135 height 18
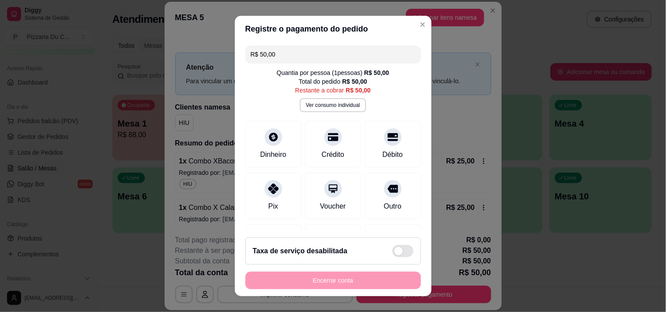
drag, startPoint x: 295, startPoint y: 50, endPoint x: 248, endPoint y: 50, distance: 46.9
click at [251, 50] on input "R$ 50,00" at bounding box center [333, 55] width 165 height 18
drag, startPoint x: 267, startPoint y: 204, endPoint x: 271, endPoint y: 201, distance: 5.0
click at [268, 203] on div "Pix" at bounding box center [273, 205] width 11 height 11
click at [335, 284] on div "Encerrar conta" at bounding box center [333, 281] width 176 height 18
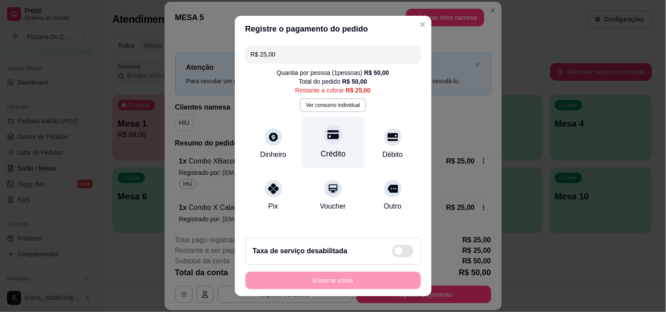
click at [307, 145] on div "Crédito" at bounding box center [333, 142] width 62 height 51
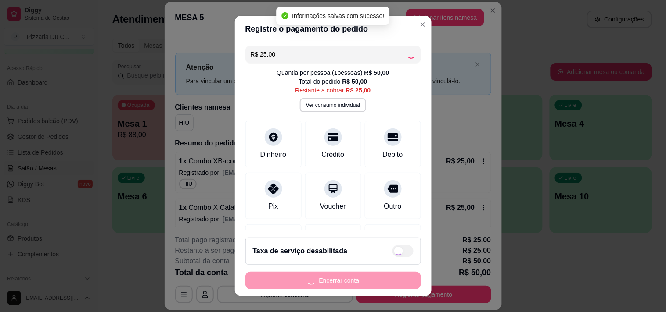
type input "R$ 0,00"
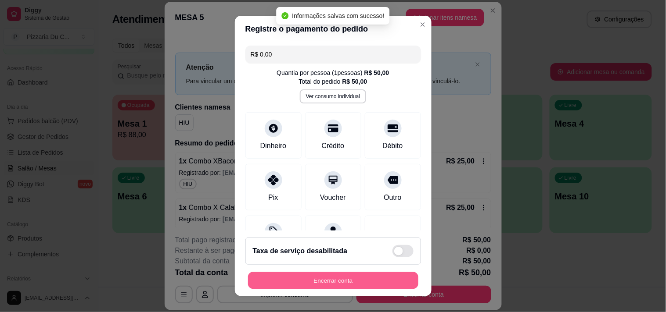
click at [328, 286] on button "Encerrar conta" at bounding box center [333, 280] width 170 height 17
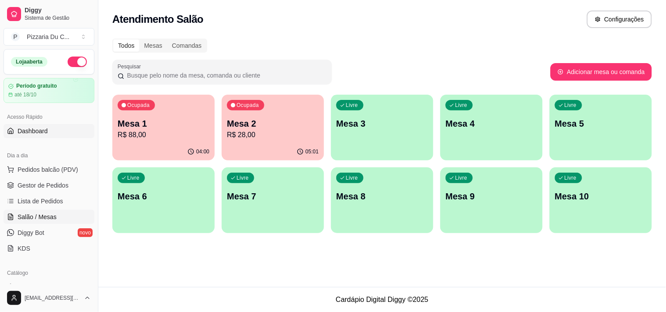
click at [49, 129] on link "Dashboard" at bounding box center [49, 131] width 91 height 14
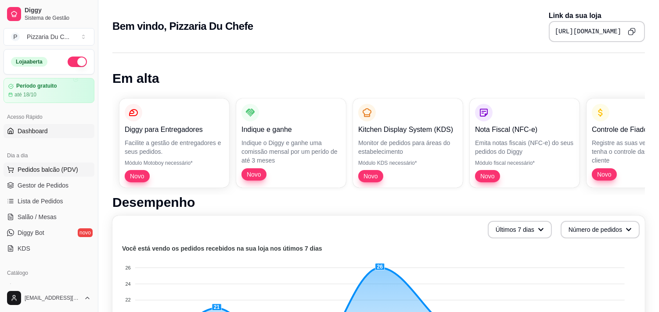
click at [53, 170] on span "Pedidos balcão (PDV)" at bounding box center [48, 169] width 61 height 9
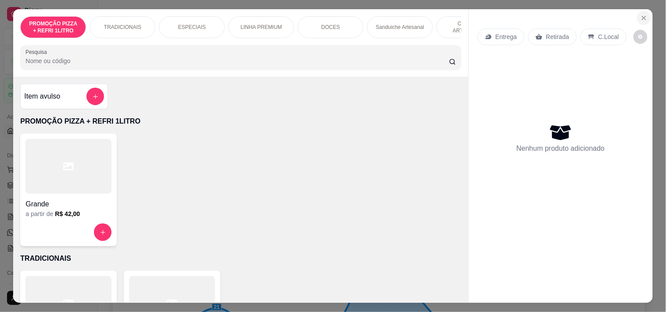
click at [642, 15] on icon "Close" at bounding box center [643, 17] width 7 height 7
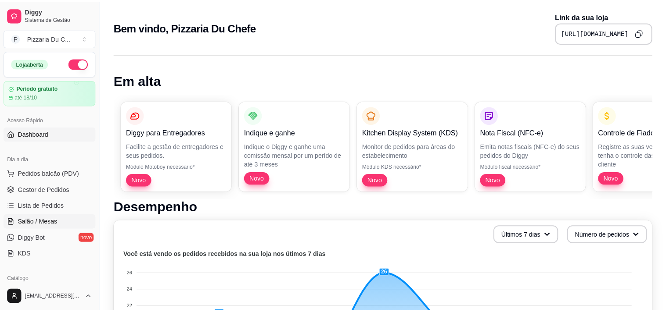
scroll to position [49, 0]
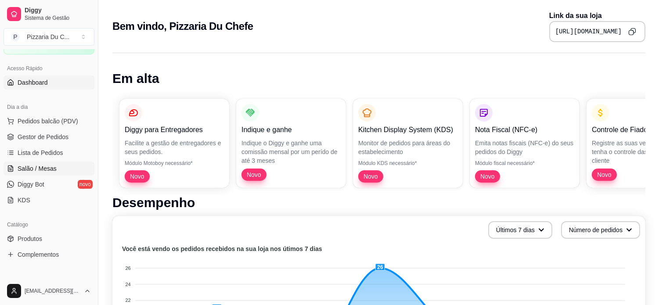
click at [62, 174] on link "Salão / Mesas" at bounding box center [49, 168] width 91 height 14
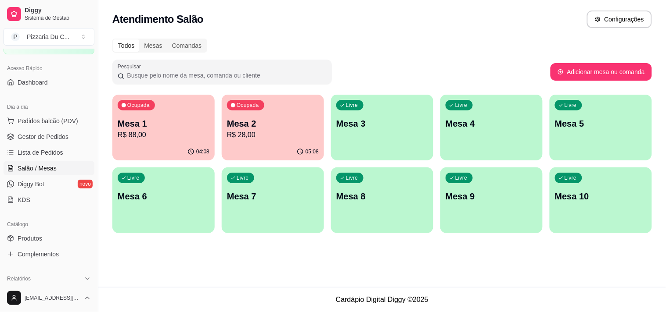
click at [188, 115] on div "Ocupada Mesa 1 R$ 88,00" at bounding box center [163, 119] width 102 height 49
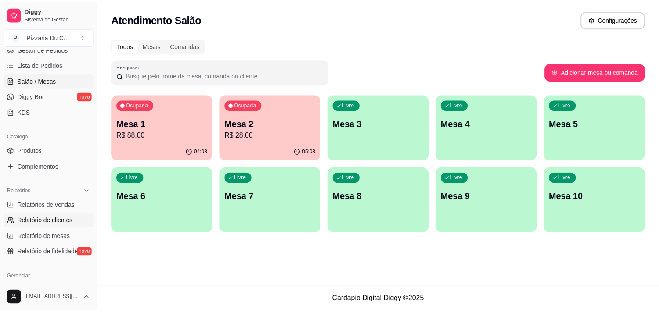
scroll to position [146, 0]
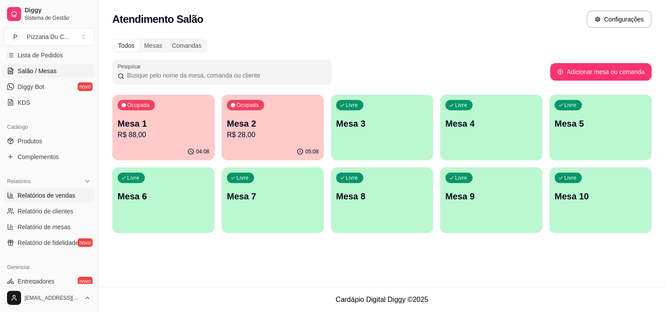
click at [54, 195] on span "Relatórios de vendas" at bounding box center [47, 195] width 58 height 9
select select "ALL"
select select "0"
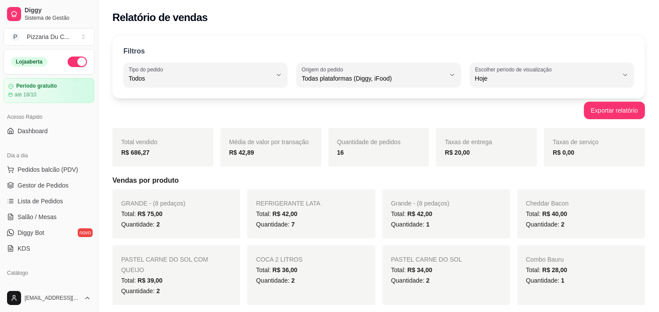
click at [73, 61] on button "button" at bounding box center [77, 62] width 19 height 11
